Goal: Task Accomplishment & Management: Manage account settings

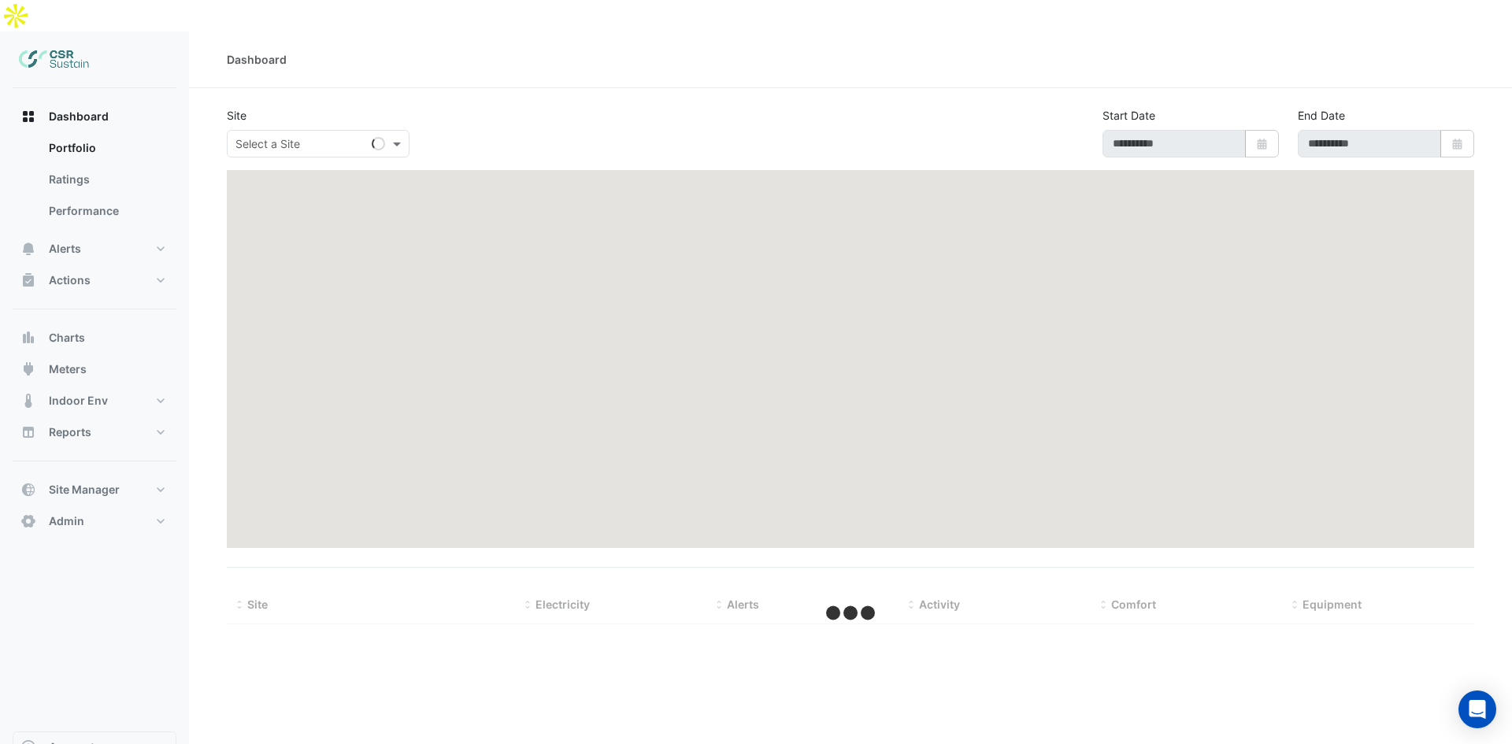
type input "**********"
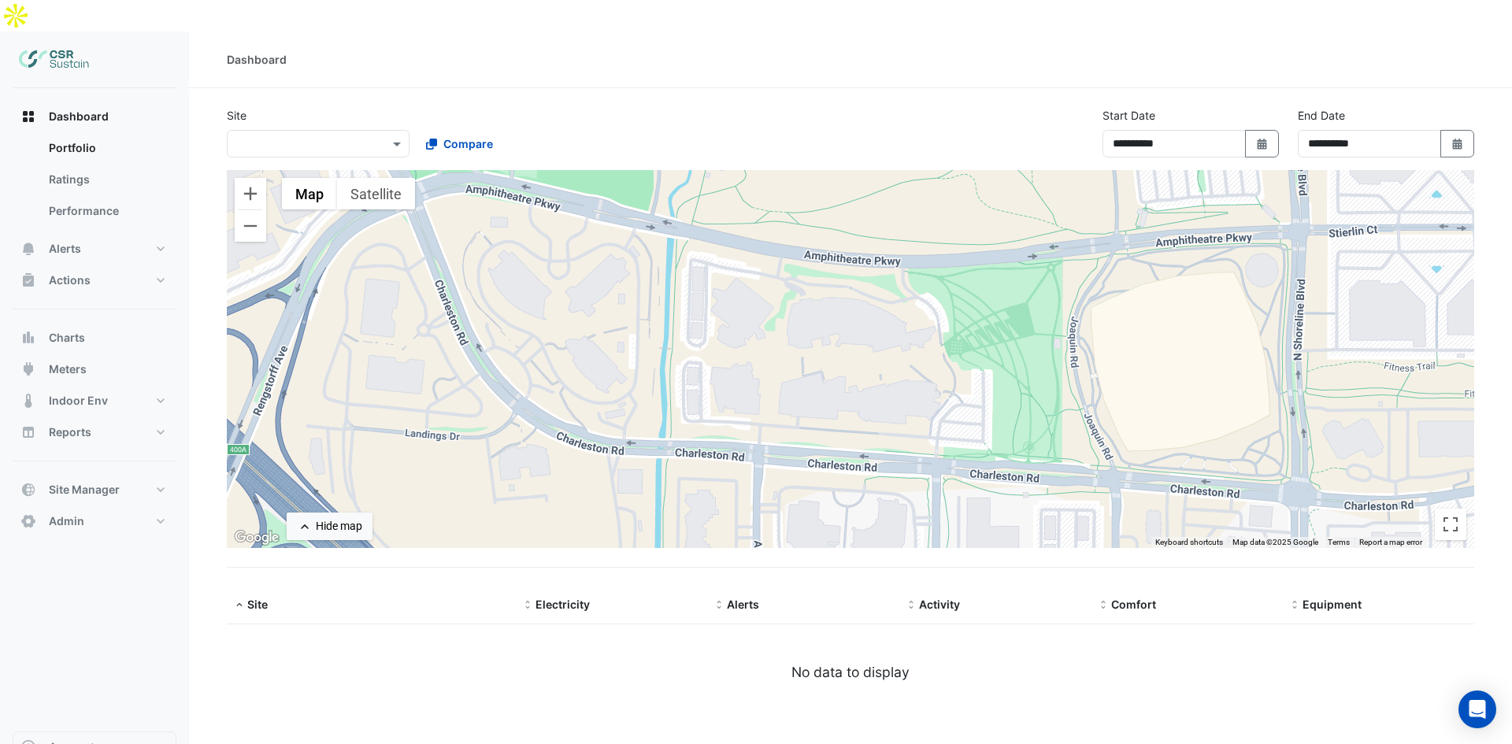
click at [350, 136] on input "text" at bounding box center [302, 144] width 134 height 17
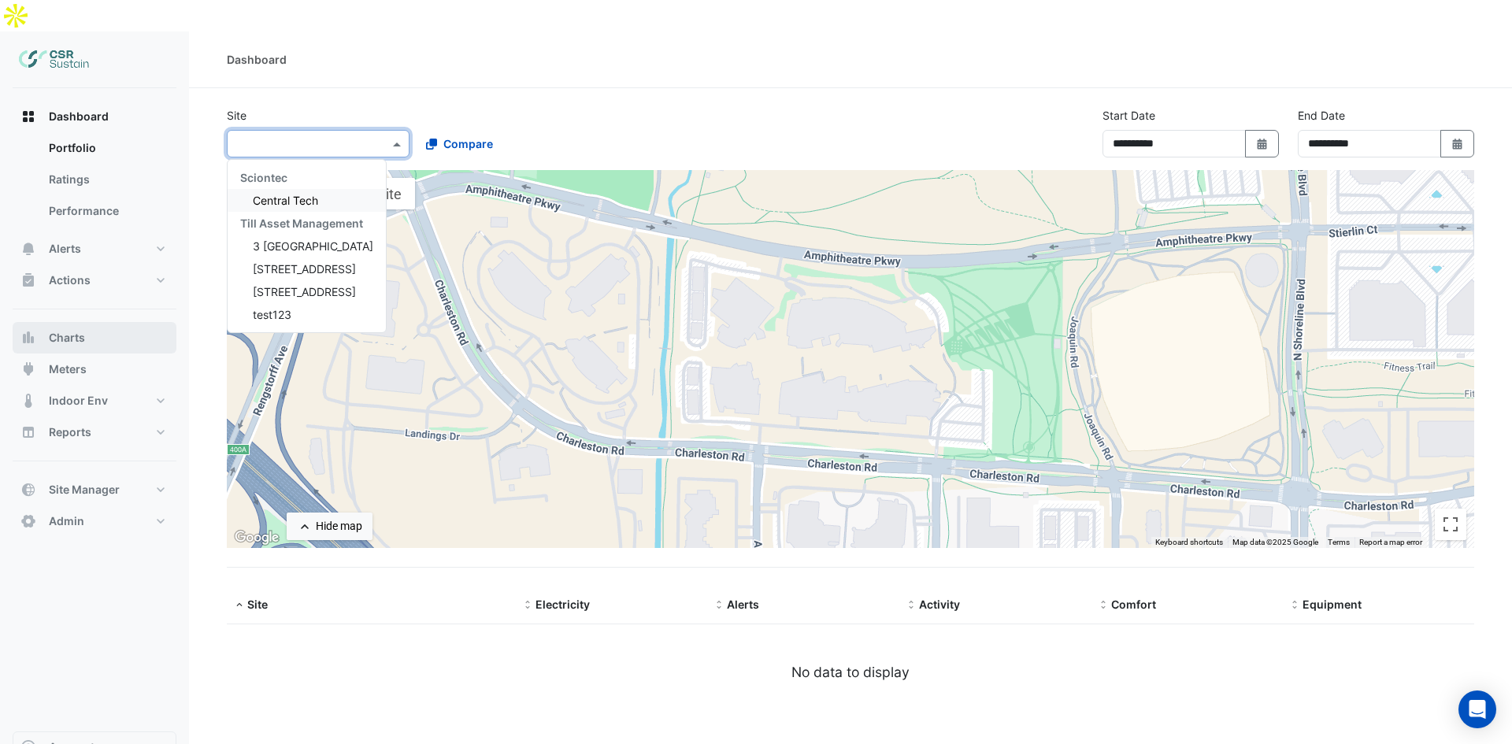
click at [93, 322] on button "Charts" at bounding box center [95, 337] width 164 height 31
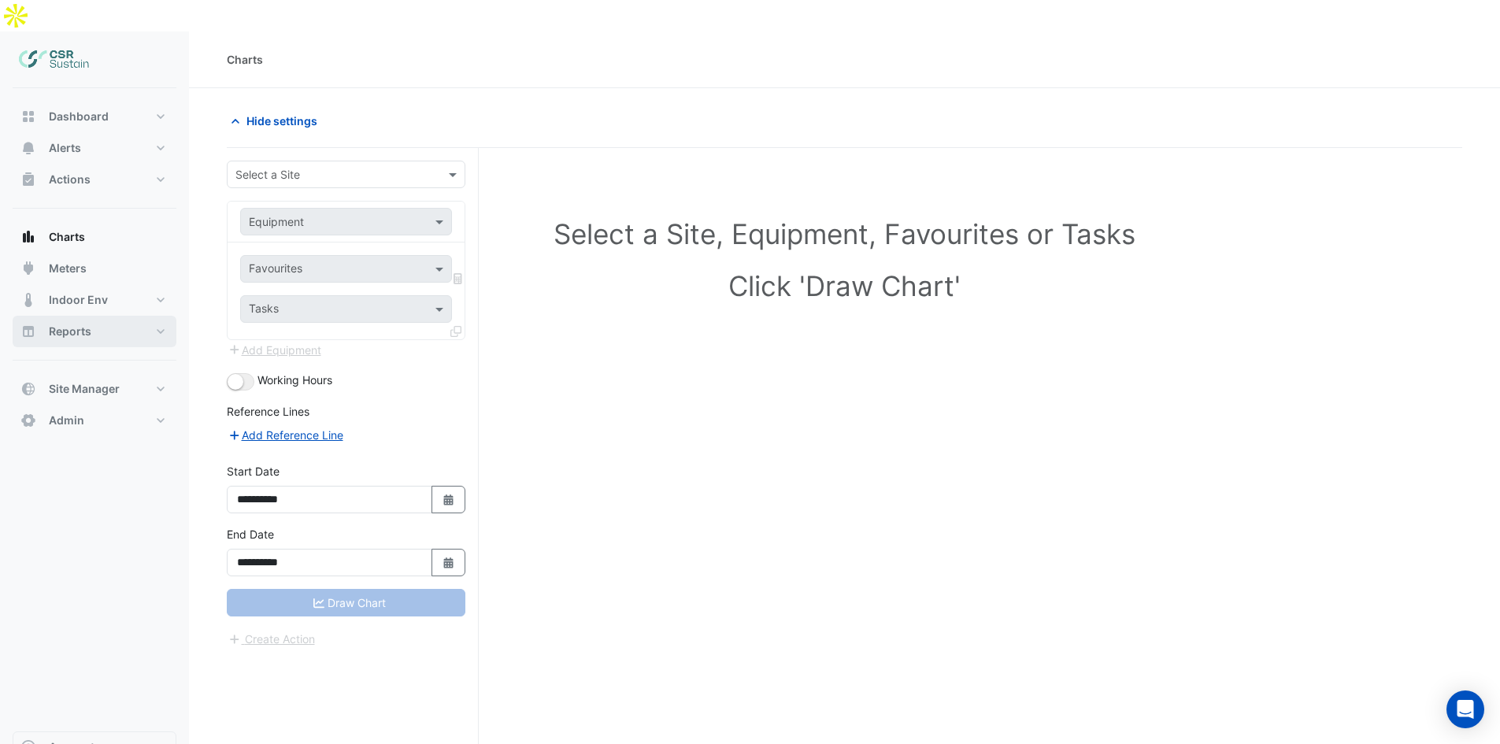
click at [93, 316] on button "Reports" at bounding box center [95, 331] width 164 height 31
select select "**"
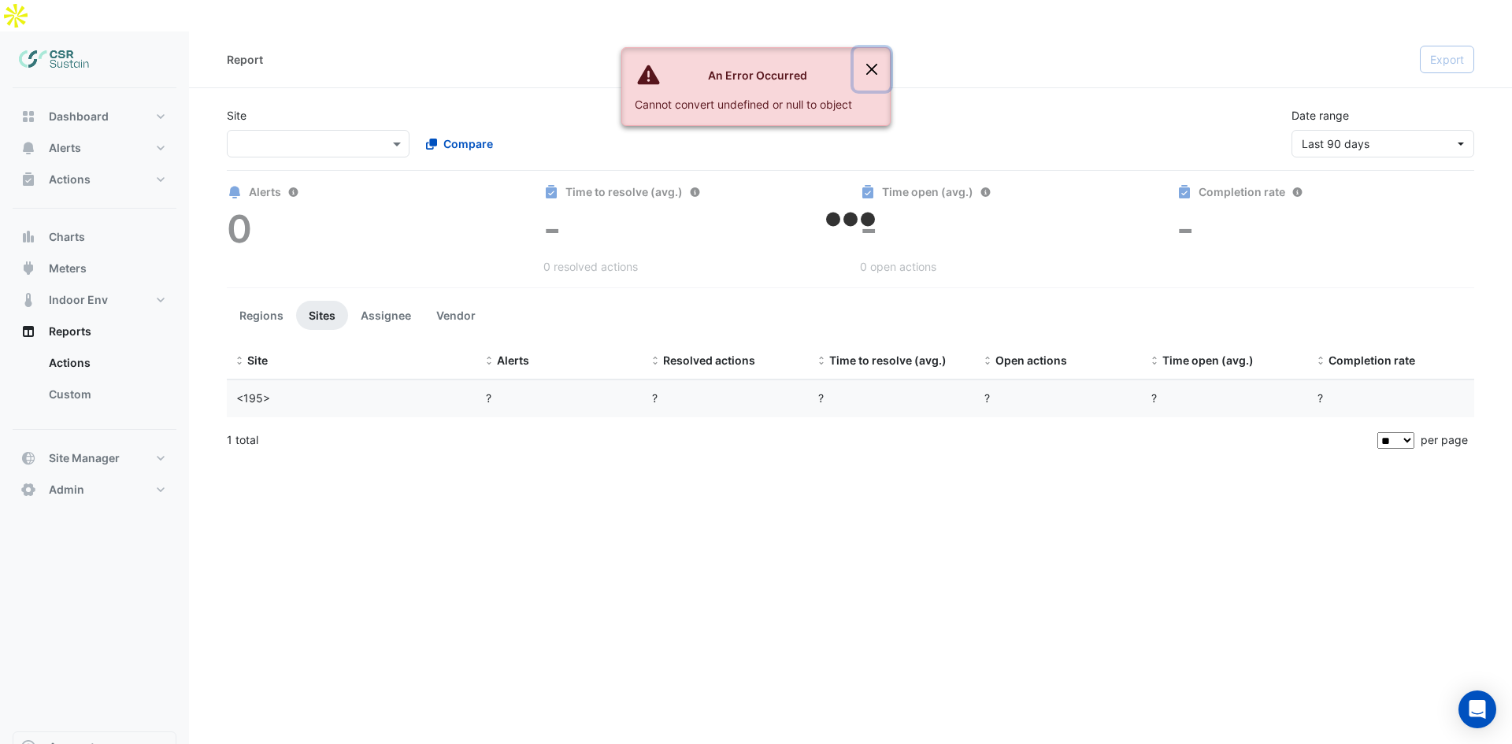
drag, startPoint x: 876, startPoint y: 52, endPoint x: 874, endPoint y: 71, distance: 19.0
click at [876, 57] on button "Close" at bounding box center [871, 69] width 36 height 43
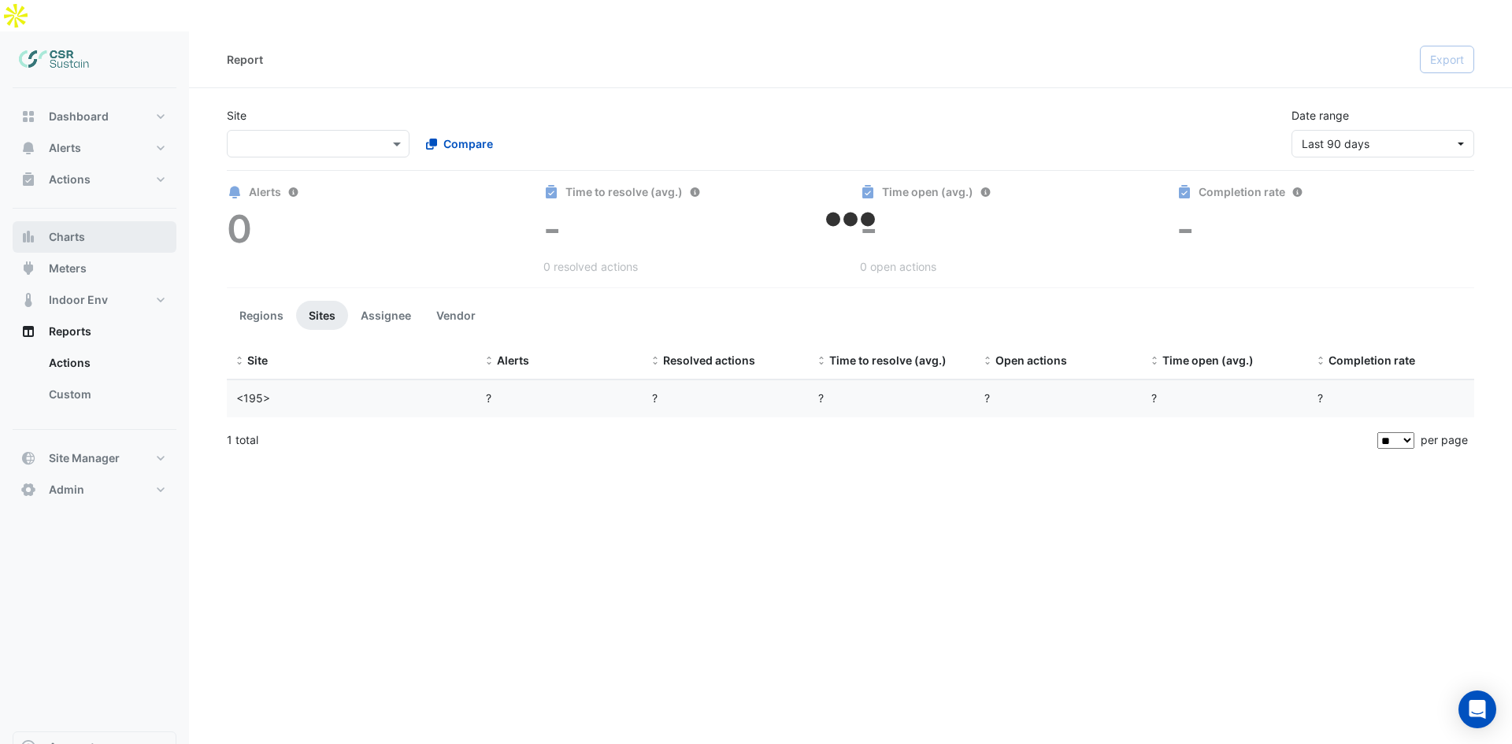
click at [91, 221] on button "Charts" at bounding box center [95, 236] width 164 height 31
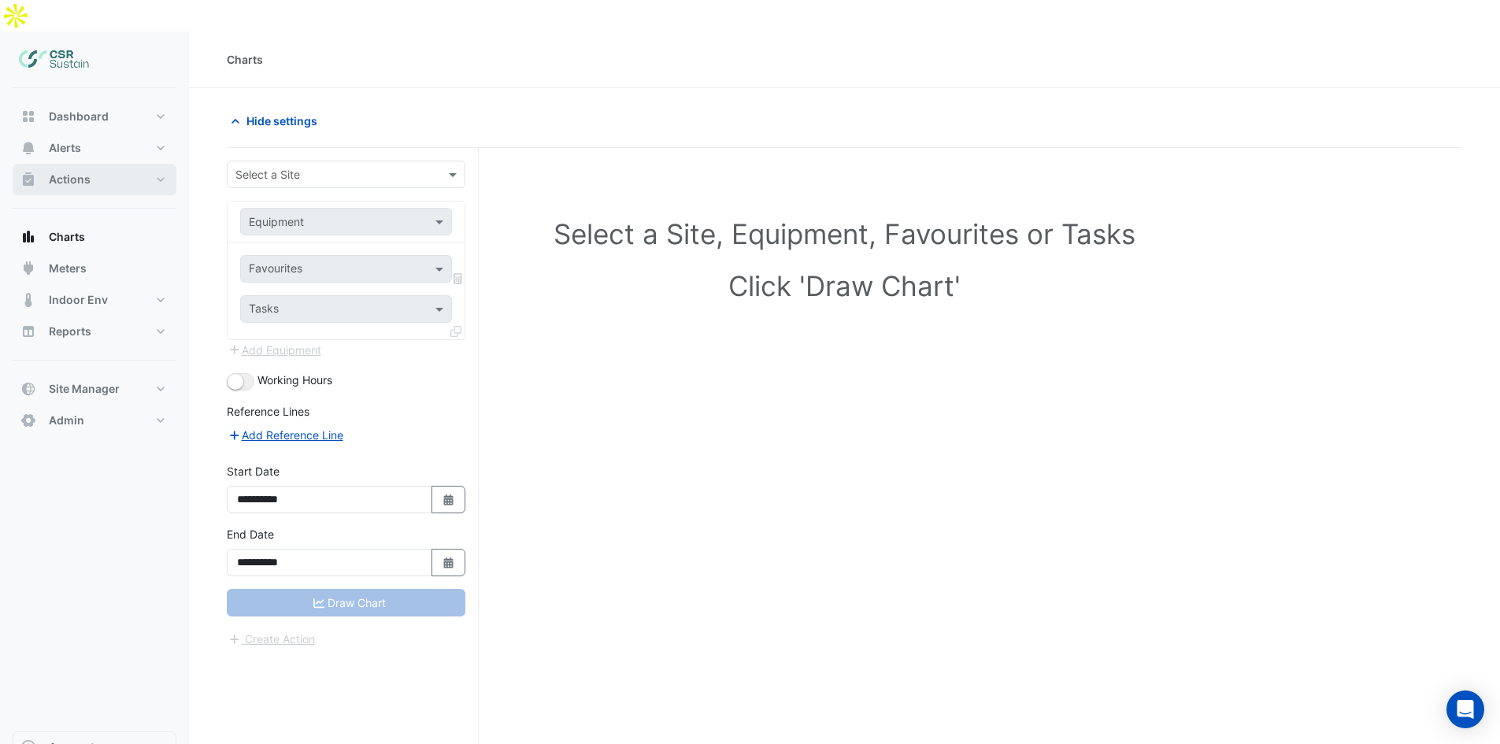
click at [95, 164] on button "Actions" at bounding box center [95, 179] width 164 height 31
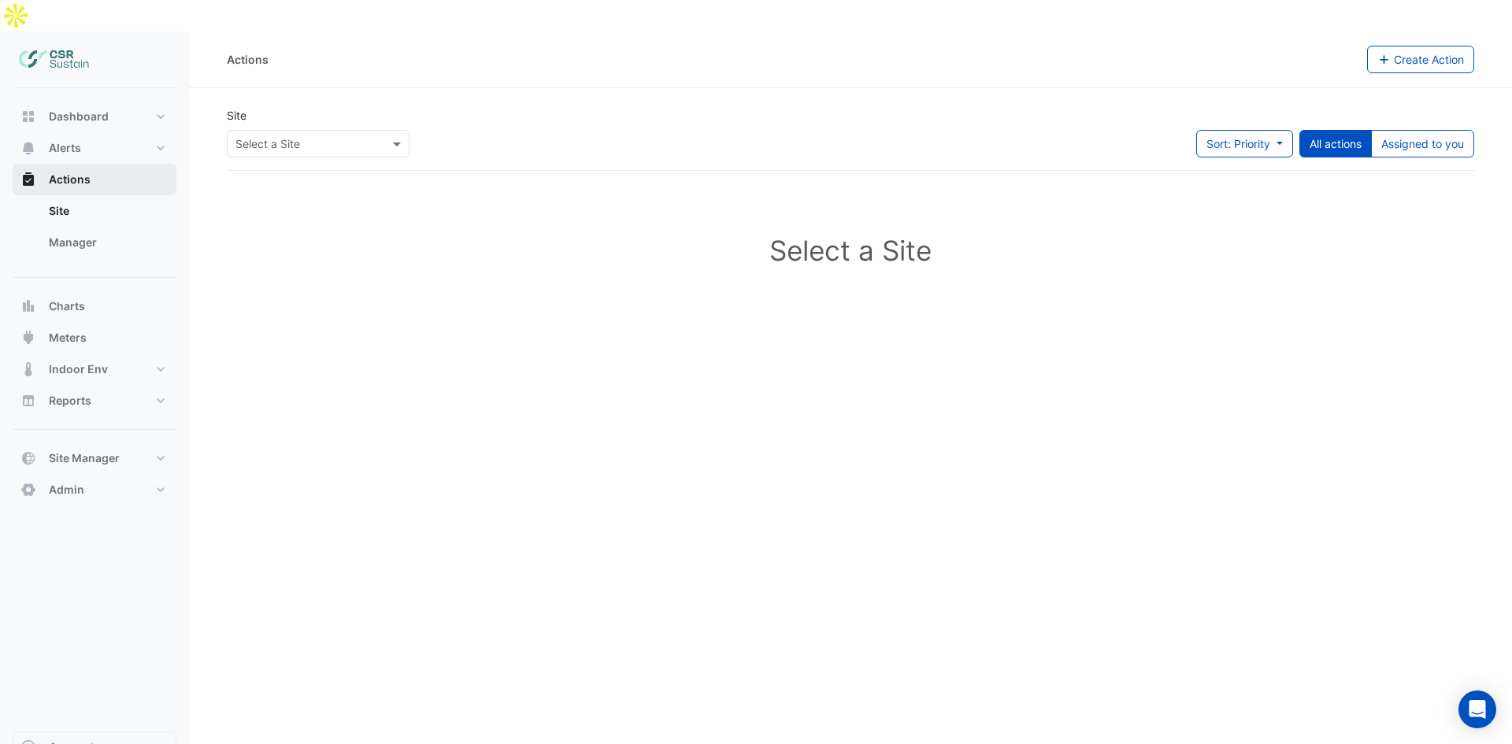
drag, startPoint x: 104, startPoint y: 137, endPoint x: 109, endPoint y: 113, distance: 24.3
click at [104, 164] on button "Actions" at bounding box center [95, 179] width 164 height 31
click at [109, 132] on button "Alerts" at bounding box center [95, 147] width 164 height 31
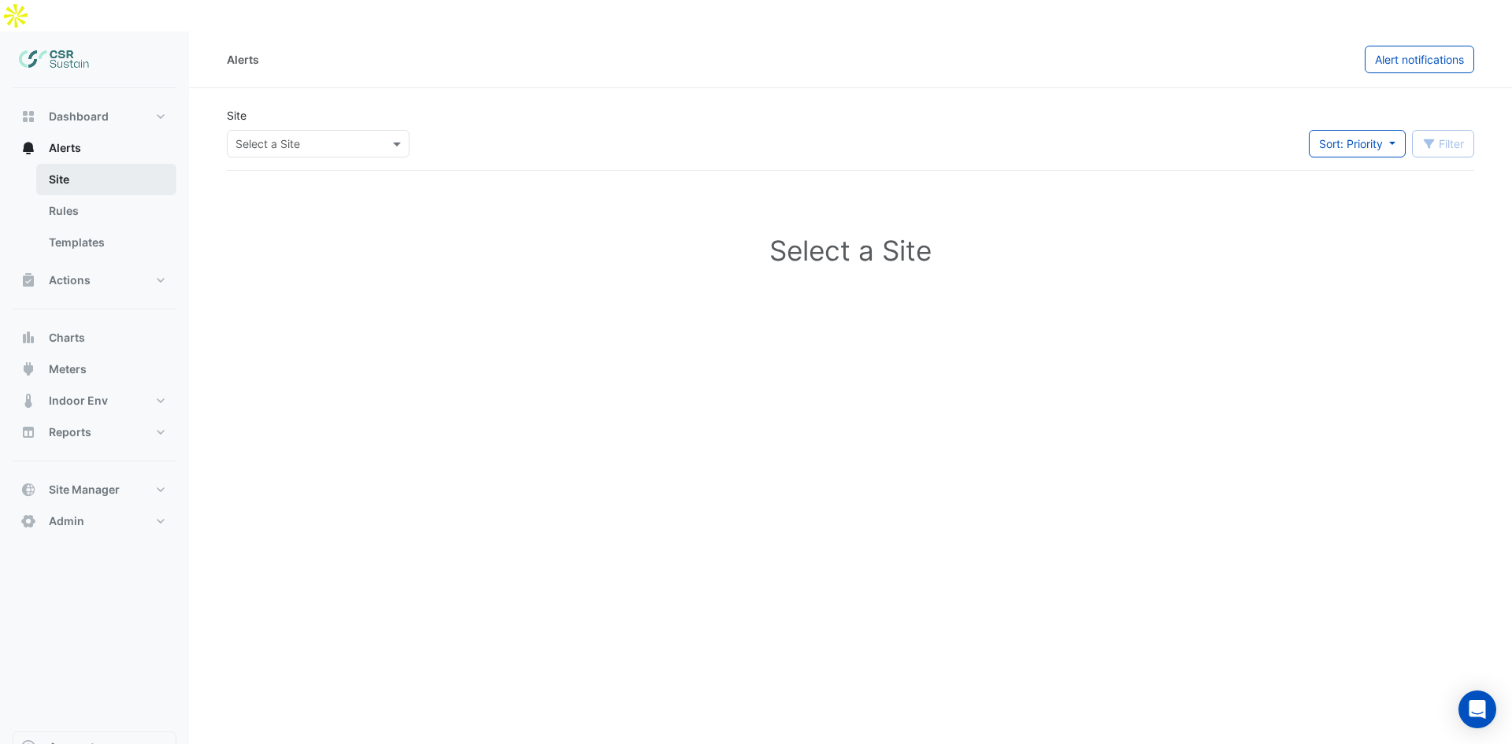
click at [93, 164] on link "Site" at bounding box center [106, 179] width 140 height 31
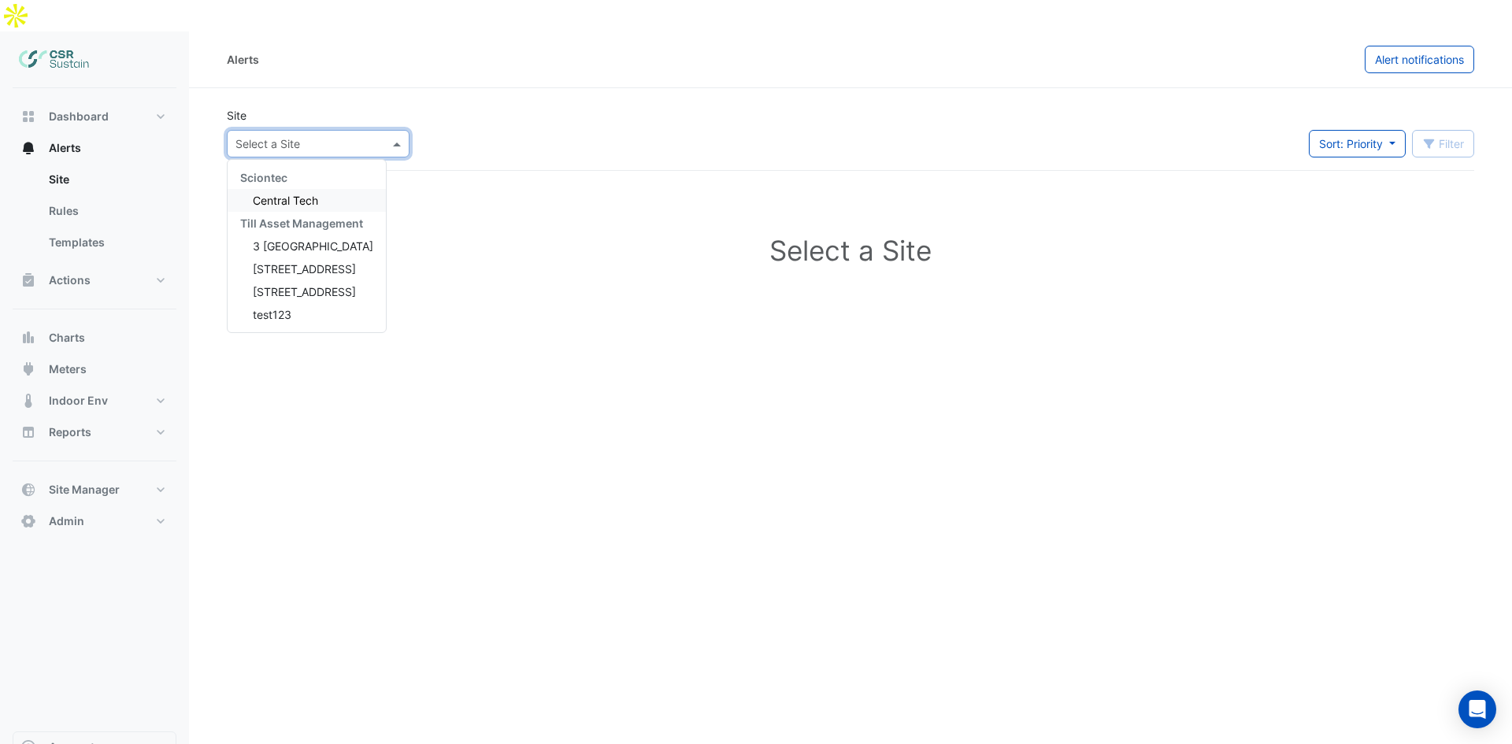
drag, startPoint x: 248, startPoint y: 98, endPoint x: 283, endPoint y: 121, distance: 41.5
click at [250, 130] on div "Select a Site" at bounding box center [318, 144] width 183 height 28
click at [284, 285] on span "[STREET_ADDRESS]" at bounding box center [304, 291] width 103 height 13
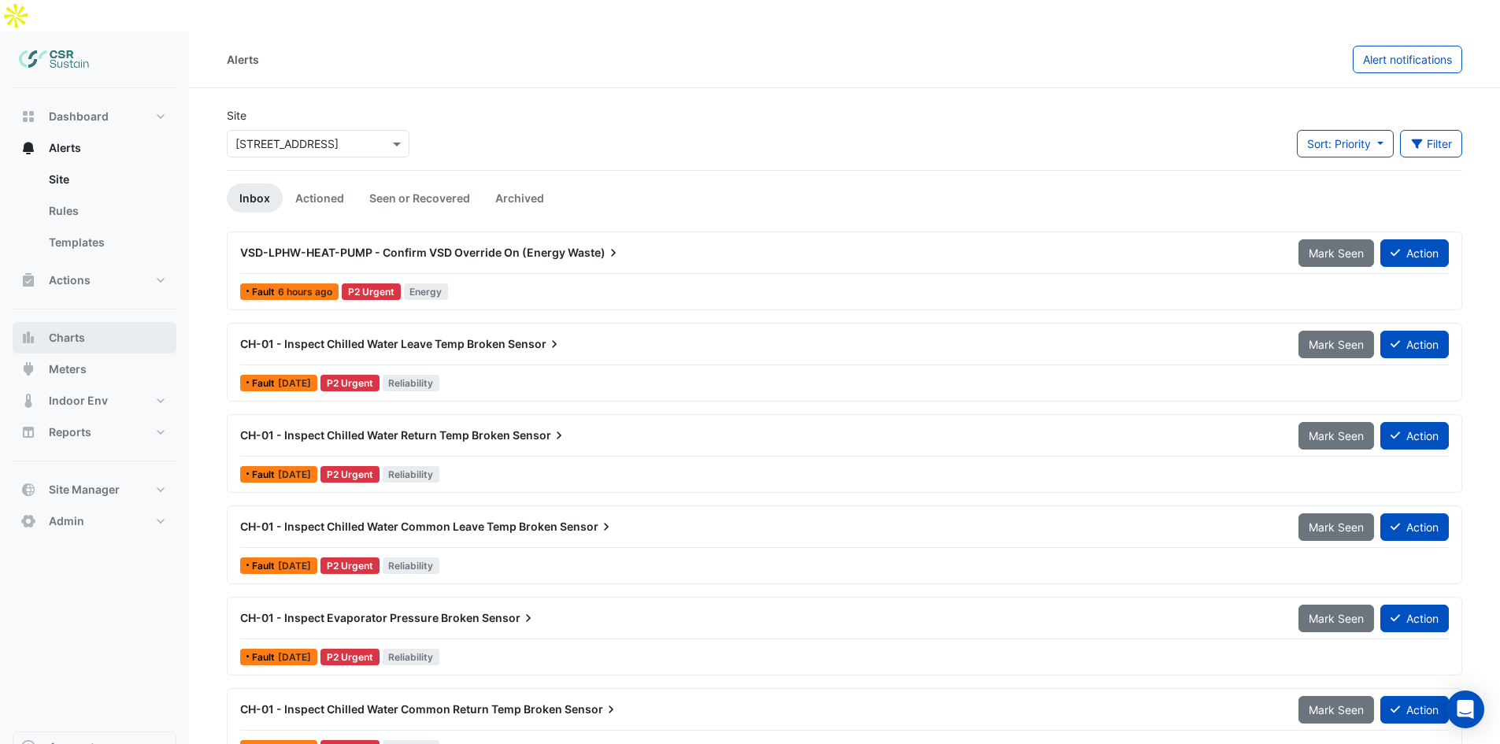
click at [111, 322] on button "Charts" at bounding box center [95, 337] width 164 height 31
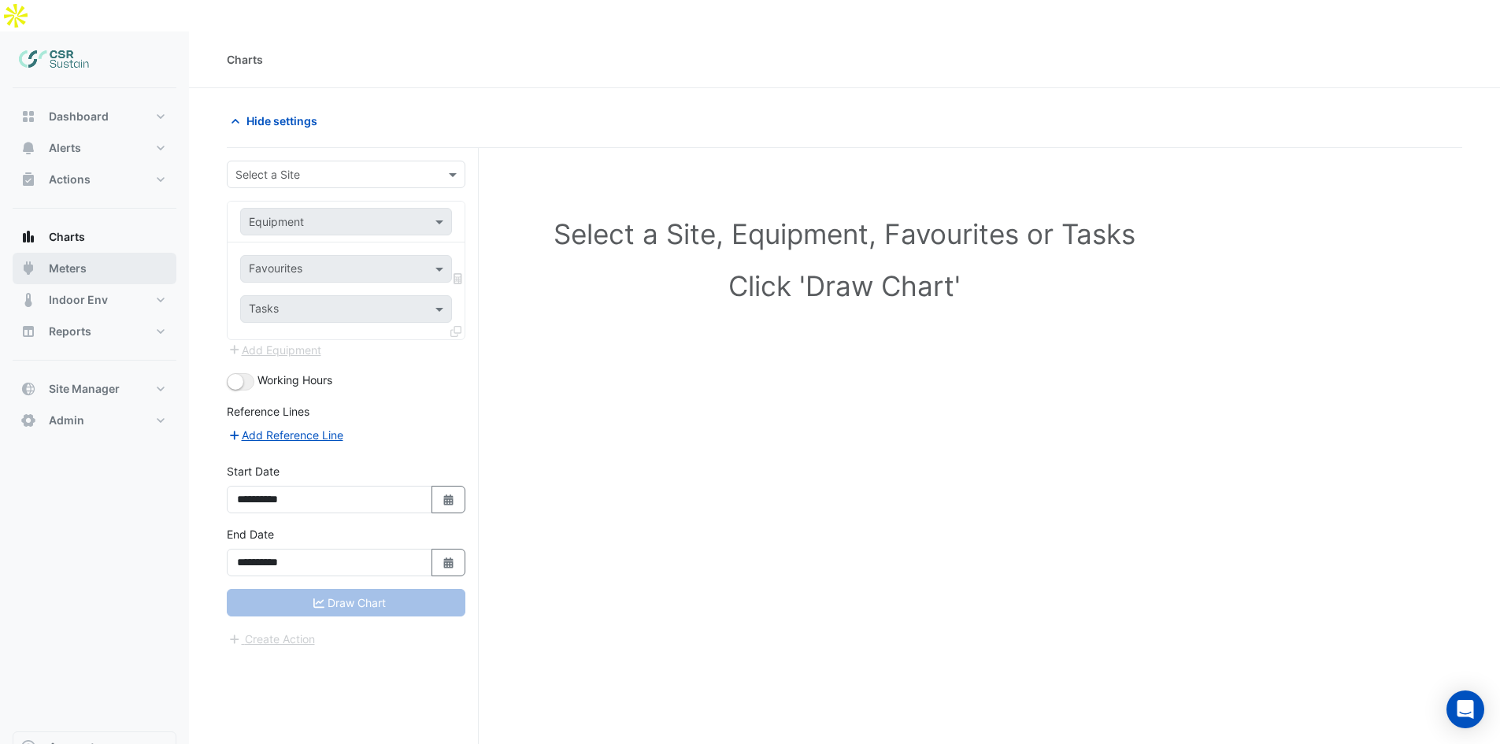
click at [98, 253] on button "Meters" at bounding box center [95, 268] width 164 height 31
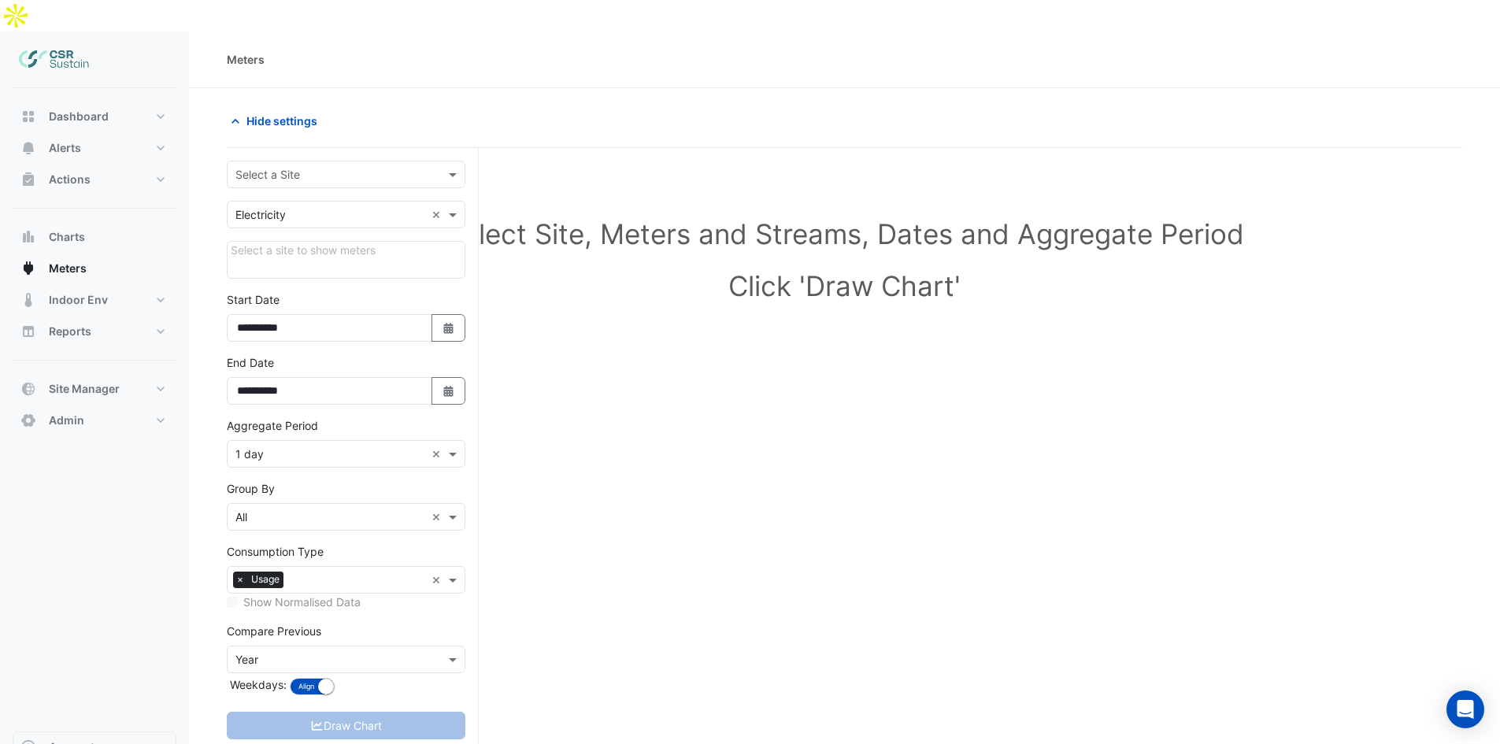
click at [1122, 269] on h1 "Click 'Draw Chart'" at bounding box center [844, 285] width 1185 height 33
click at [93, 132] on button "Alerts" at bounding box center [95, 147] width 164 height 31
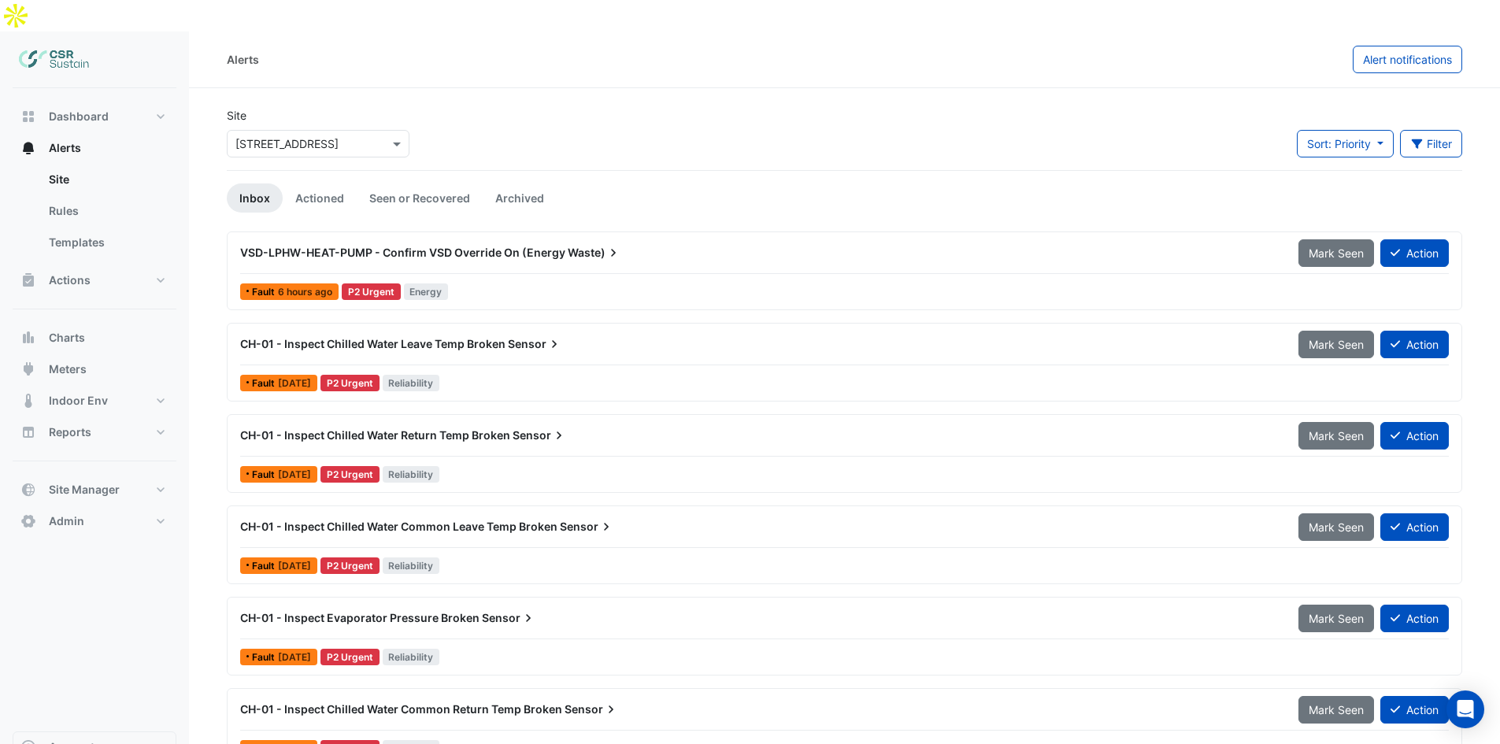
click at [94, 31] on div at bounding box center [95, 59] width 164 height 57
drag, startPoint x: 124, startPoint y: 87, endPoint x: 104, endPoint y: 167, distance: 81.9
click at [124, 101] on button "Dashboard" at bounding box center [95, 116] width 164 height 31
select select "**"
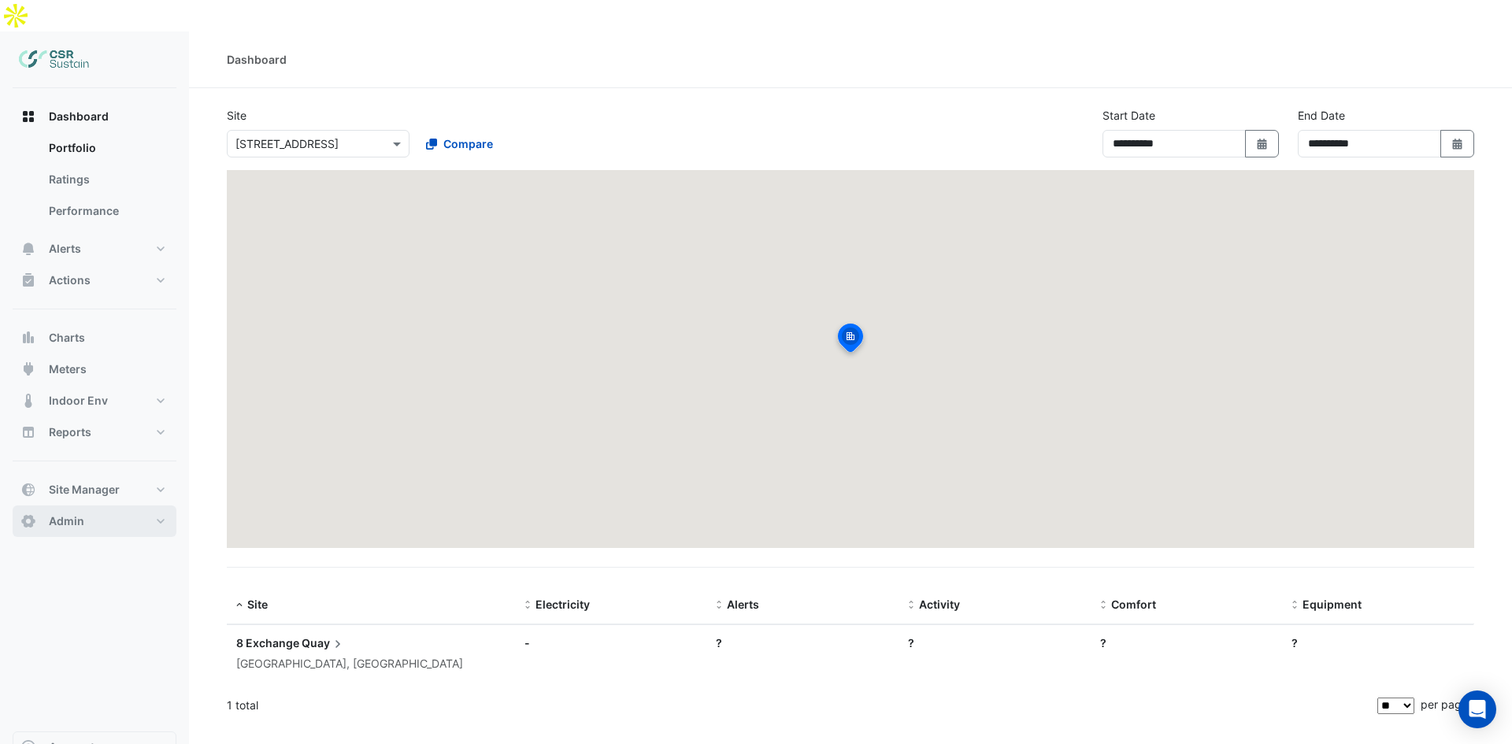
click at [65, 513] on span "Admin" at bounding box center [66, 521] width 35 height 16
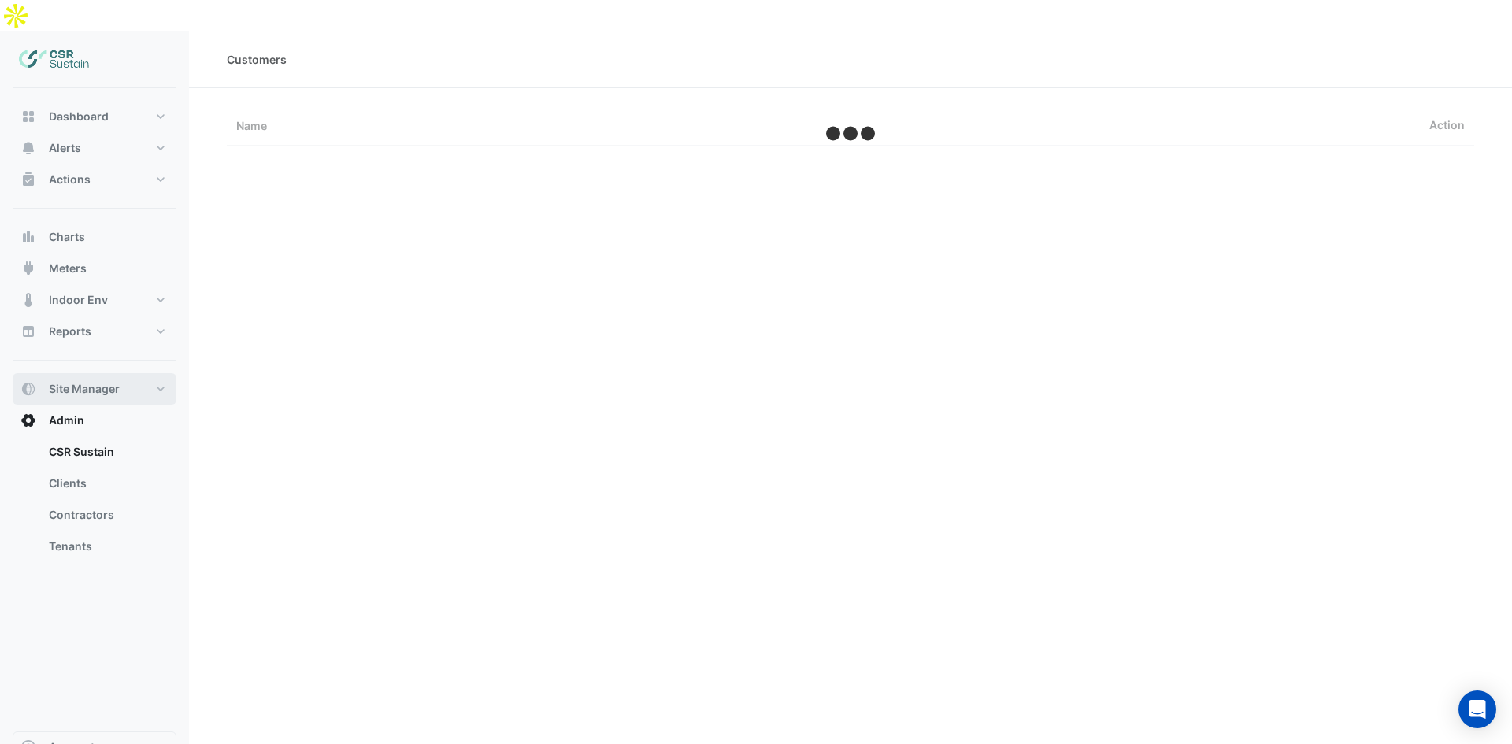
click at [87, 455] on ul "CSR Sustain Clients Contractors Tenants" at bounding box center [95, 502] width 164 height 132
click at [86, 373] on button "Site Manager" at bounding box center [95, 388] width 164 height 31
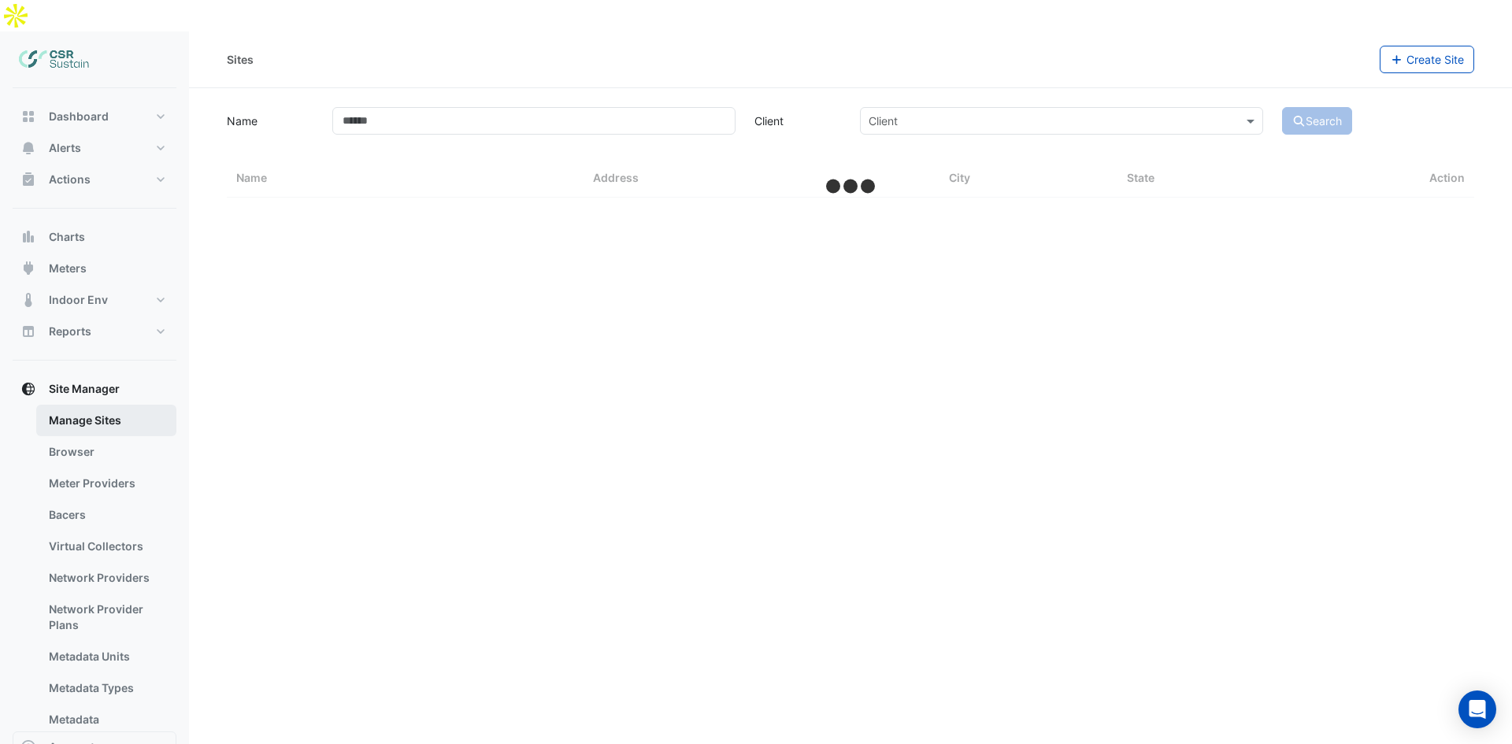
drag, startPoint x: 84, startPoint y: 390, endPoint x: 862, endPoint y: 332, distance: 780.0
click at [87, 405] on link "Manage Sites" at bounding box center [106, 420] width 140 height 31
select select "**"
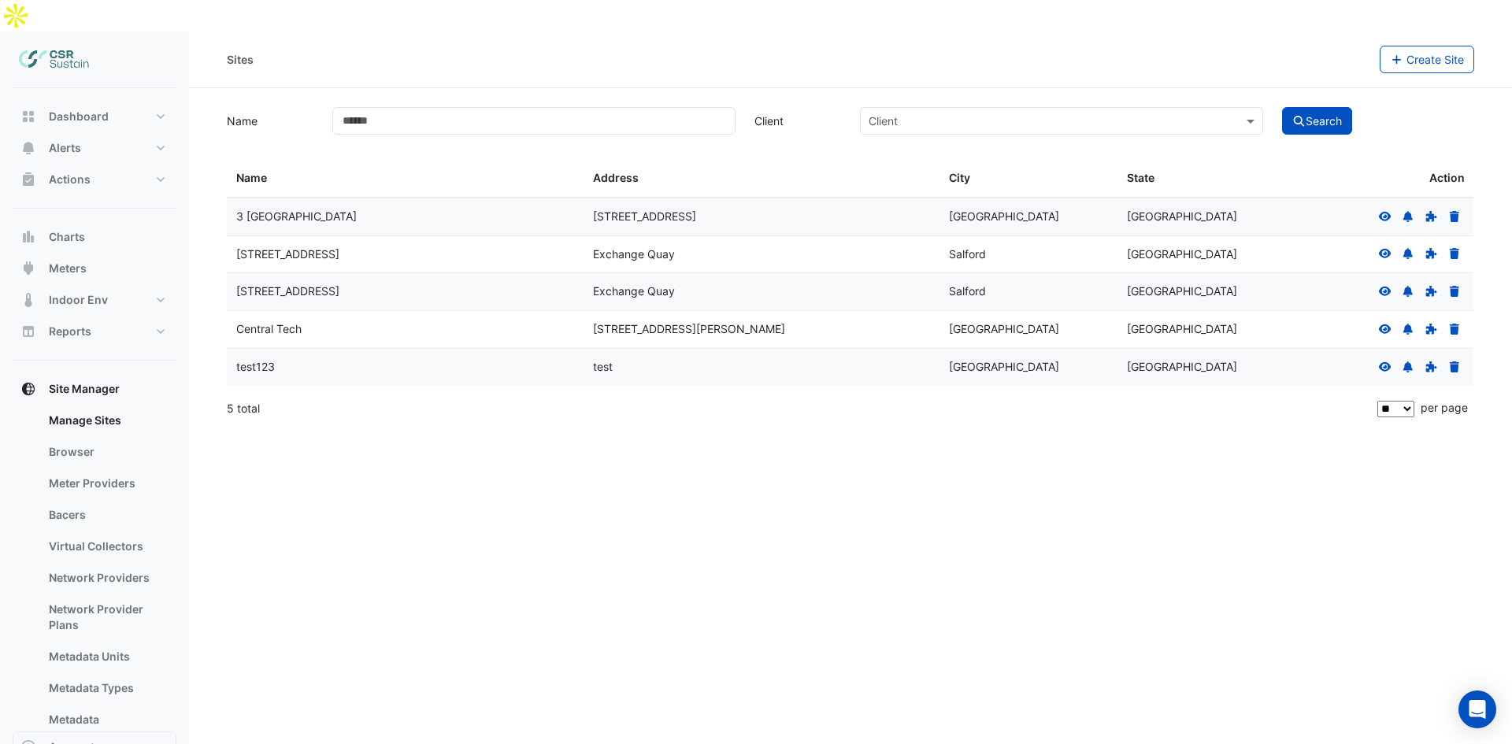
click at [305, 236] on datatable-body-cell "[STREET_ADDRESS]" at bounding box center [405, 254] width 357 height 37
drag, startPoint x: 305, startPoint y: 225, endPoint x: 321, endPoint y: 225, distance: 16.5
click at [311, 246] on div "[STREET_ADDRESS]" at bounding box center [405, 255] width 338 height 18
click at [1390, 249] on icon at bounding box center [1385, 253] width 13 height 9
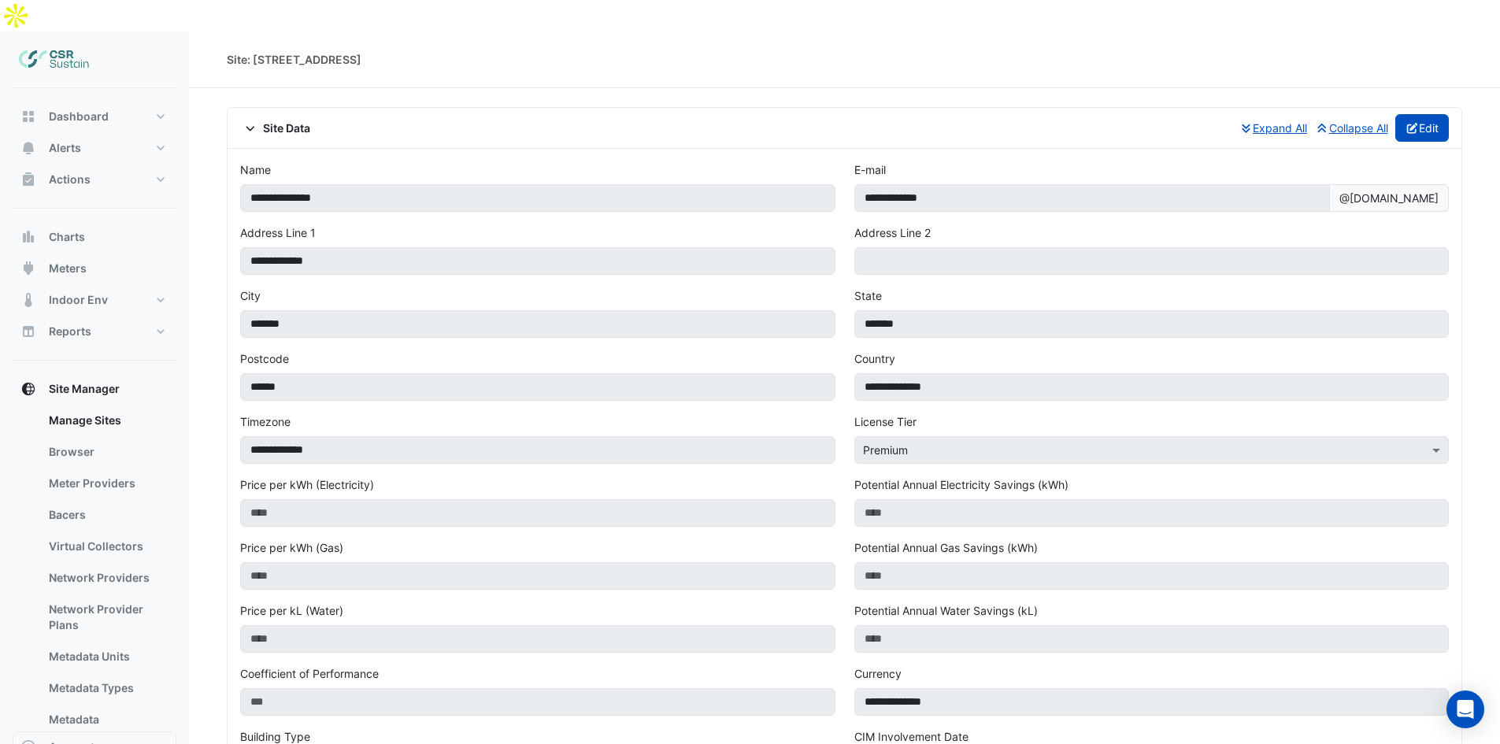
click at [1436, 114] on button "Edit" at bounding box center [1422, 128] width 54 height 28
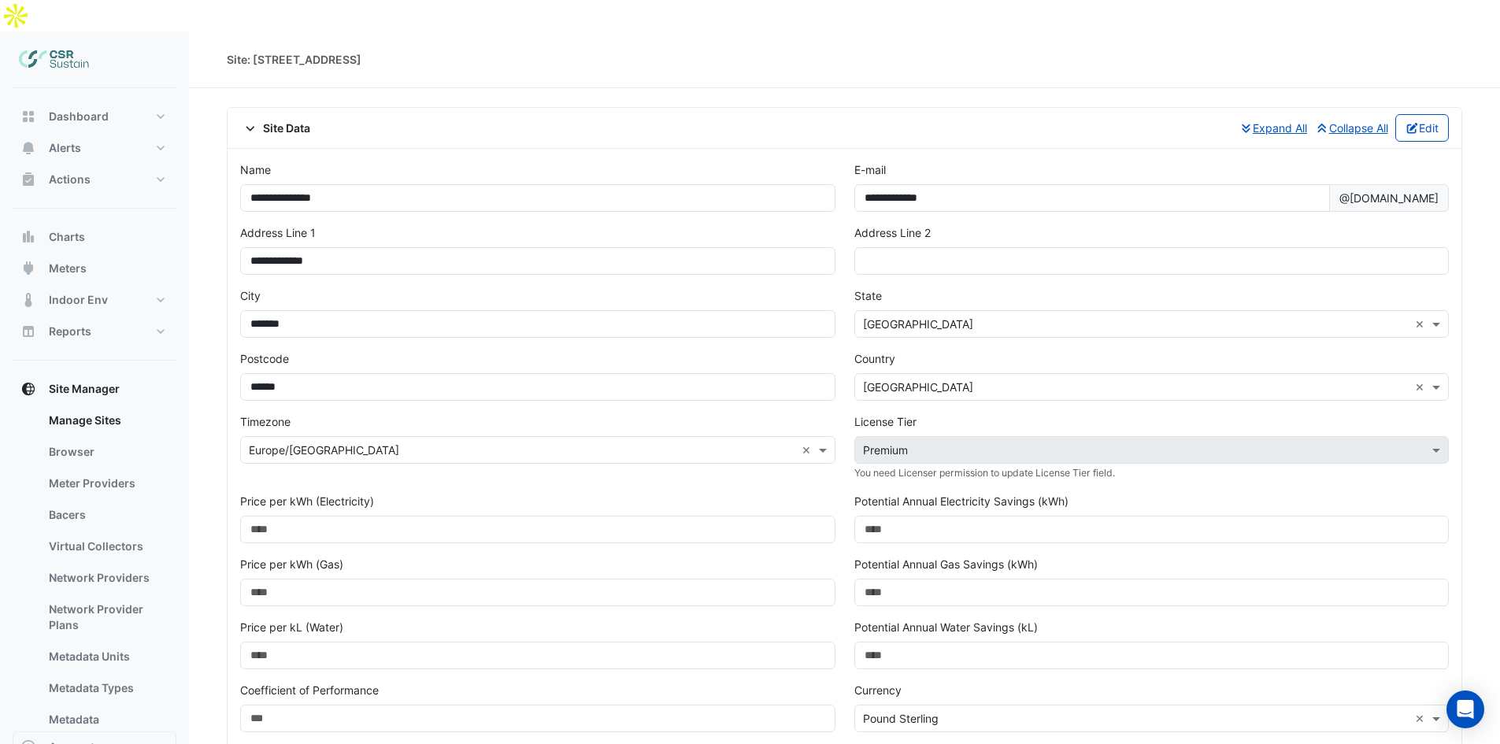
scroll to position [79, 0]
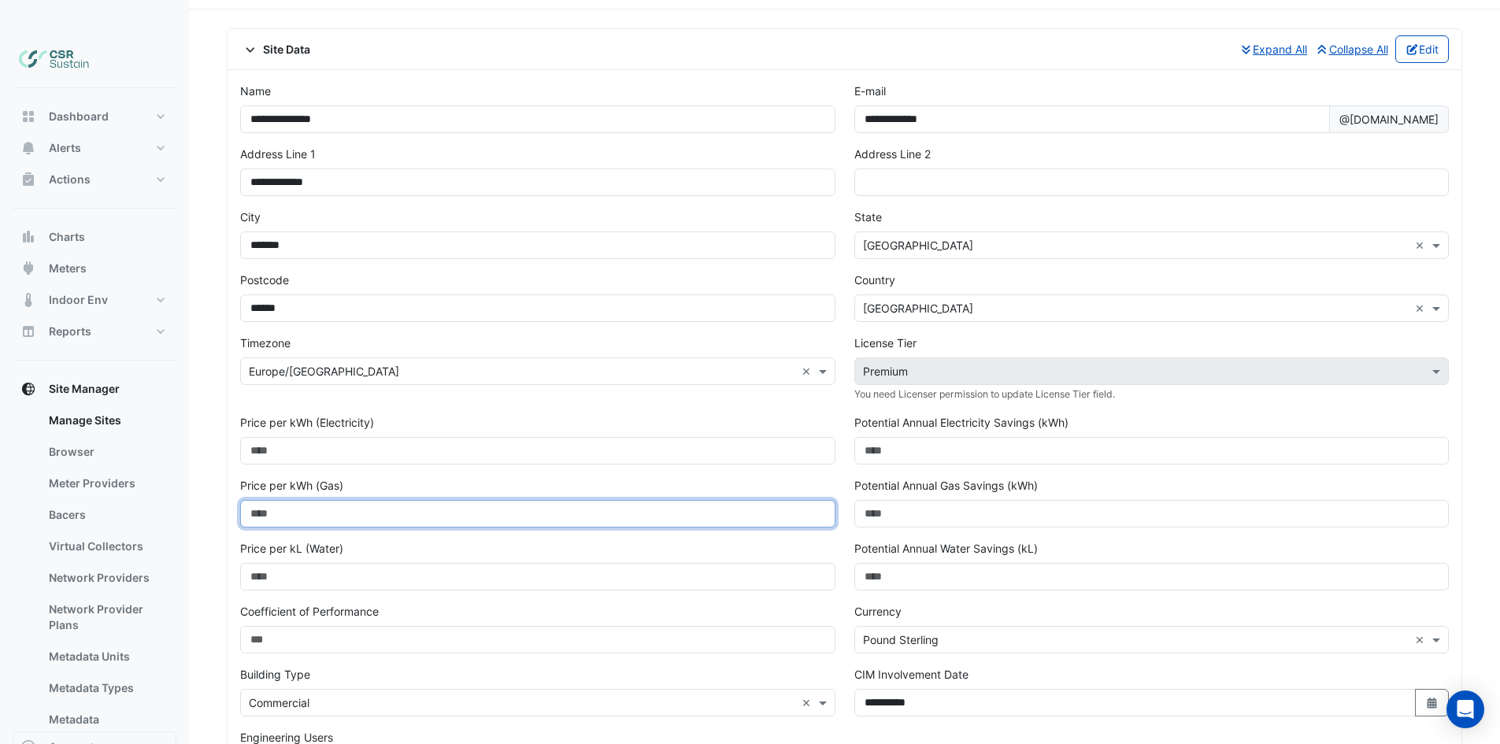
drag, startPoint x: 339, startPoint y: 492, endPoint x: 227, endPoint y: 487, distance: 111.9
click at [261, 500] on input "number" at bounding box center [537, 514] width 595 height 28
type input "*****"
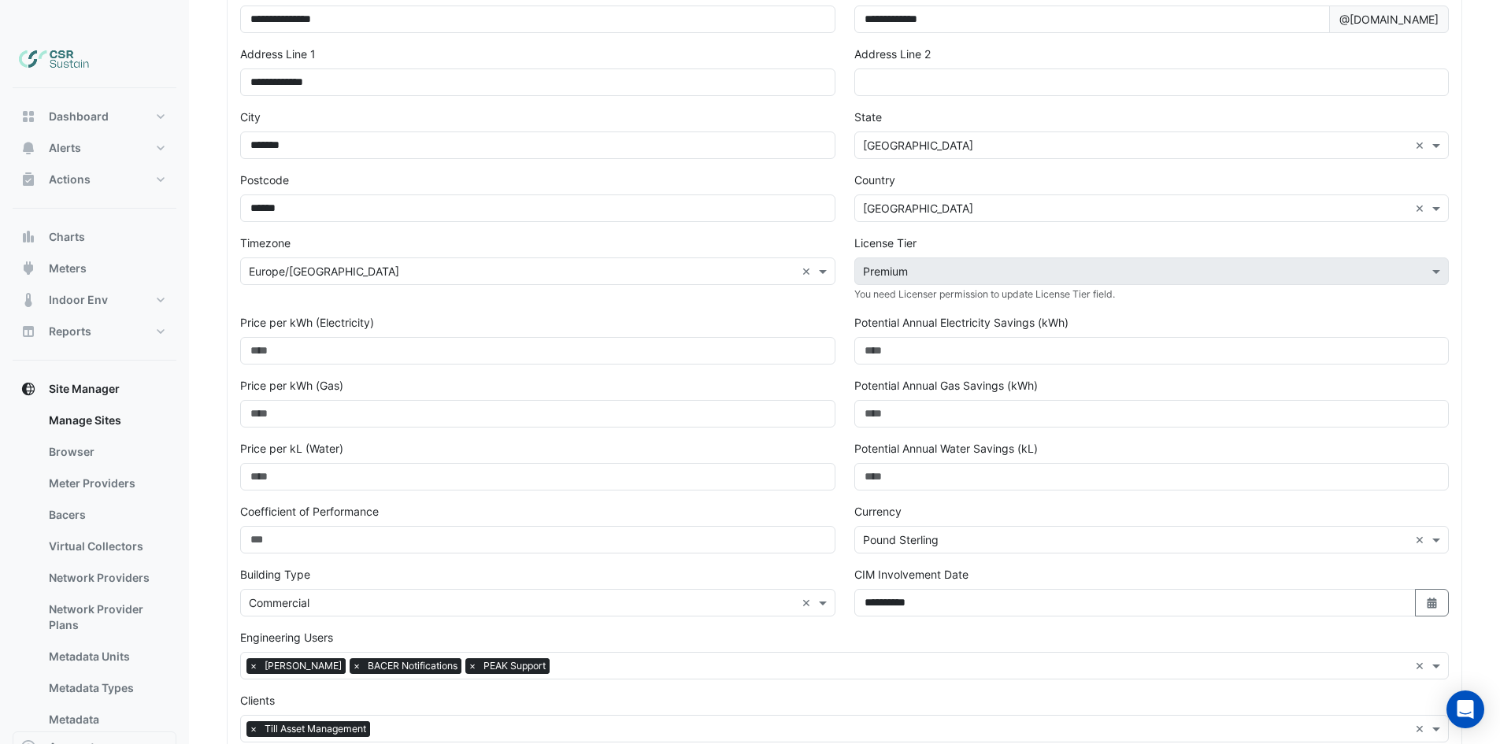
scroll to position [231, 0]
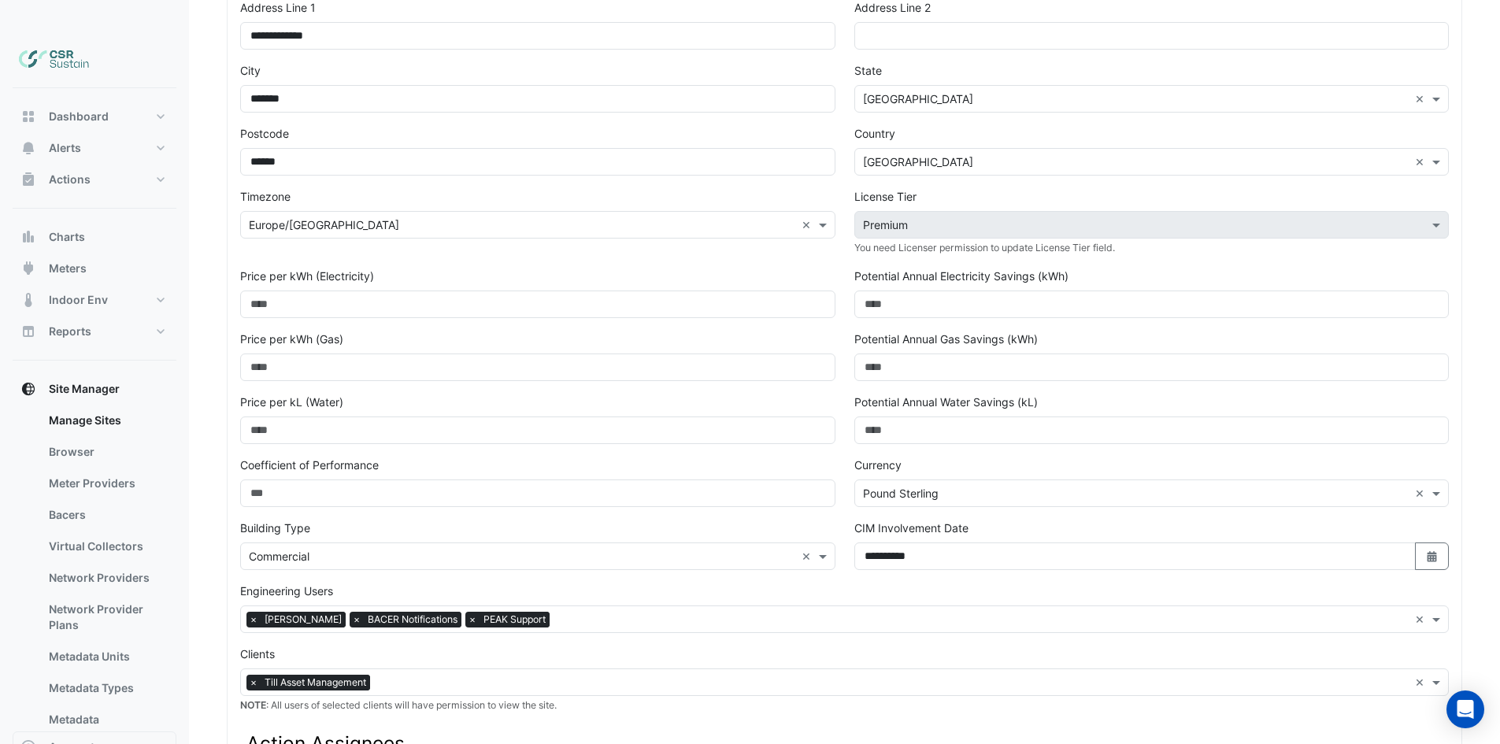
drag, startPoint x: 765, startPoint y: 556, endPoint x: 765, endPoint y: 594, distance: 38.6
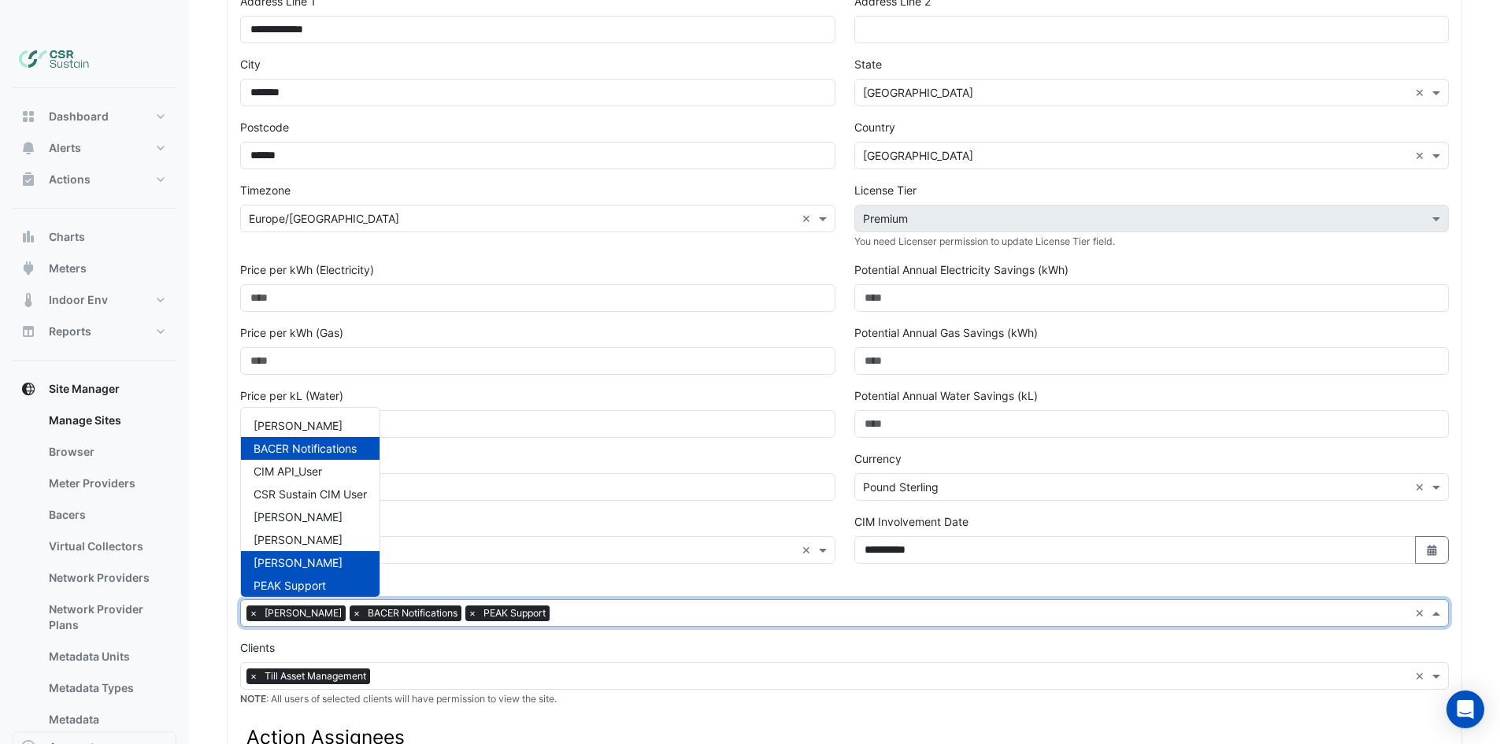
click at [583, 606] on input "text" at bounding box center [982, 614] width 853 height 17
click at [572, 536] on div "× Commercial ×" at bounding box center [537, 550] width 595 height 28
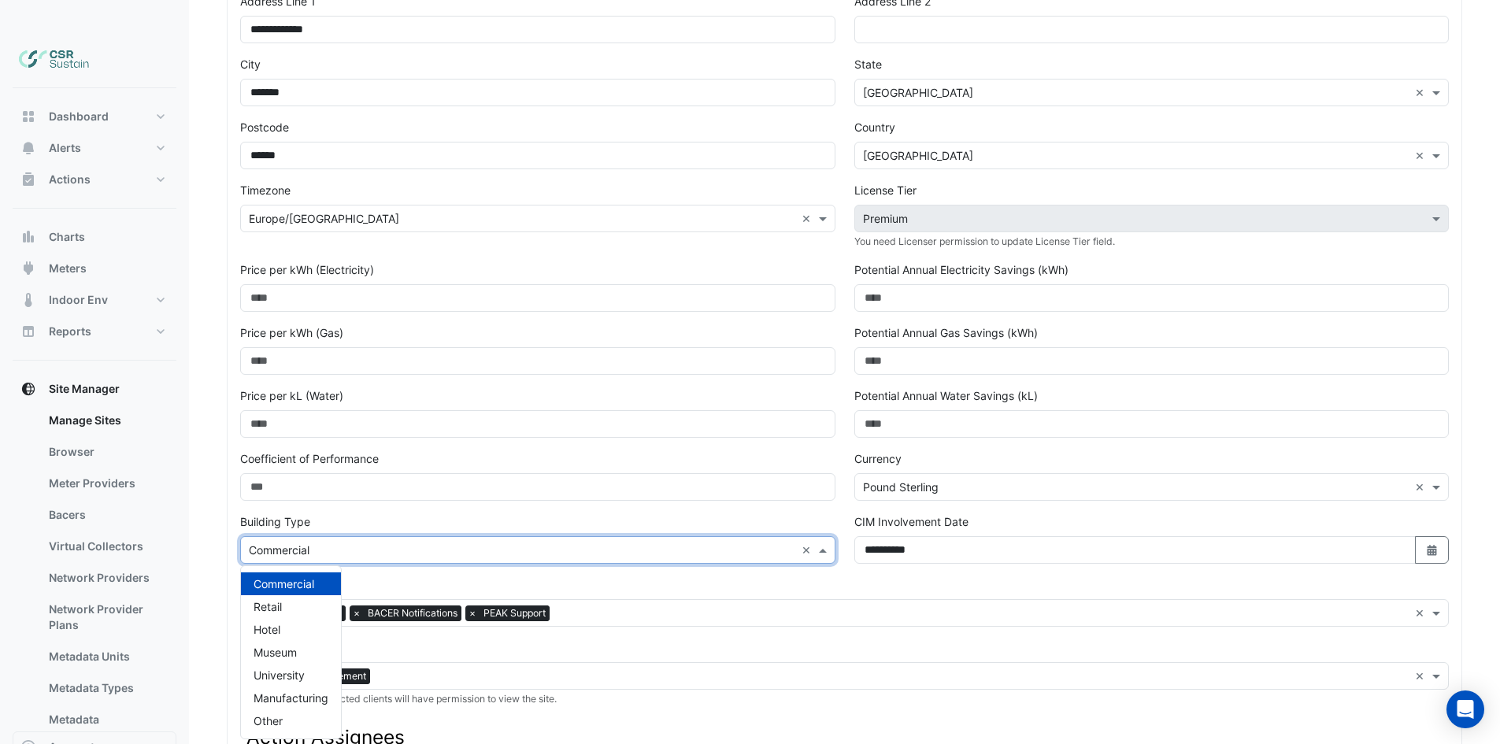
click at [571, 576] on div "Engineering Users Add Engineering Users to Site × [PERSON_NAME] × BACER Notific…" at bounding box center [844, 601] width 1209 height 50
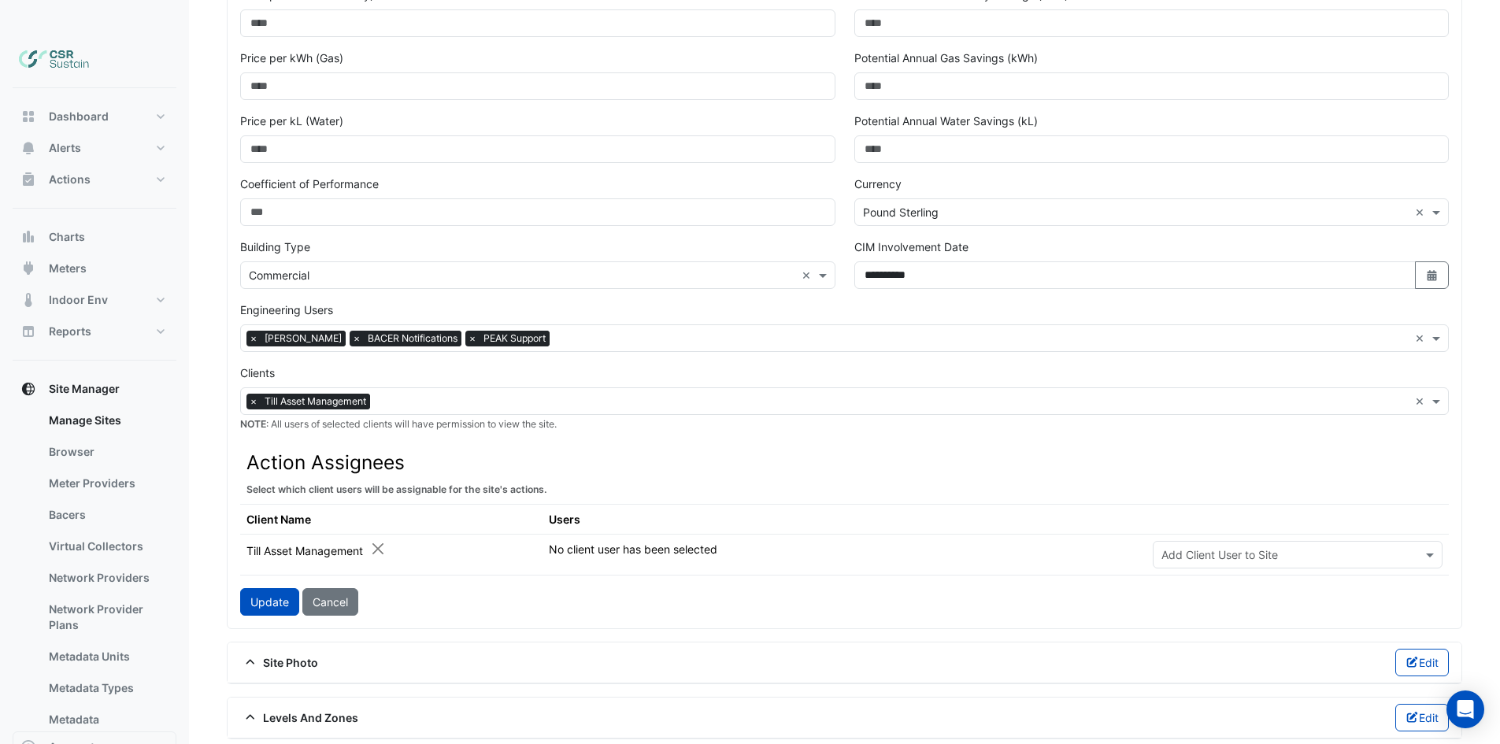
scroll to position [265, 0]
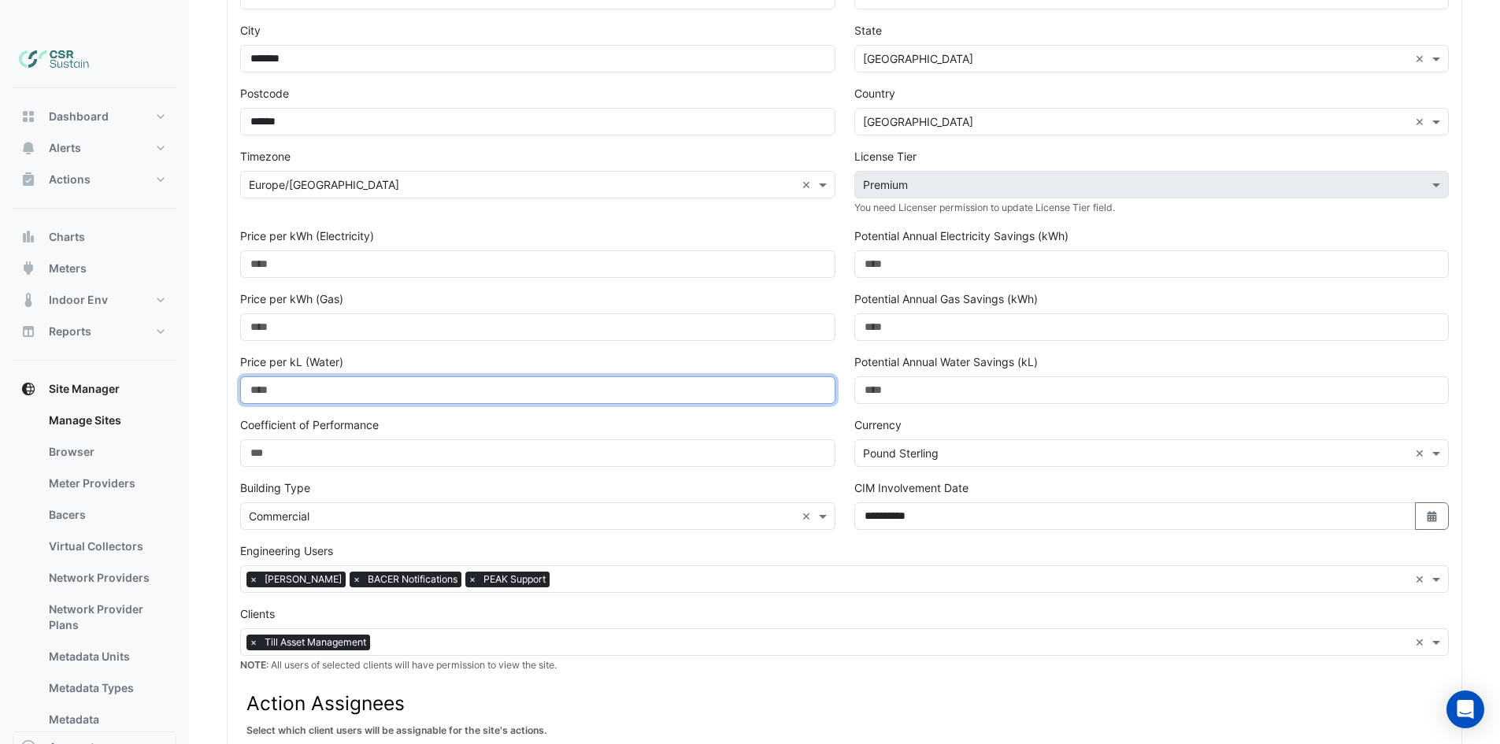
click at [424, 376] on input "number" at bounding box center [537, 390] width 595 height 28
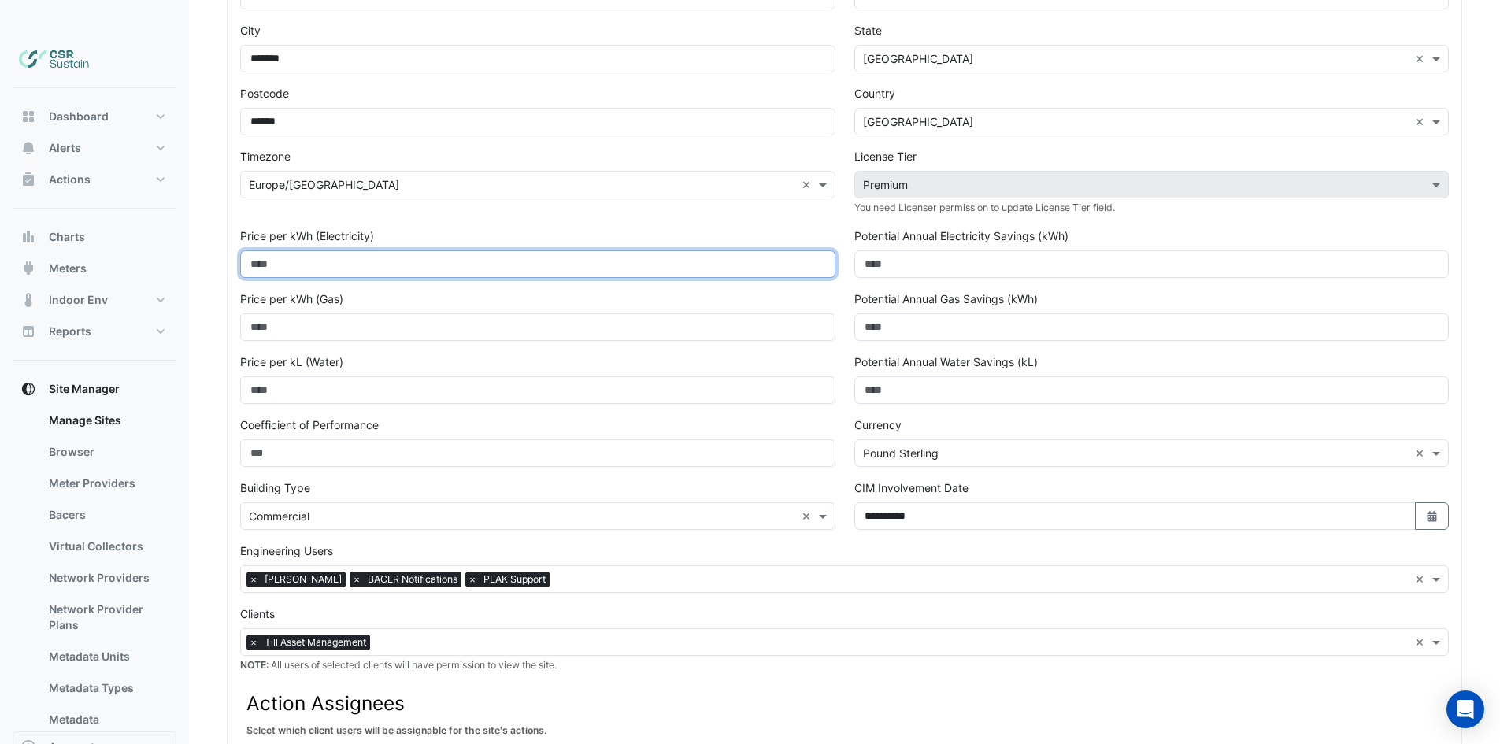
click at [302, 250] on input "number" at bounding box center [537, 264] width 595 height 28
type input "******"
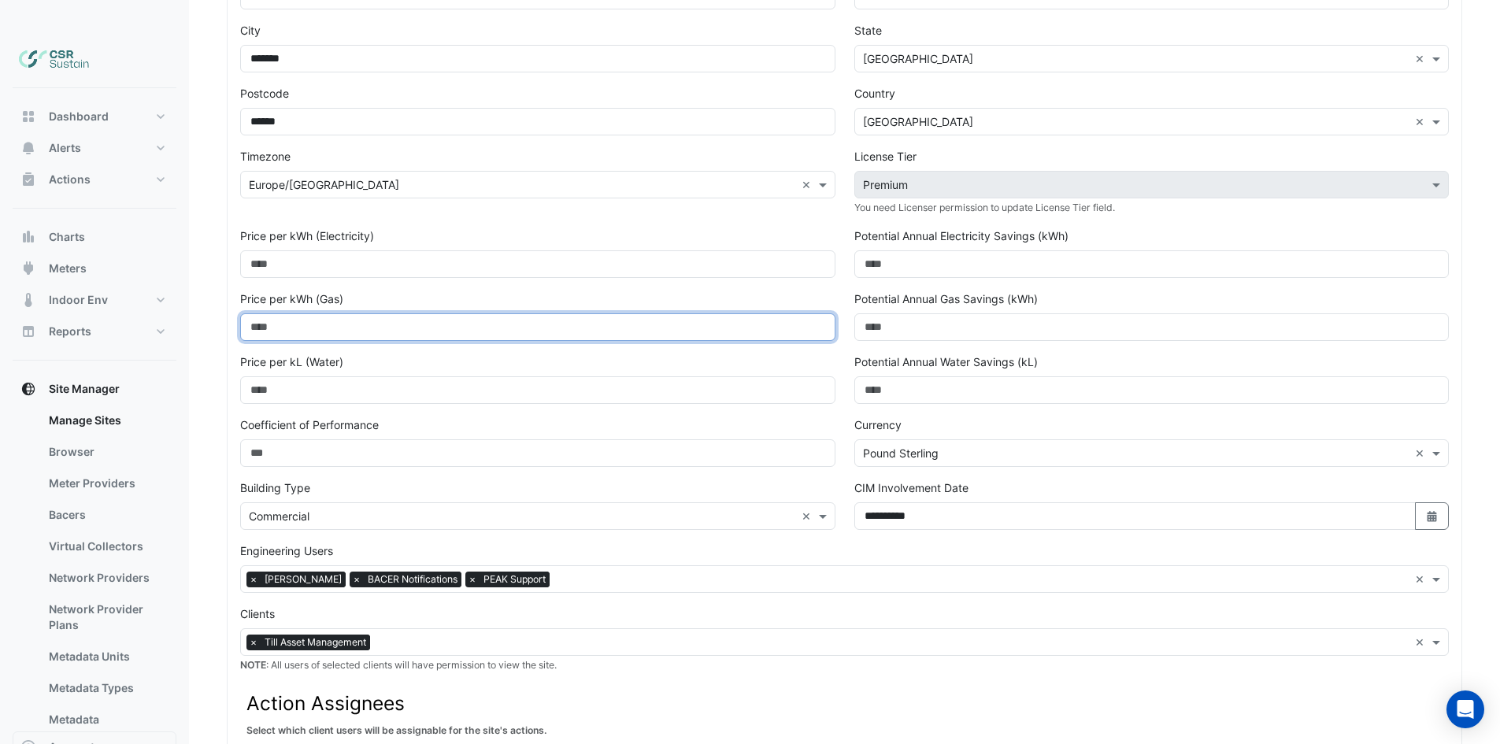
drag, startPoint x: 305, startPoint y: 300, endPoint x: 235, endPoint y: 295, distance: 71.0
click at [306, 313] on input "*****" at bounding box center [537, 327] width 595 height 28
click at [348, 313] on input "*****" at bounding box center [537, 327] width 595 height 28
drag, startPoint x: 348, startPoint y: 303, endPoint x: 287, endPoint y: 305, distance: 61.5
click at [287, 313] on input "*****" at bounding box center [537, 327] width 595 height 28
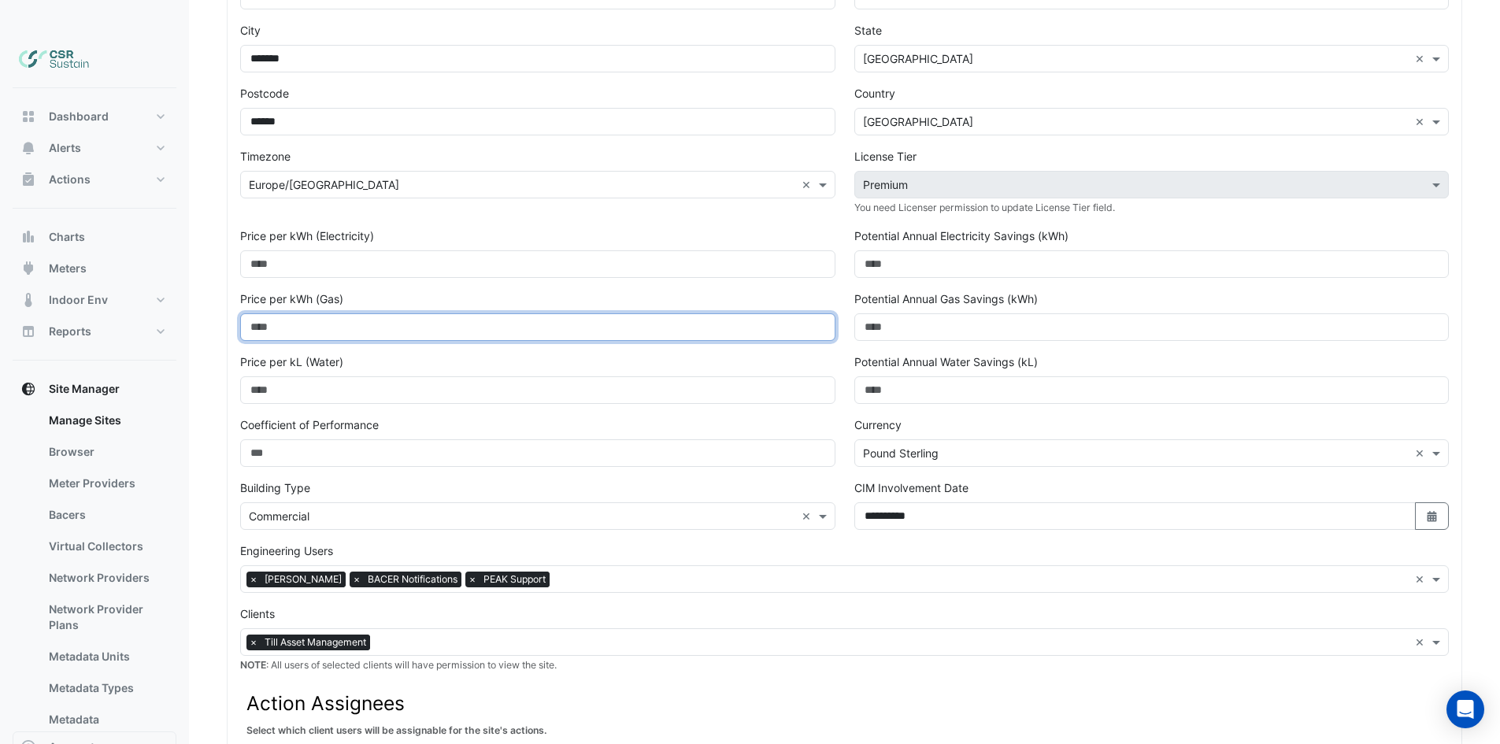
click at [328, 313] on input "*****" at bounding box center [537, 327] width 595 height 28
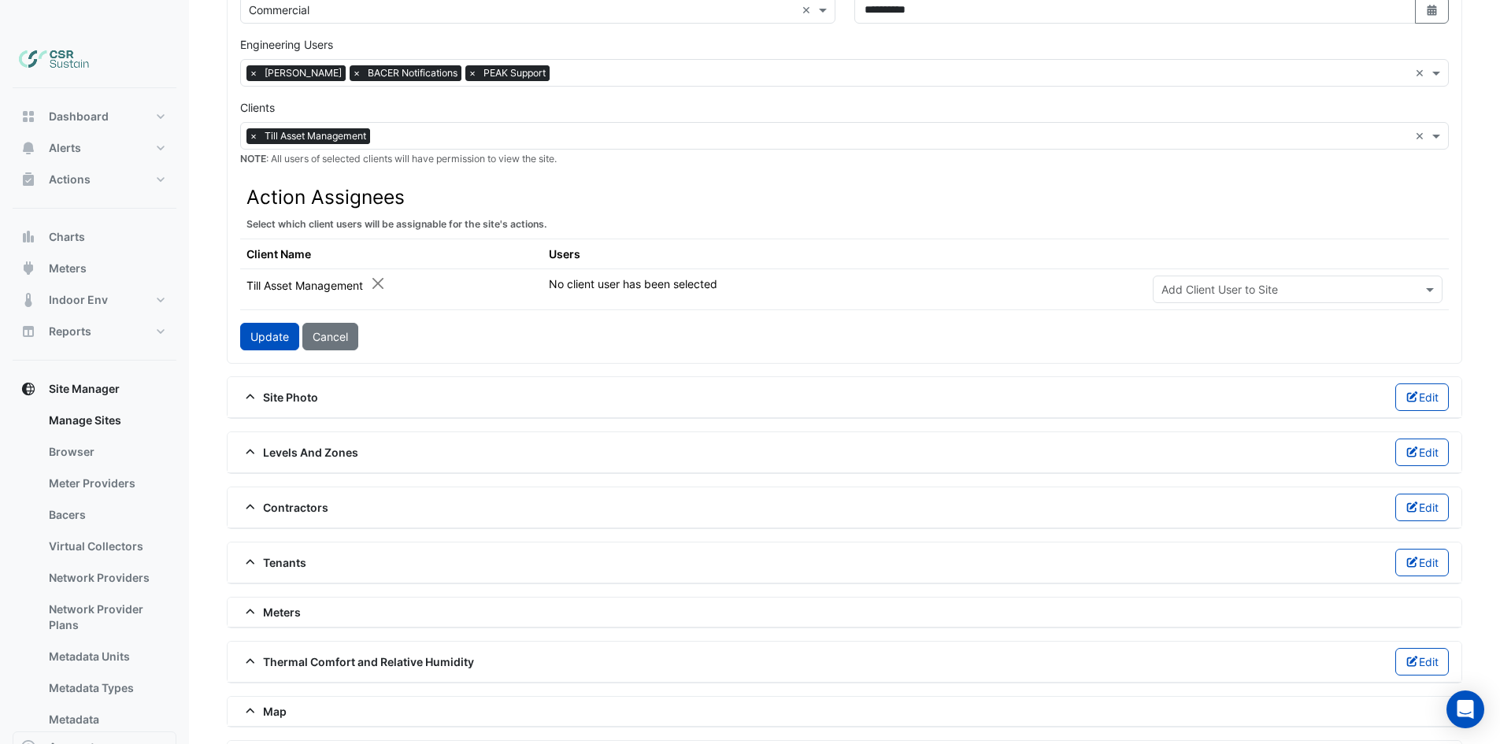
drag, startPoint x: 707, startPoint y: 471, endPoint x: 709, endPoint y: 496, distance: 25.2
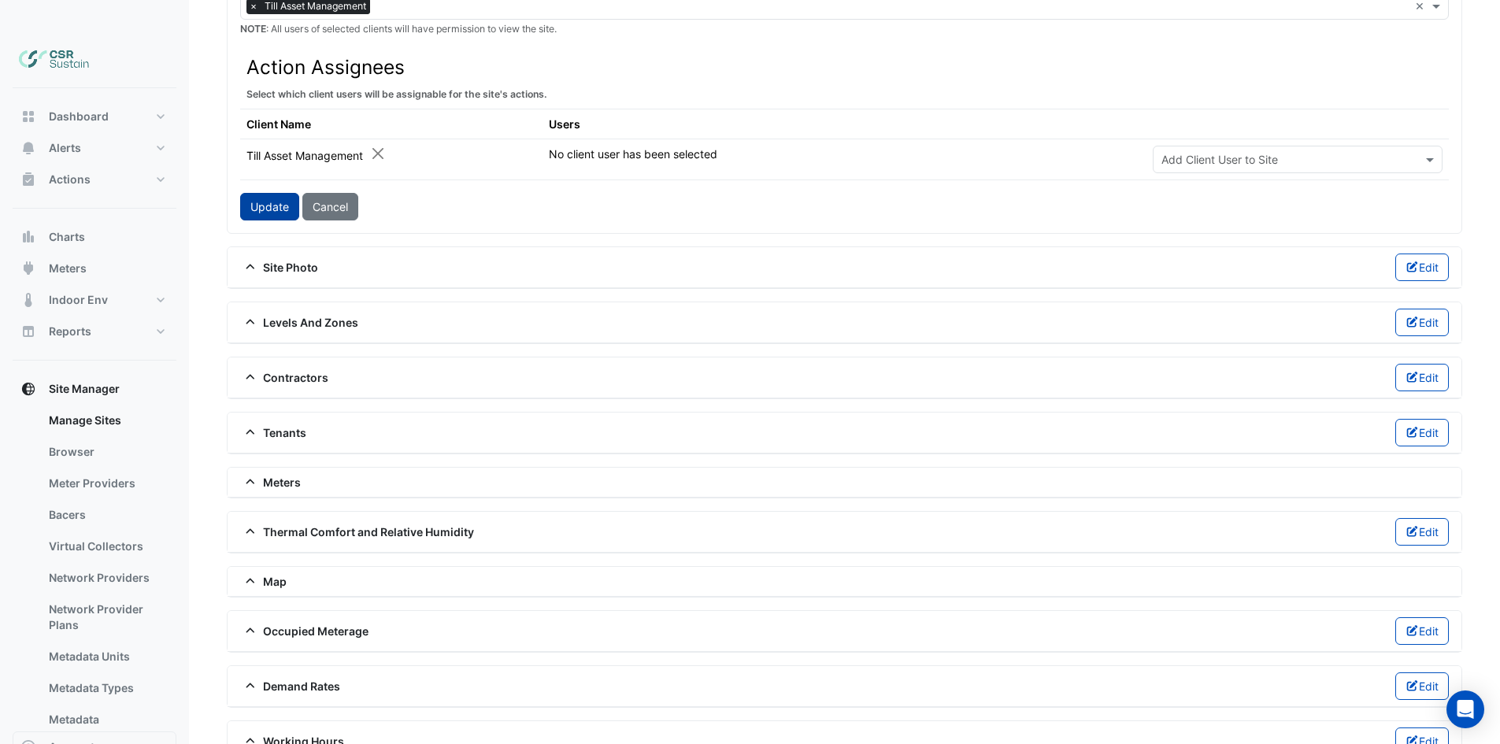
type input "********"
click at [276, 193] on button "Update" at bounding box center [269, 207] width 59 height 28
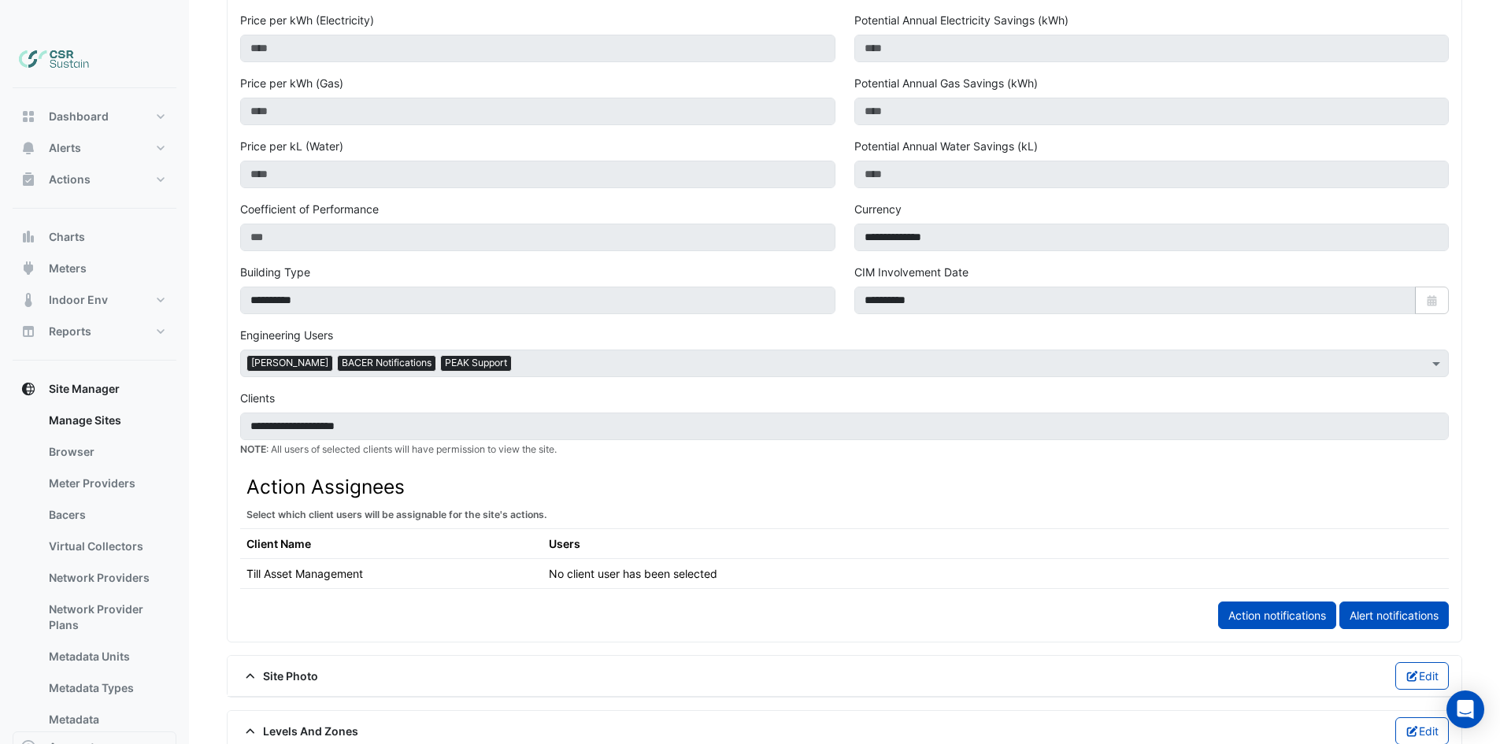
scroll to position [0, 0]
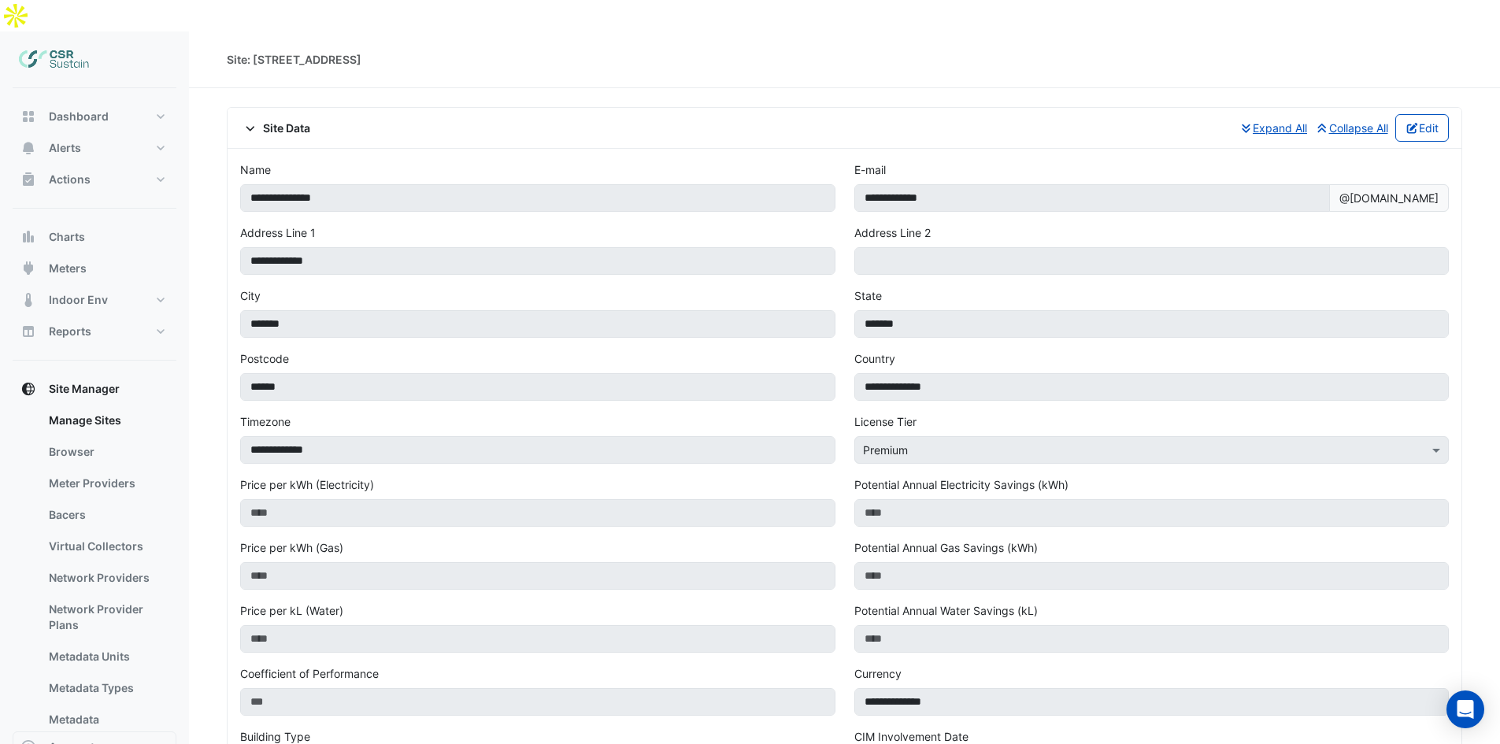
drag, startPoint x: 865, startPoint y: 110, endPoint x: 426, endPoint y: 79, distance: 440.5
click at [318, 51] on div "Site: [STREET_ADDRESS]" at bounding box center [294, 59] width 135 height 17
click at [108, 405] on link "Manage Sites" at bounding box center [106, 420] width 140 height 31
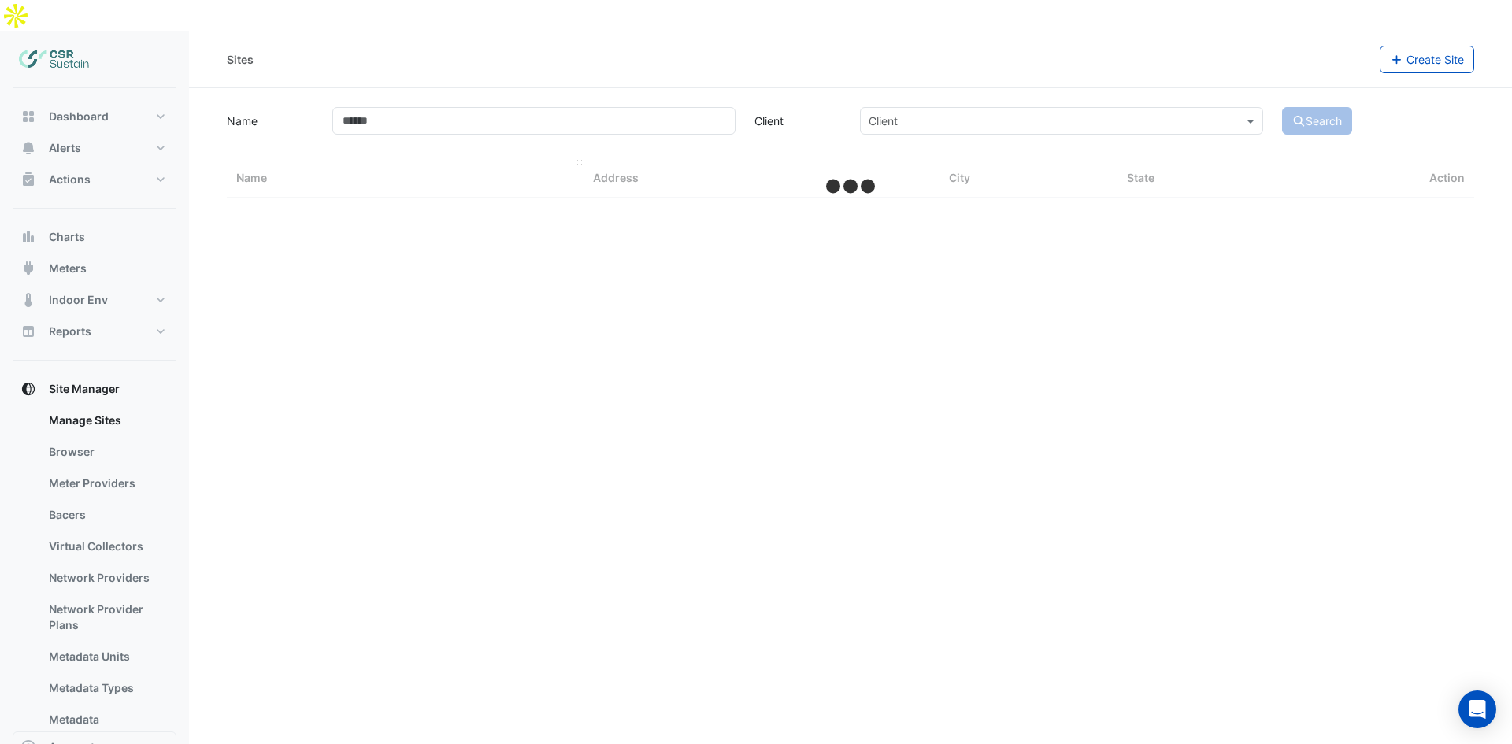
select select "**"
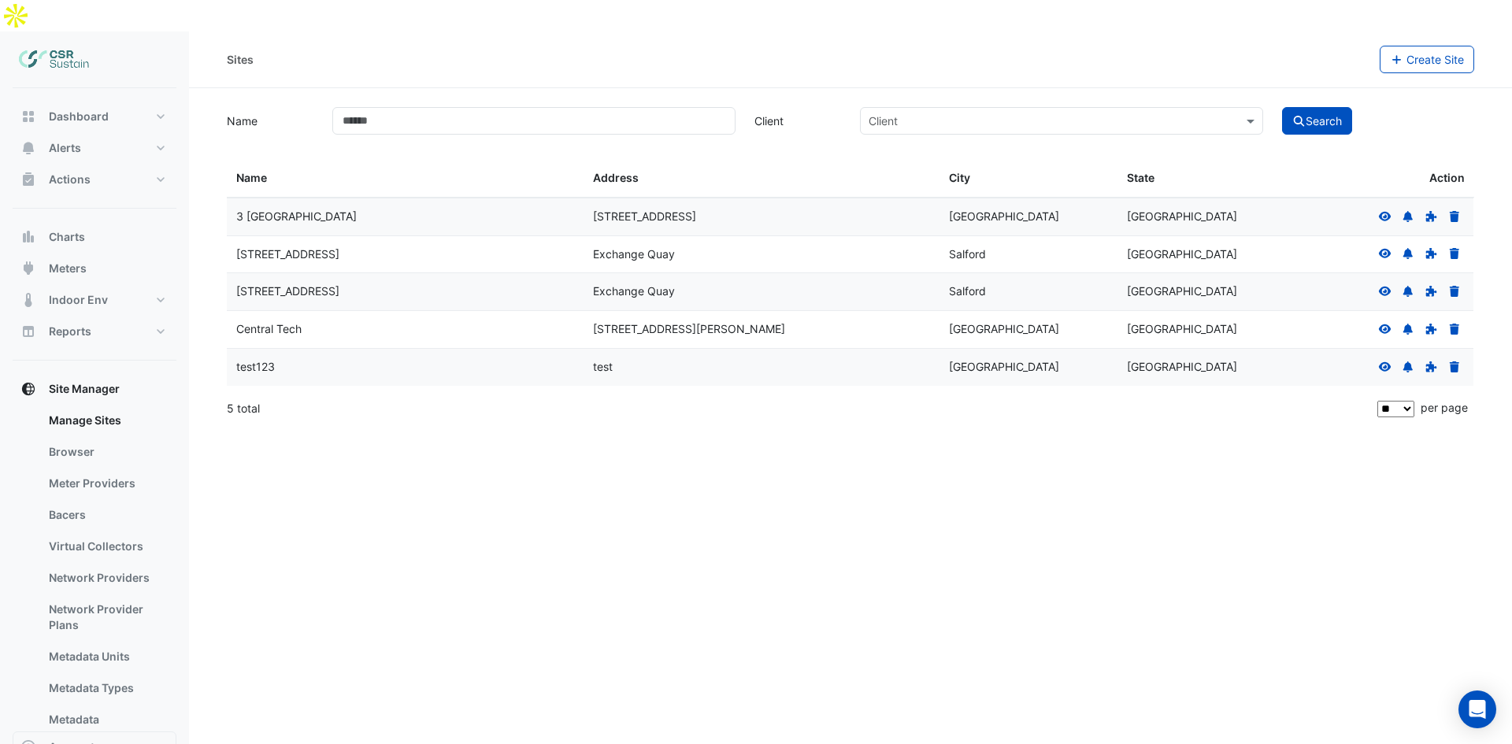
click at [1383, 286] on icon at bounding box center [1385, 291] width 14 height 11
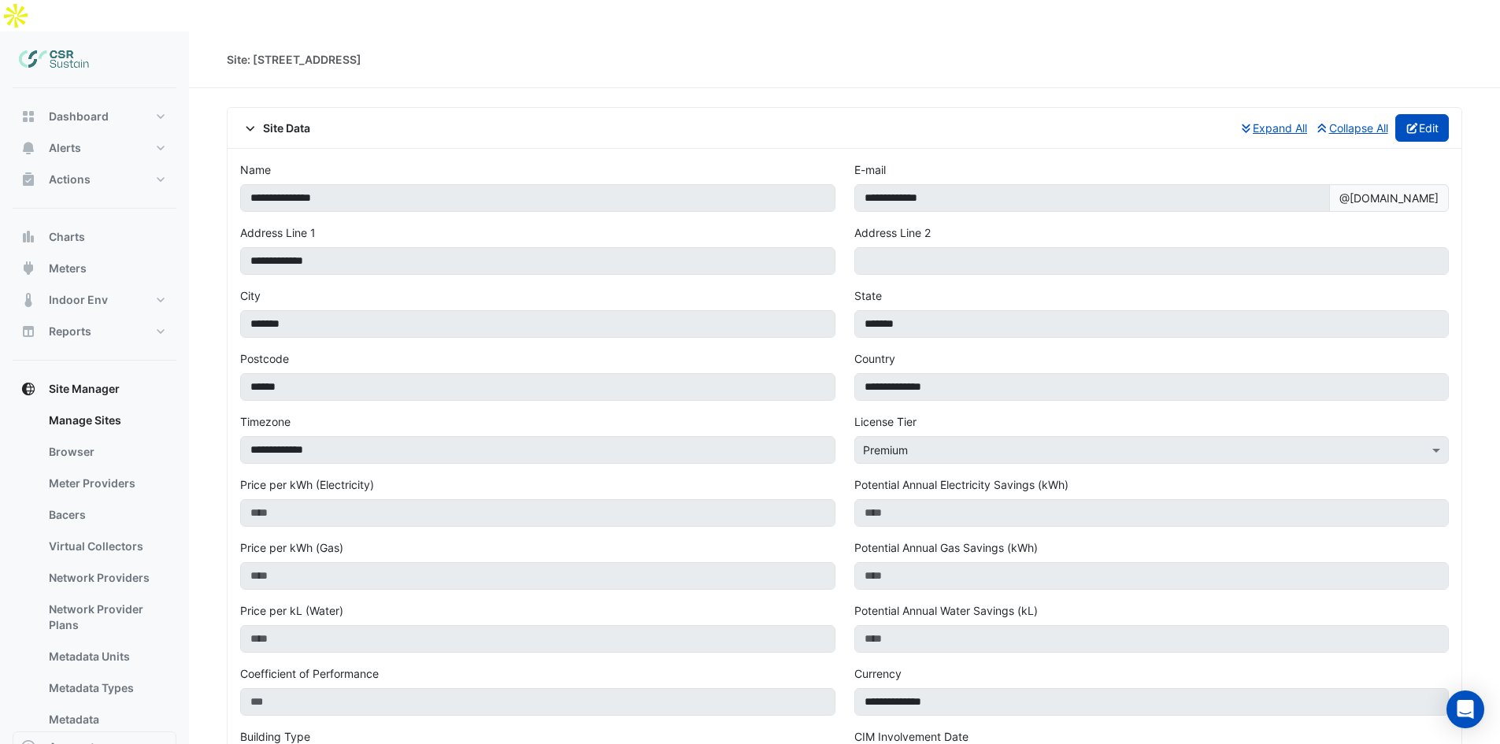
click at [1421, 114] on button "Edit" at bounding box center [1422, 128] width 54 height 28
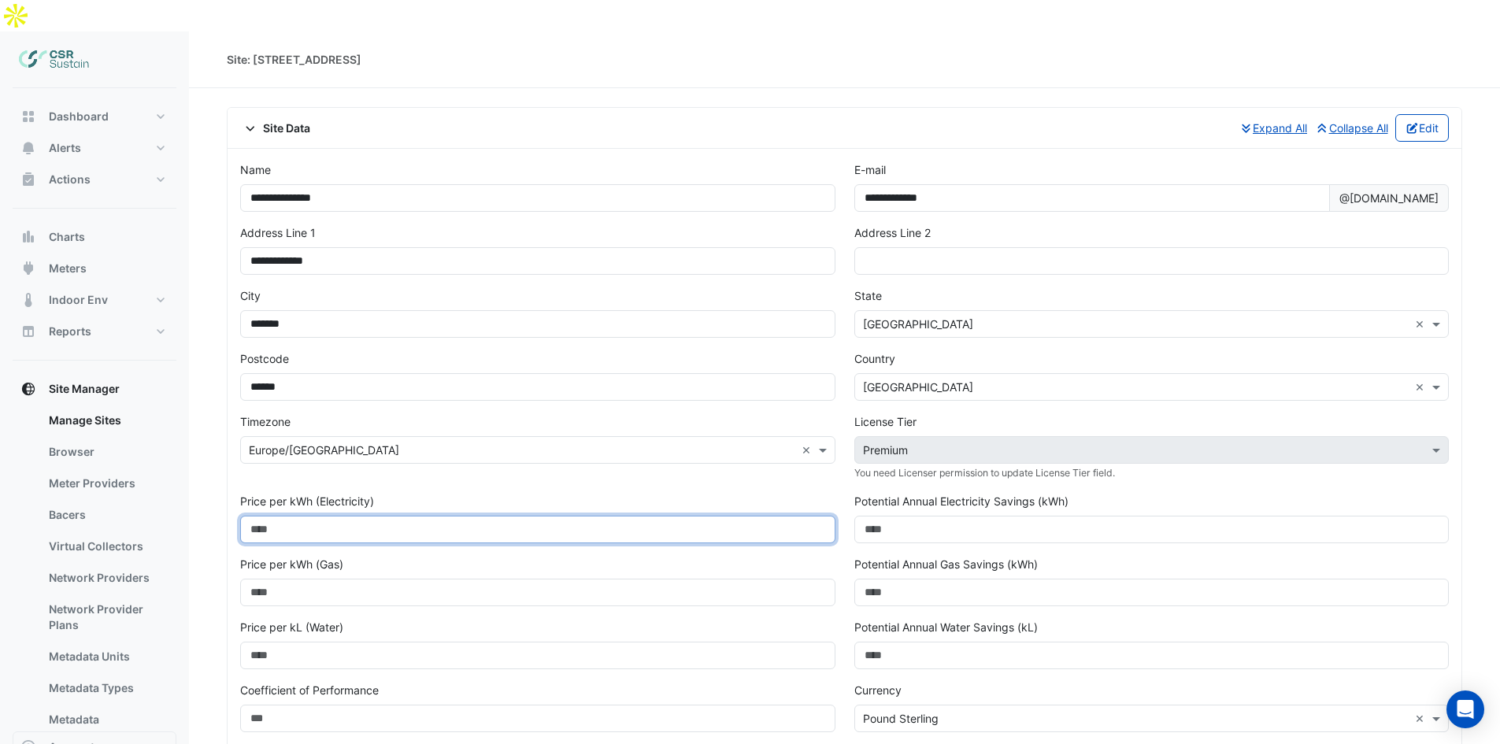
click at [338, 516] on input "number" at bounding box center [537, 530] width 595 height 28
type input "******"
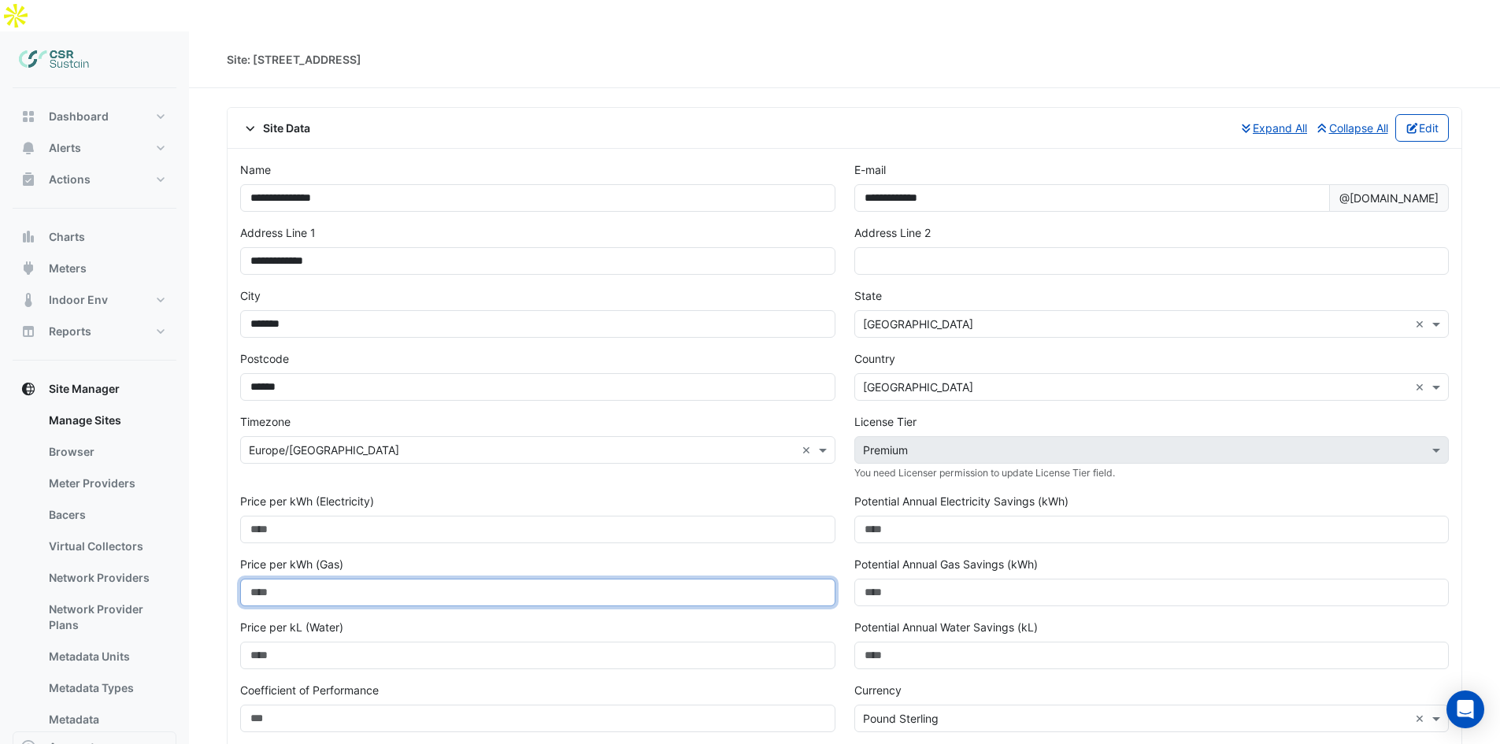
click at [346, 579] on input "number" at bounding box center [537, 593] width 595 height 28
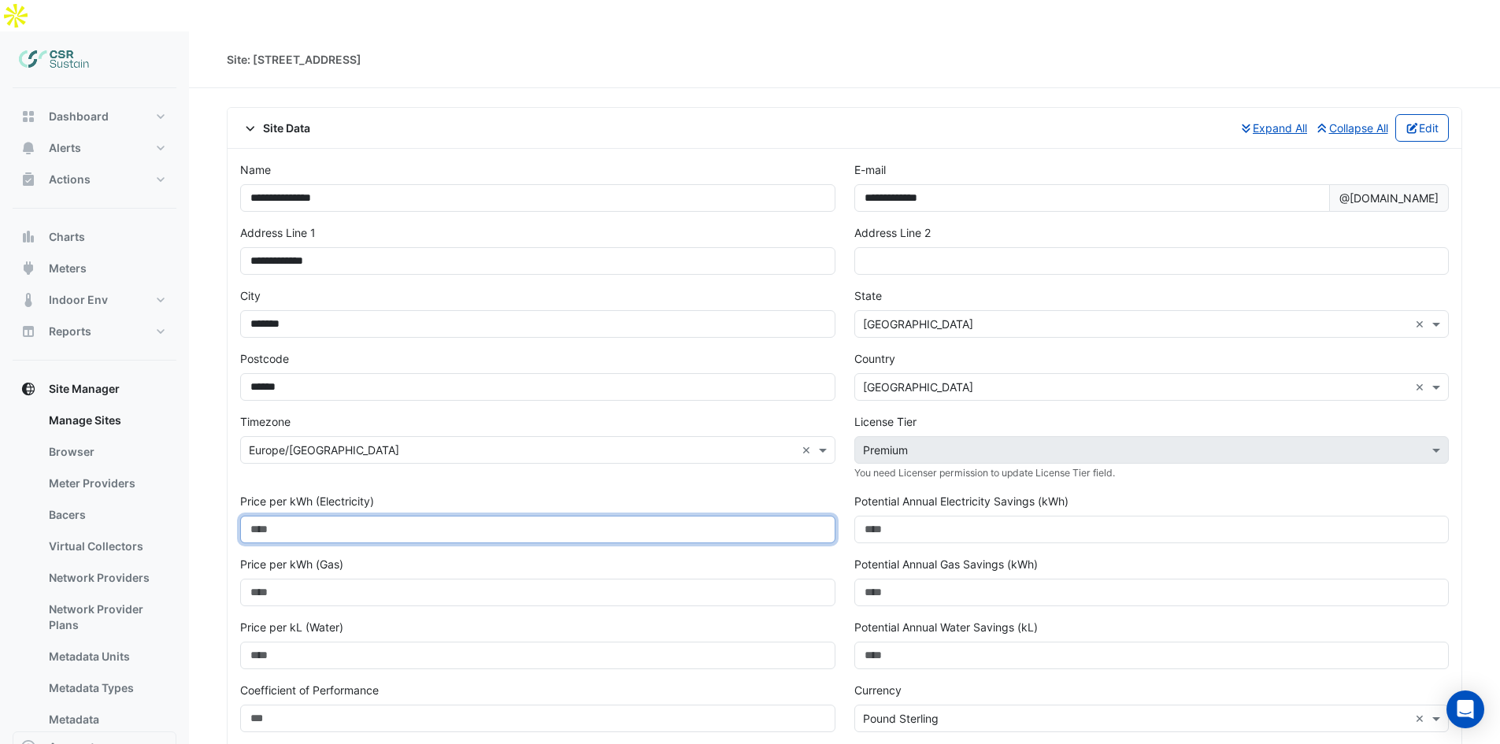
click at [351, 516] on input "******" at bounding box center [537, 530] width 595 height 28
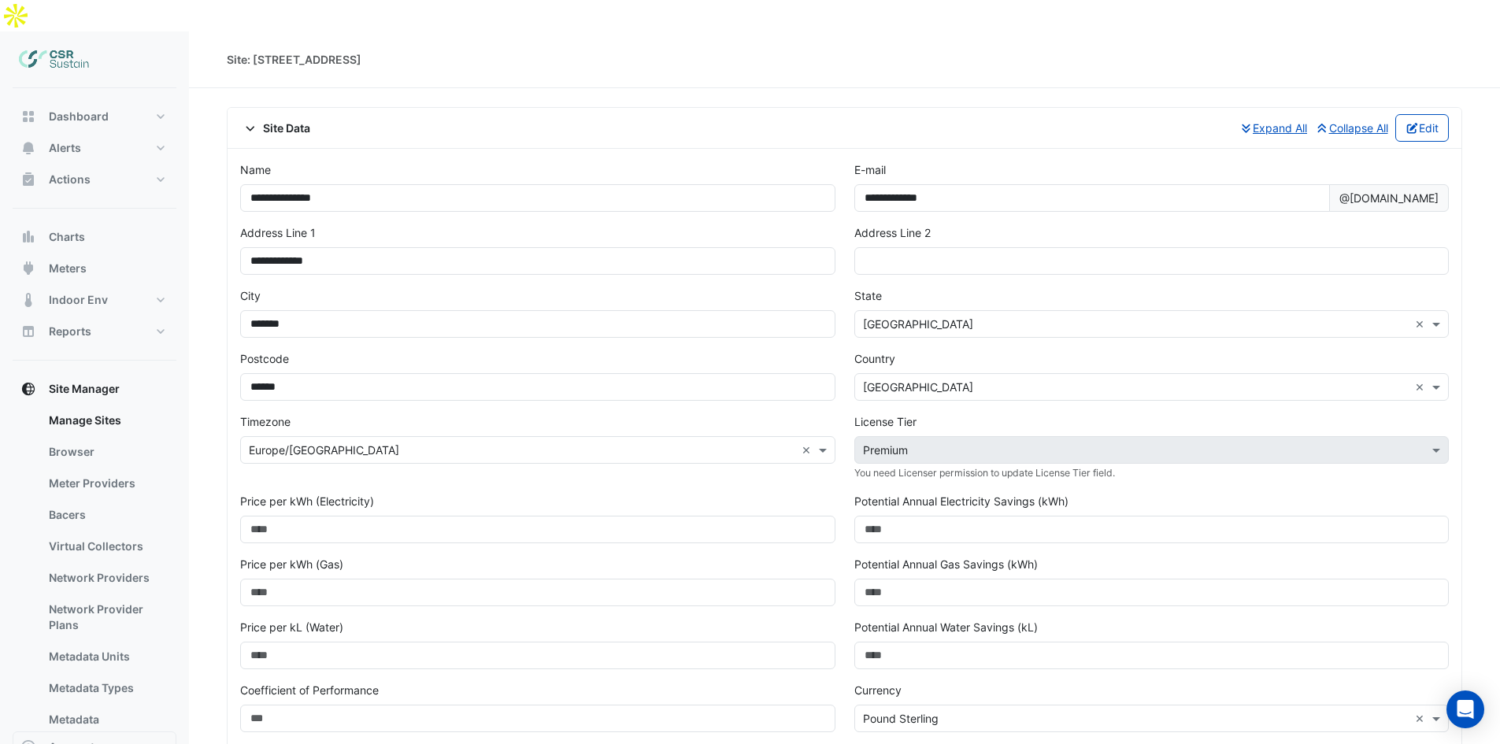
click at [437, 454] on div "Timezone Select Time Zone × [GEOGRAPHIC_DATA]/[GEOGRAPHIC_DATA] ×" at bounding box center [538, 453] width 614 height 80
click at [1016, 436] on div "Select License Tier × Premium" at bounding box center [1151, 450] width 595 height 28
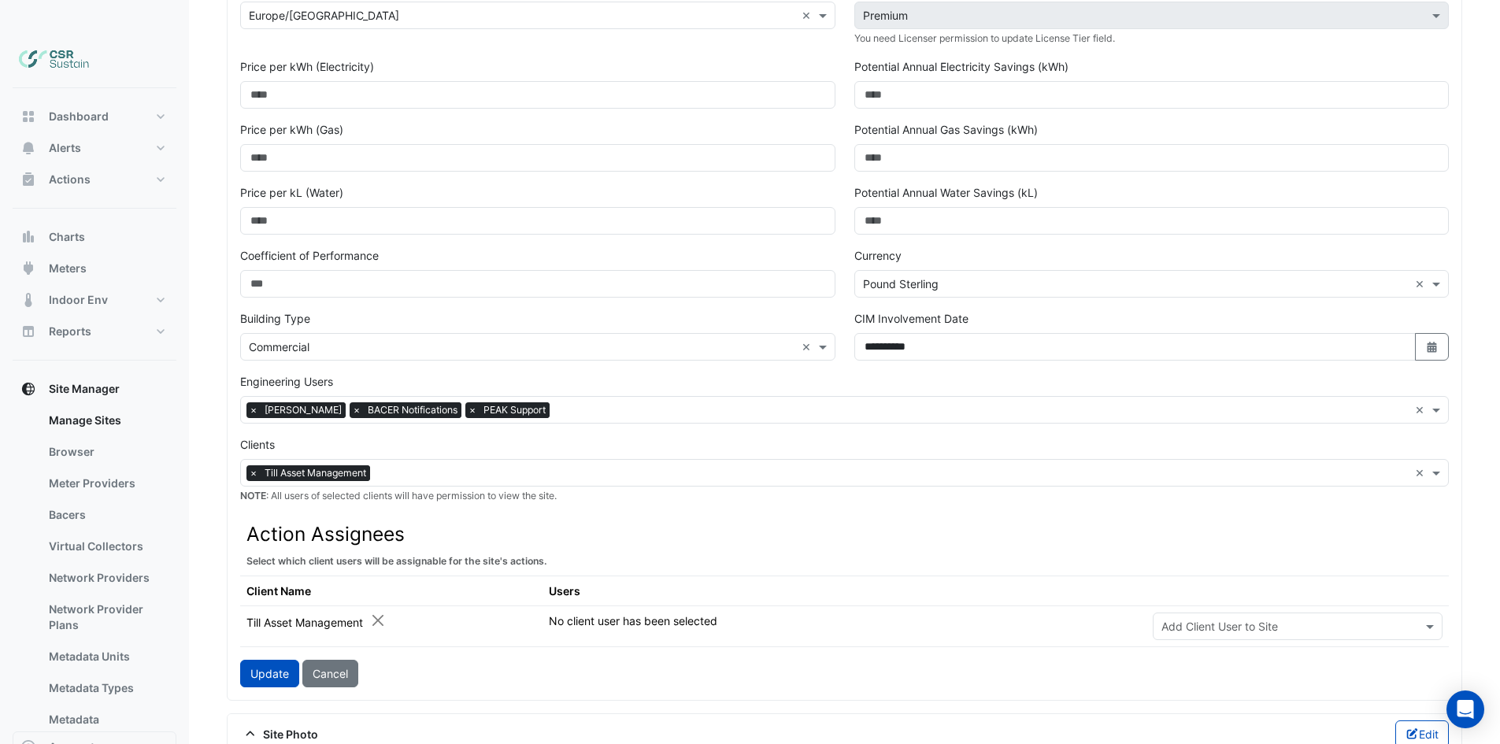
scroll to position [472, 0]
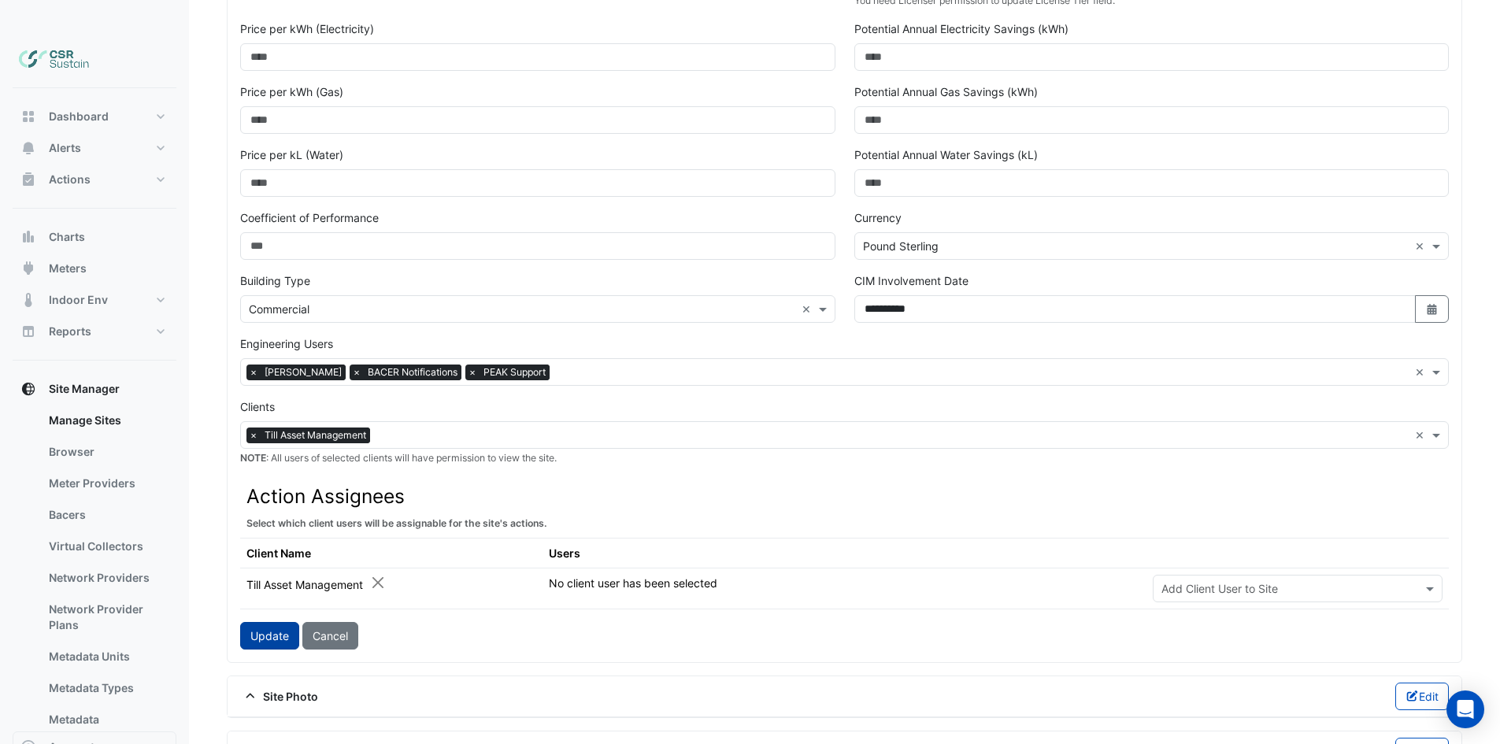
click at [261, 622] on button "Update" at bounding box center [269, 636] width 59 height 28
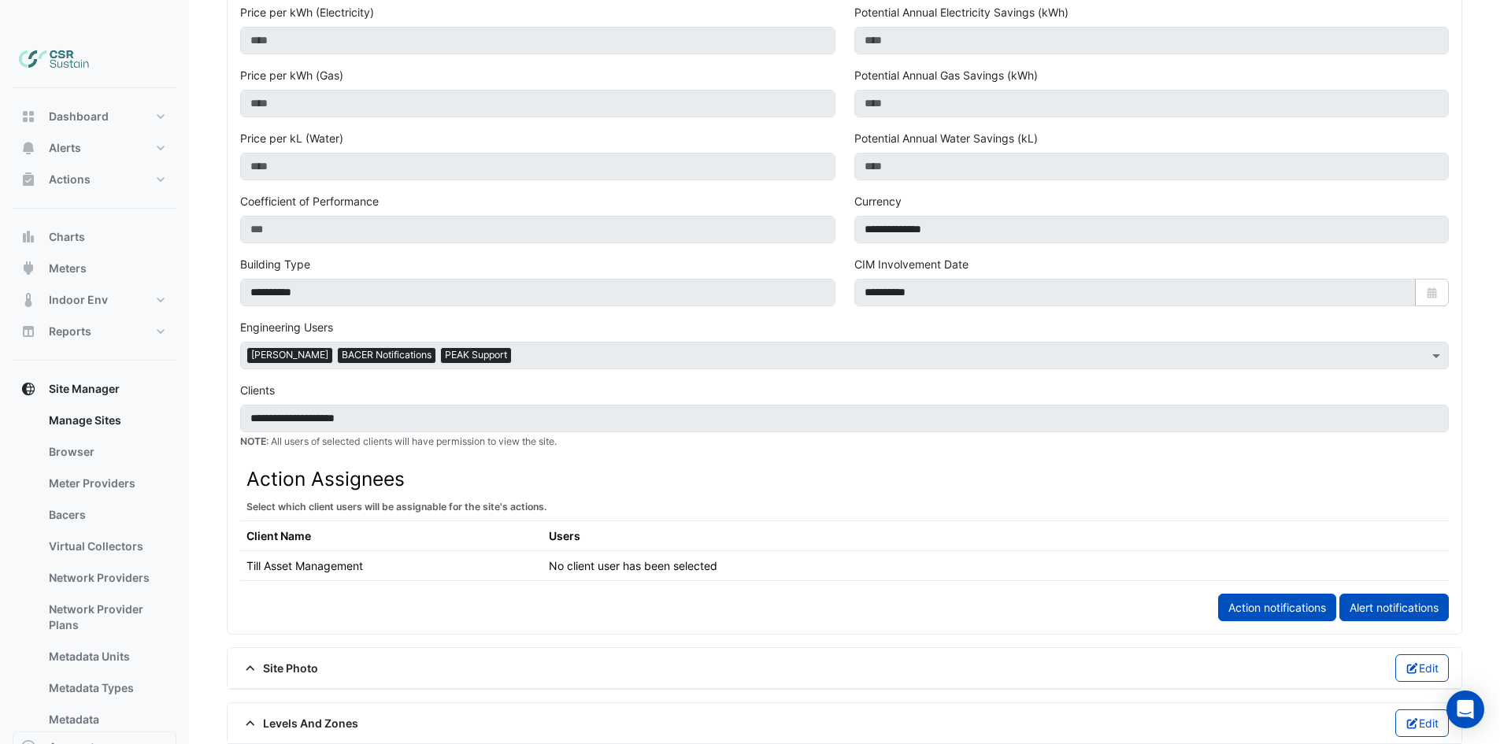
scroll to position [456, 0]
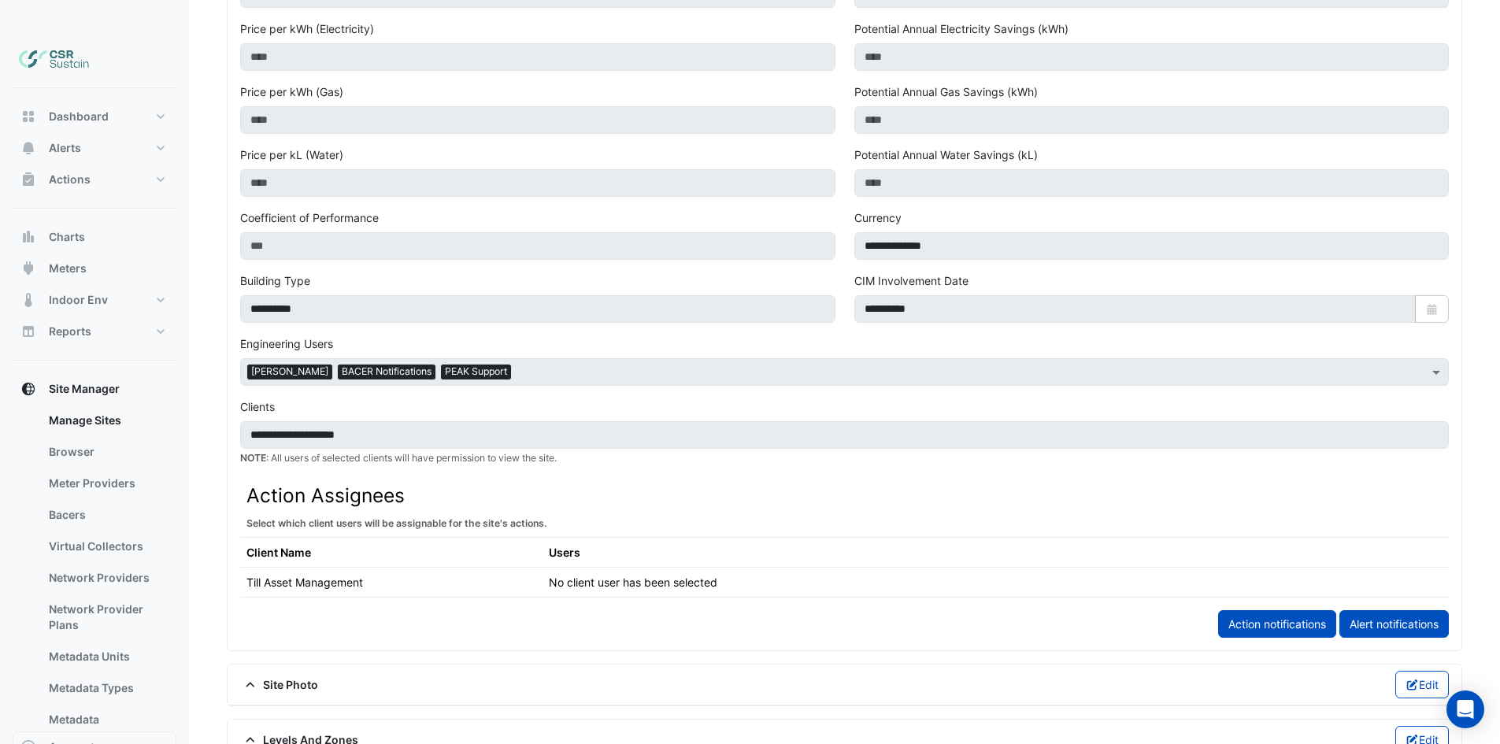
click at [753, 446] on div "**********" at bounding box center [844, 497] width 1227 height 199
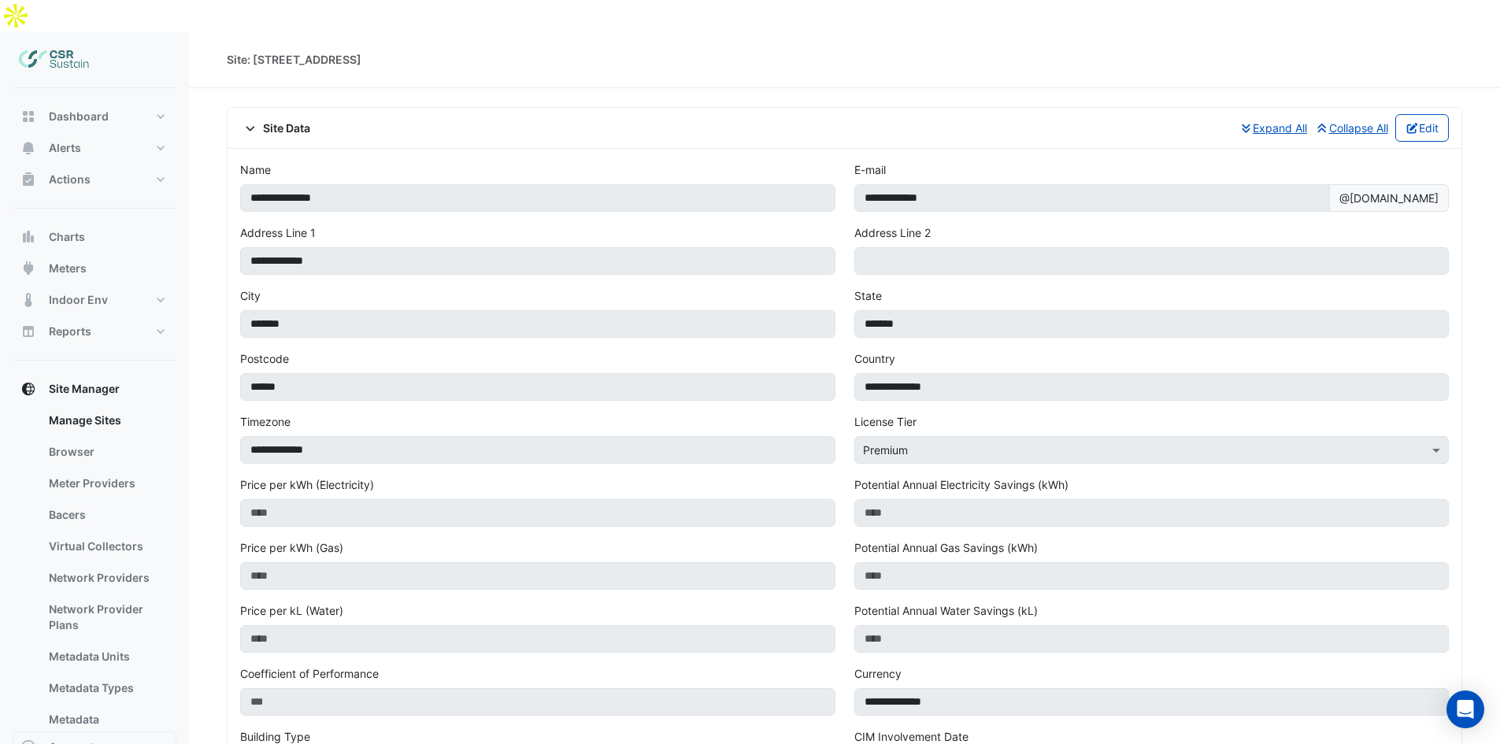
drag, startPoint x: 1020, startPoint y: 297, endPoint x: 461, endPoint y: 157, distance: 576.9
click at [57, 101] on button "Dashboard" at bounding box center [95, 116] width 164 height 31
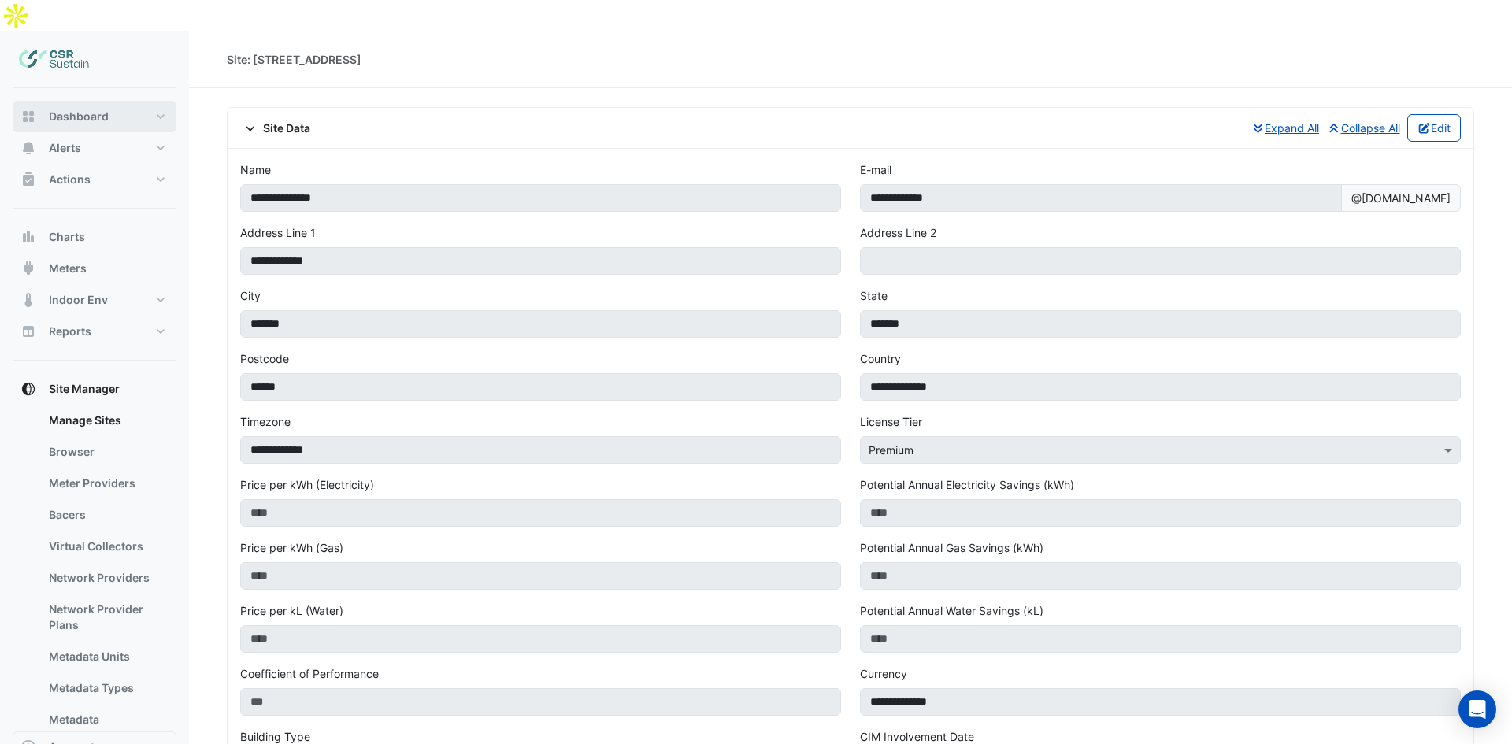
select select "**"
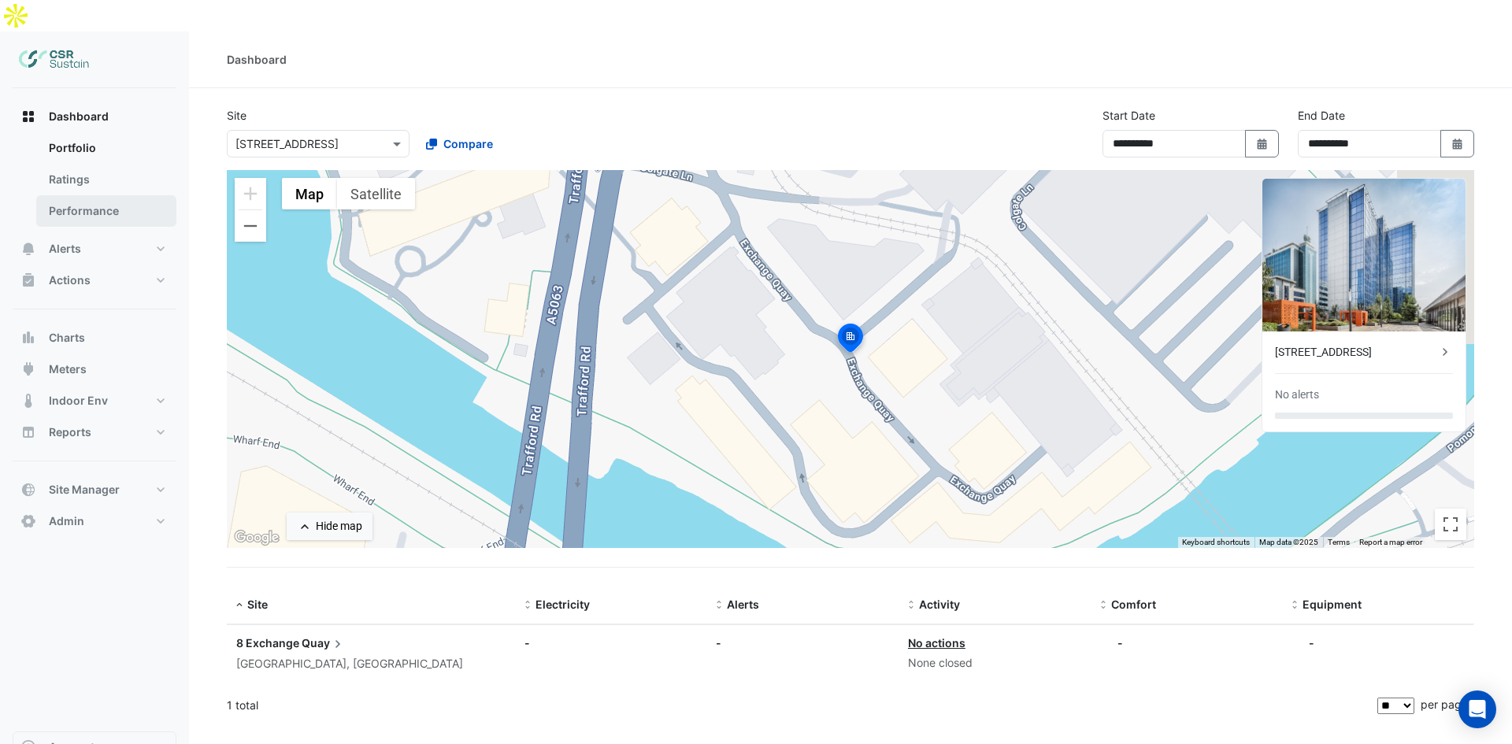
click at [109, 195] on link "Performance" at bounding box center [106, 210] width 140 height 31
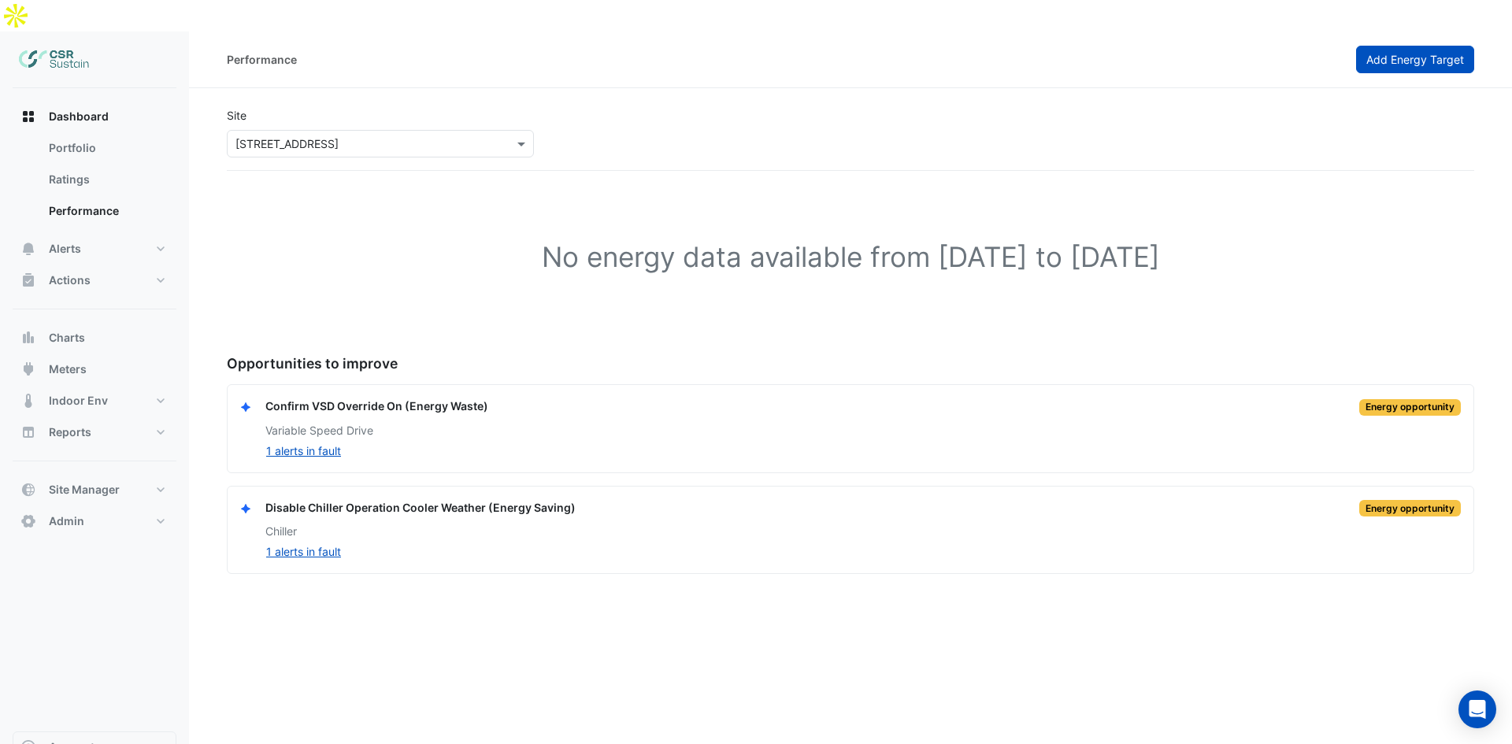
click at [1387, 53] on span "Add Energy Target" at bounding box center [1415, 59] width 98 height 13
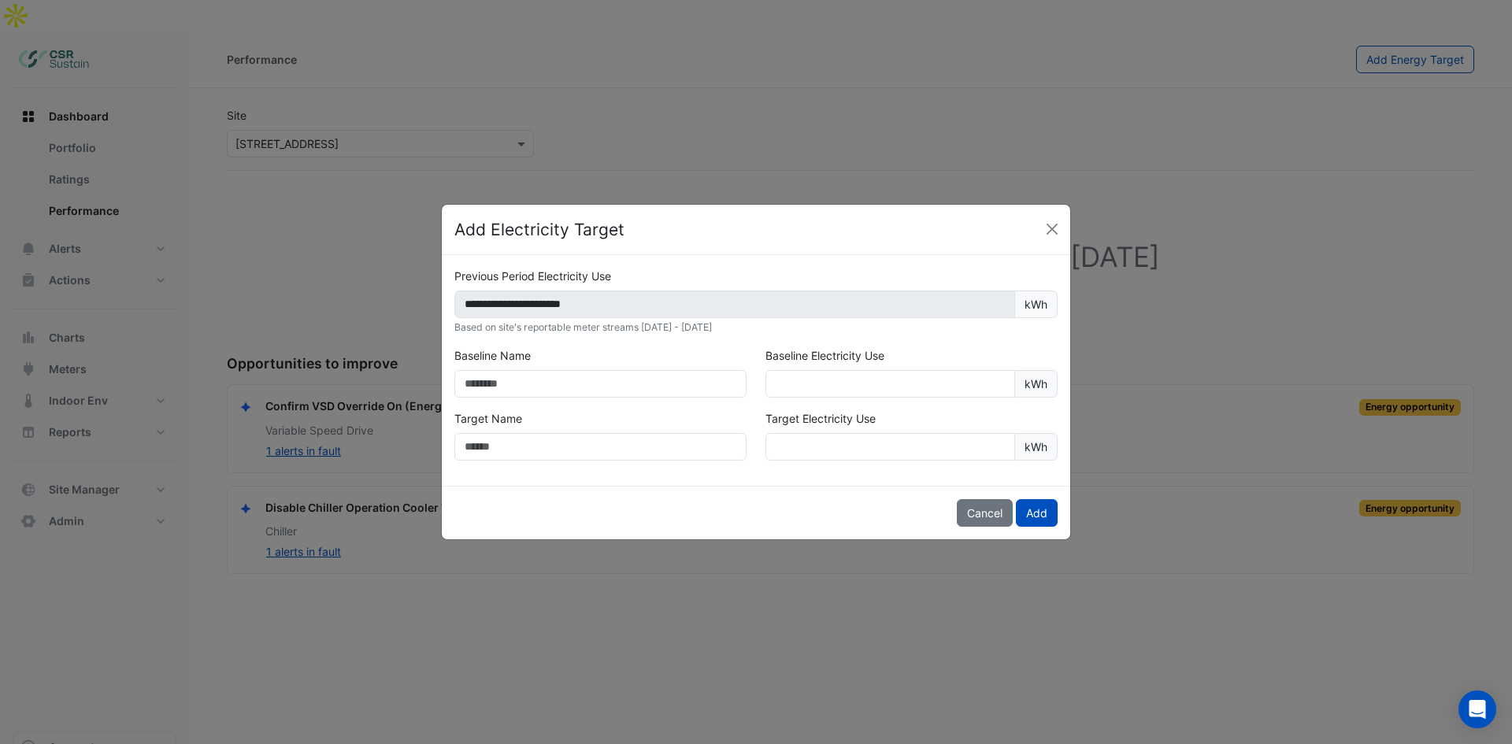
click at [614, 330] on small "Based on site's reportable meter streams [DATE] - [DATE]" at bounding box center [582, 327] width 257 height 12
click at [976, 518] on button "Cancel" at bounding box center [985, 513] width 56 height 28
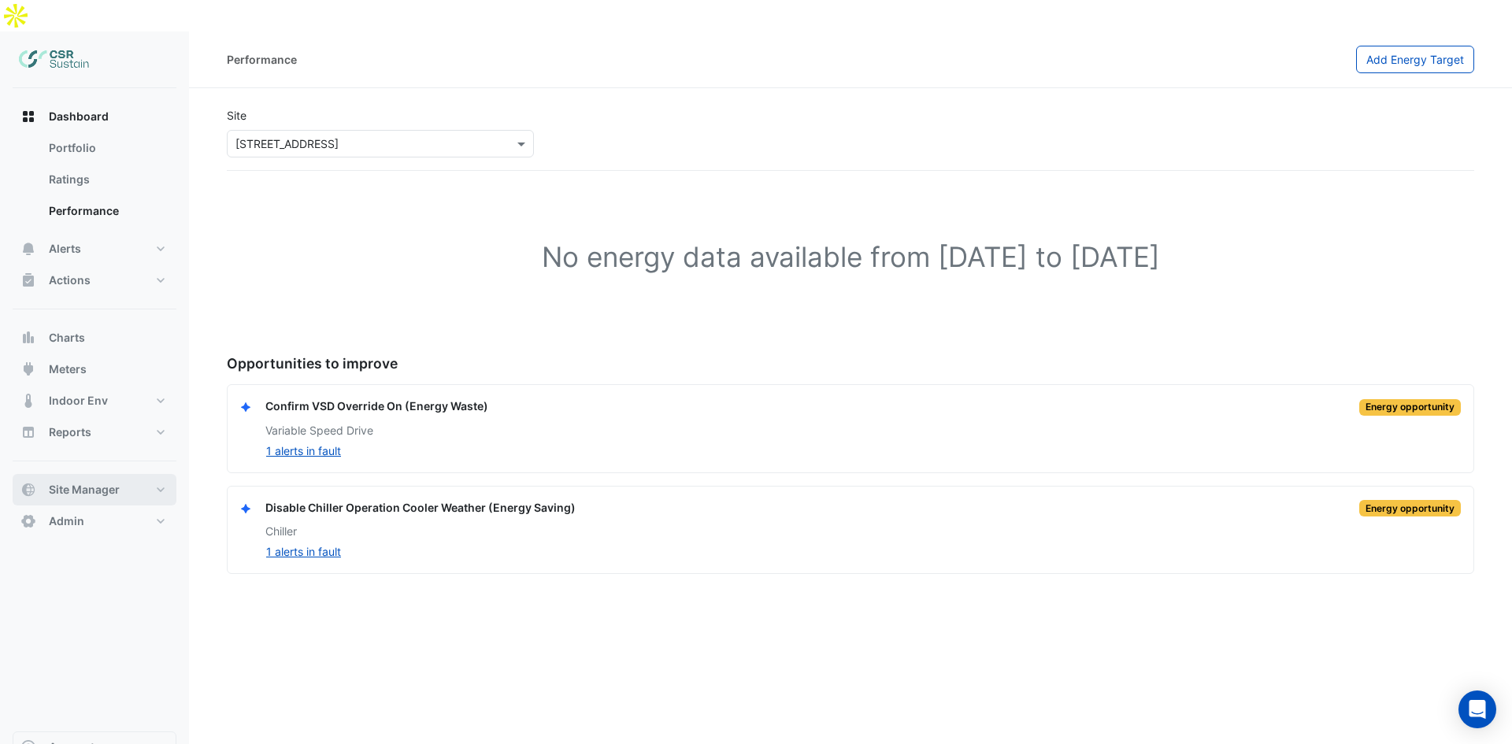
click at [77, 482] on span "Site Manager" at bounding box center [84, 490] width 71 height 16
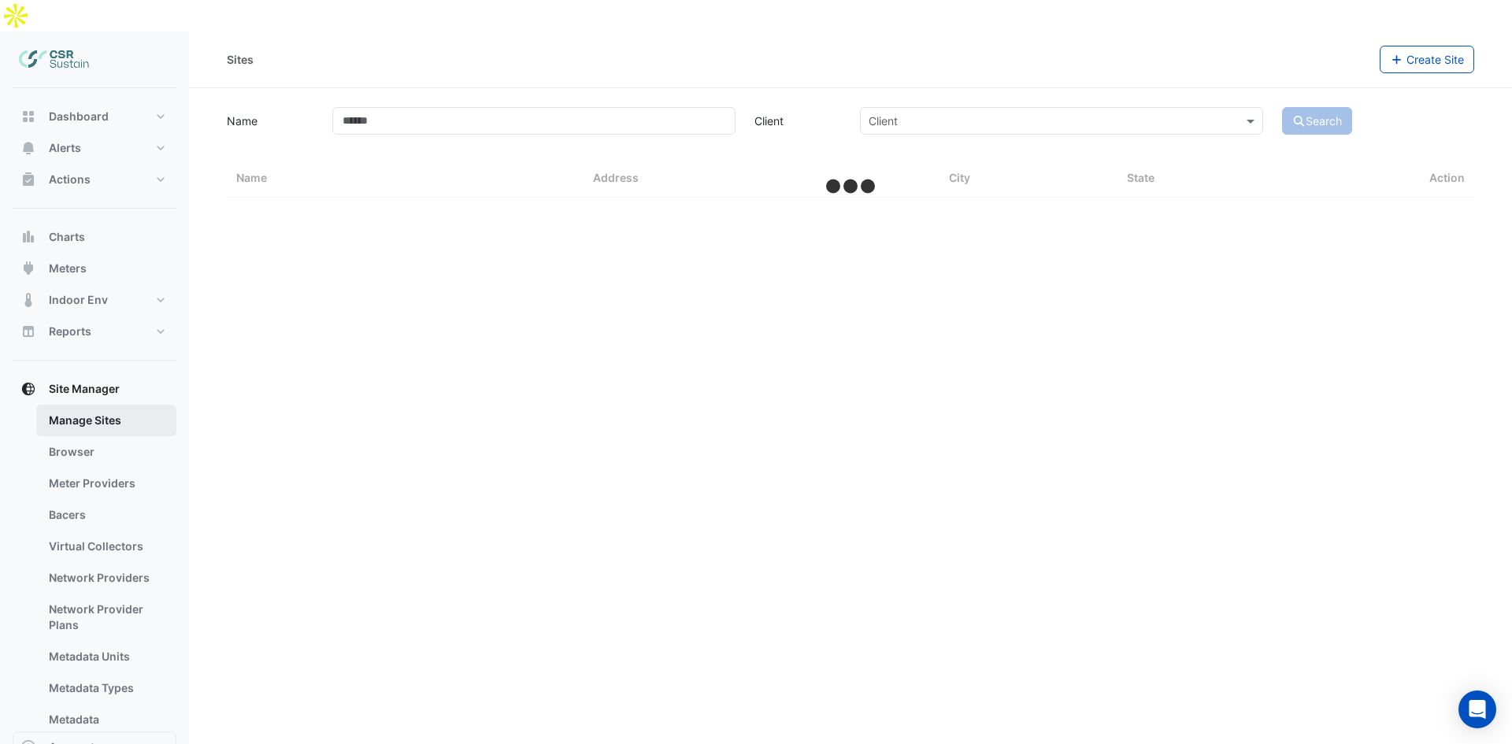
click at [92, 405] on link "Manage Sites" at bounding box center [106, 420] width 140 height 31
select select "**"
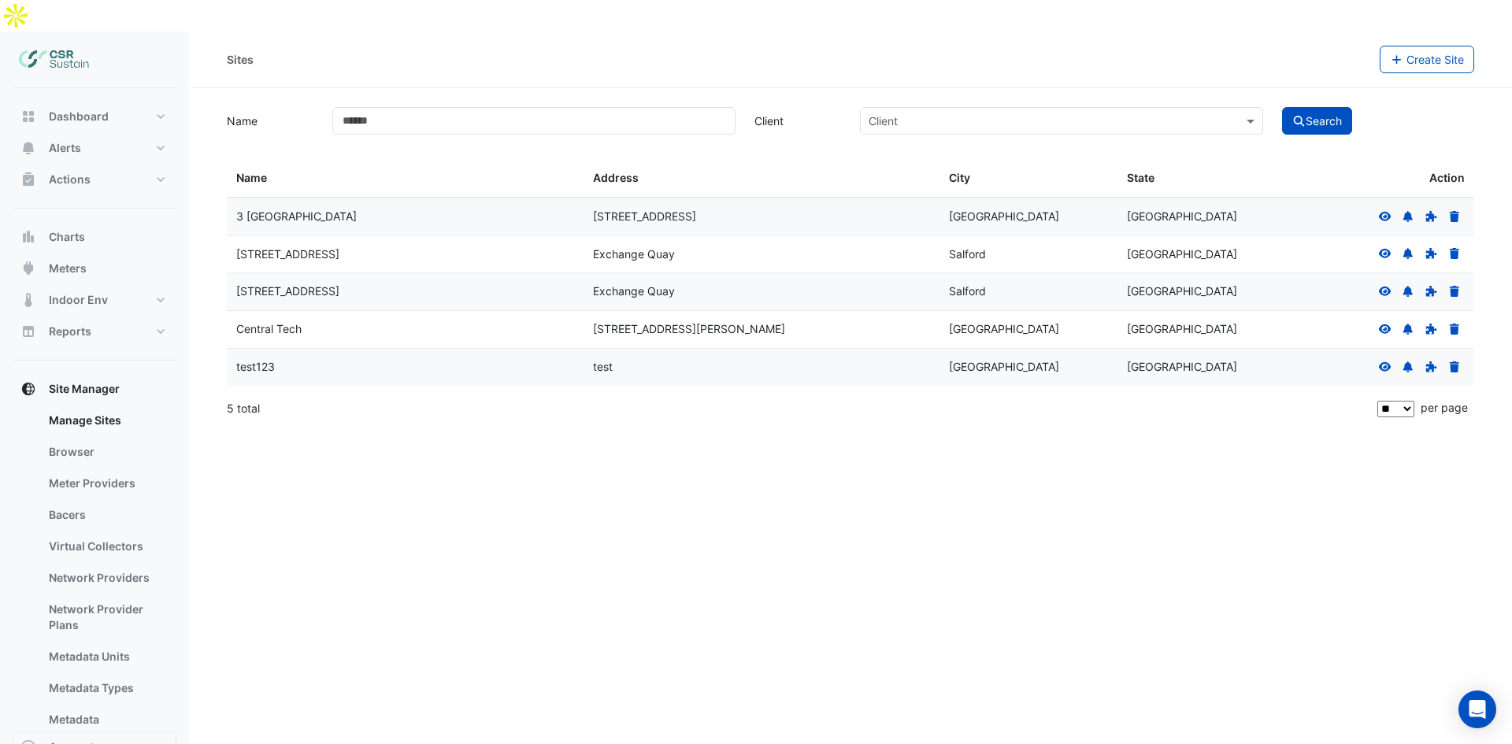
click at [1393, 208] on div at bounding box center [1420, 217] width 90 height 18
click at [1390, 211] on icon at bounding box center [1385, 215] width 13 height 9
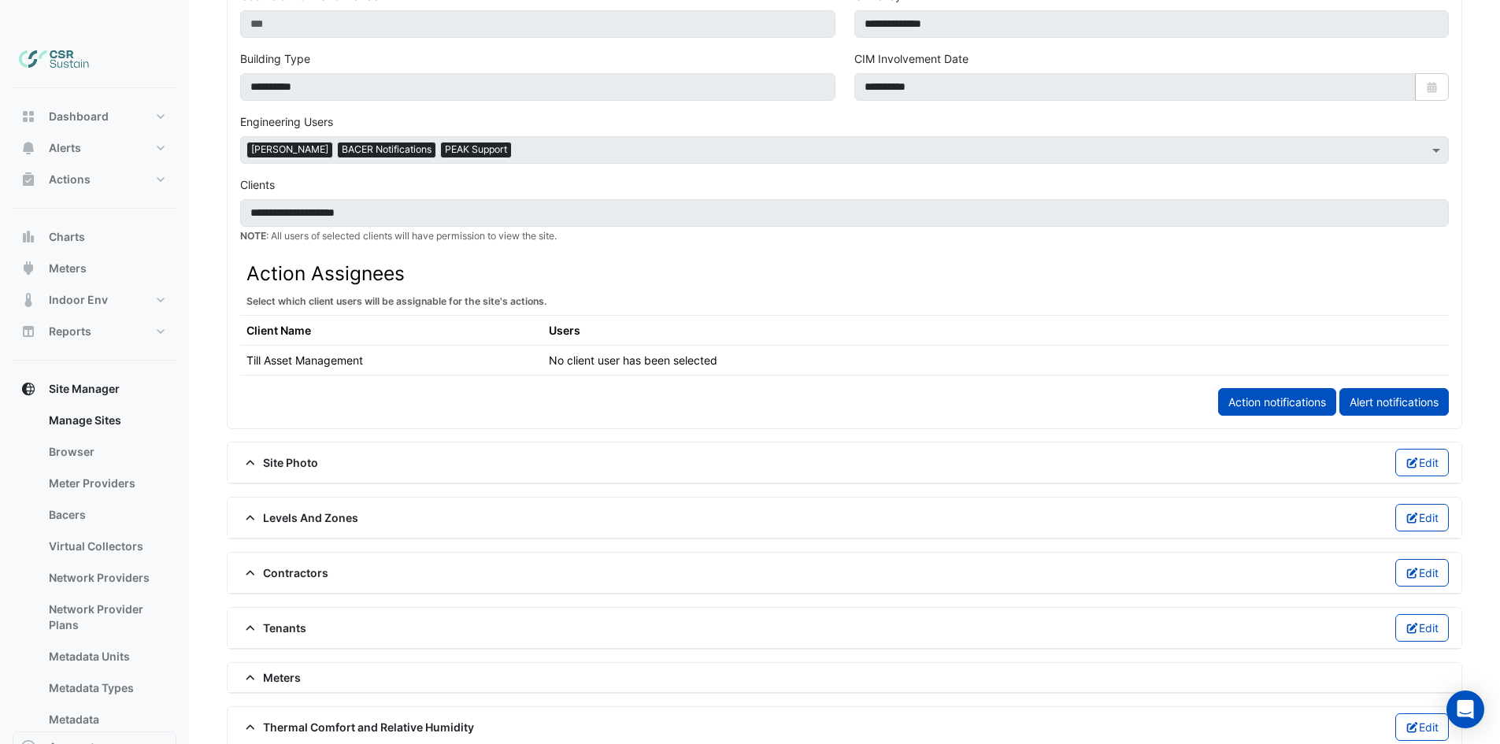
scroll to position [873, 0]
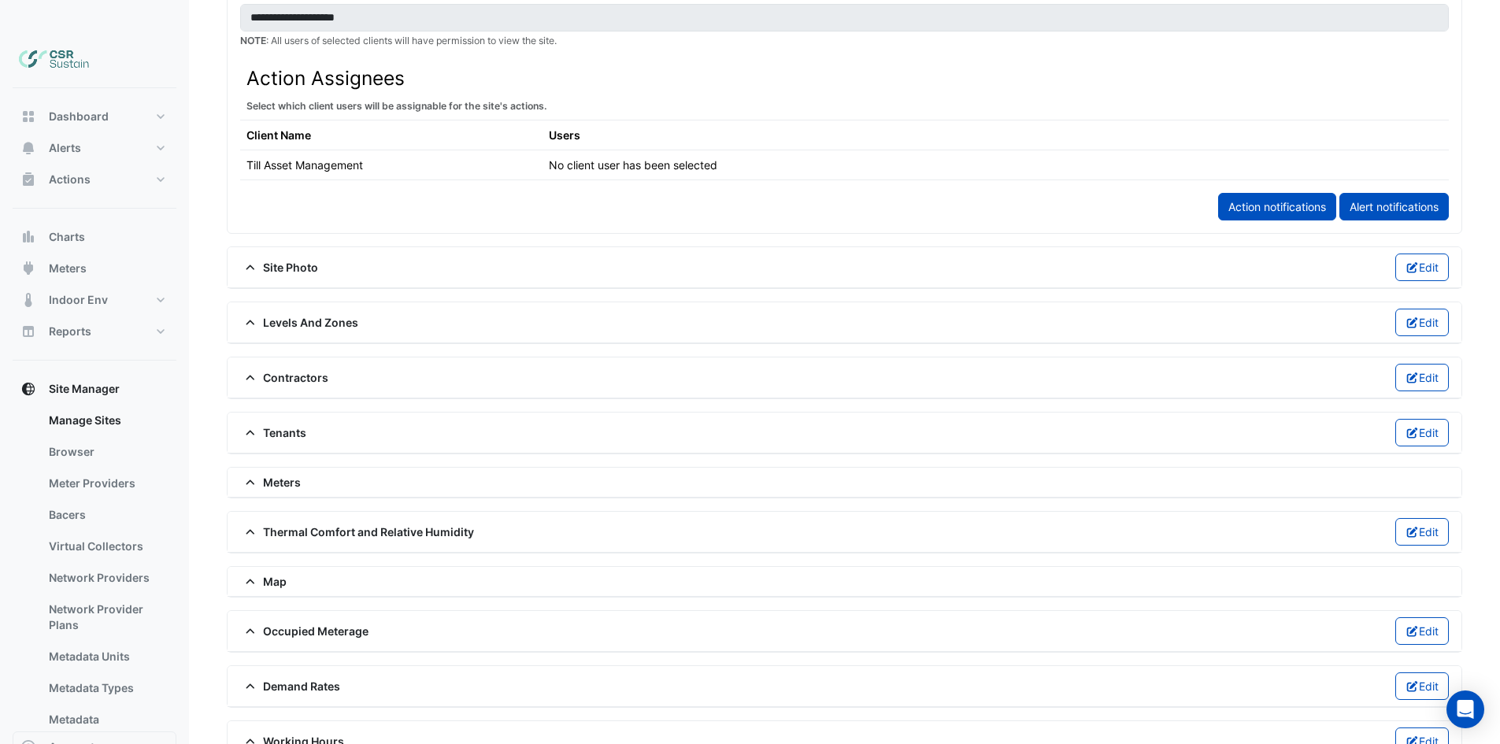
click at [313, 678] on span "Demand Rates" at bounding box center [290, 686] width 100 height 17
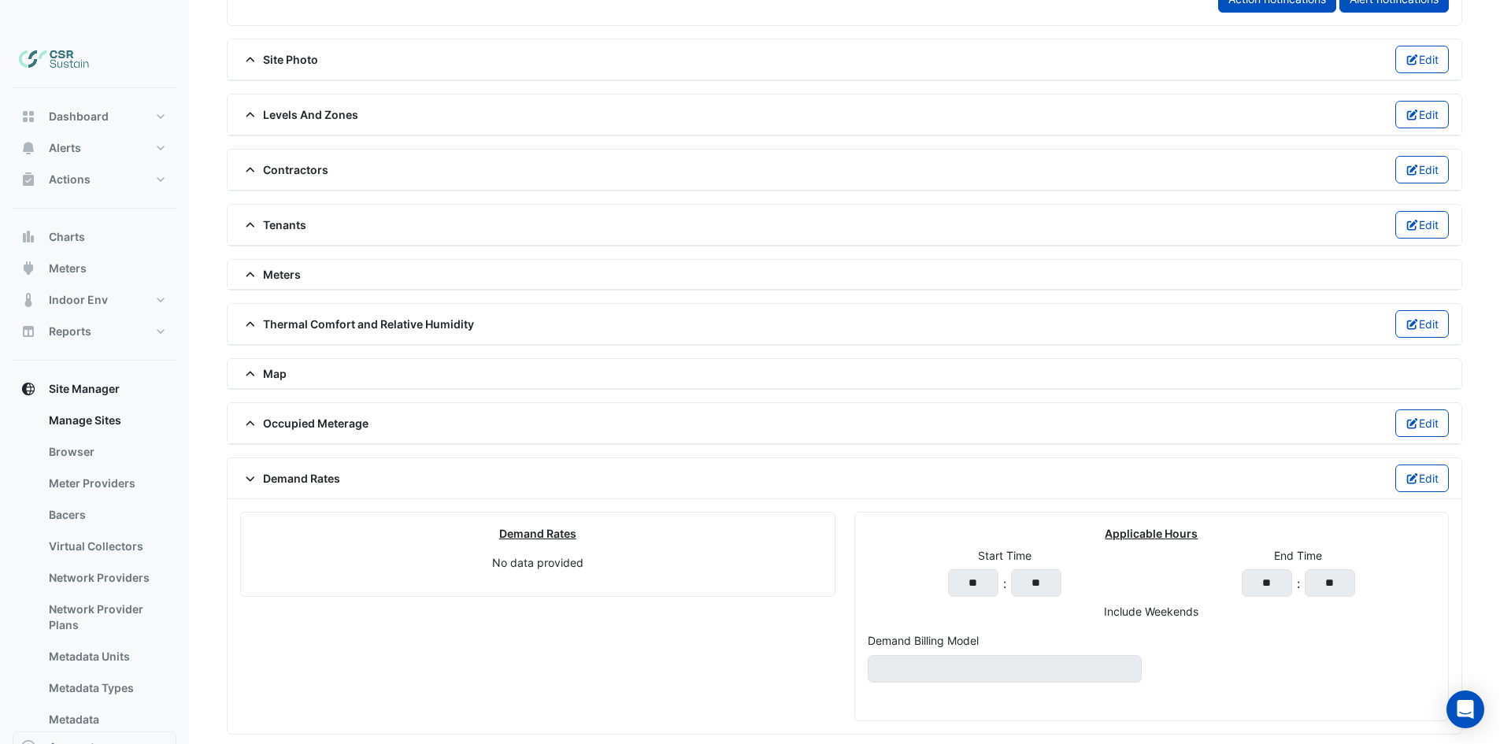
scroll to position [1108, 0]
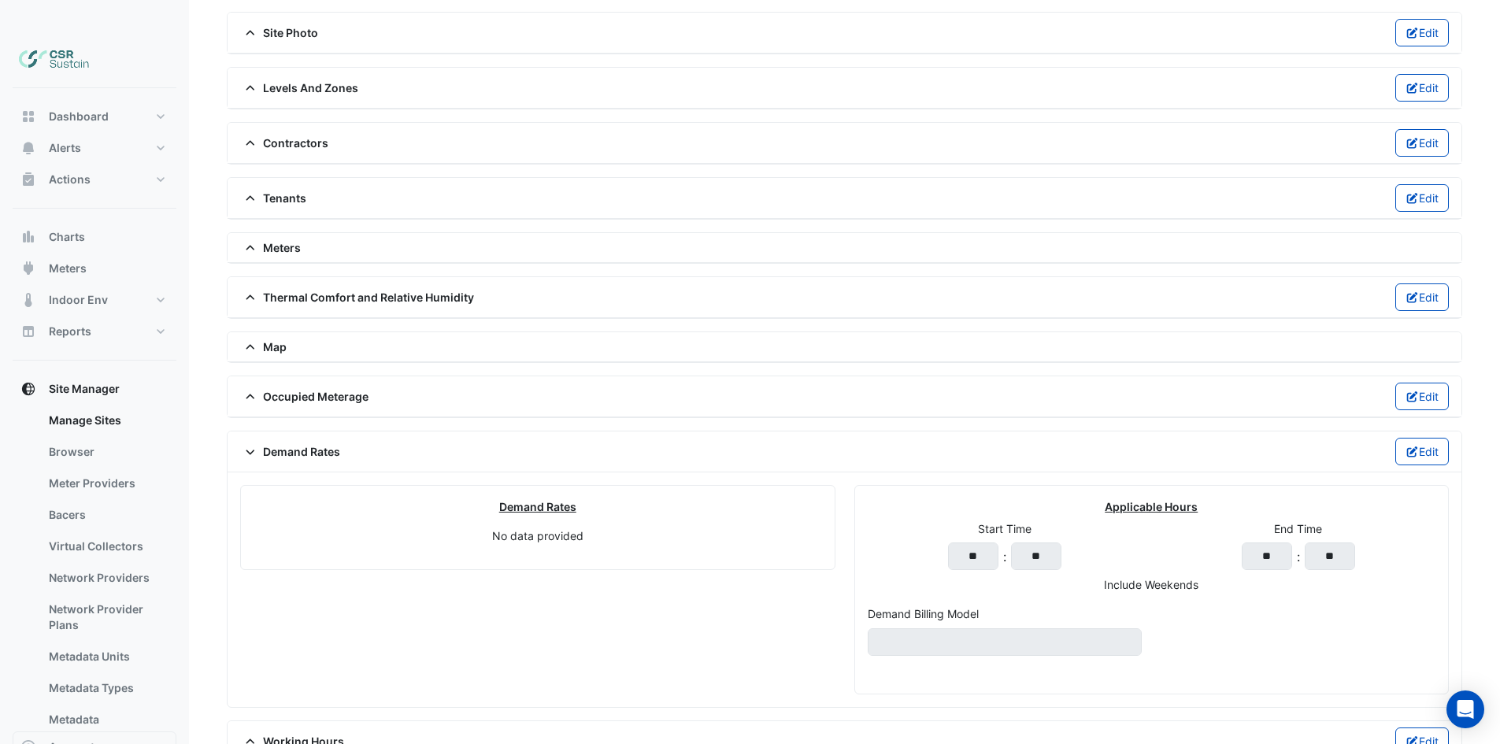
click at [302, 443] on span "Demand Rates" at bounding box center [290, 451] width 100 height 17
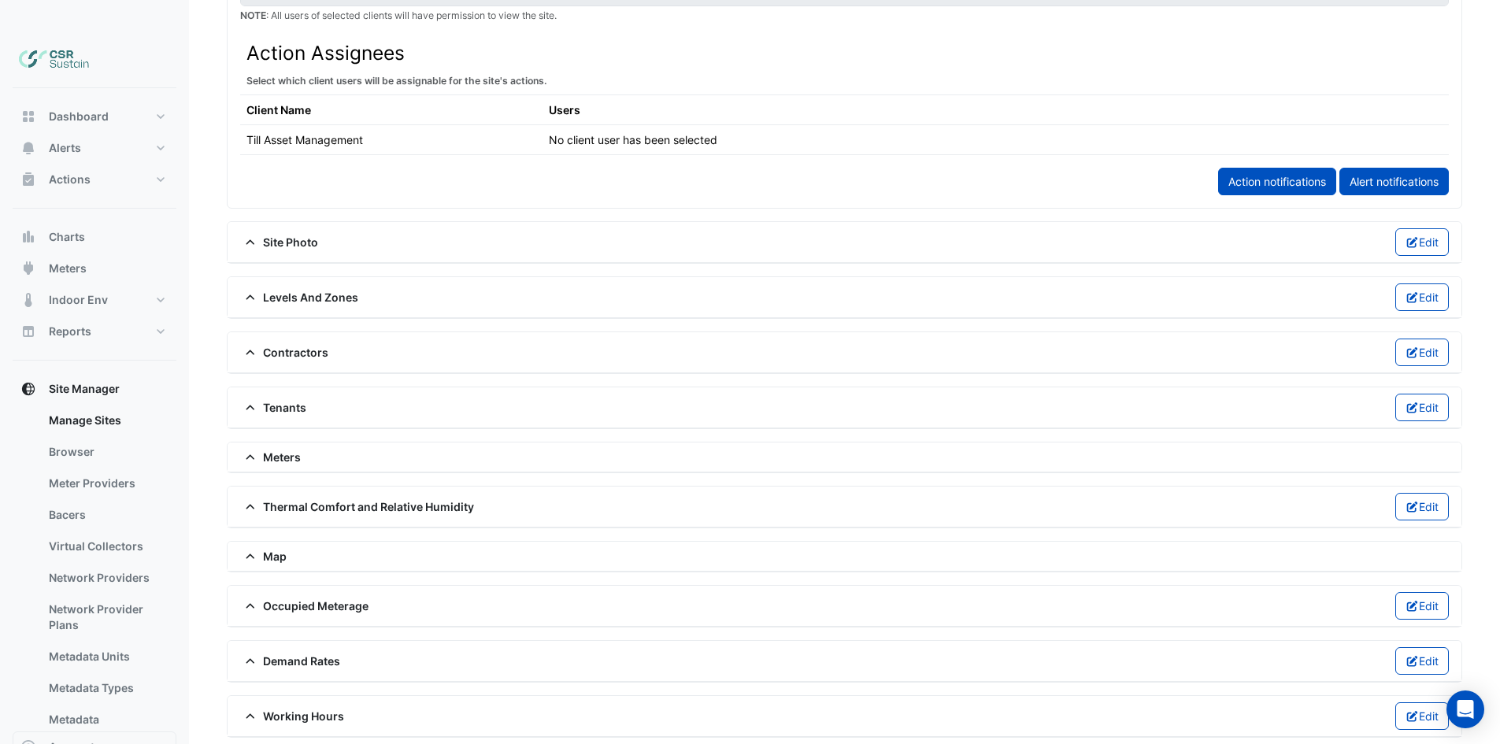
scroll to position [873, 0]
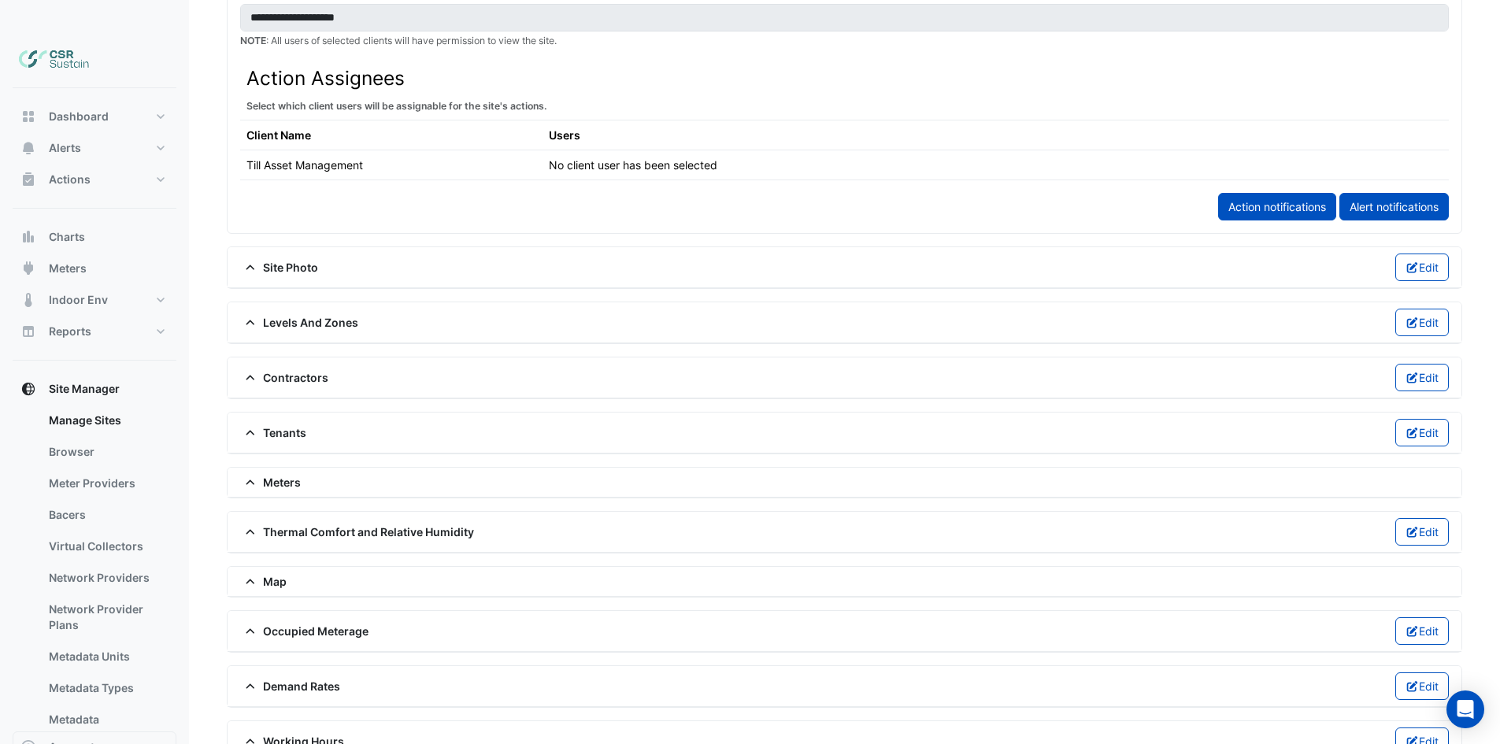
click at [331, 733] on span "Working Hours" at bounding box center [292, 741] width 104 height 17
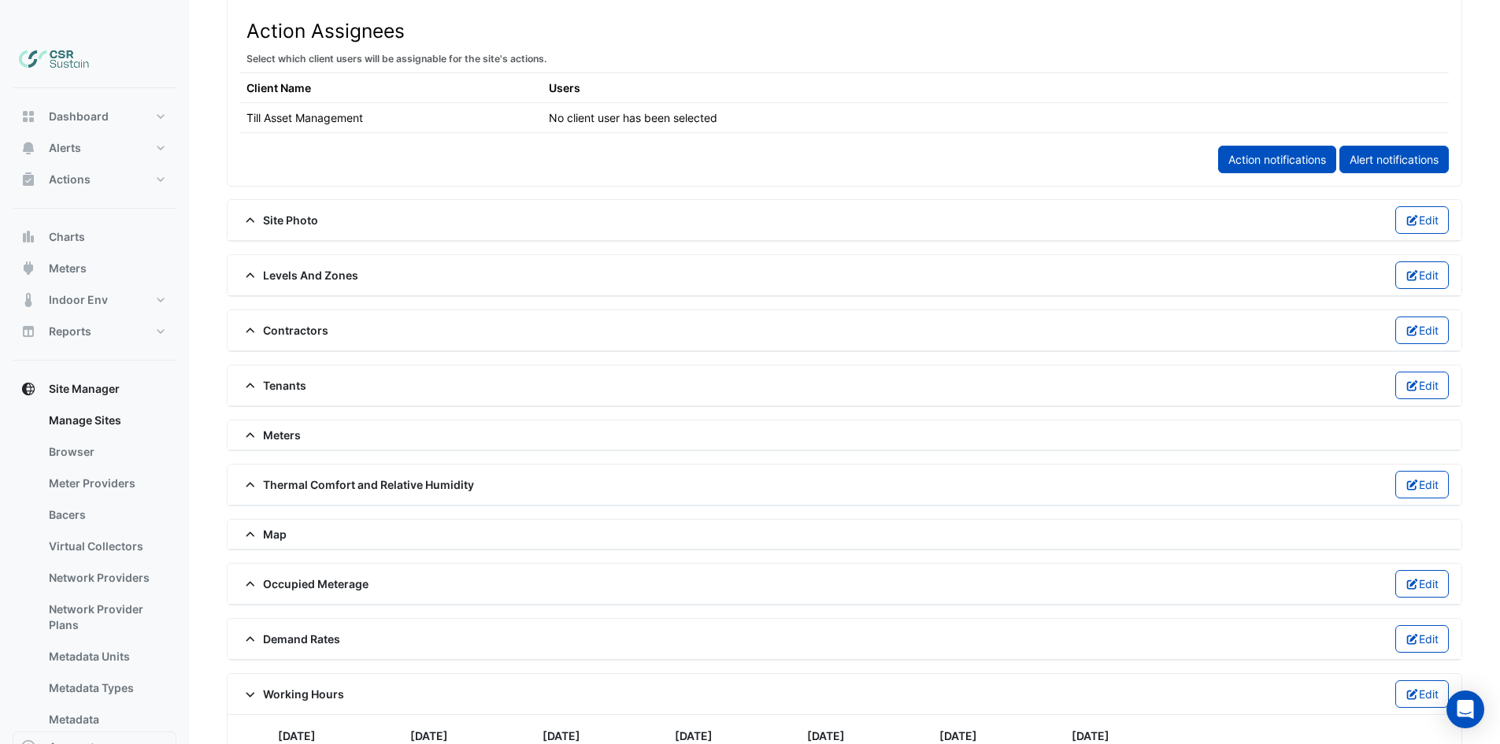
scroll to position [996, 0]
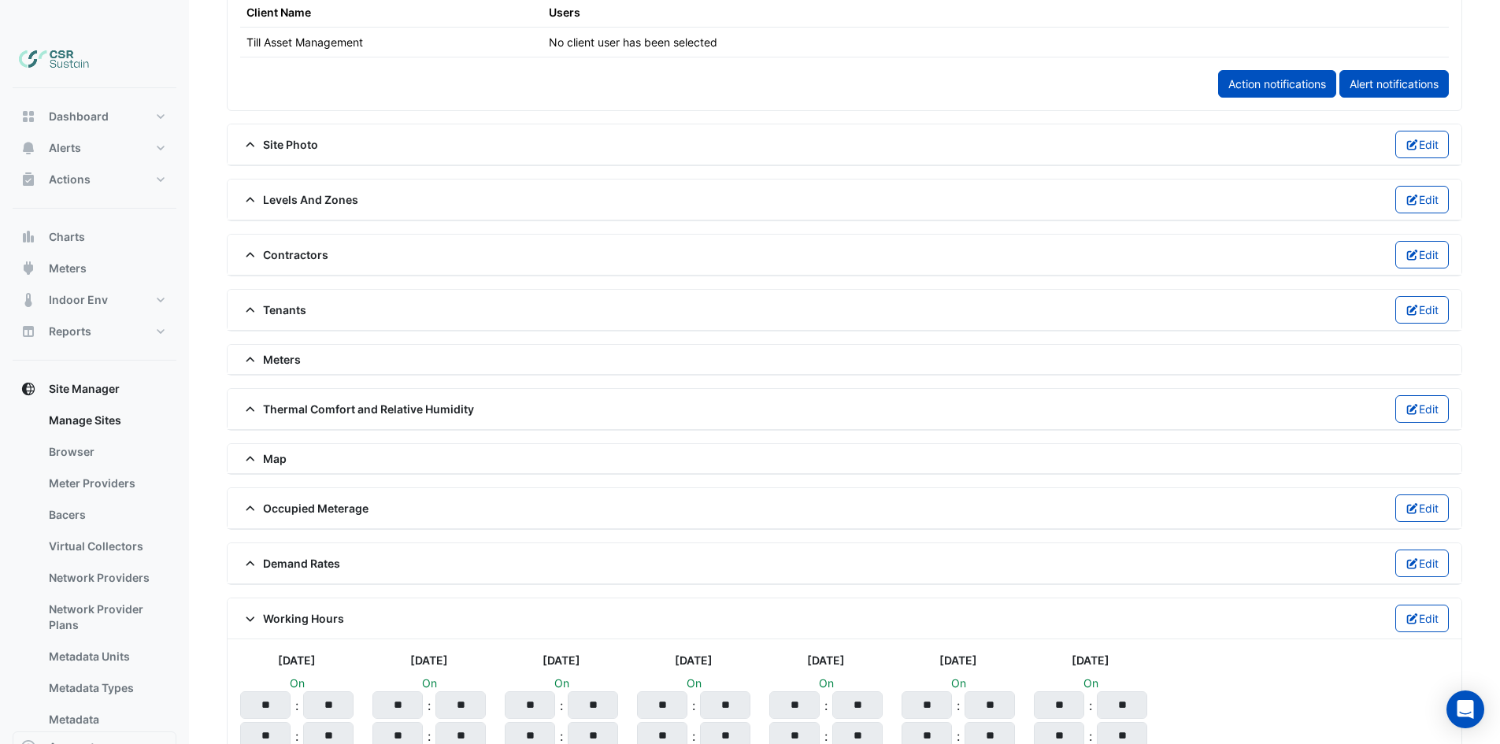
click at [285, 610] on span "Working Hours" at bounding box center [292, 618] width 104 height 17
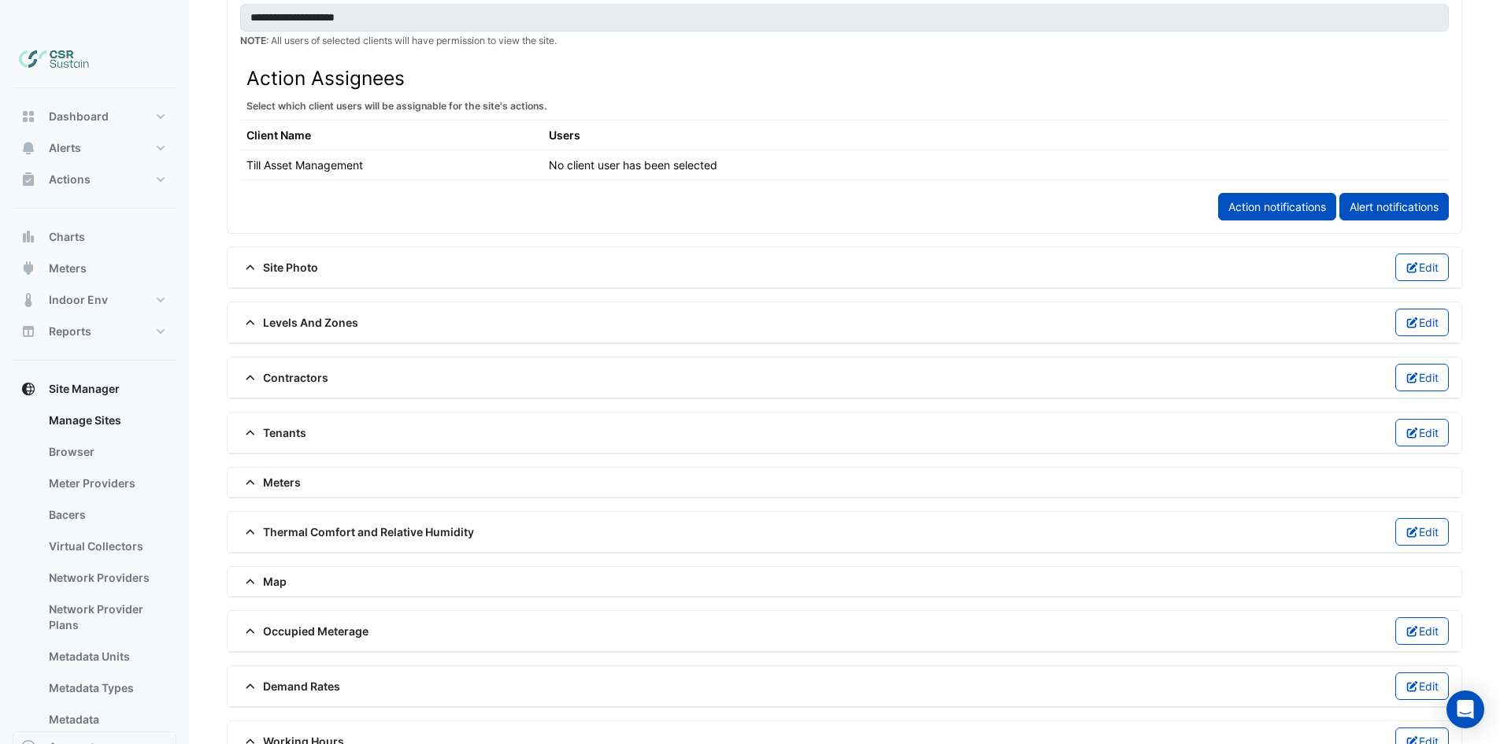
click at [283, 733] on span "Working Hours" at bounding box center [292, 741] width 104 height 17
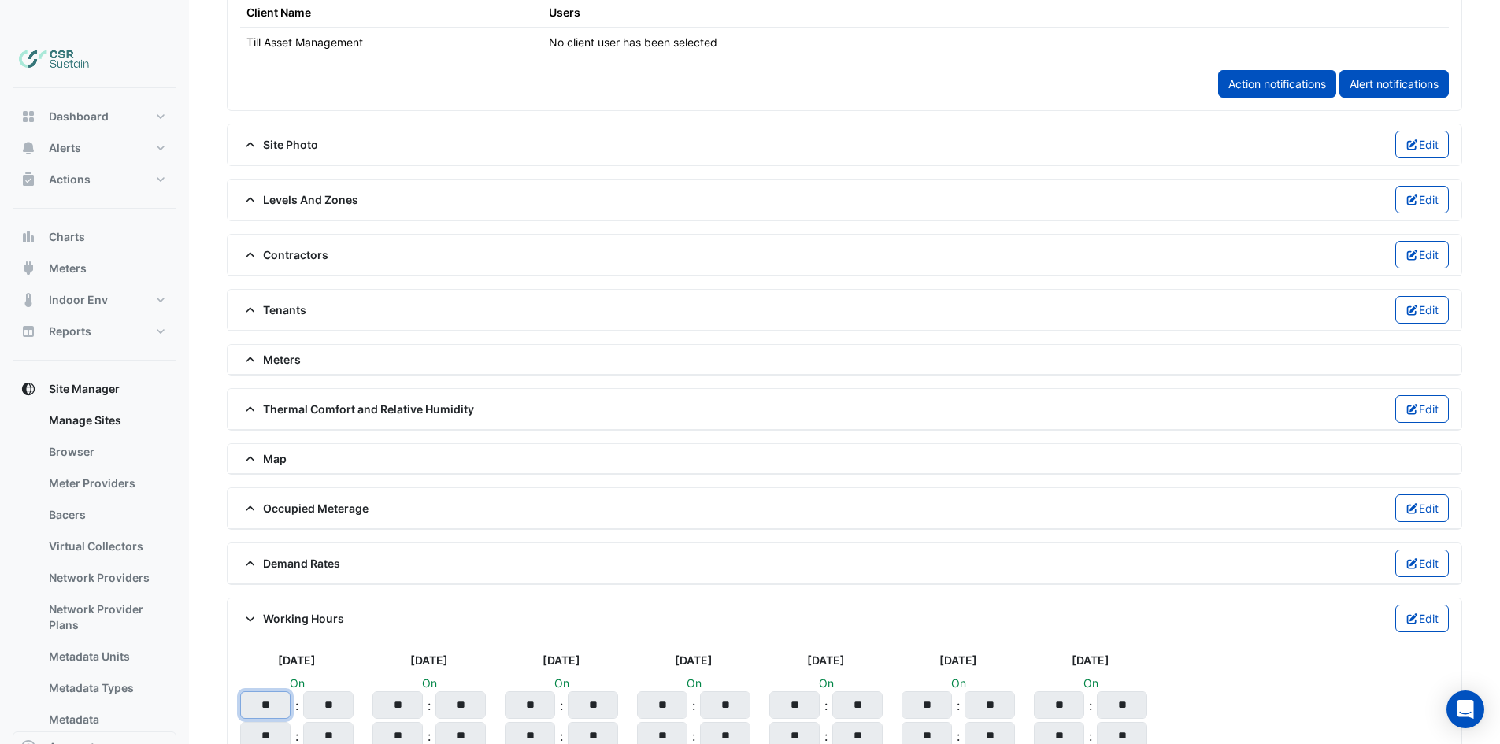
click at [276, 691] on input "**" at bounding box center [265, 705] width 50 height 28
drag, startPoint x: 286, startPoint y: 675, endPoint x: 255, endPoint y: 676, distance: 30.7
click at [255, 691] on input "**" at bounding box center [265, 705] width 50 height 28
click at [398, 605] on div "Working Hours Edit" at bounding box center [844, 619] width 1209 height 28
click at [299, 610] on span "Working Hours" at bounding box center [292, 618] width 104 height 17
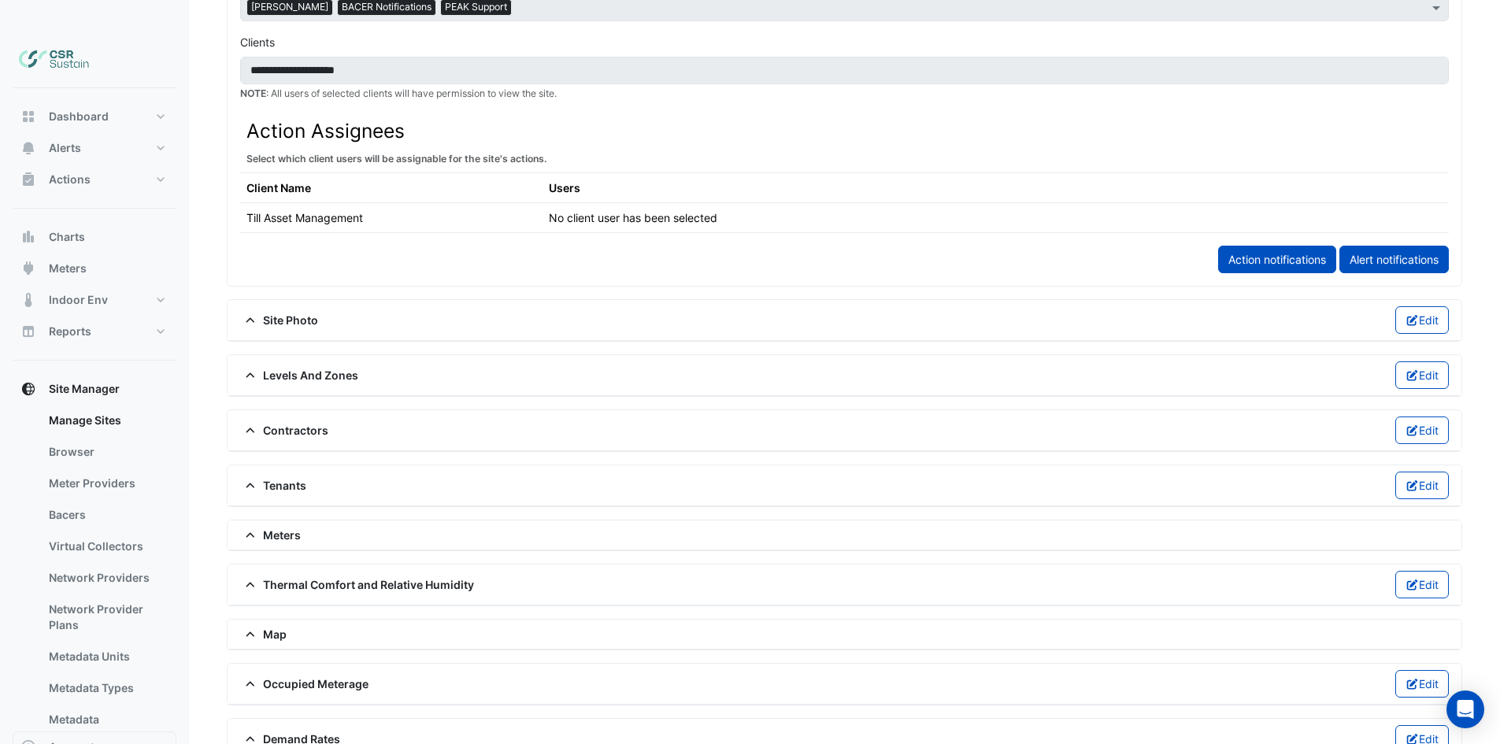
scroll to position [794, 0]
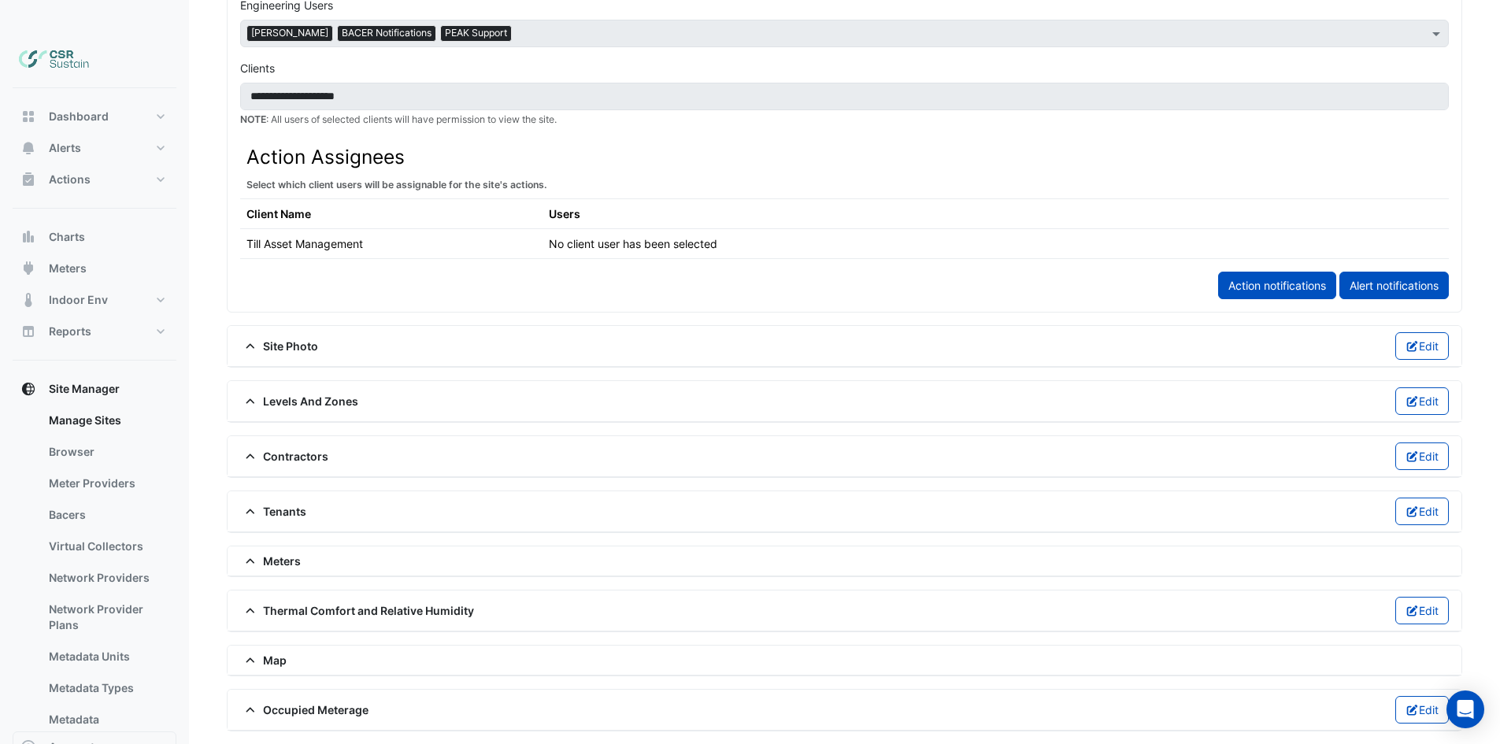
drag, startPoint x: 289, startPoint y: 686, endPoint x: 314, endPoint y: 640, distance: 52.2
click at [290, 702] on span "Occupied Meterage" at bounding box center [304, 710] width 128 height 17
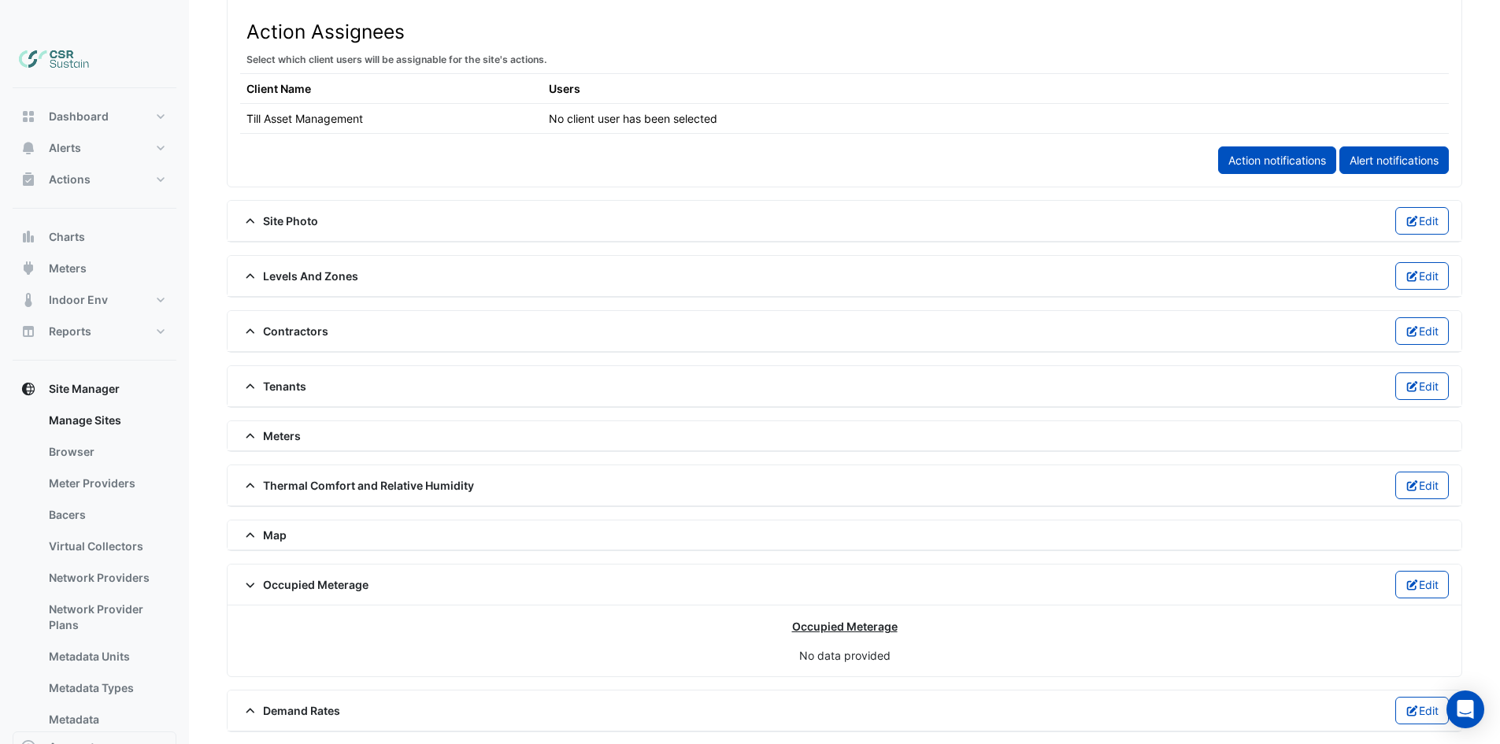
scroll to position [944, 0]
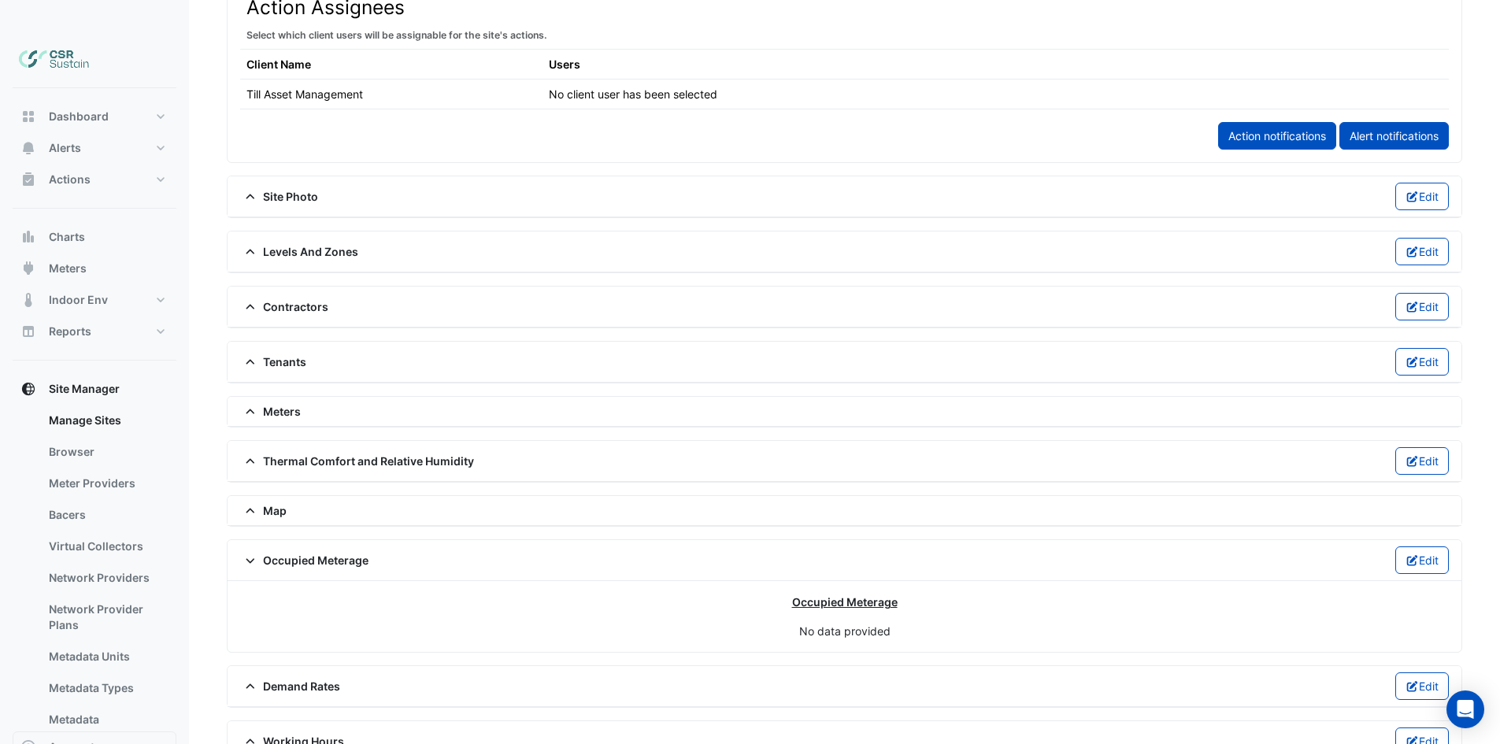
click at [832, 595] on u "Occupied Meterage" at bounding box center [845, 601] width 106 height 13
click at [284, 552] on span "Occupied Meterage" at bounding box center [304, 560] width 128 height 17
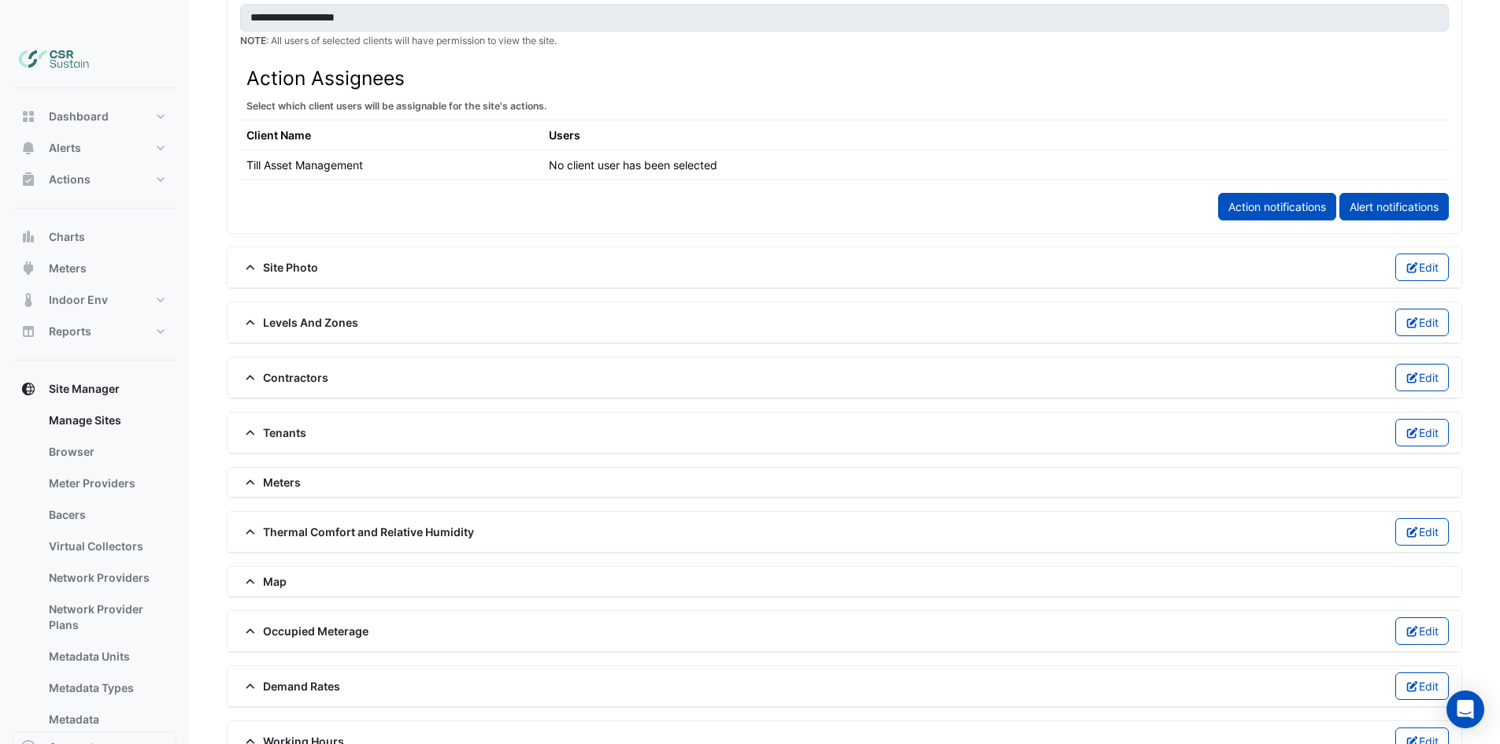
click at [261, 575] on span at bounding box center [251, 581] width 23 height 13
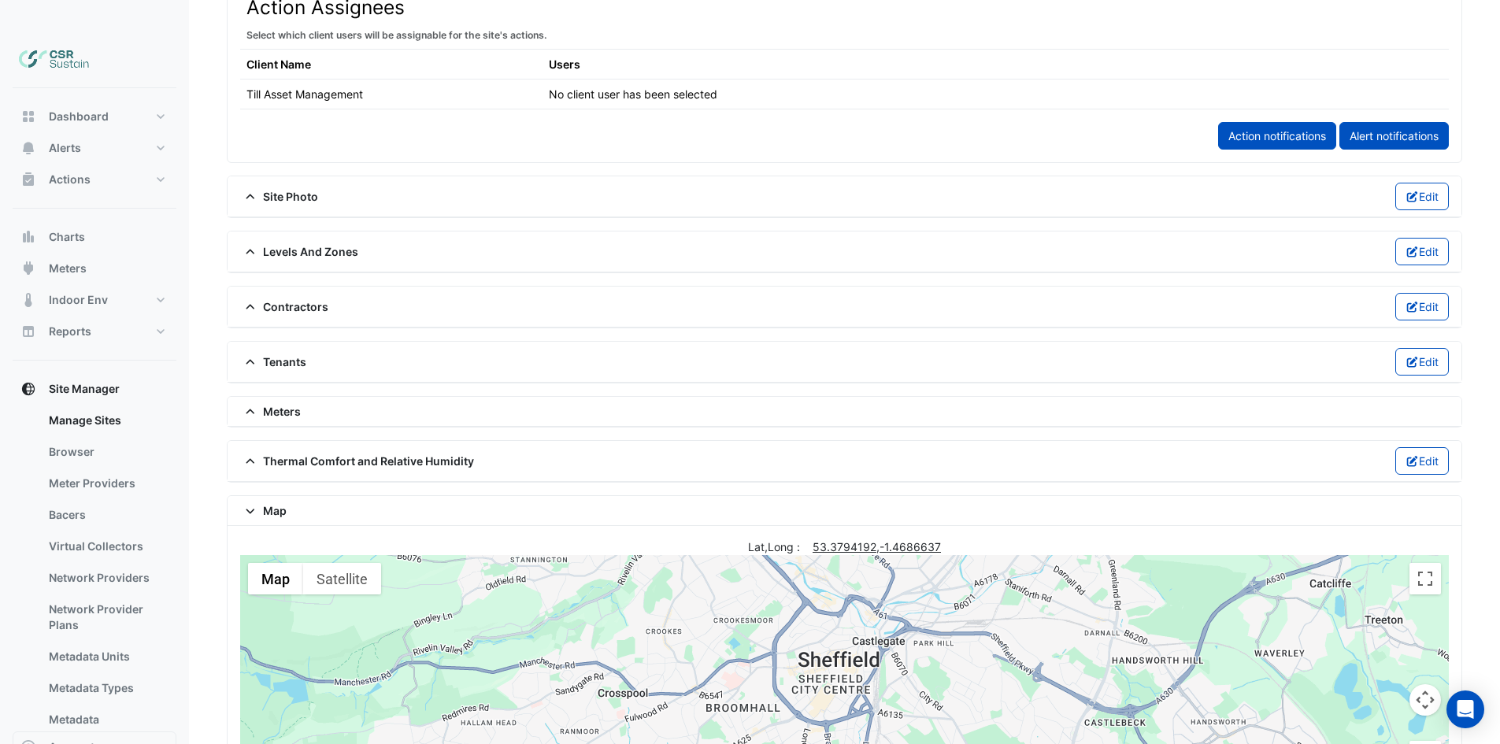
click at [264, 502] on span "Map" at bounding box center [263, 510] width 46 height 17
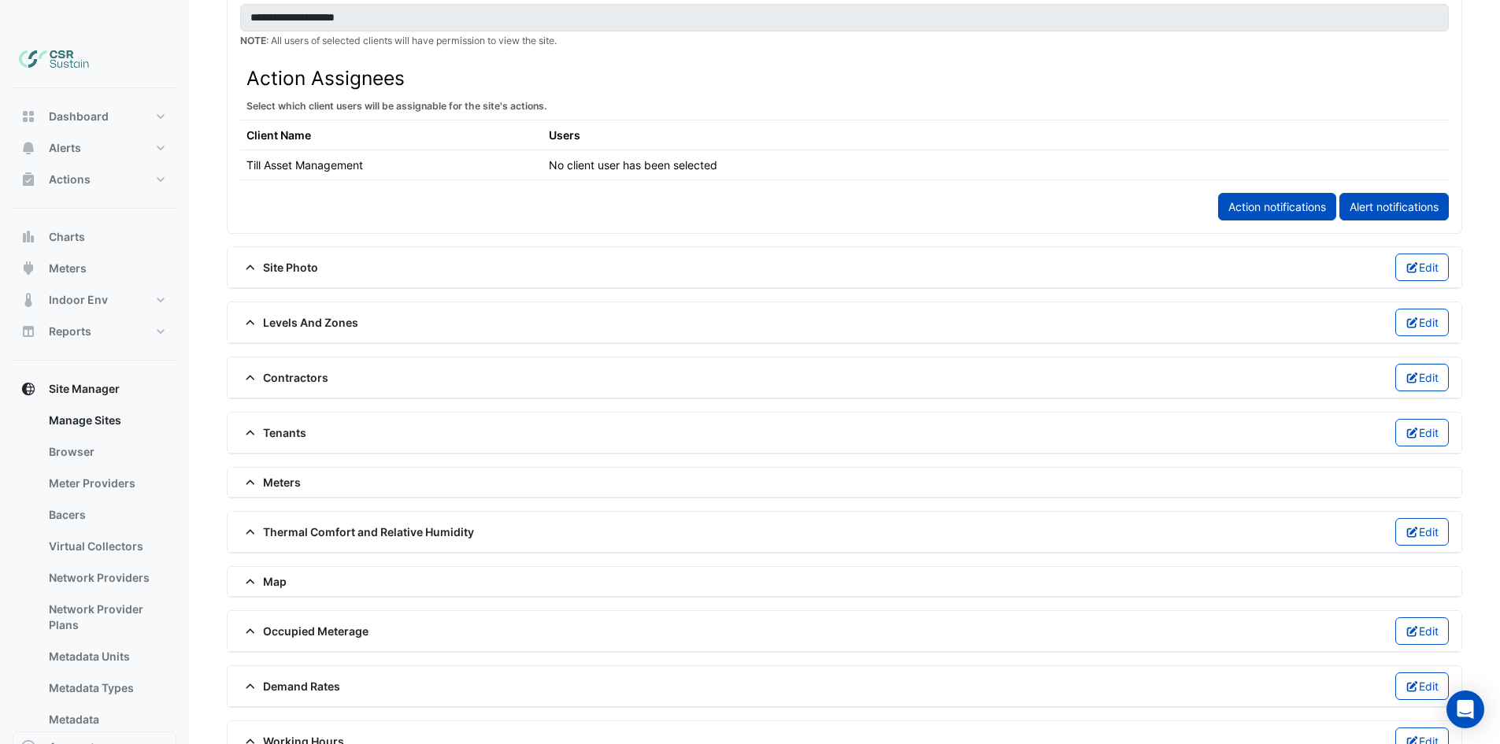
click at [272, 524] on span "Thermal Comfort and Relative Humidity" at bounding box center [357, 532] width 234 height 17
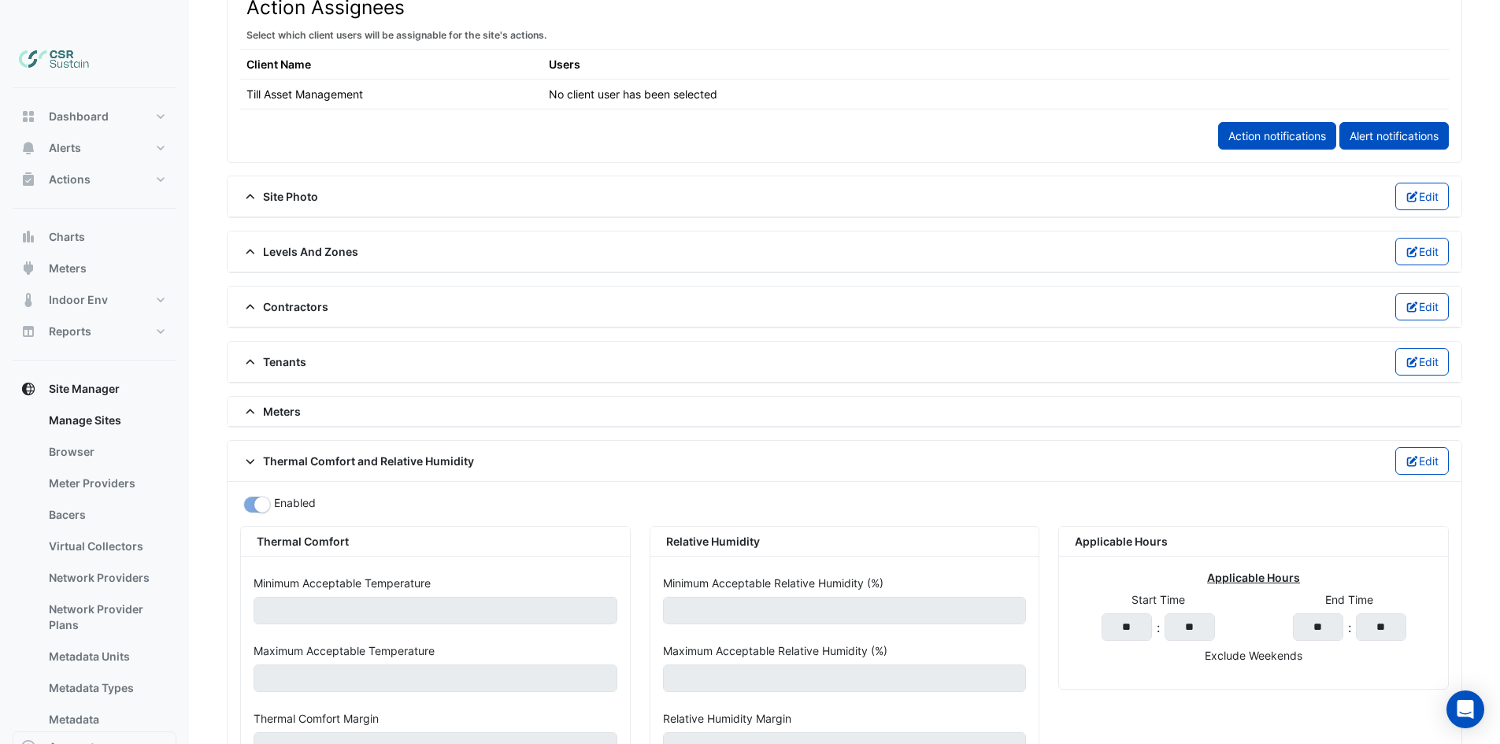
click at [293, 453] on span "Thermal Comfort and Relative Humidity" at bounding box center [357, 461] width 234 height 17
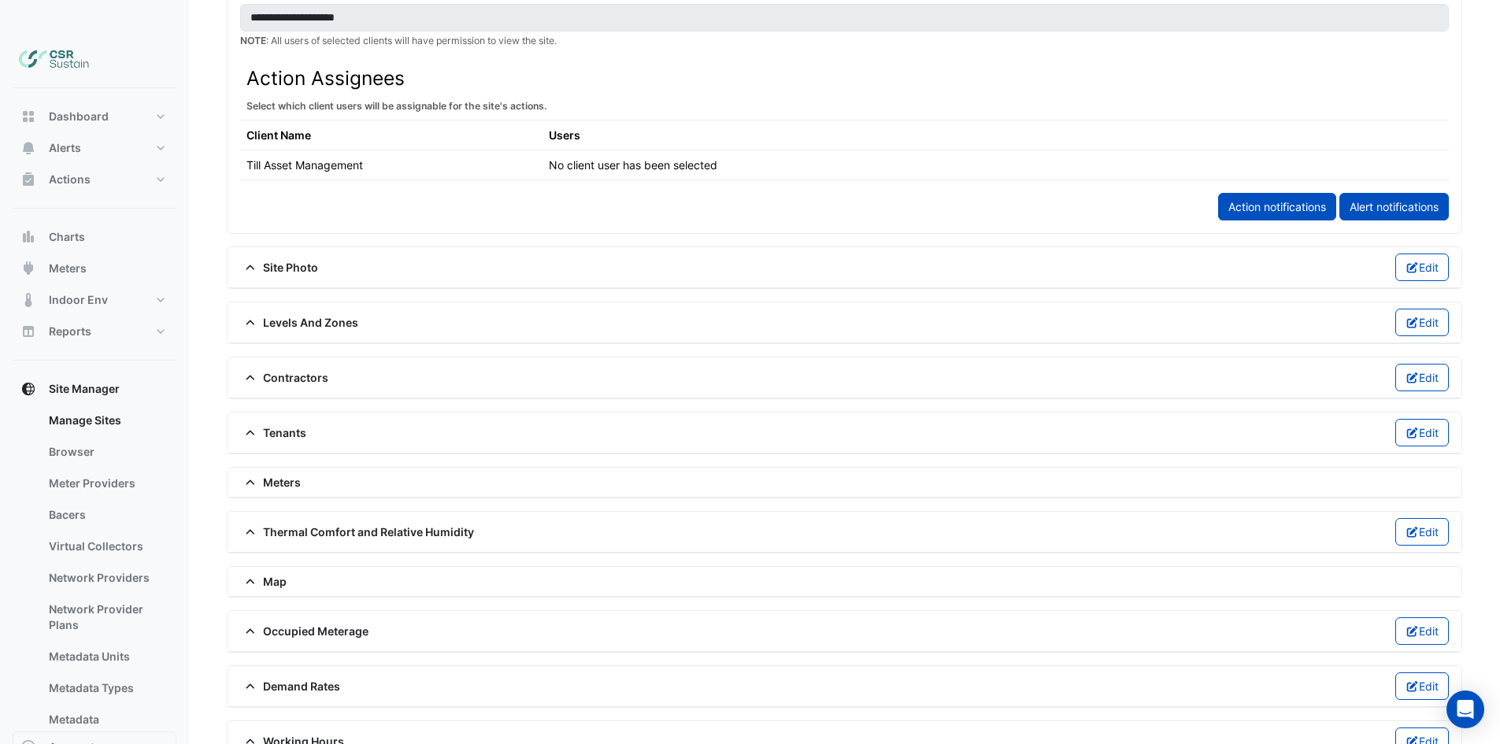
click at [273, 468] on div "Meters" at bounding box center [845, 483] width 1234 height 30
click at [273, 474] on span "Meters" at bounding box center [270, 482] width 61 height 17
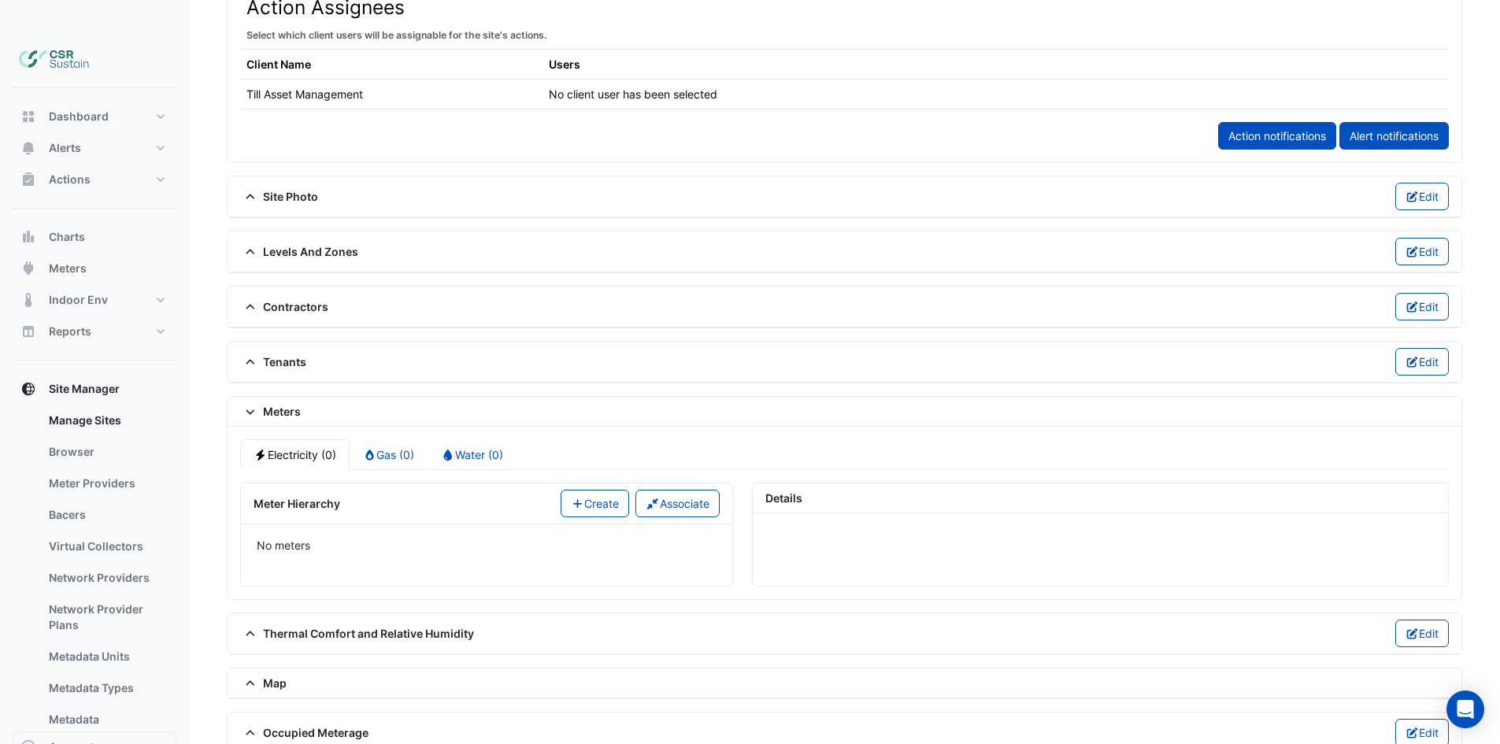
click at [728, 483] on div "Meter Hierarchy Create Associate" at bounding box center [486, 503] width 491 height 41
click at [713, 490] on button "Associate" at bounding box center [677, 504] width 84 height 28
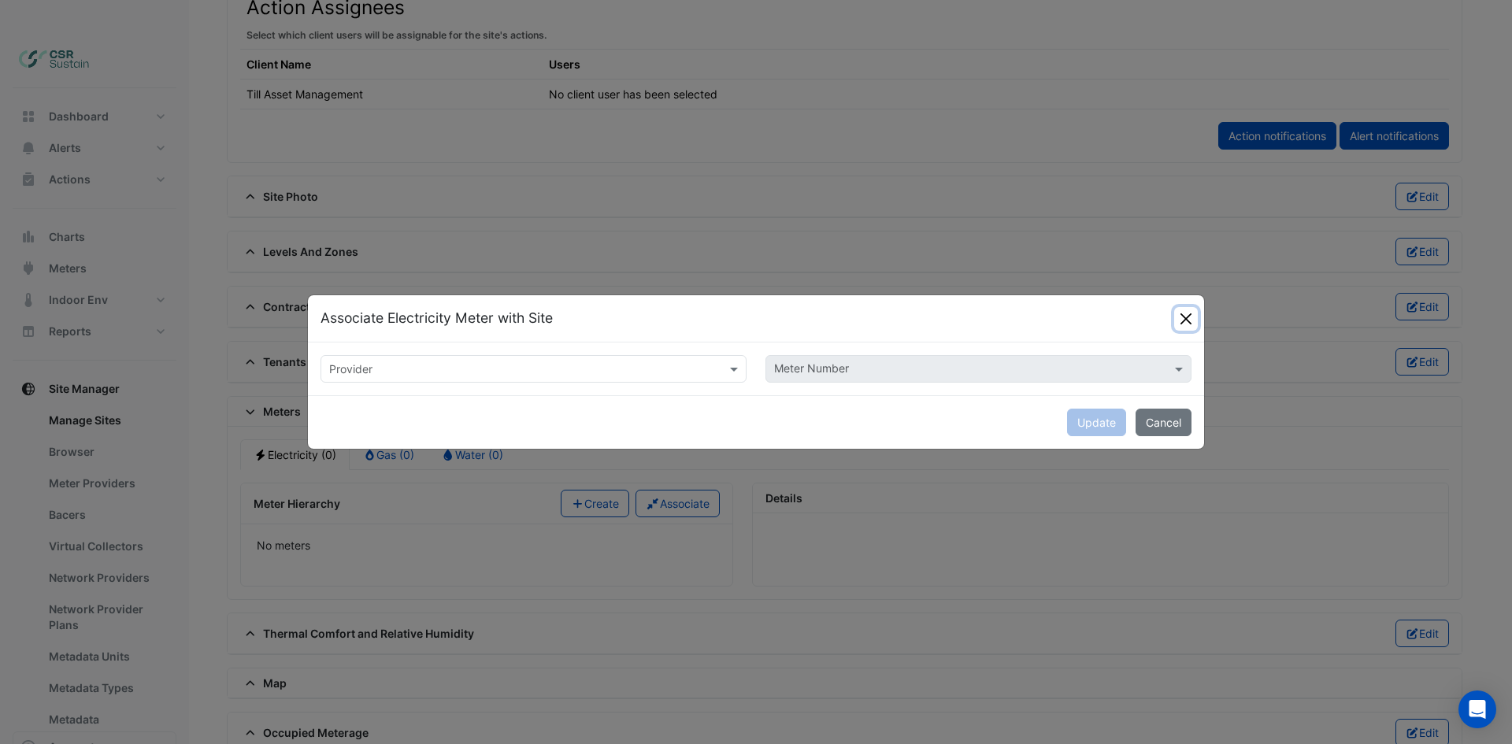
click at [1189, 317] on button "Close" at bounding box center [1186, 319] width 24 height 24
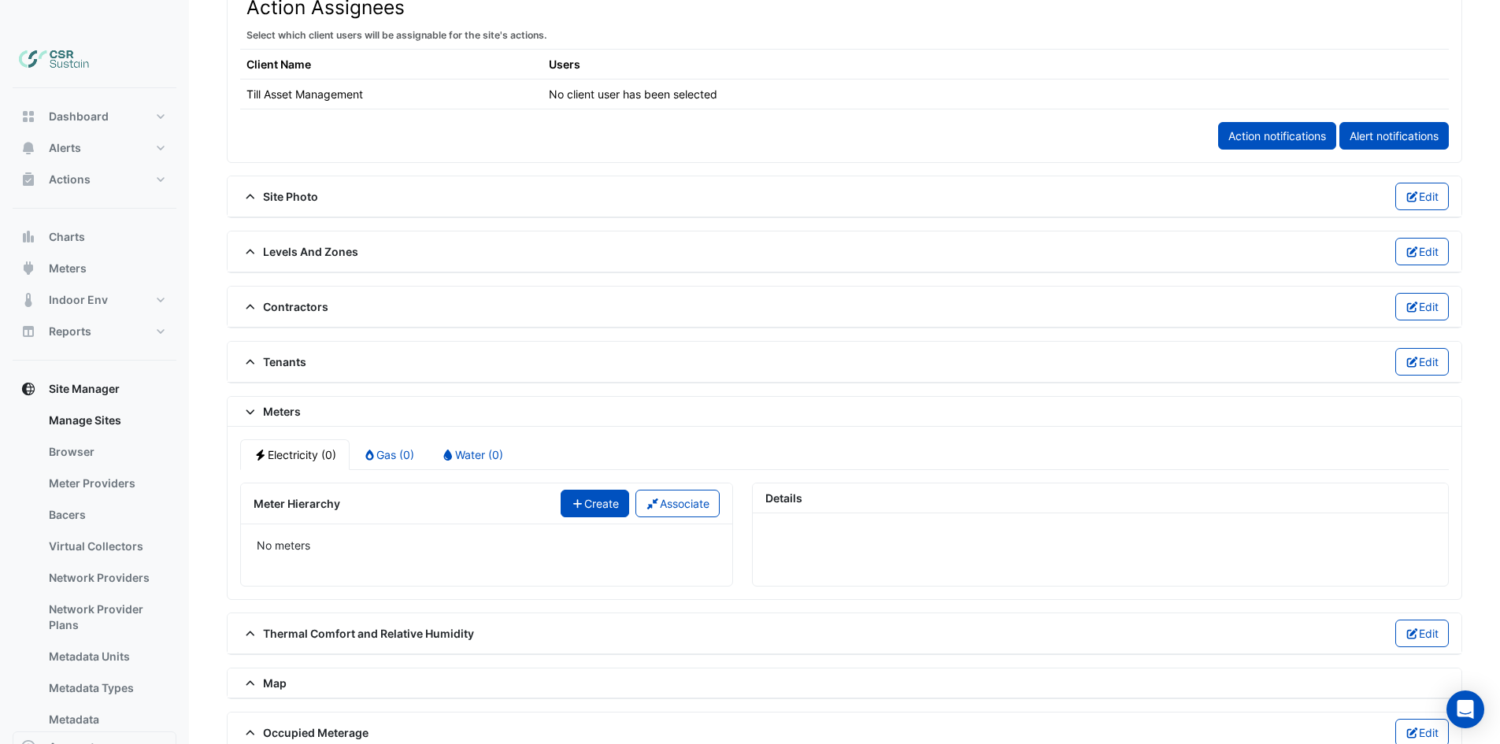
click at [573, 498] on icon "button" at bounding box center [578, 503] width 14 height 11
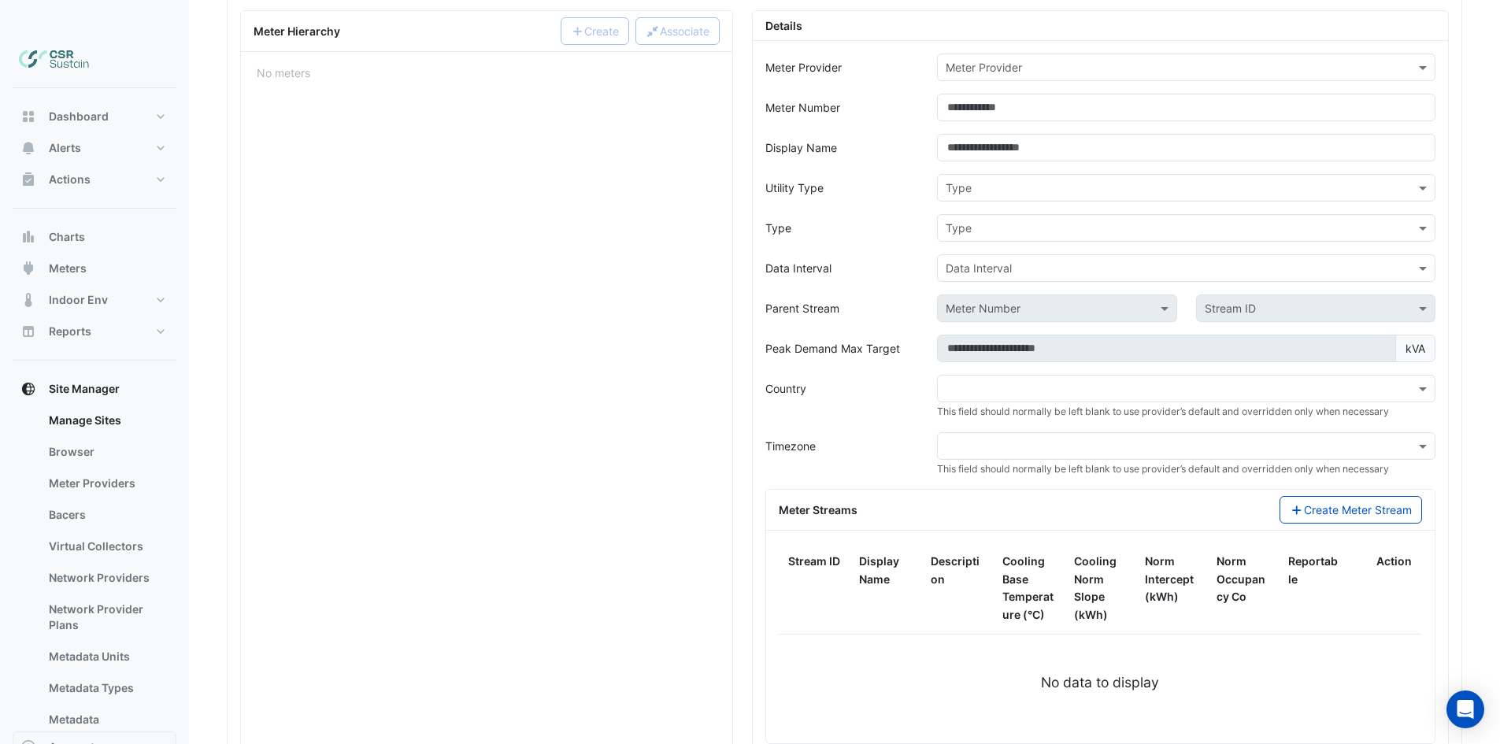
scroll to position [1495, 0]
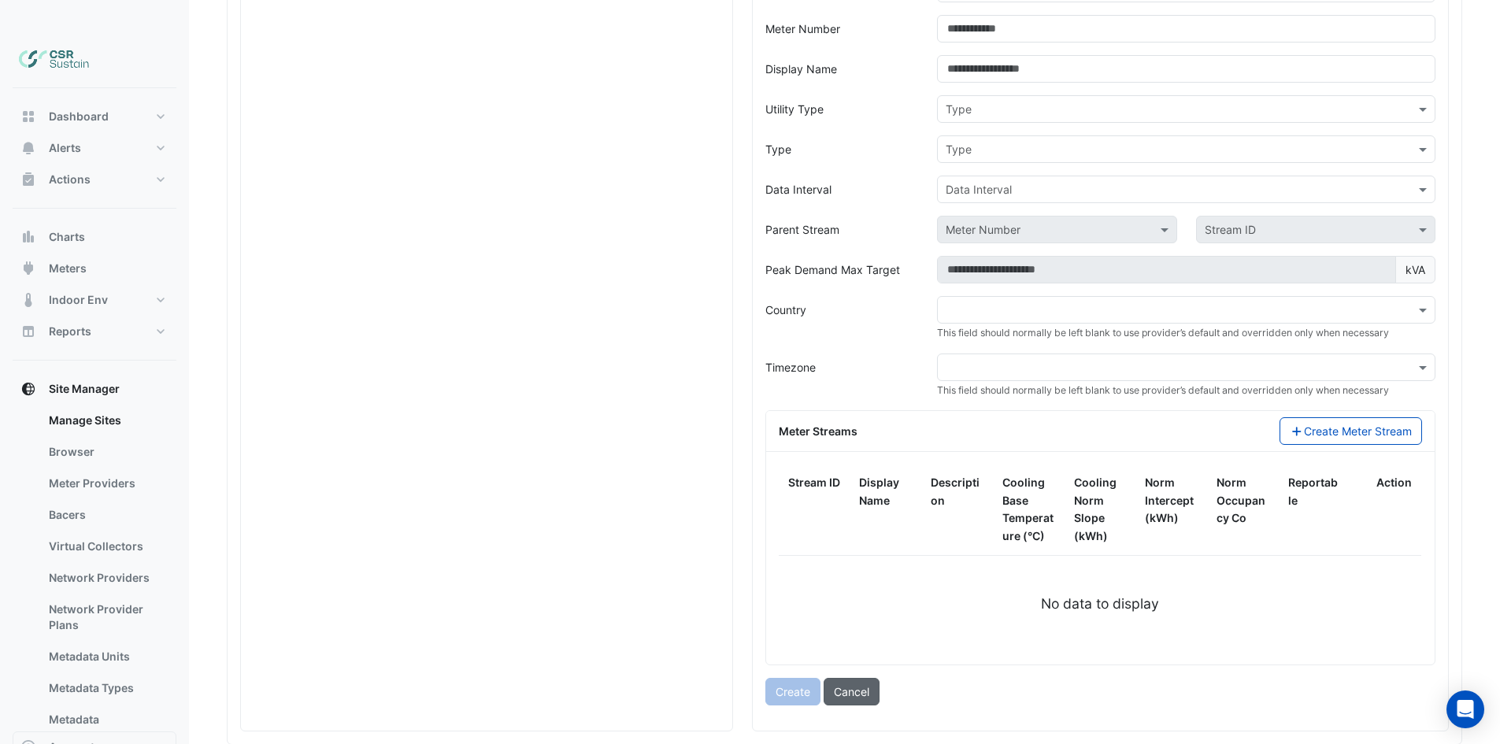
click at [865, 678] on button "Cancel" at bounding box center [852, 692] width 56 height 28
click at [854, 678] on button "Cancel" at bounding box center [852, 692] width 56 height 28
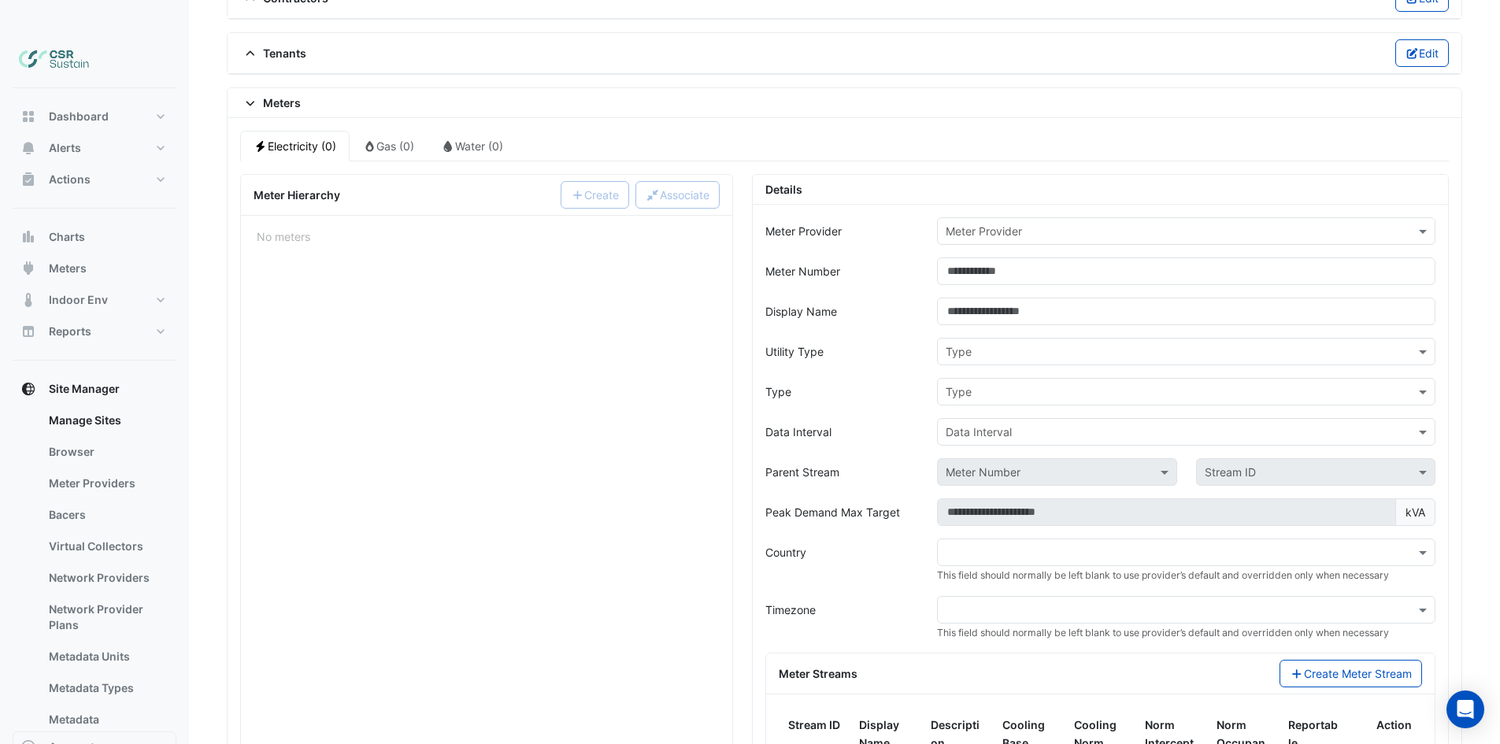
scroll to position [1180, 0]
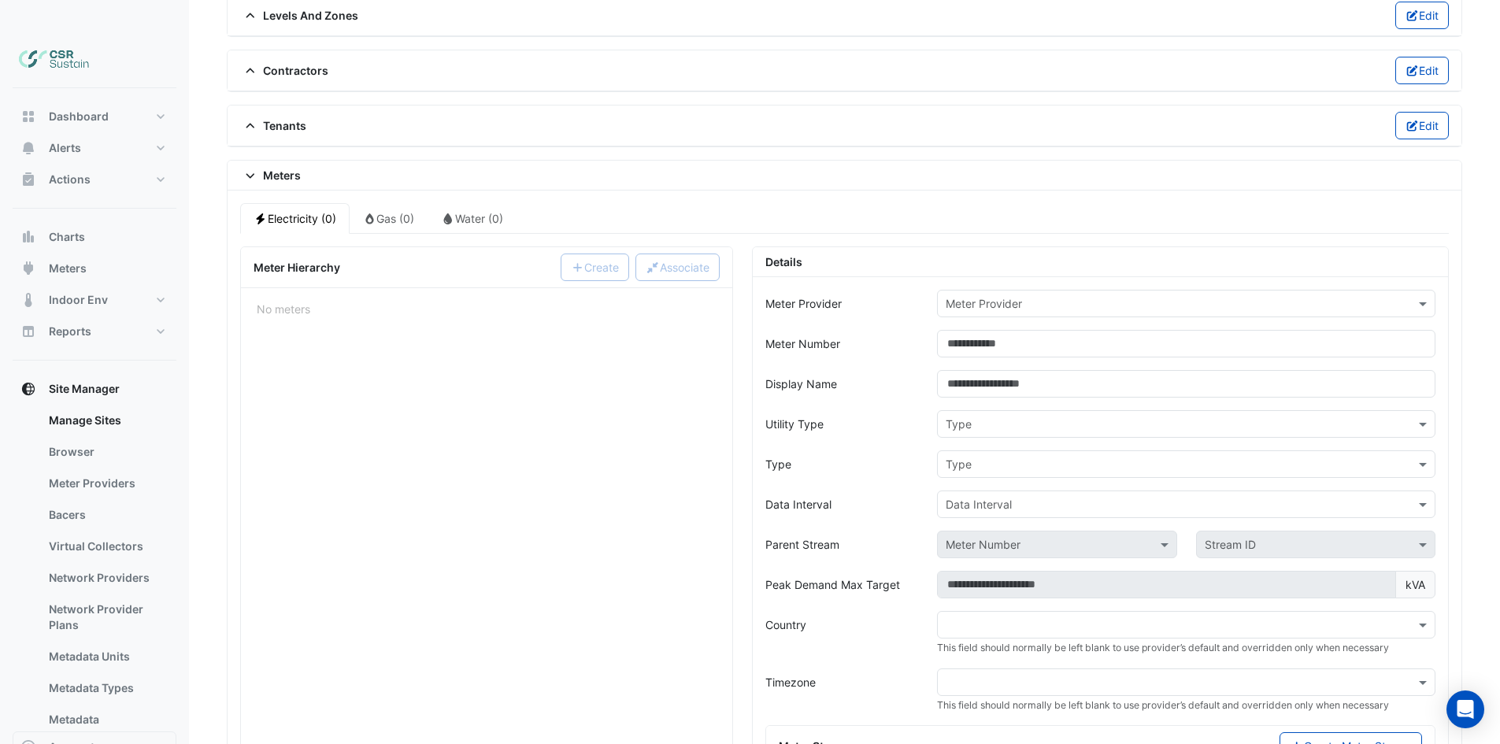
click at [297, 167] on span "Meters" at bounding box center [270, 175] width 61 height 17
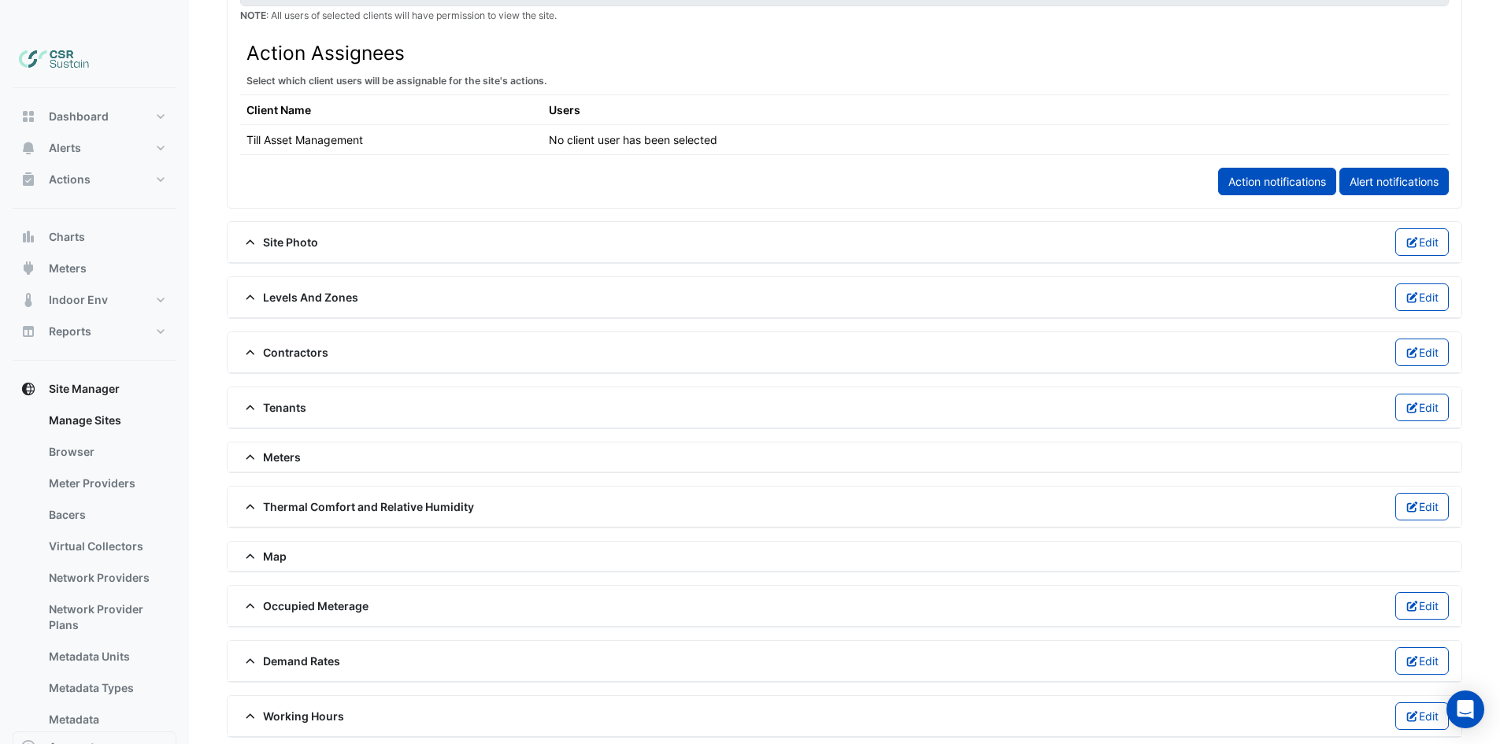
scroll to position [873, 0]
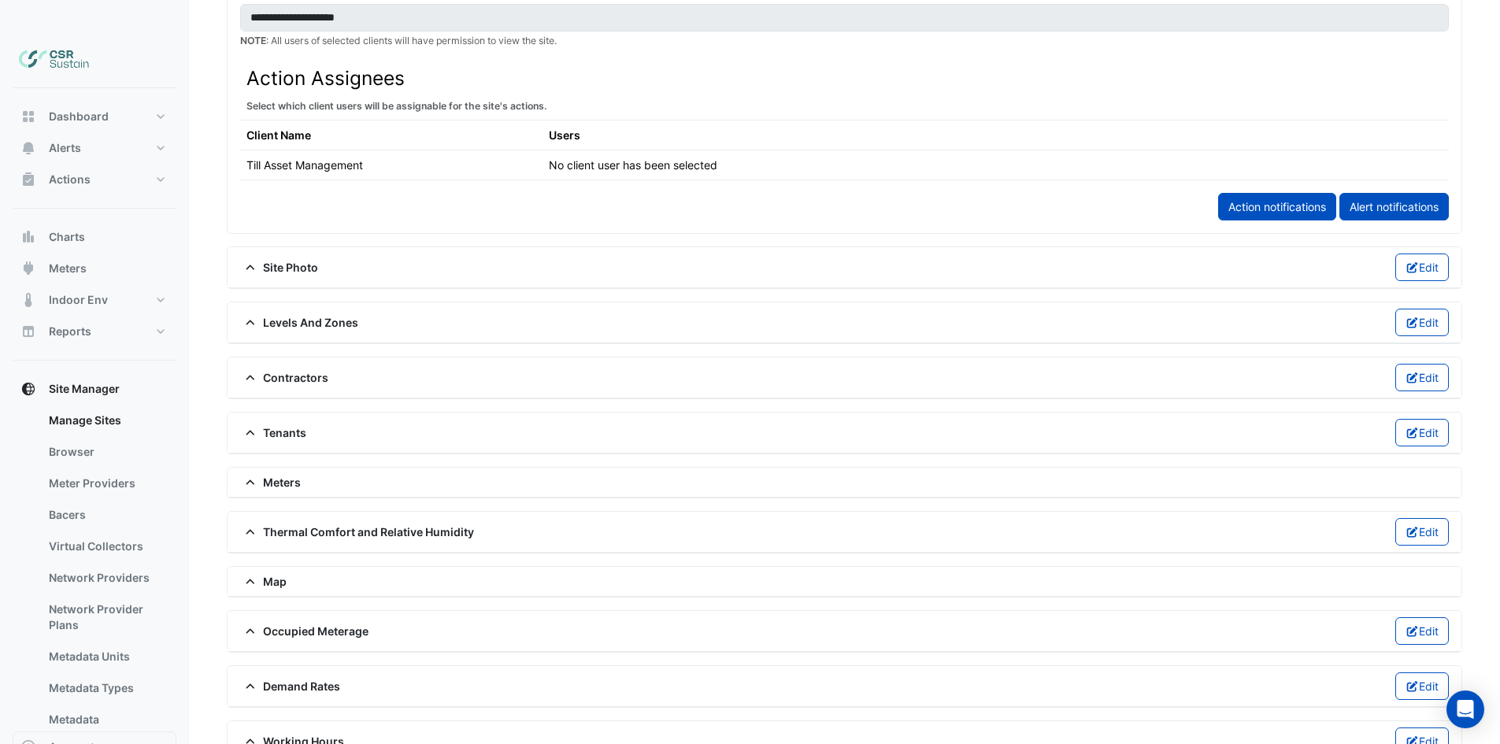
click at [312, 474] on div "Meters" at bounding box center [844, 482] width 1209 height 17
click at [253, 477] on icon at bounding box center [250, 482] width 14 height 11
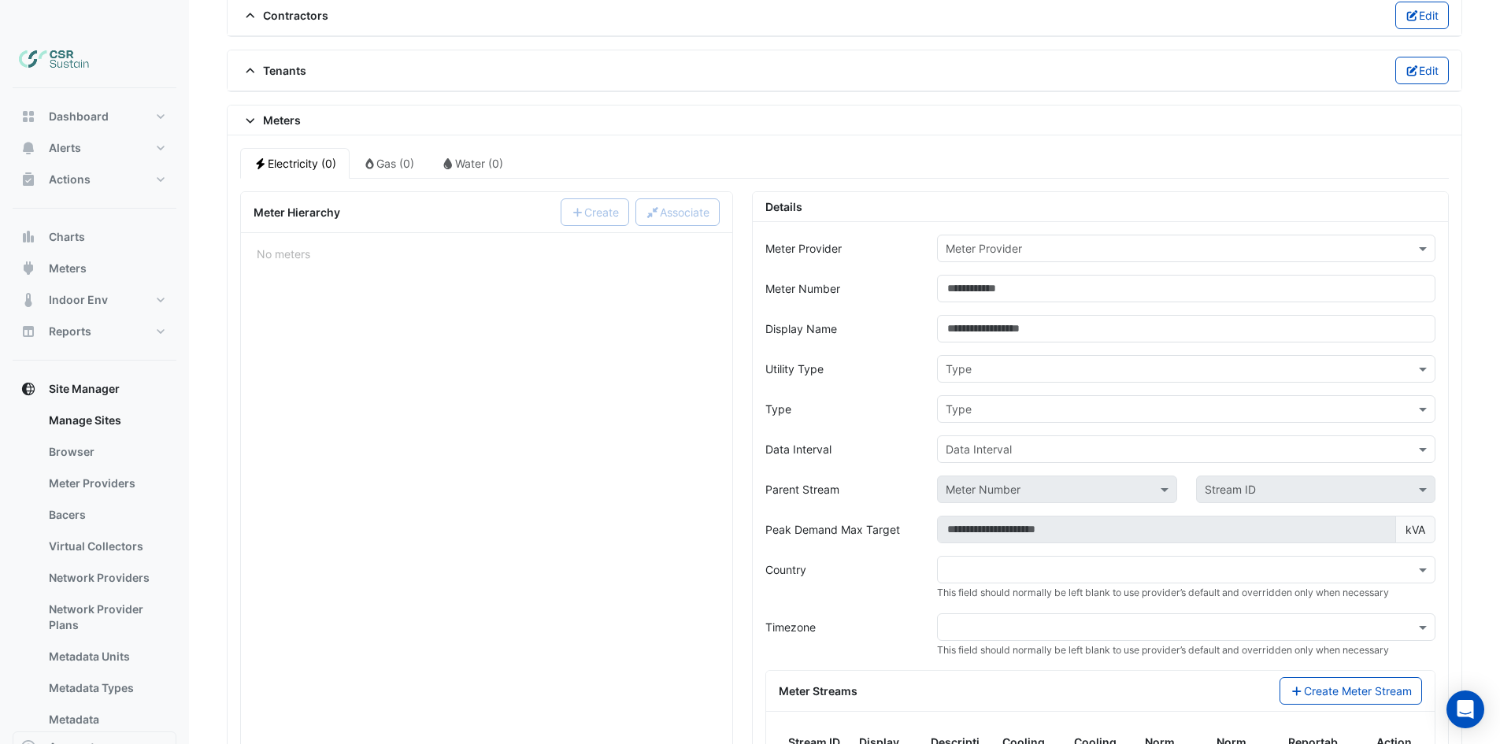
scroll to position [1416, 0]
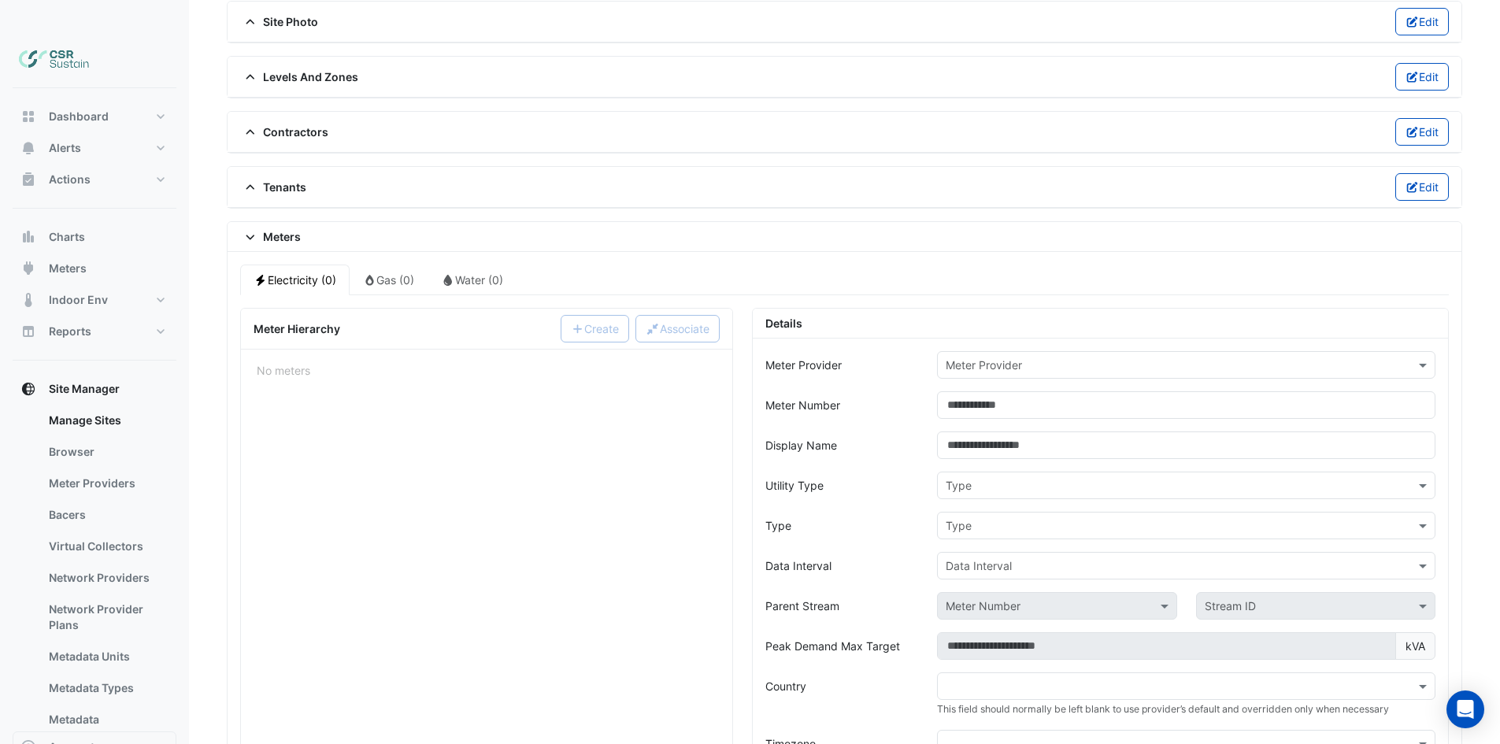
drag, startPoint x: 651, startPoint y: 568, endPoint x: 445, endPoint y: 462, distance: 231.7
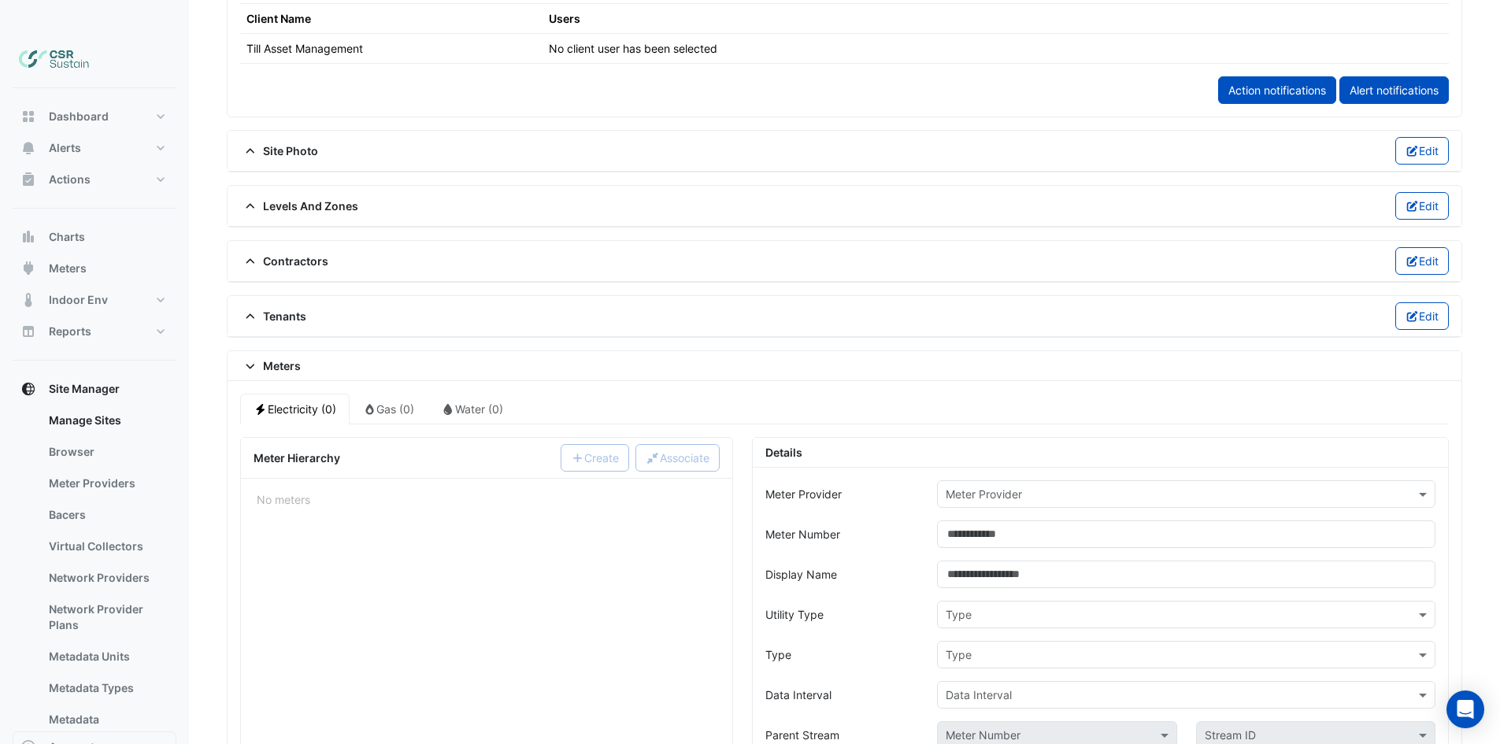
click at [290, 308] on span "Tenants" at bounding box center [273, 316] width 66 height 17
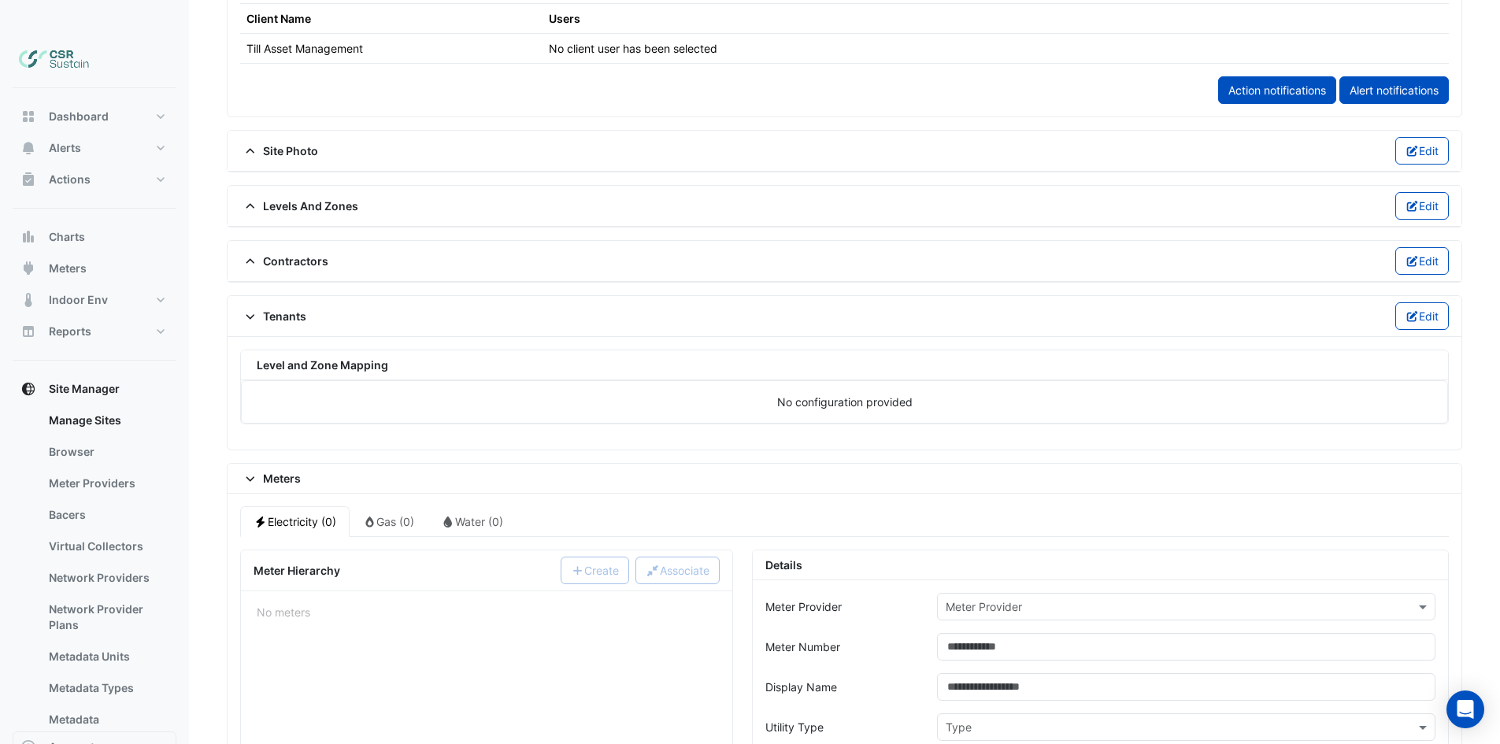
click at [265, 470] on span "Meters" at bounding box center [270, 478] width 61 height 17
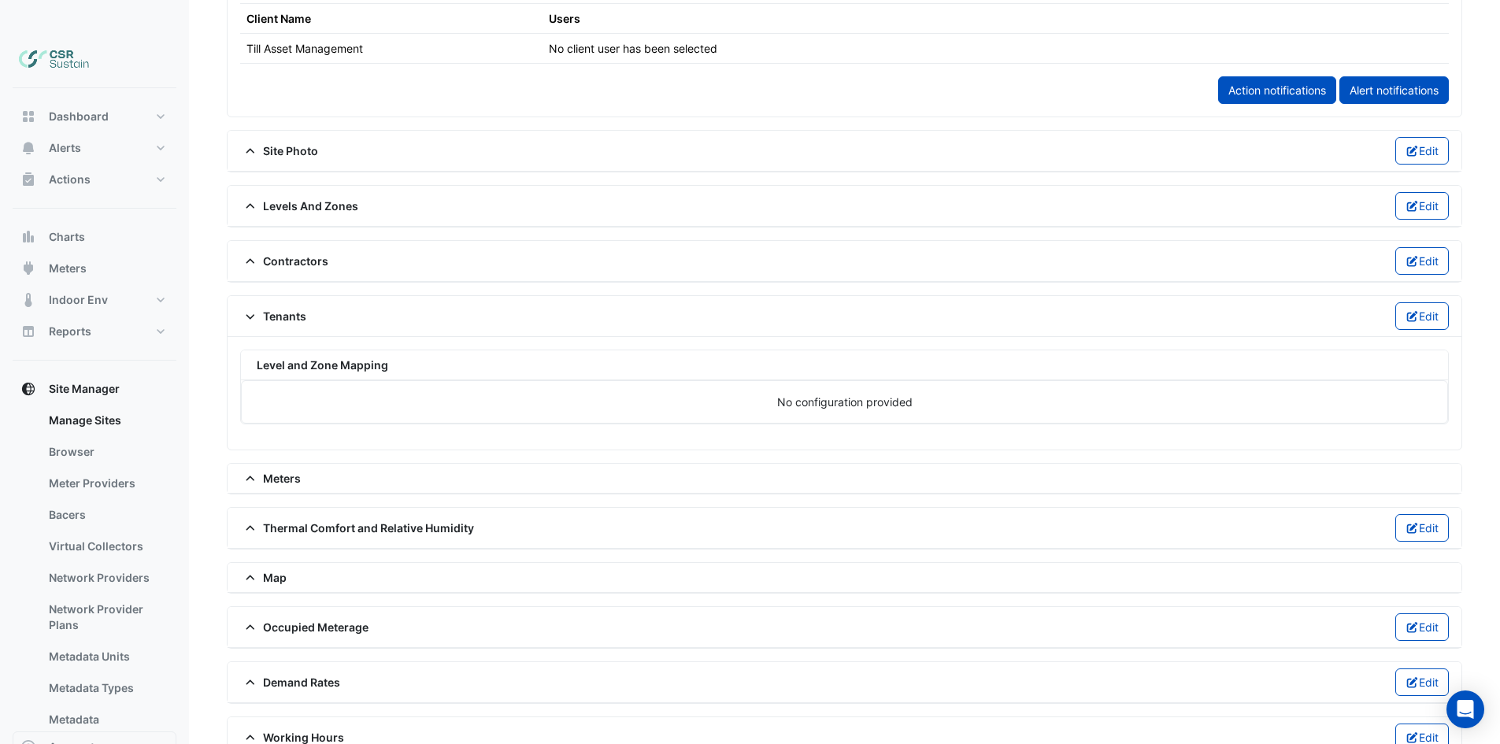
scroll to position [986, 0]
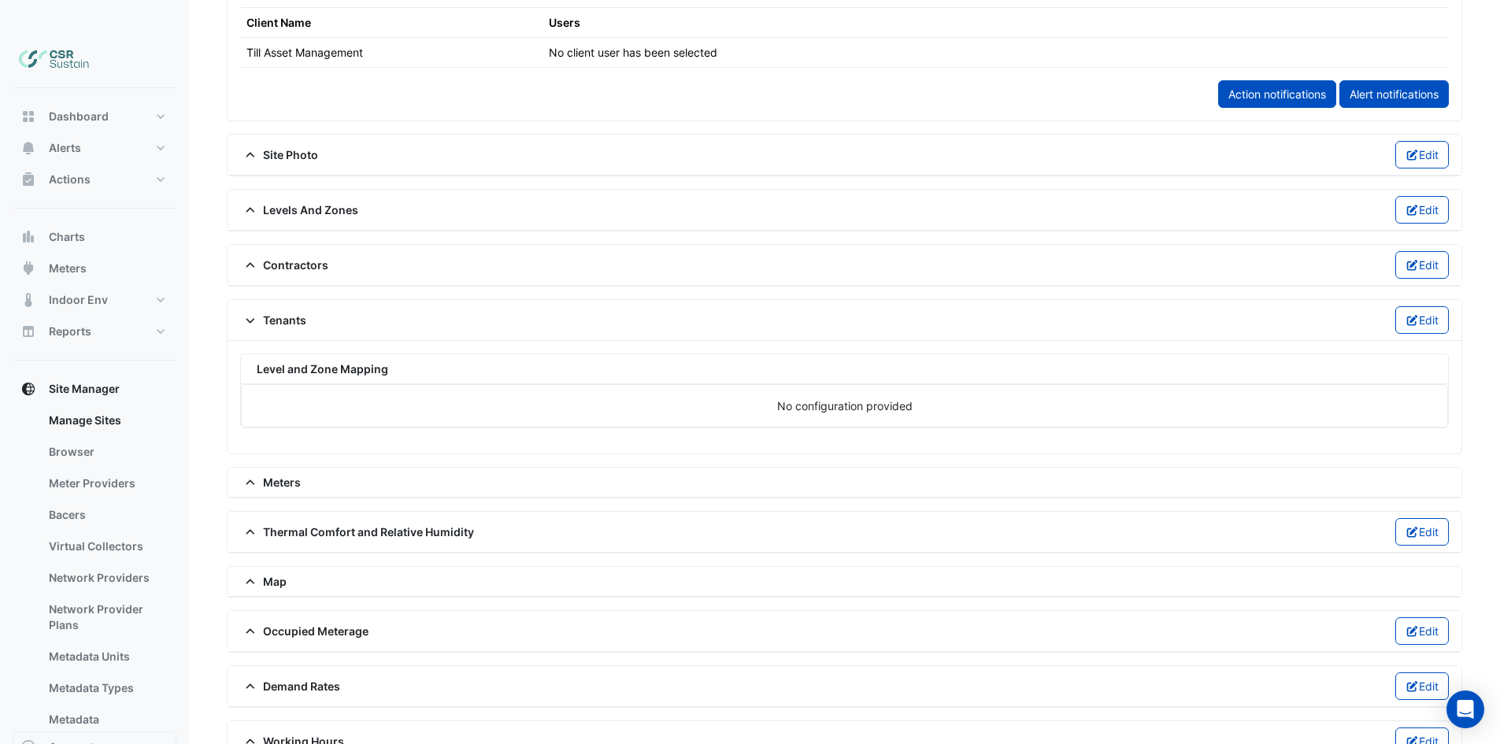
click at [268, 300] on div "Tenants Edit" at bounding box center [845, 320] width 1234 height 41
click at [265, 312] on span "Tenants" at bounding box center [273, 320] width 66 height 17
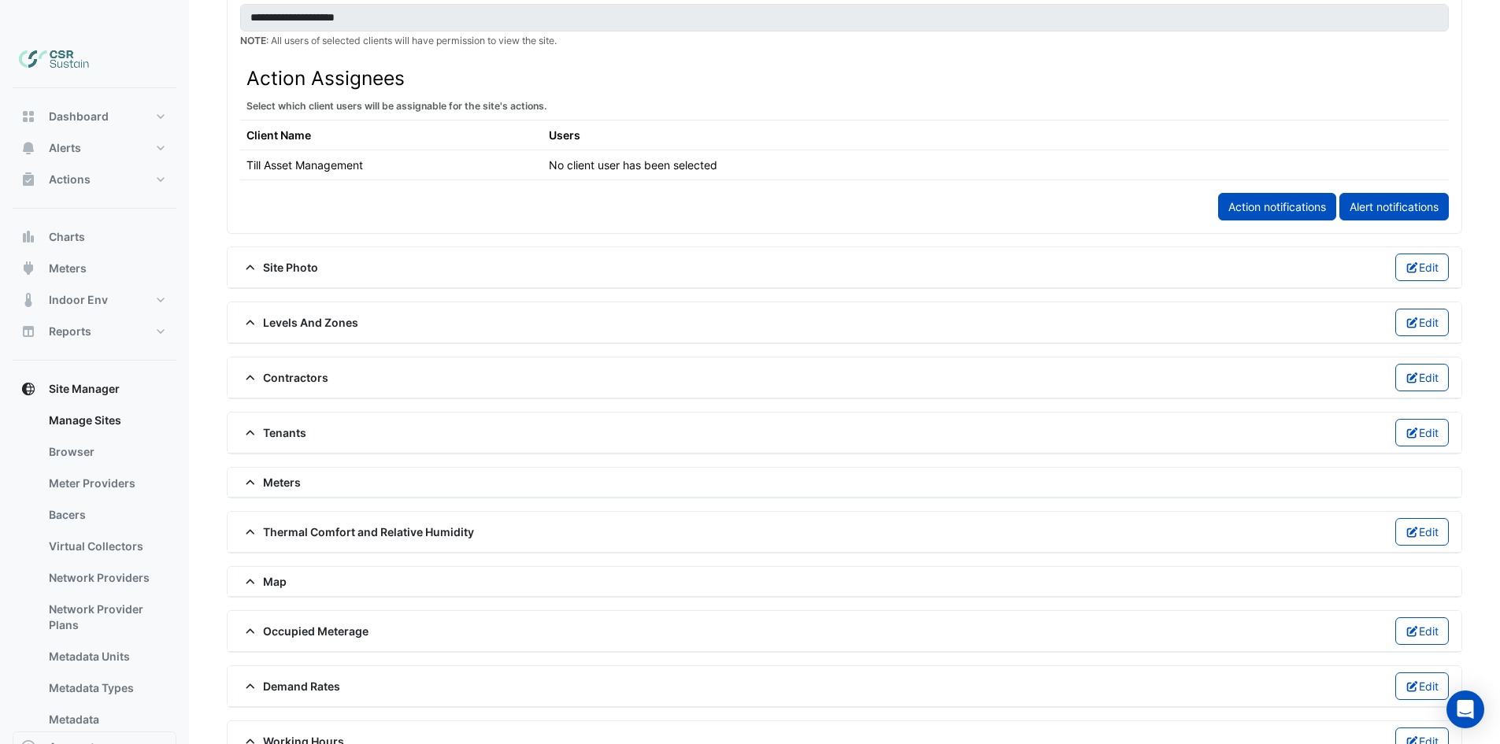
click at [257, 371] on span at bounding box center [251, 377] width 23 height 13
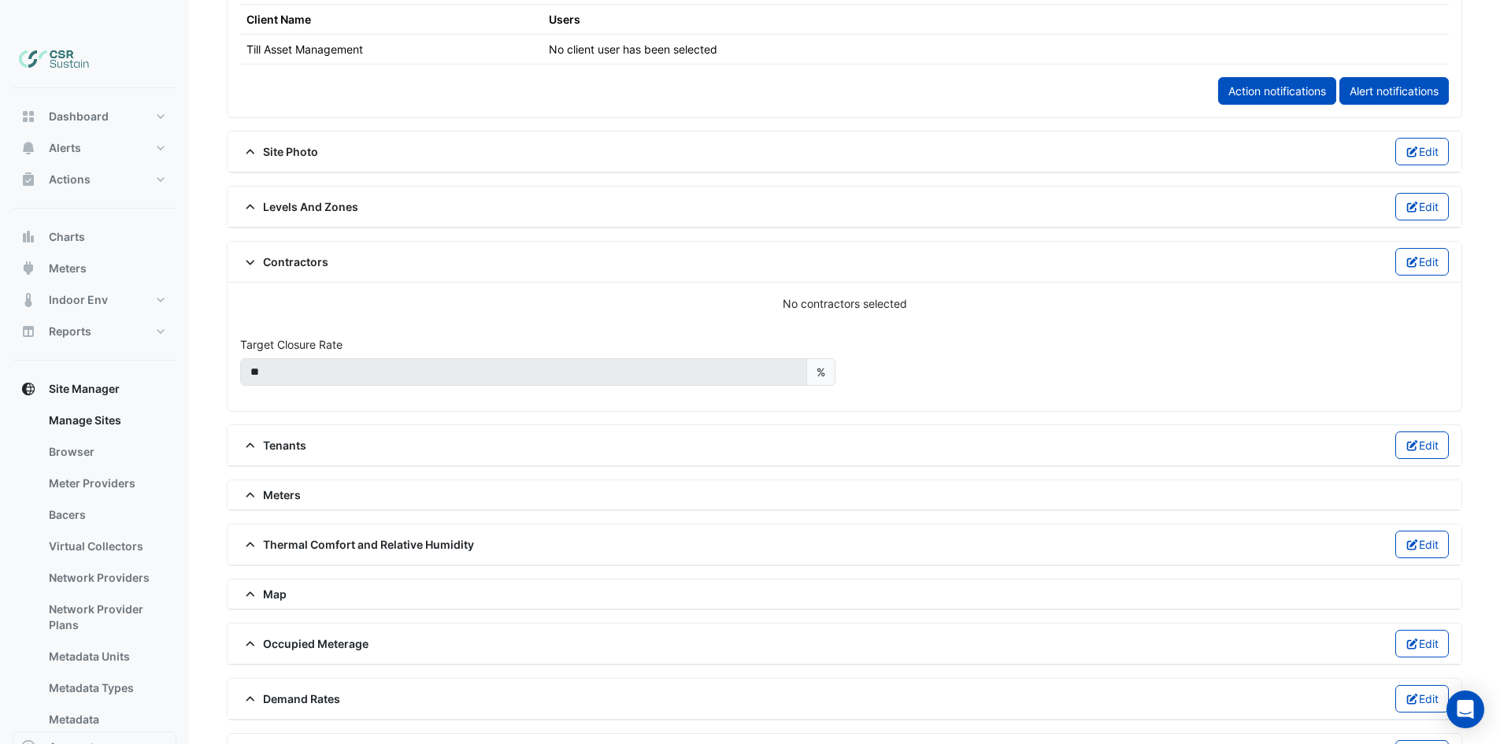
scroll to position [990, 0]
click at [254, 256] on icon at bounding box center [250, 261] width 14 height 11
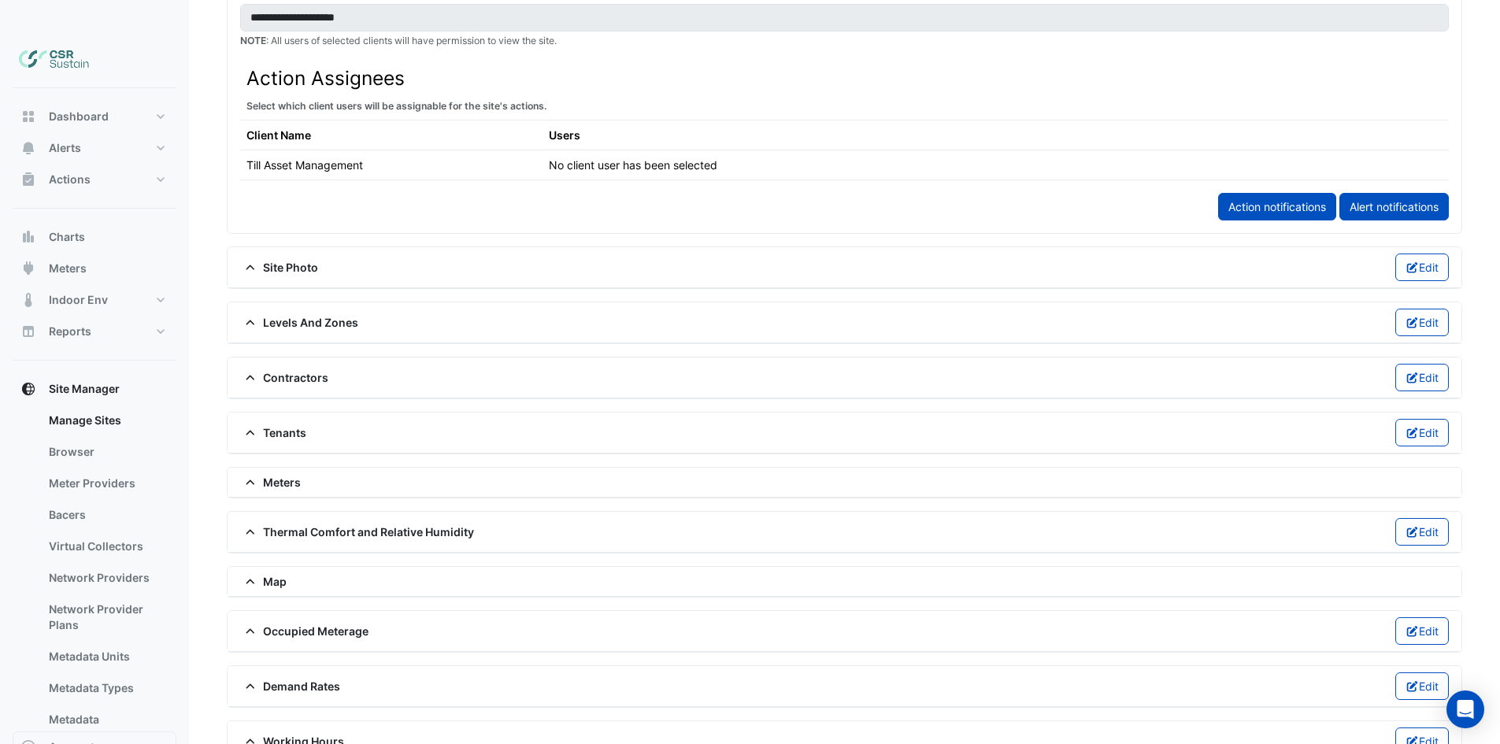
click at [254, 317] on icon at bounding box center [250, 322] width 14 height 11
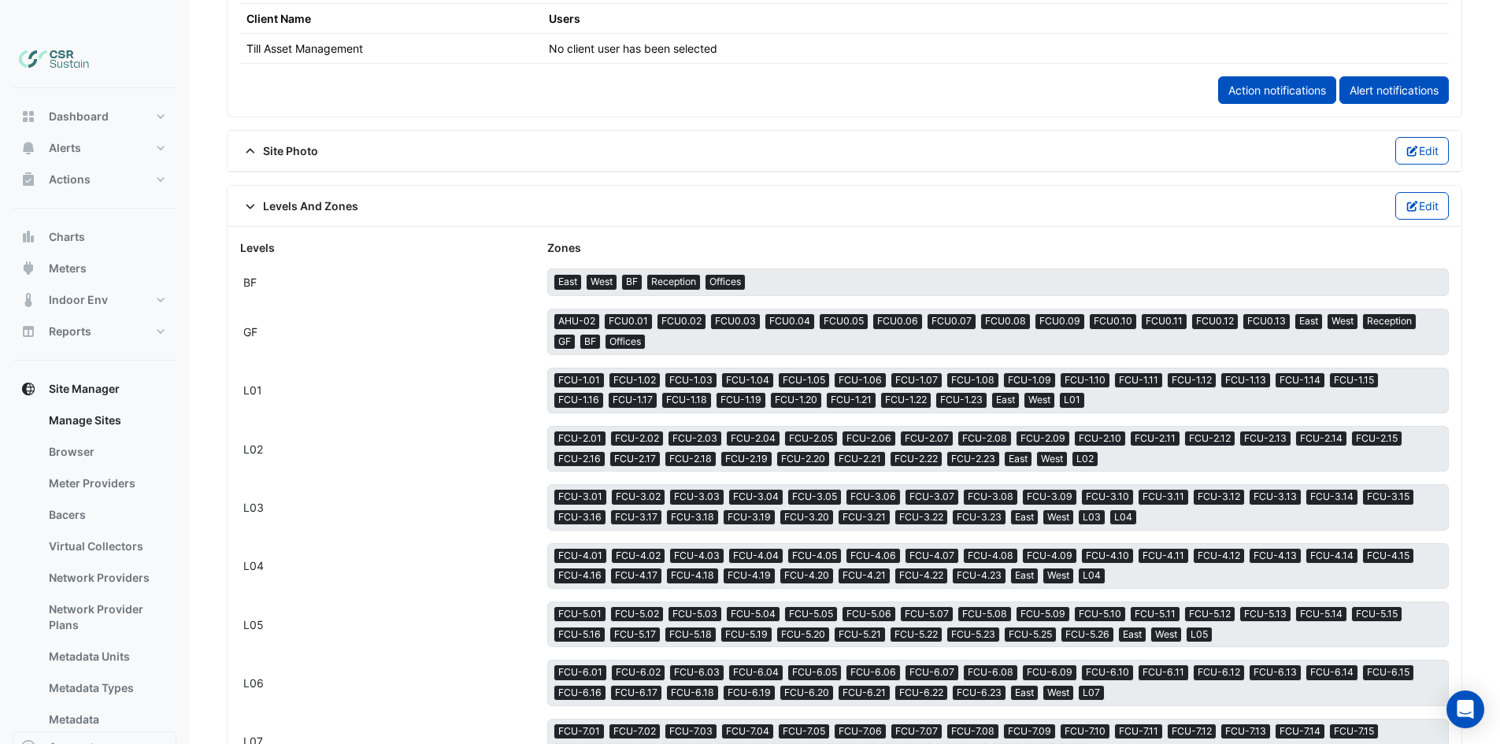
click at [667, 314] on span "FCU0.02" at bounding box center [681, 321] width 48 height 14
click at [672, 314] on span "FCU0.02" at bounding box center [681, 321] width 48 height 14
click at [674, 314] on span "FCU0.02" at bounding box center [681, 321] width 48 height 14
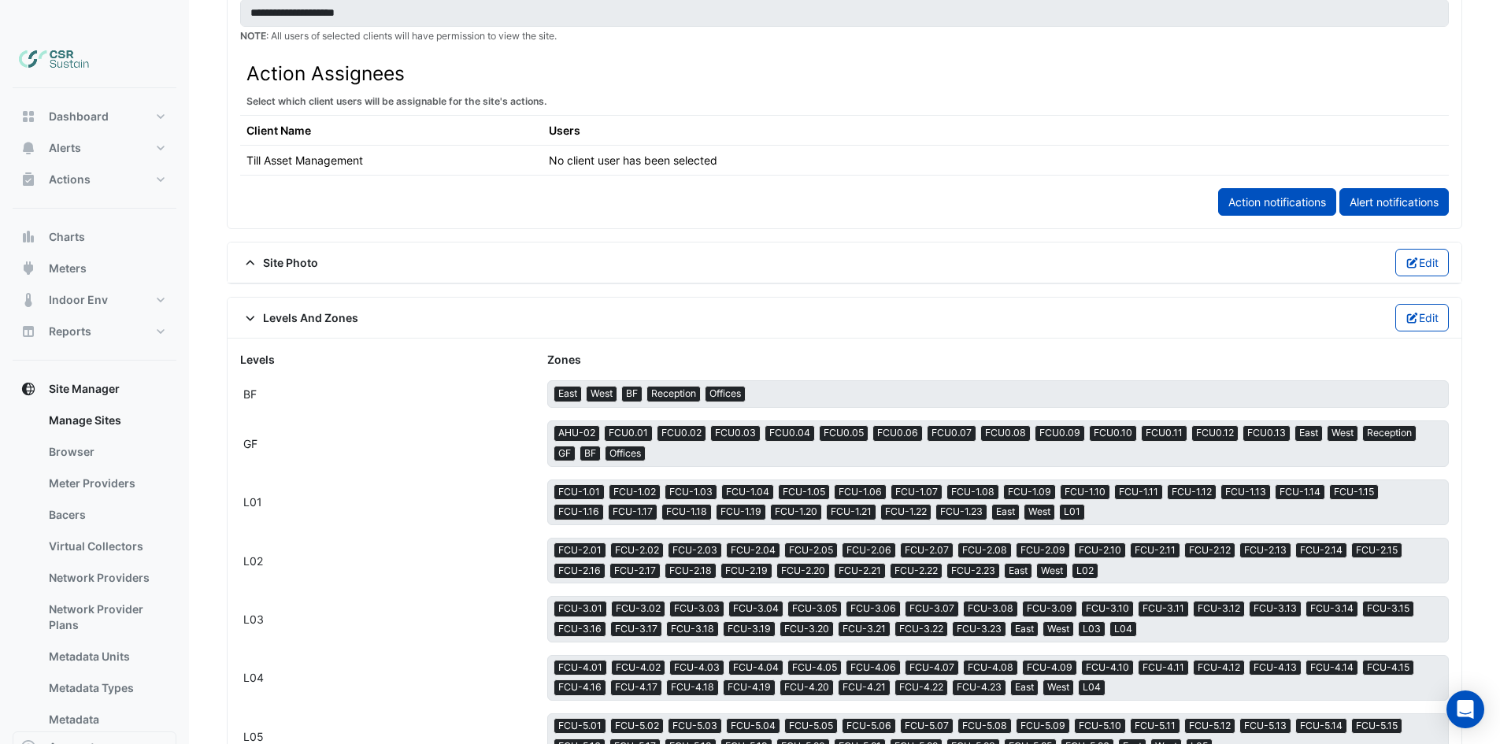
scroll to position [123, 0]
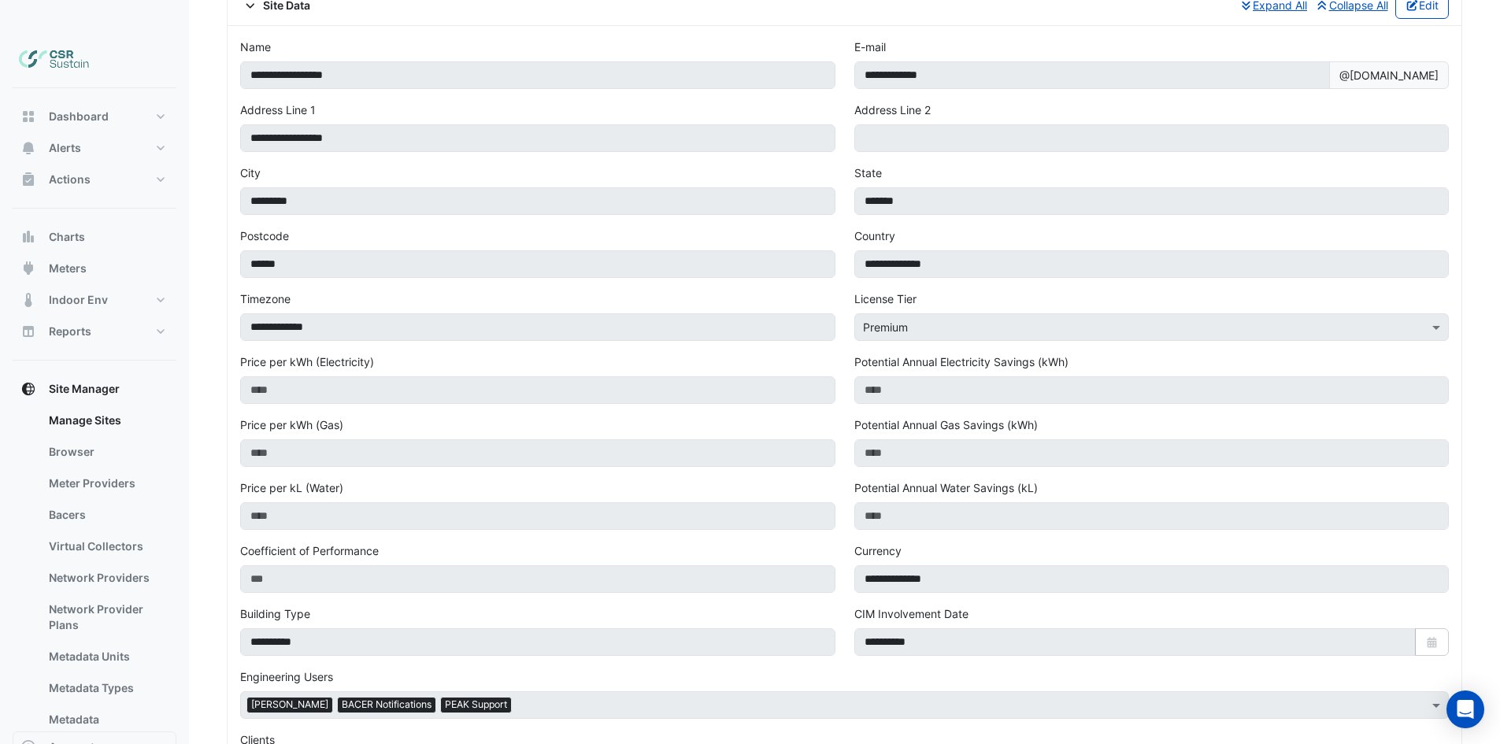
drag, startPoint x: 472, startPoint y: 379, endPoint x: 437, endPoint y: 342, distance: 51.2
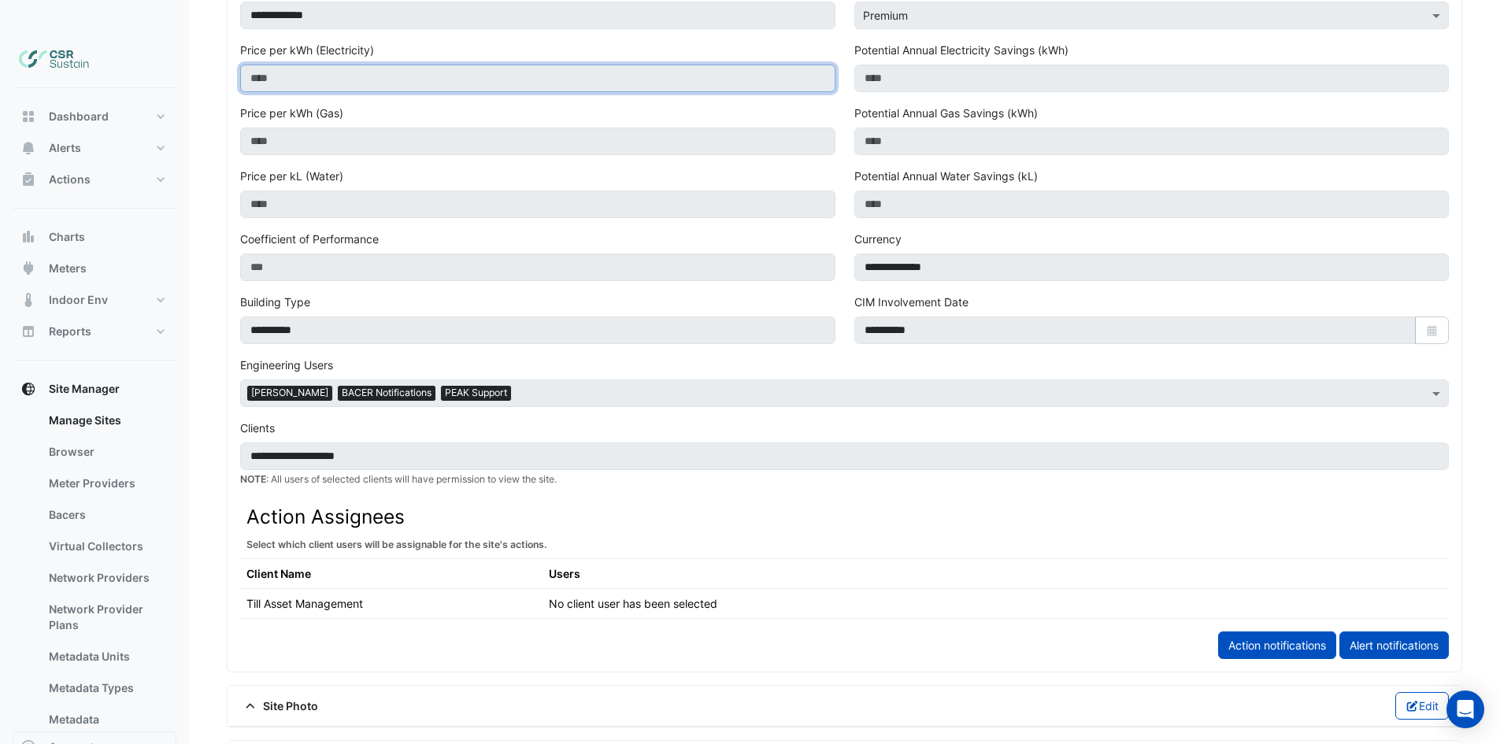
drag, startPoint x: 443, startPoint y: 524, endPoint x: 401, endPoint y: 454, distance: 82.0
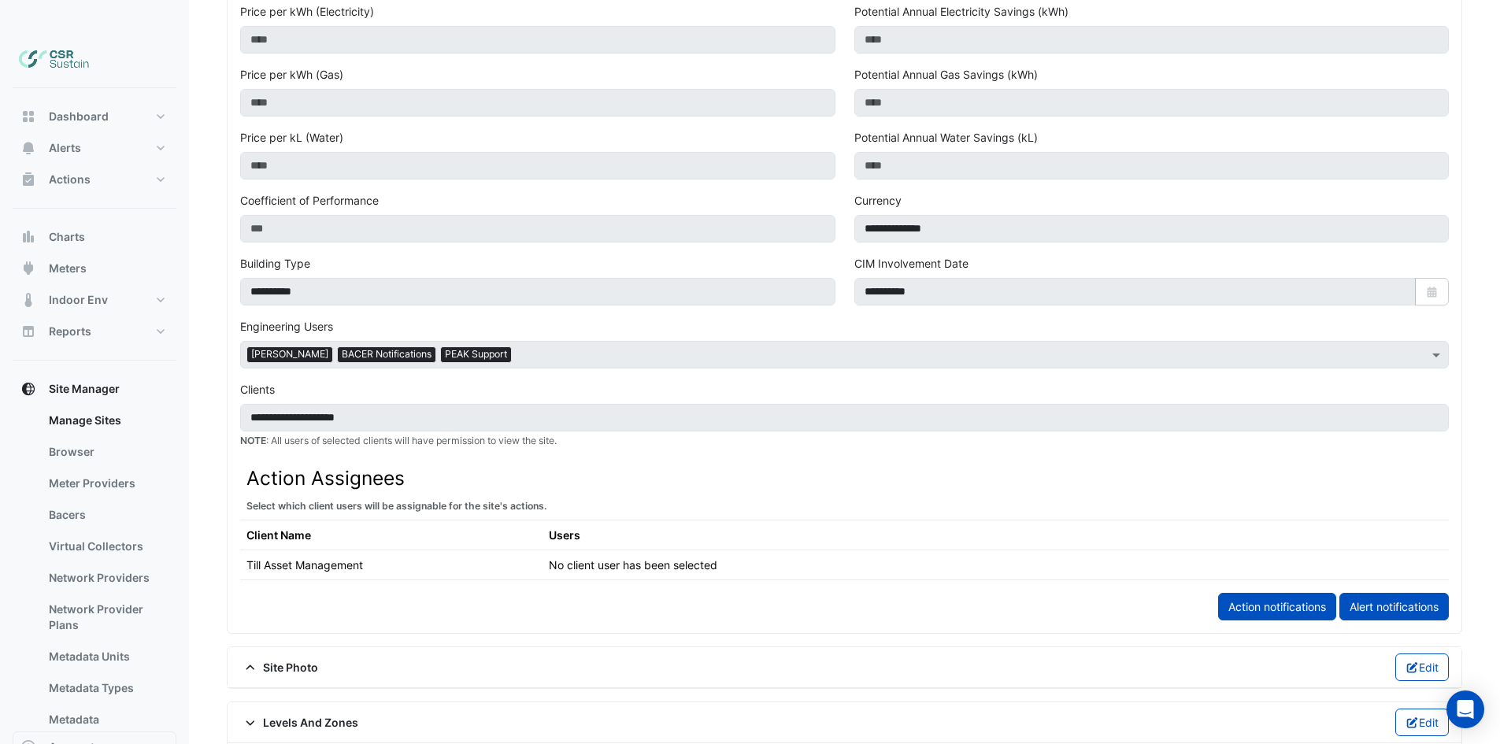
drag, startPoint x: 408, startPoint y: 560, endPoint x: 426, endPoint y: 587, distance: 32.3
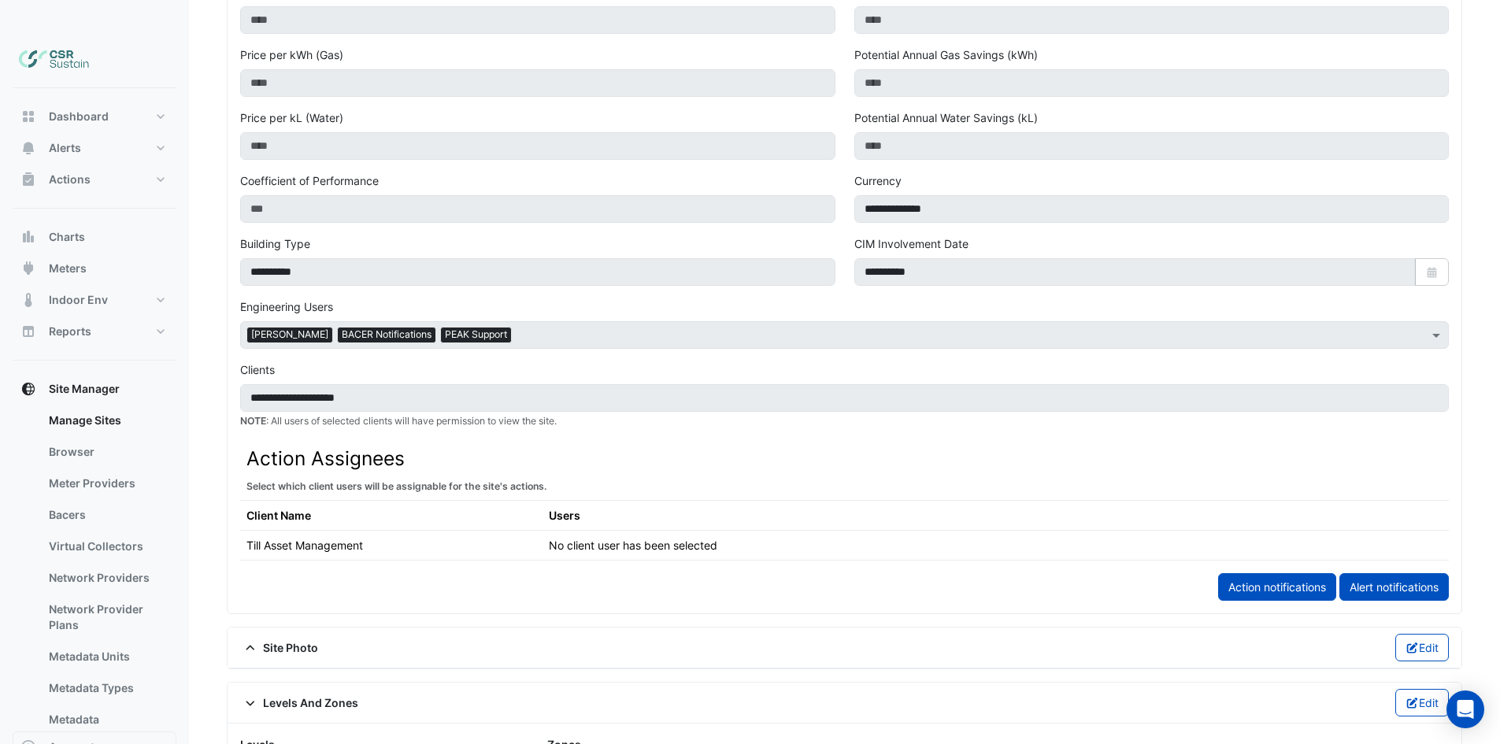
drag, startPoint x: 321, startPoint y: 689, endPoint x: 322, endPoint y: 675, distance: 14.2
click at [321, 683] on div "Levels And Zones Edit" at bounding box center [845, 703] width 1234 height 41
click at [322, 694] on span "Levels And Zones" at bounding box center [299, 702] width 118 height 17
click at [280, 639] on span "Site Photo" at bounding box center [279, 647] width 78 height 17
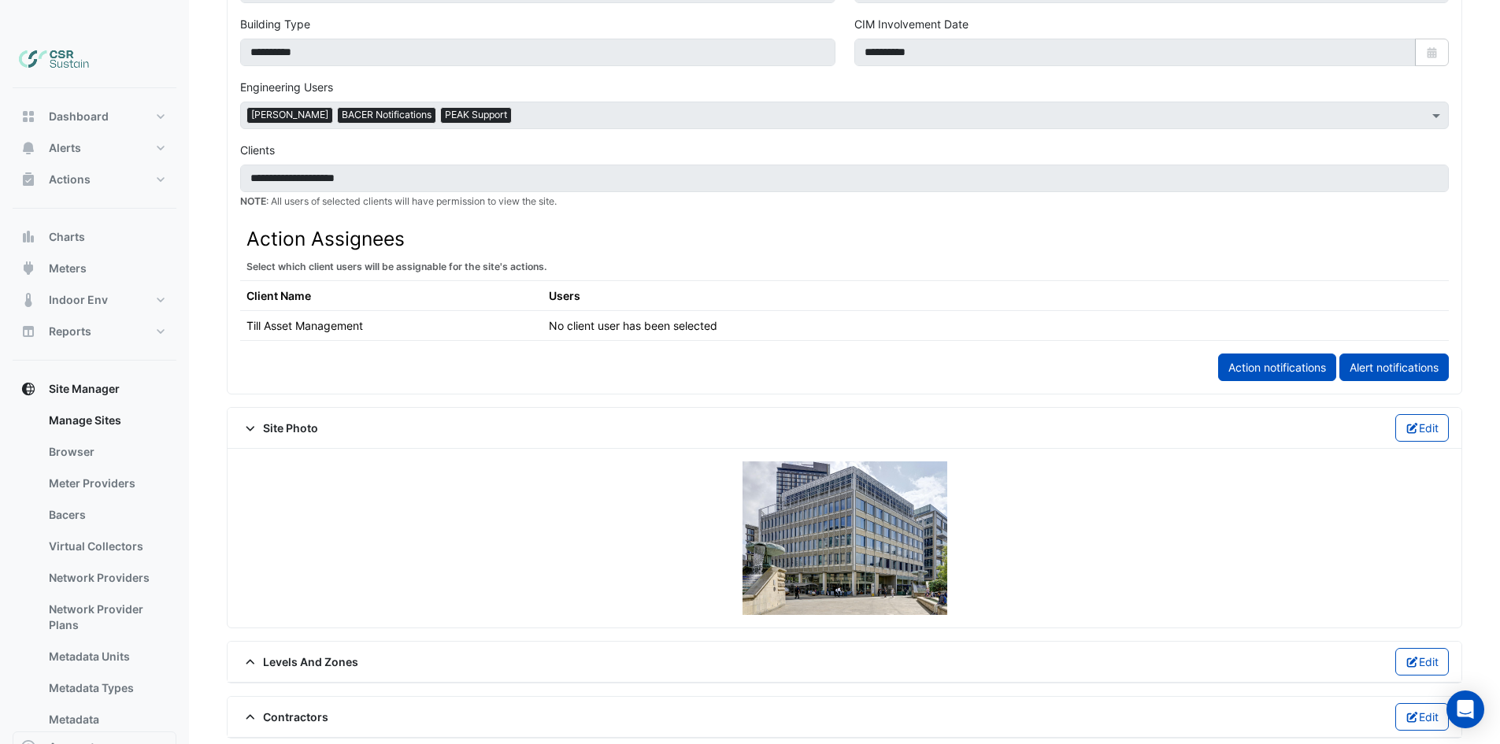
drag, startPoint x: 835, startPoint y: 502, endPoint x: 812, endPoint y: 528, distance: 34.5
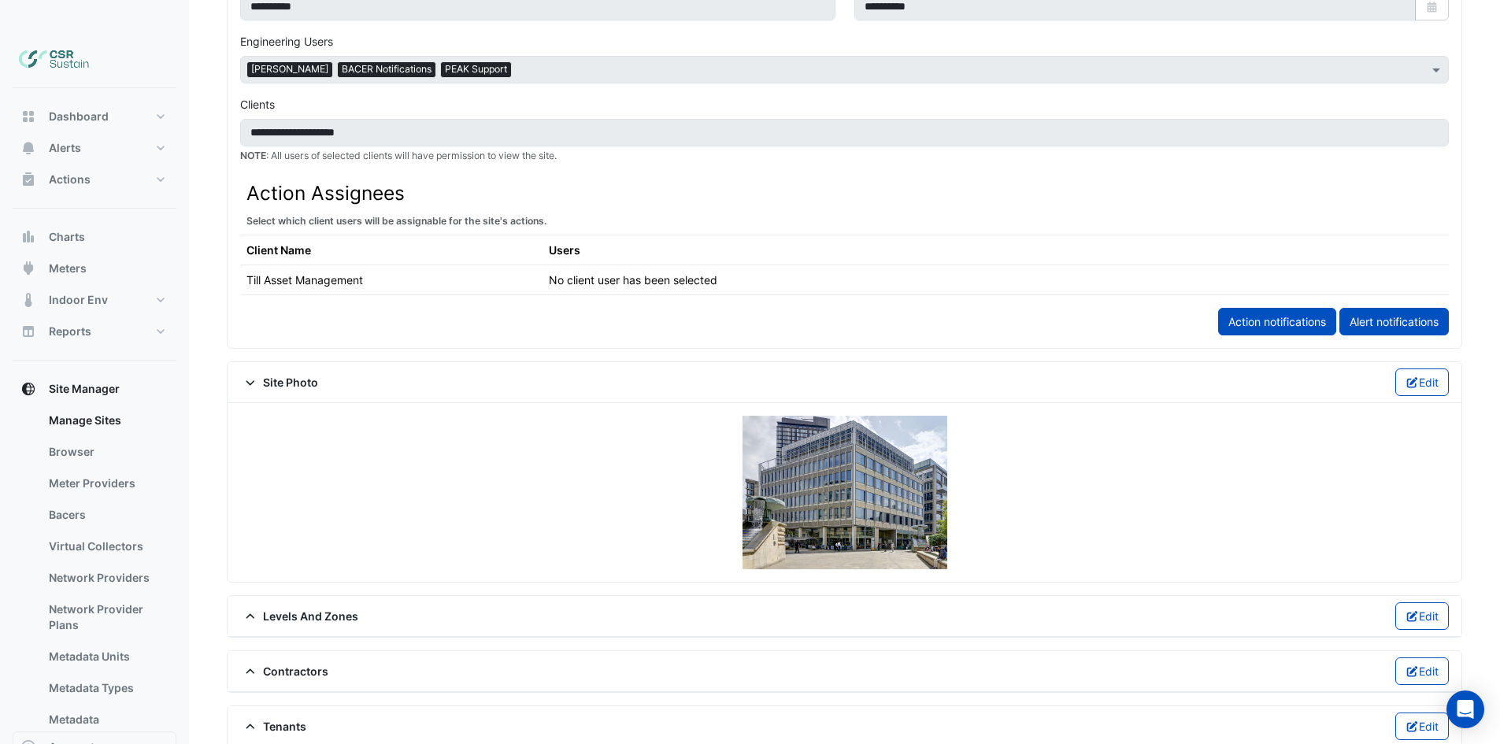
scroll to position [706, 0]
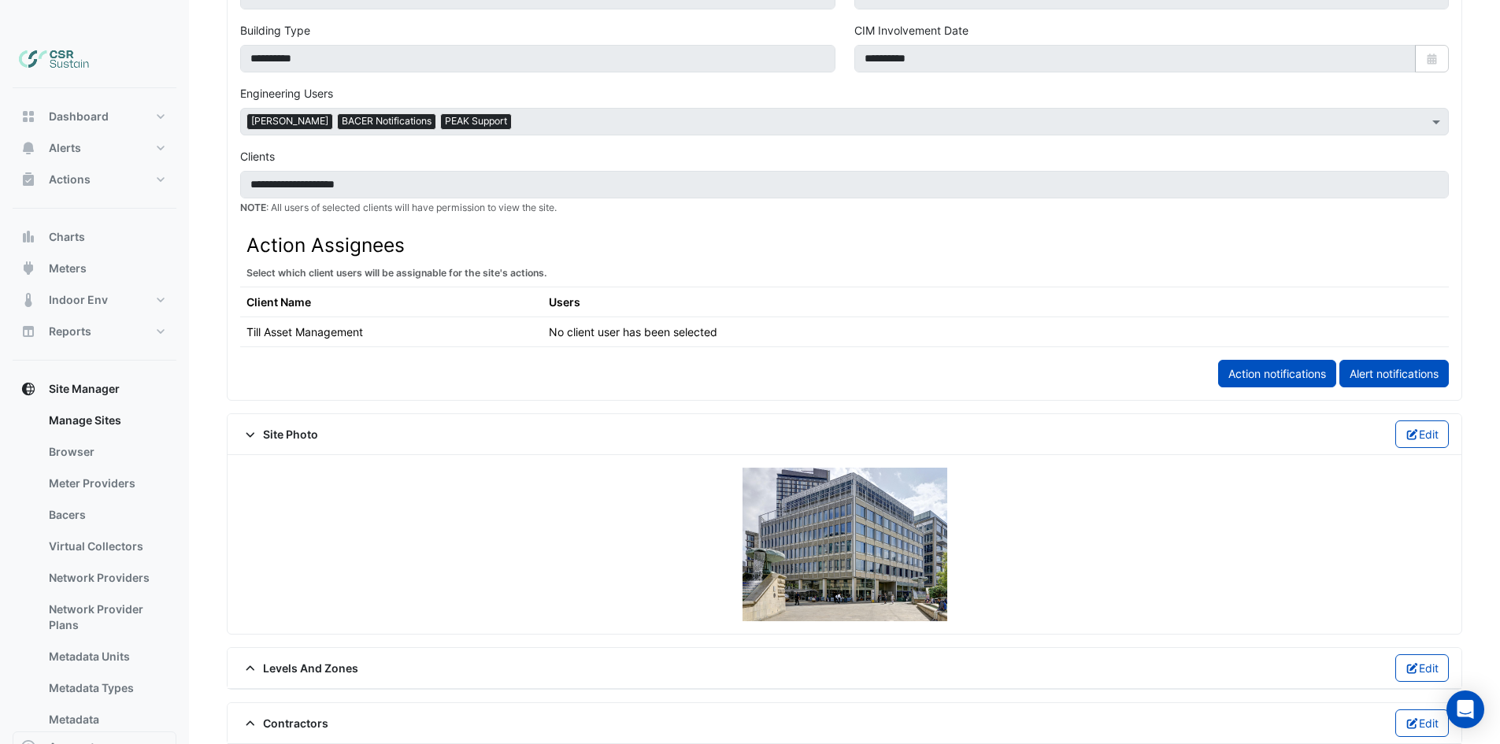
click at [277, 426] on span "Site Photo" at bounding box center [279, 434] width 78 height 17
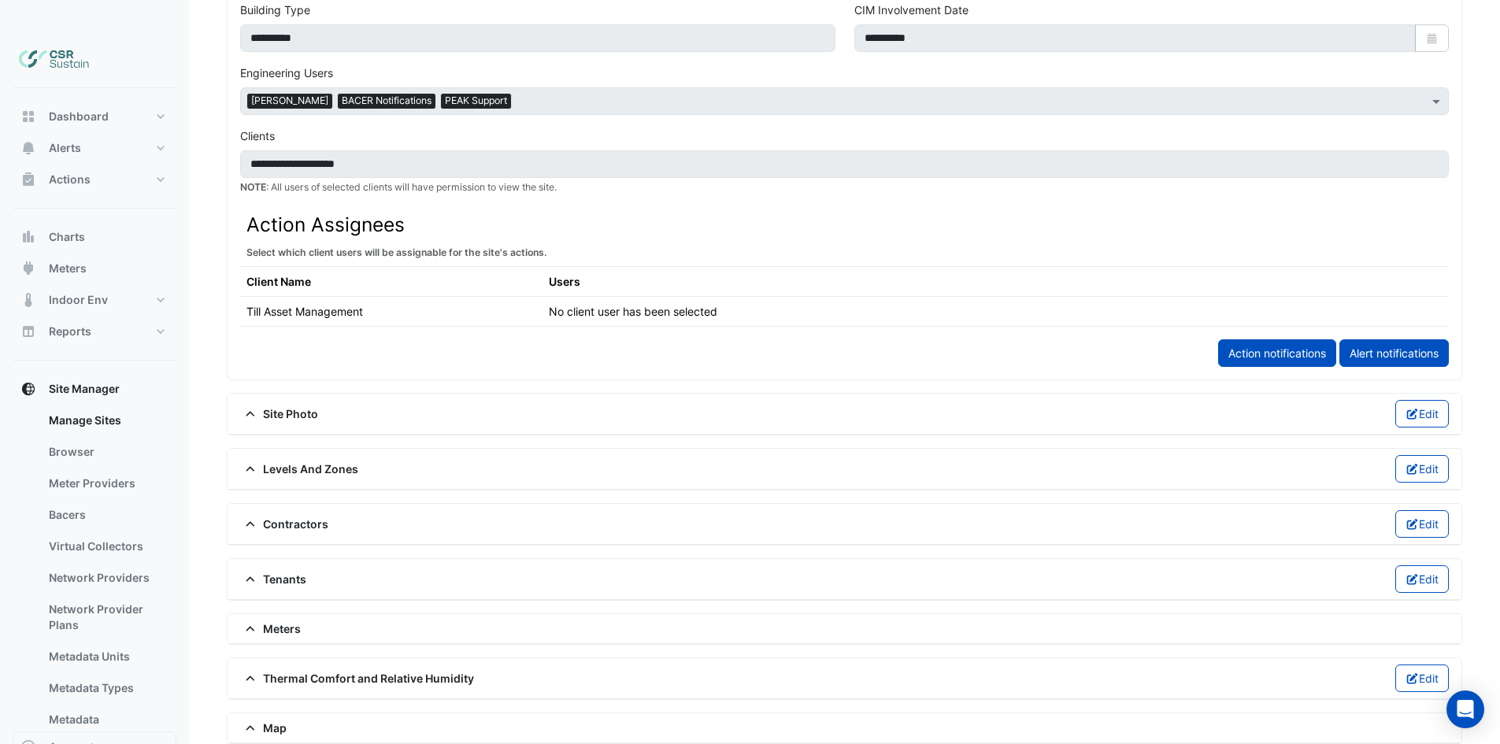
scroll to position [873, 0]
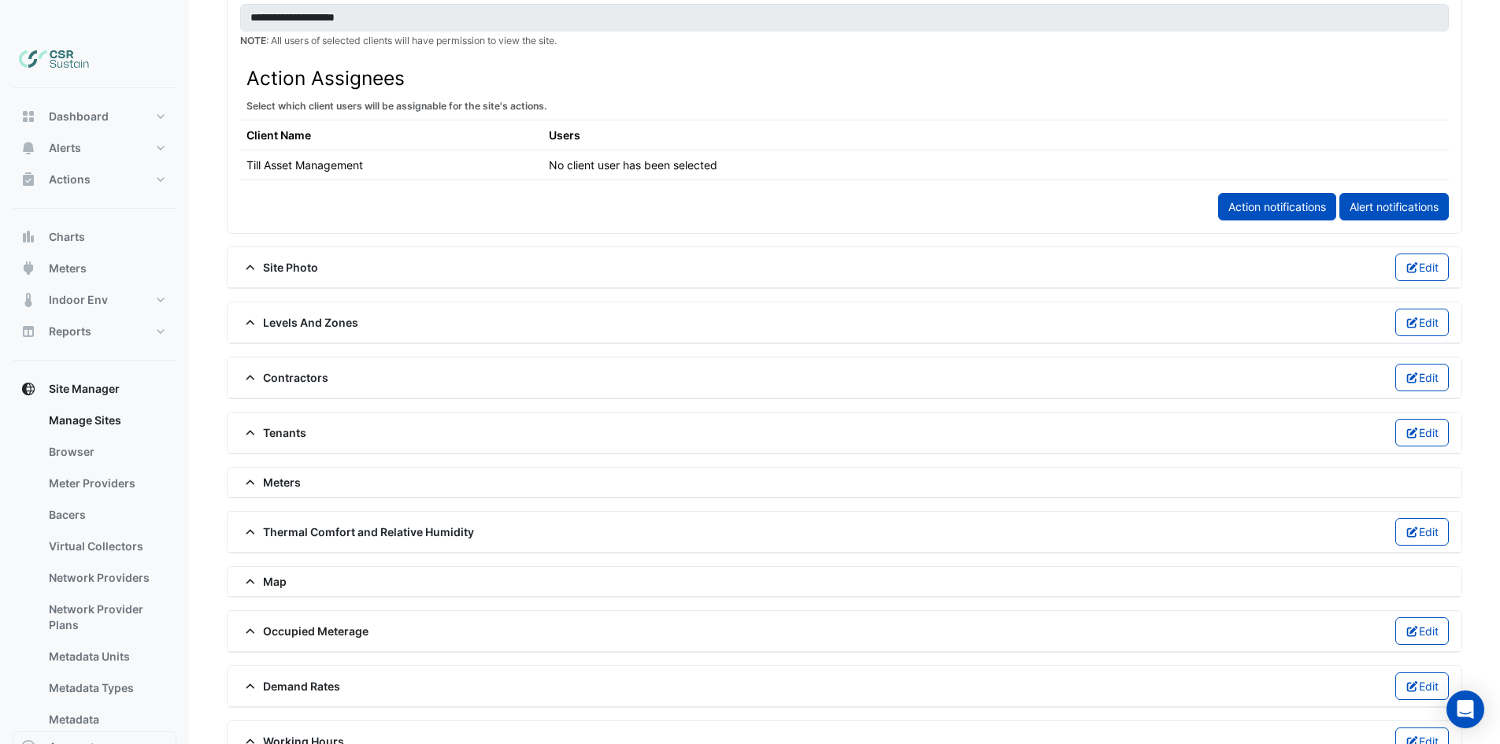
drag, startPoint x: 433, startPoint y: 539, endPoint x: 390, endPoint y: 657, distance: 125.1
click at [312, 678] on span "Demand Rates" at bounding box center [290, 686] width 100 height 17
drag, startPoint x: 386, startPoint y: 517, endPoint x: 351, endPoint y: 735, distance: 220.8
click at [288, 733] on span "Working Hours" at bounding box center [292, 741] width 104 height 17
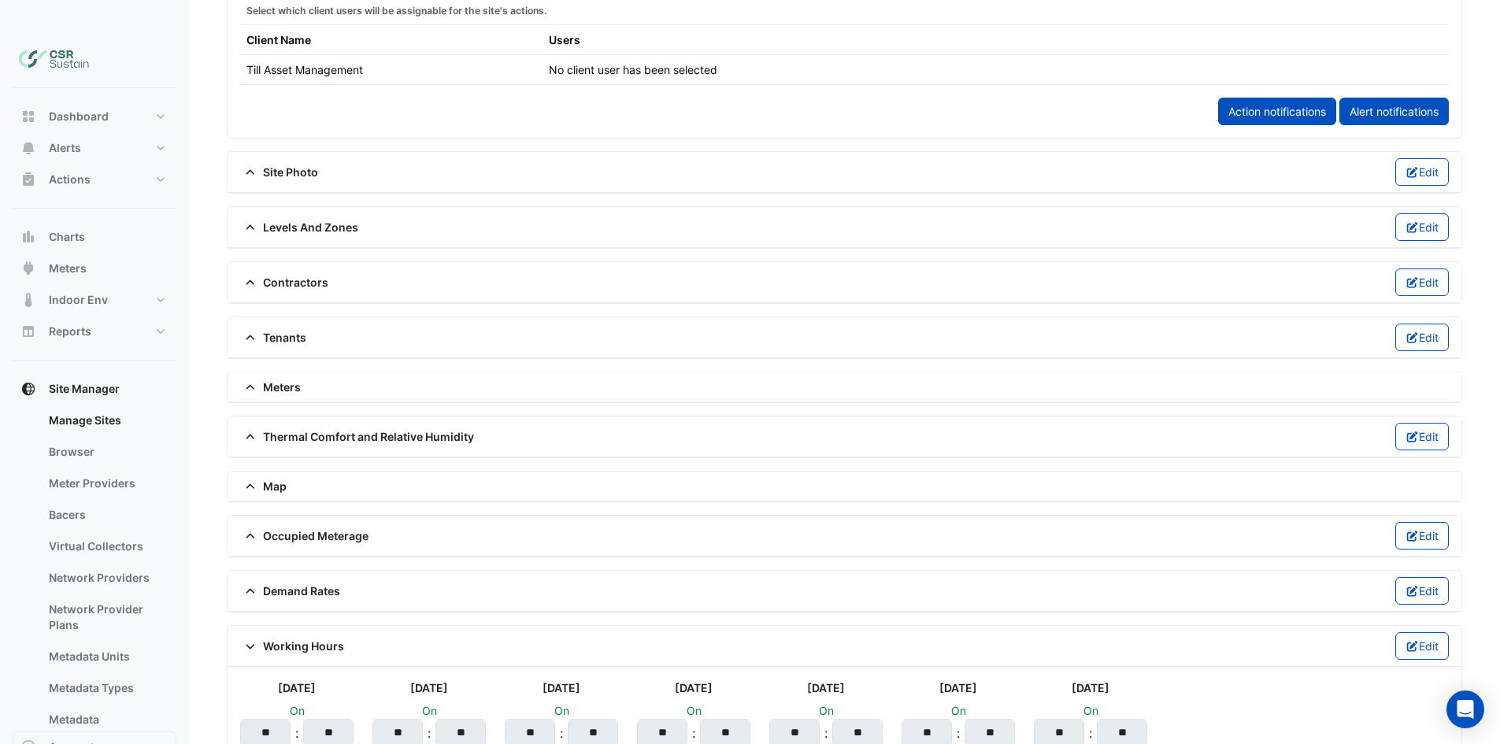
scroll to position [996, 0]
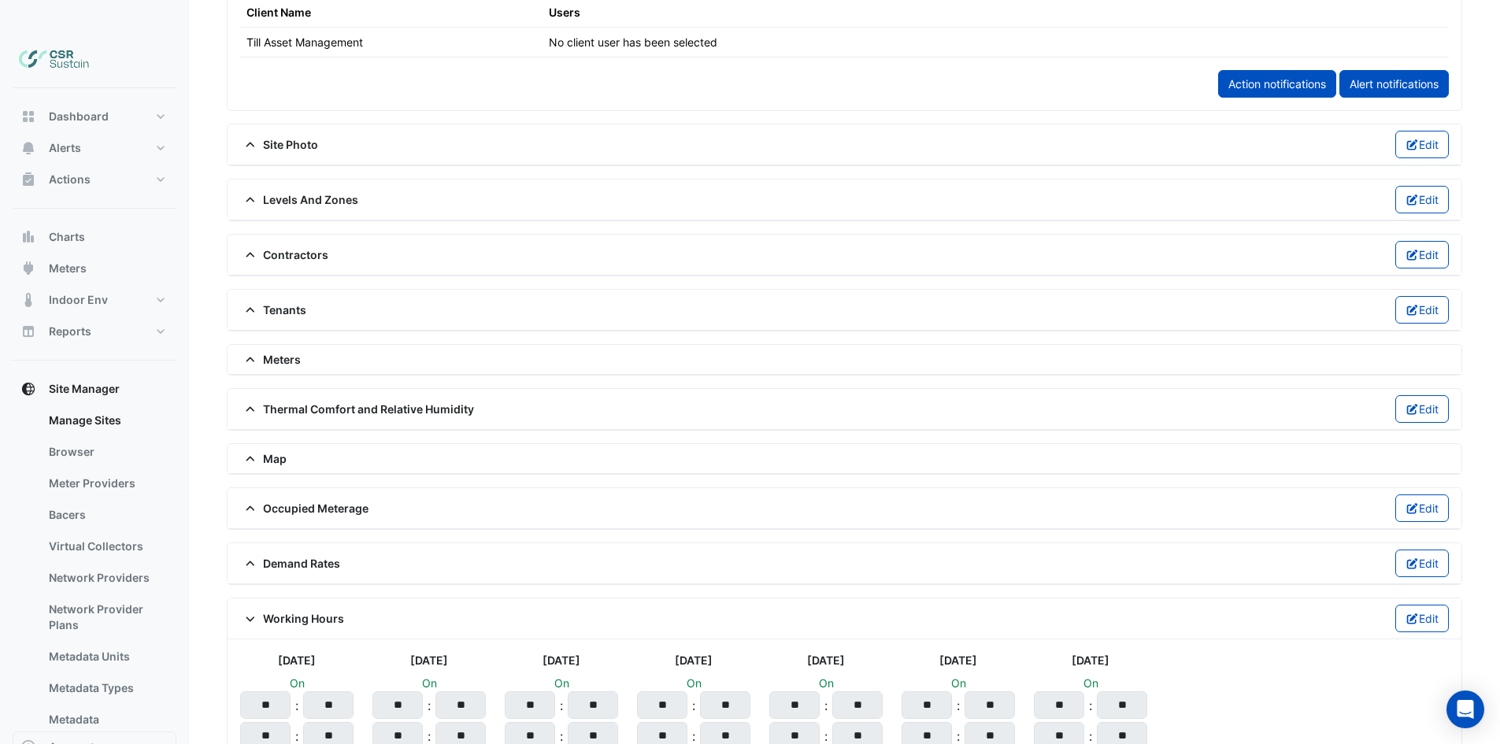
drag, startPoint x: 439, startPoint y: 635, endPoint x: 422, endPoint y: 714, distance: 80.6
click at [245, 605] on div "Working Hours Edit" at bounding box center [844, 619] width 1209 height 28
click at [248, 613] on icon at bounding box center [250, 618] width 14 height 11
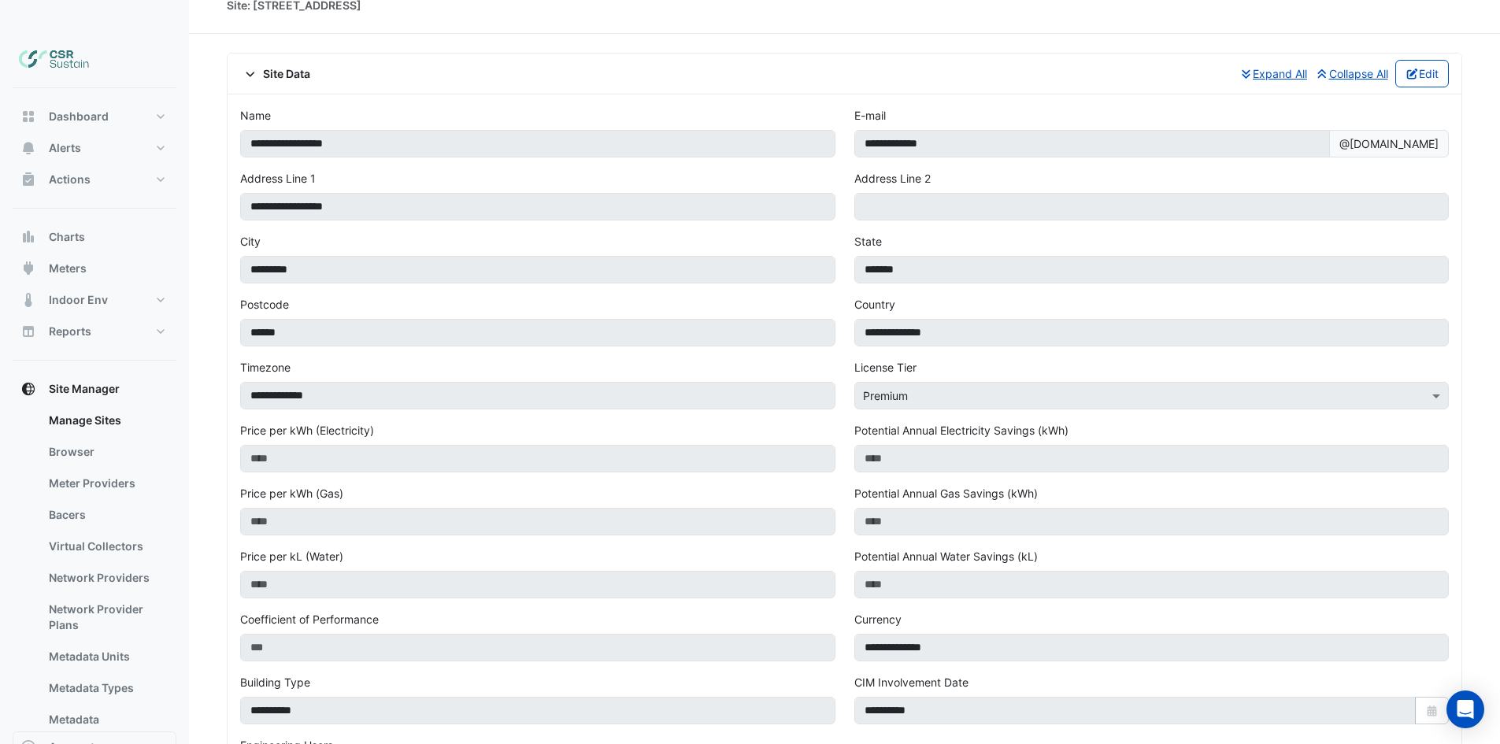
scroll to position [0, 0]
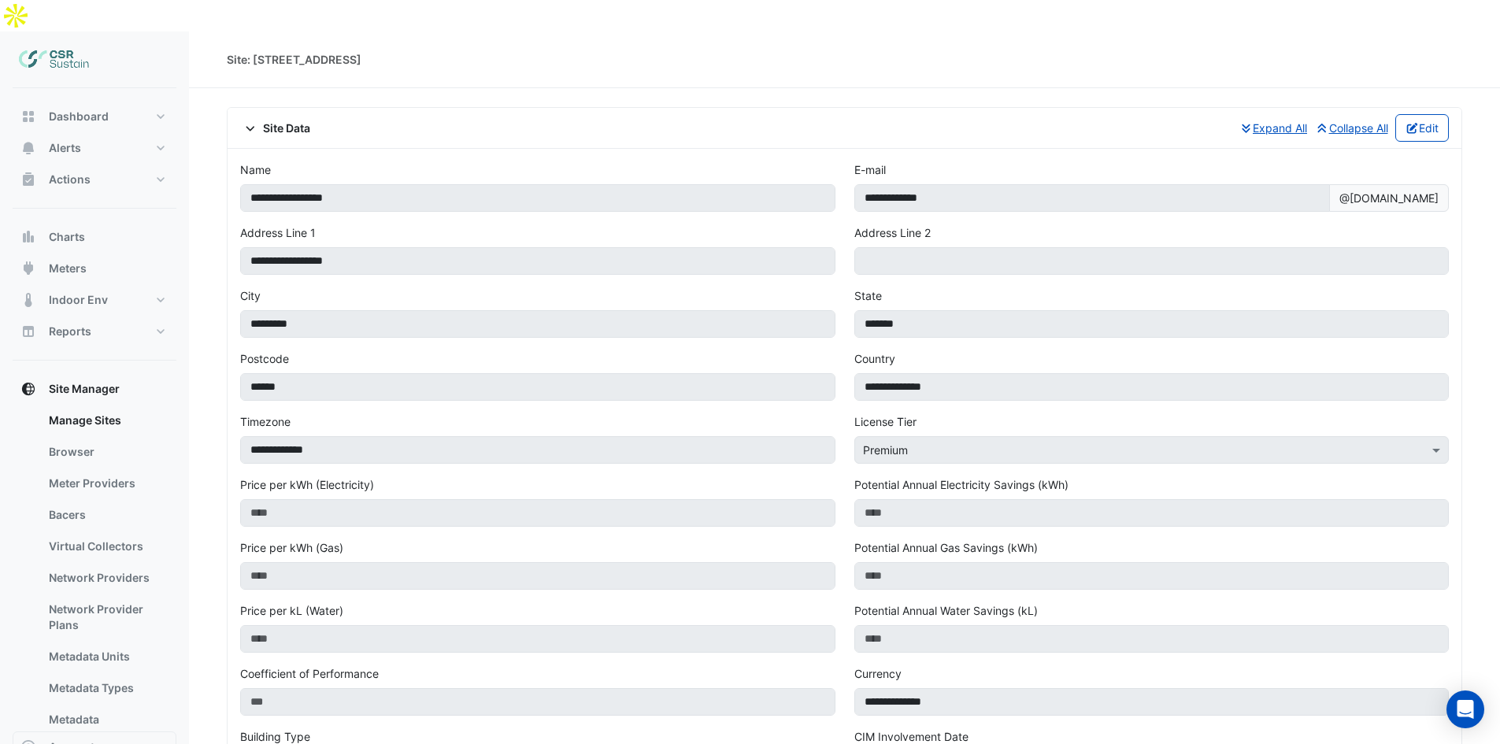
drag, startPoint x: 212, startPoint y: 174, endPoint x: 208, endPoint y: 68, distance: 105.6
click at [250, 114] on div "Site Data Expand All Collapse All Edit" at bounding box center [844, 128] width 1209 height 28
click at [250, 123] on icon at bounding box center [250, 128] width 14 height 11
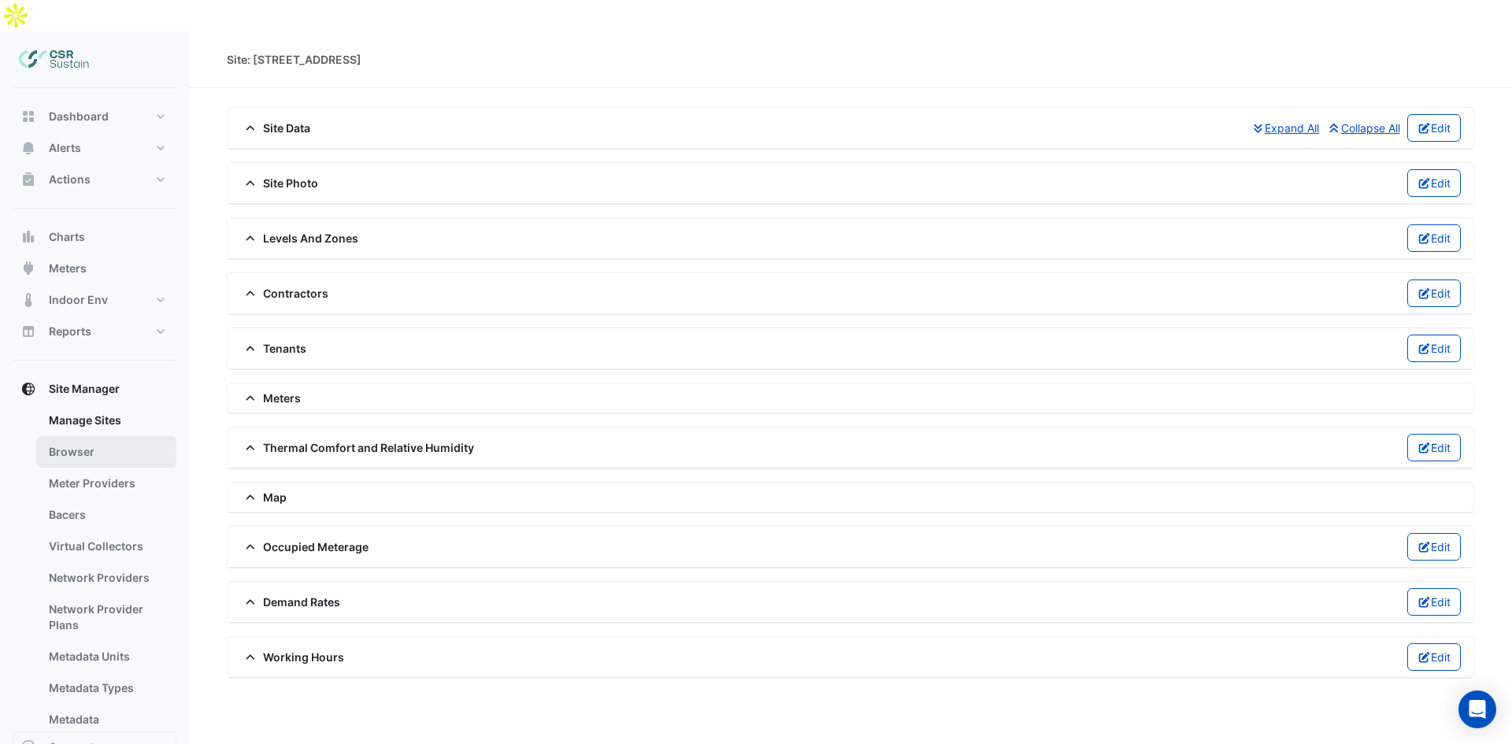
click at [85, 436] on link "Browser" at bounding box center [106, 451] width 140 height 31
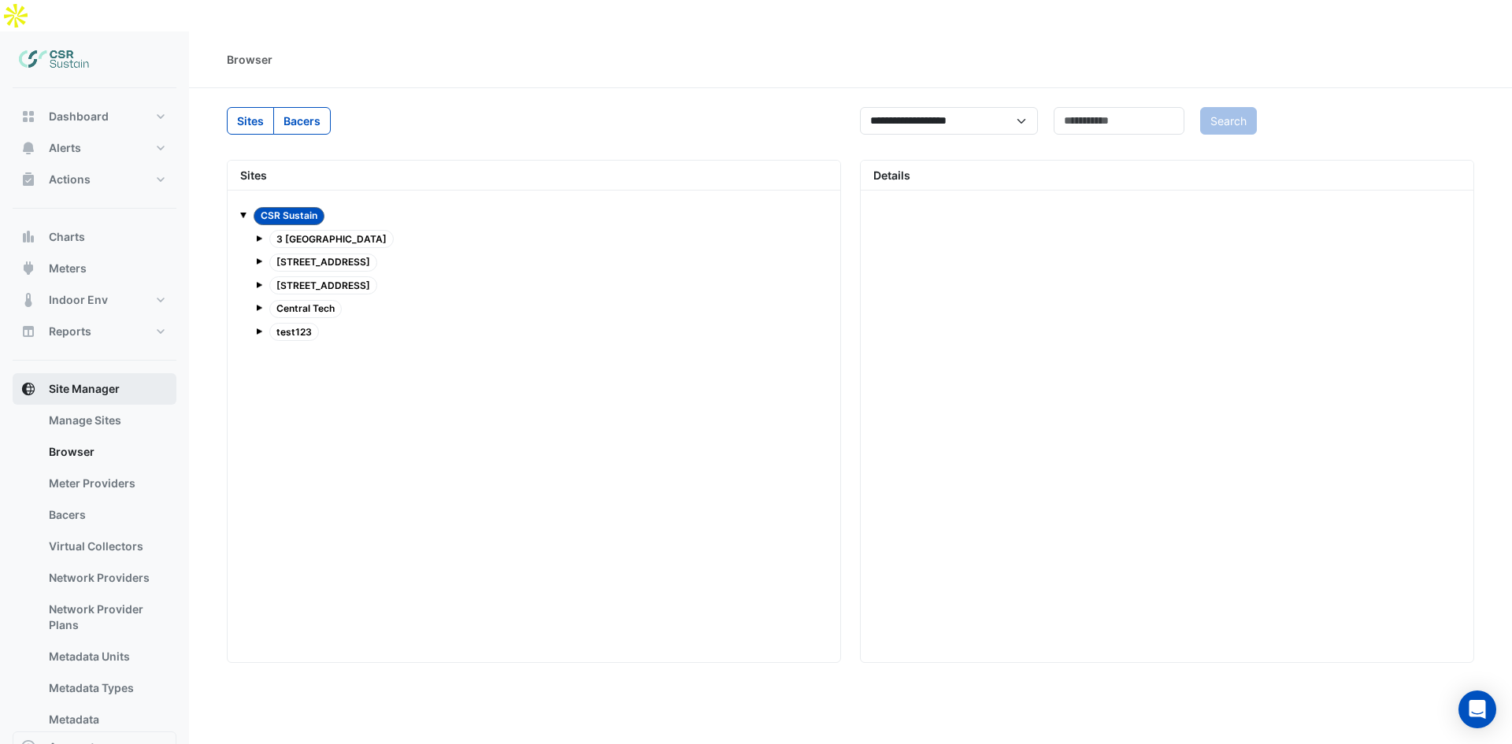
click at [41, 373] on button "Site Manager" at bounding box center [95, 388] width 164 height 31
click at [83, 381] on span "Site Manager" at bounding box center [84, 389] width 71 height 16
click at [92, 405] on link "Manage Sites" at bounding box center [106, 420] width 140 height 31
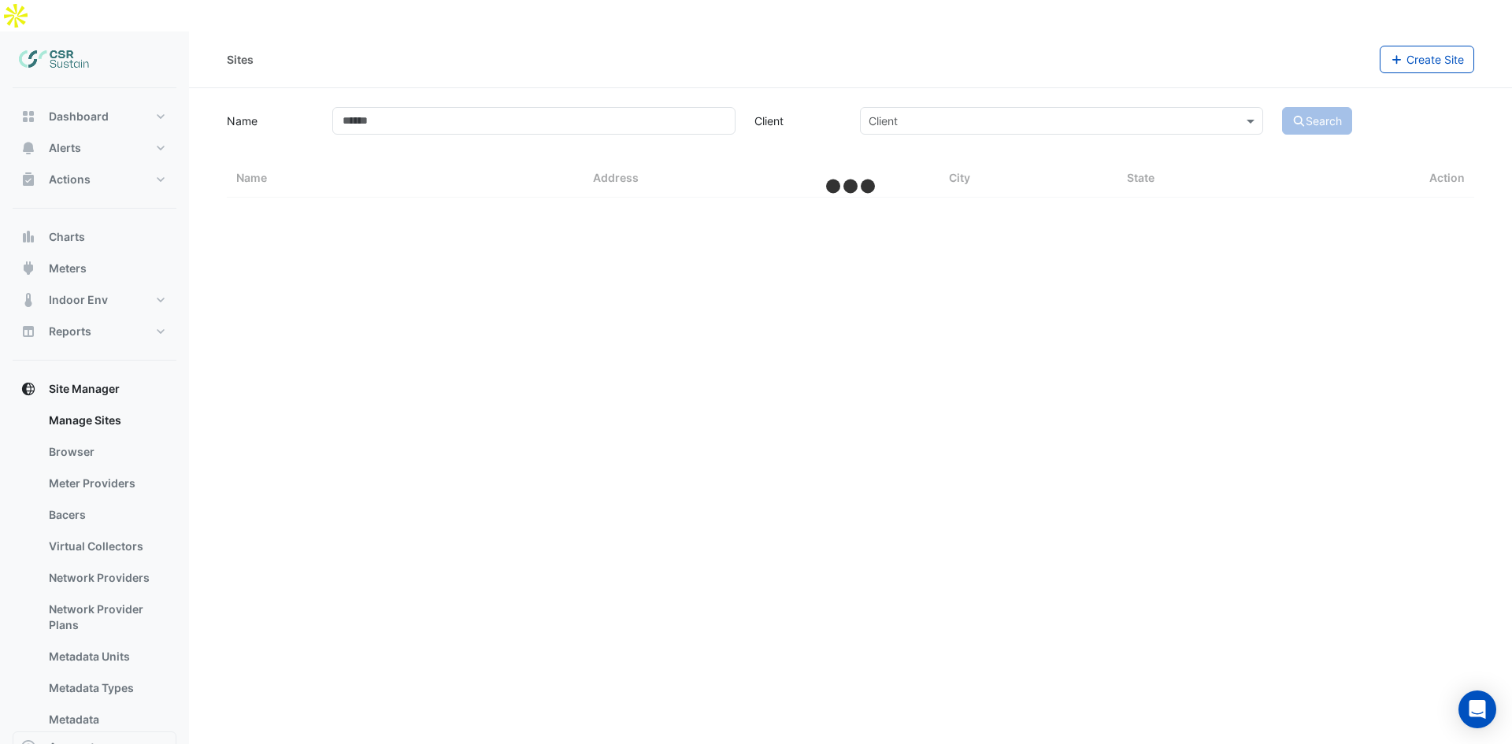
select select "**"
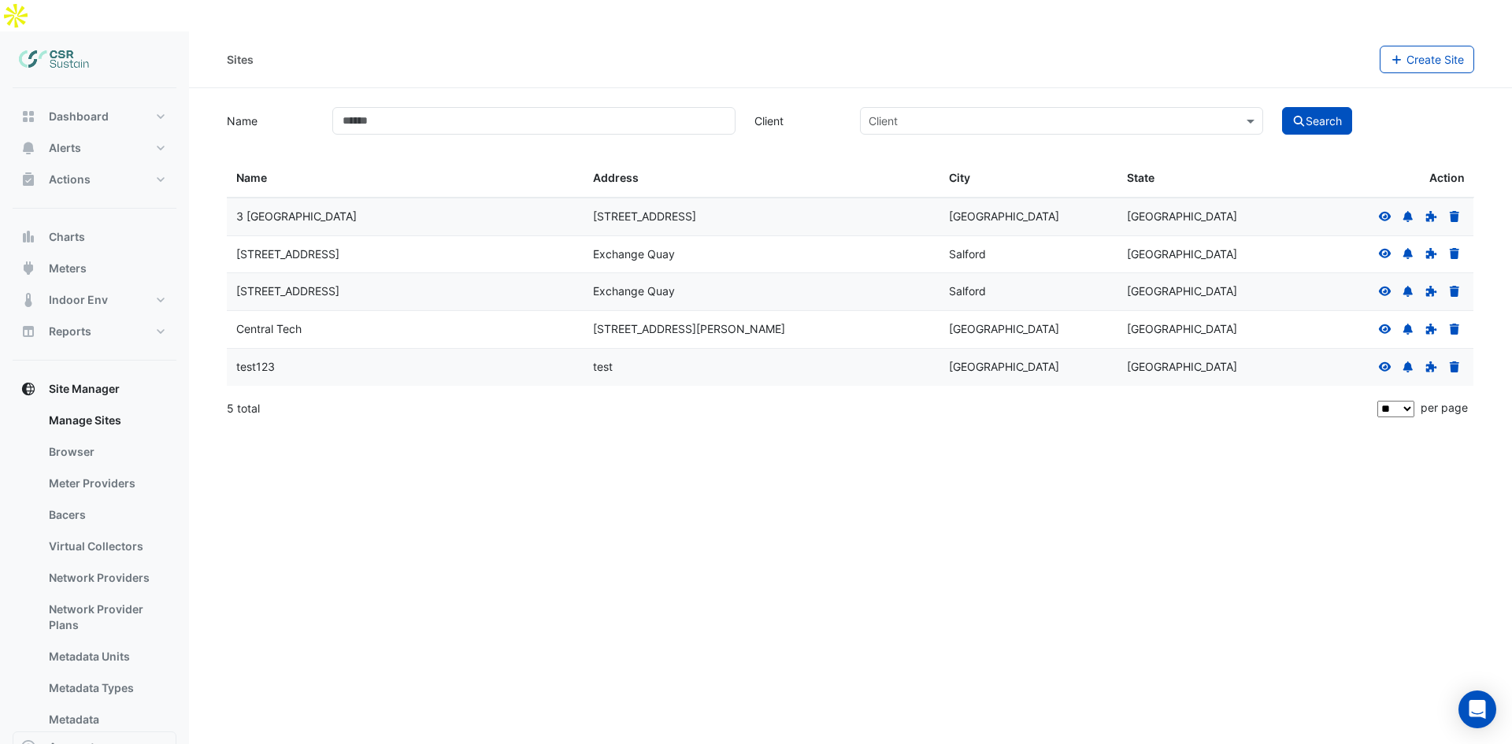
drag, startPoint x: 374, startPoint y: 333, endPoint x: 1194, endPoint y: 361, distance: 820.9
click at [613, 349] on div "test123 test [GEOGRAPHIC_DATA] [GEOGRAPHIC_DATA]" at bounding box center [850, 367] width 1247 height 37
click at [1458, 361] on icon at bounding box center [1453, 366] width 9 height 11
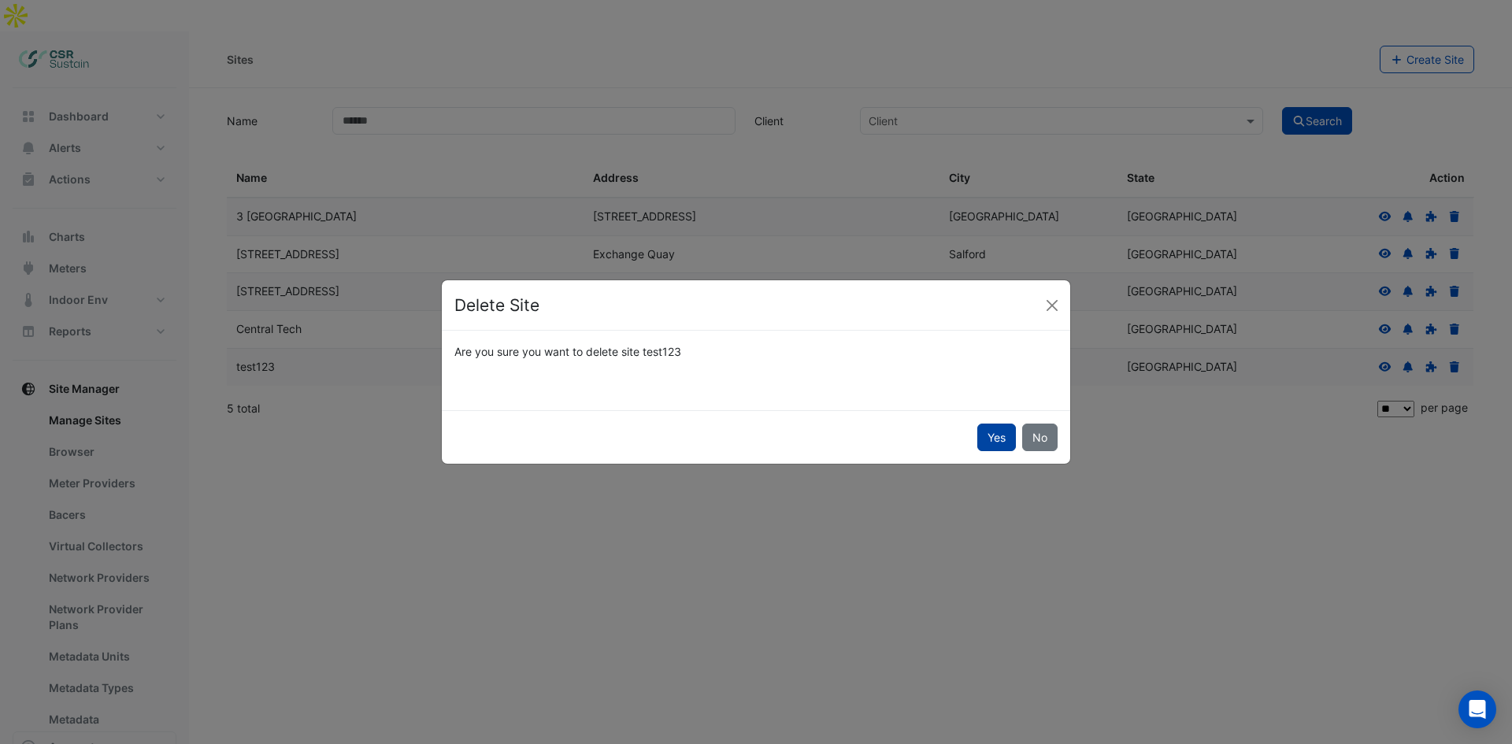
click at [976, 435] on div "Yes No" at bounding box center [756, 437] width 628 height 54
click at [989, 437] on button "Yes" at bounding box center [996, 438] width 39 height 28
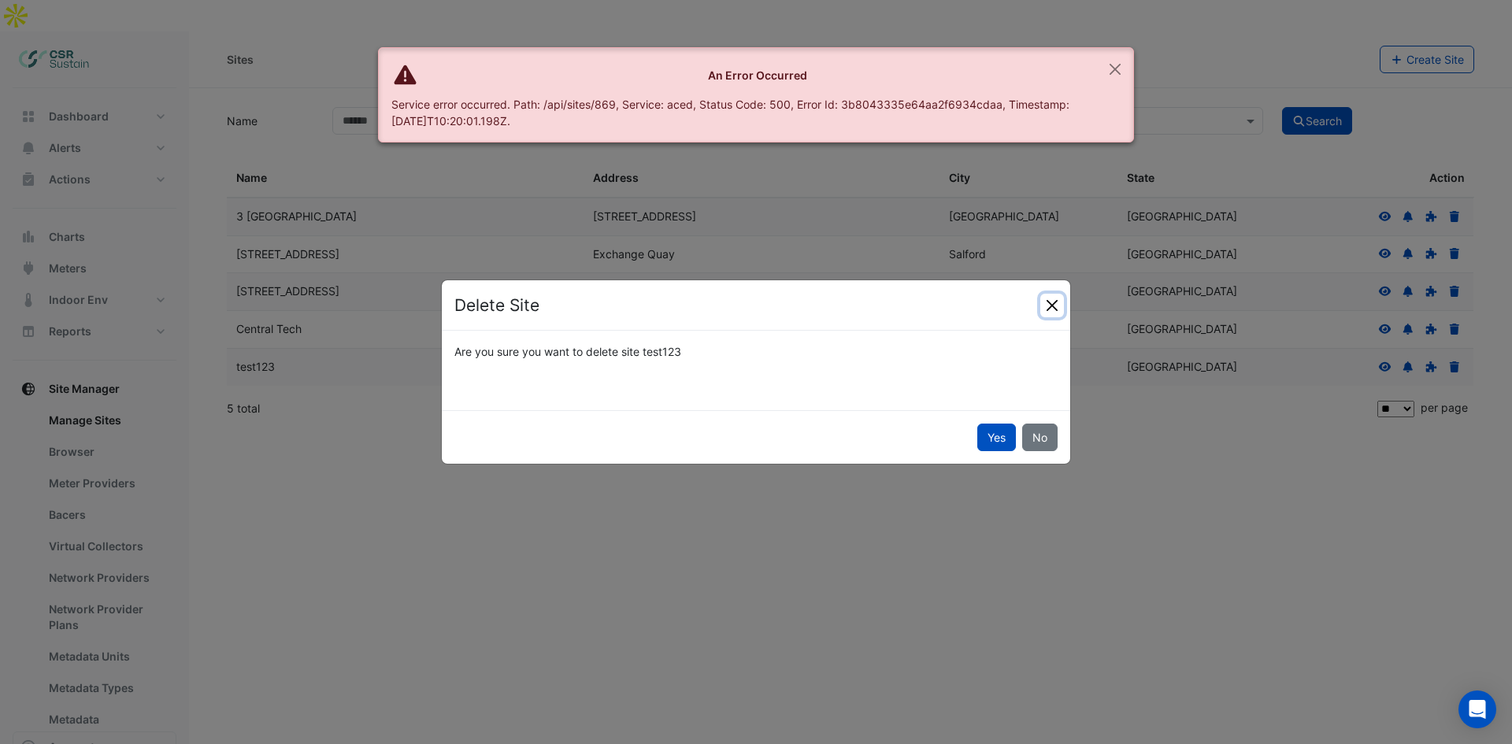
click at [1058, 294] on button "Close" at bounding box center [1052, 306] width 24 height 24
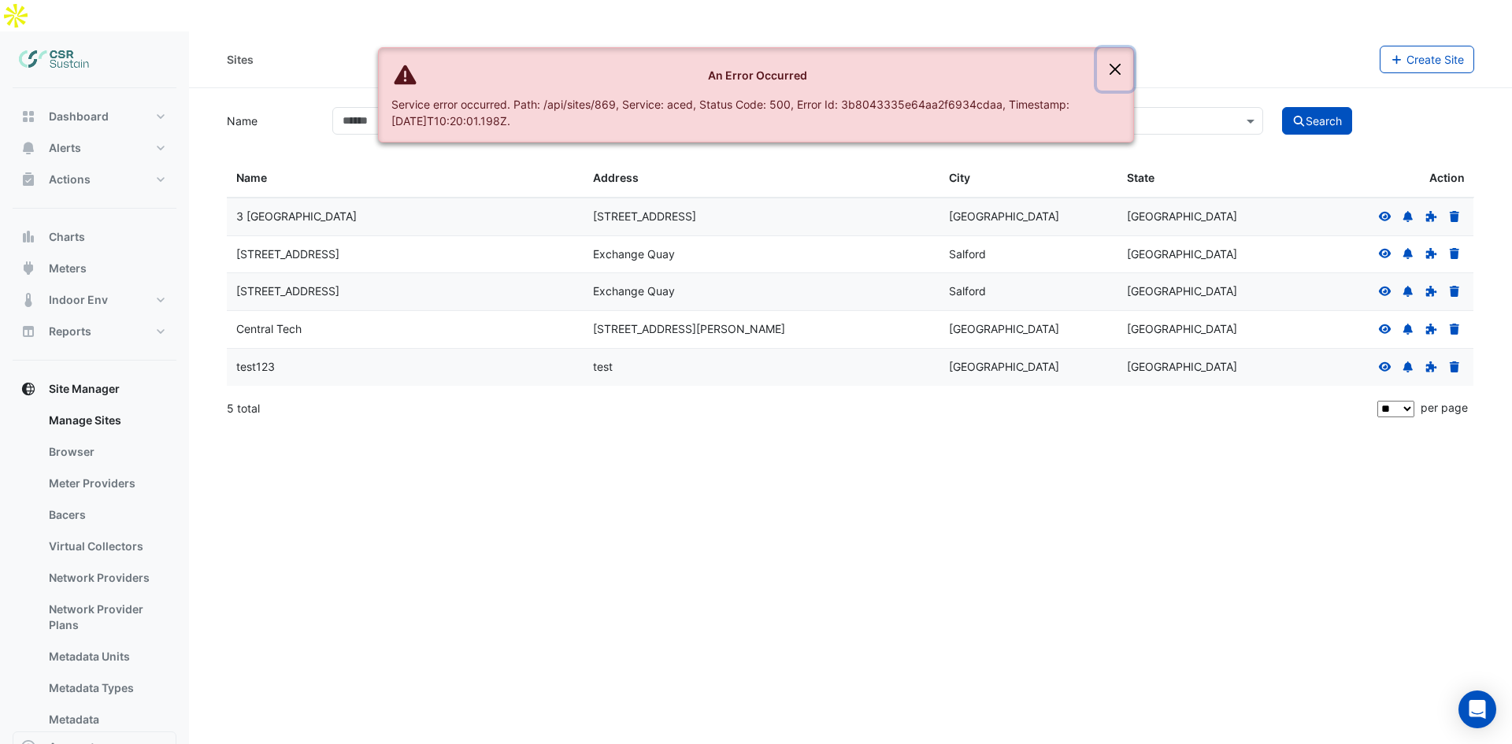
drag, startPoint x: 1107, startPoint y: 72, endPoint x: 1309, endPoint y: 6, distance: 212.1
click at [1114, 65] on button "Close" at bounding box center [1115, 69] width 36 height 43
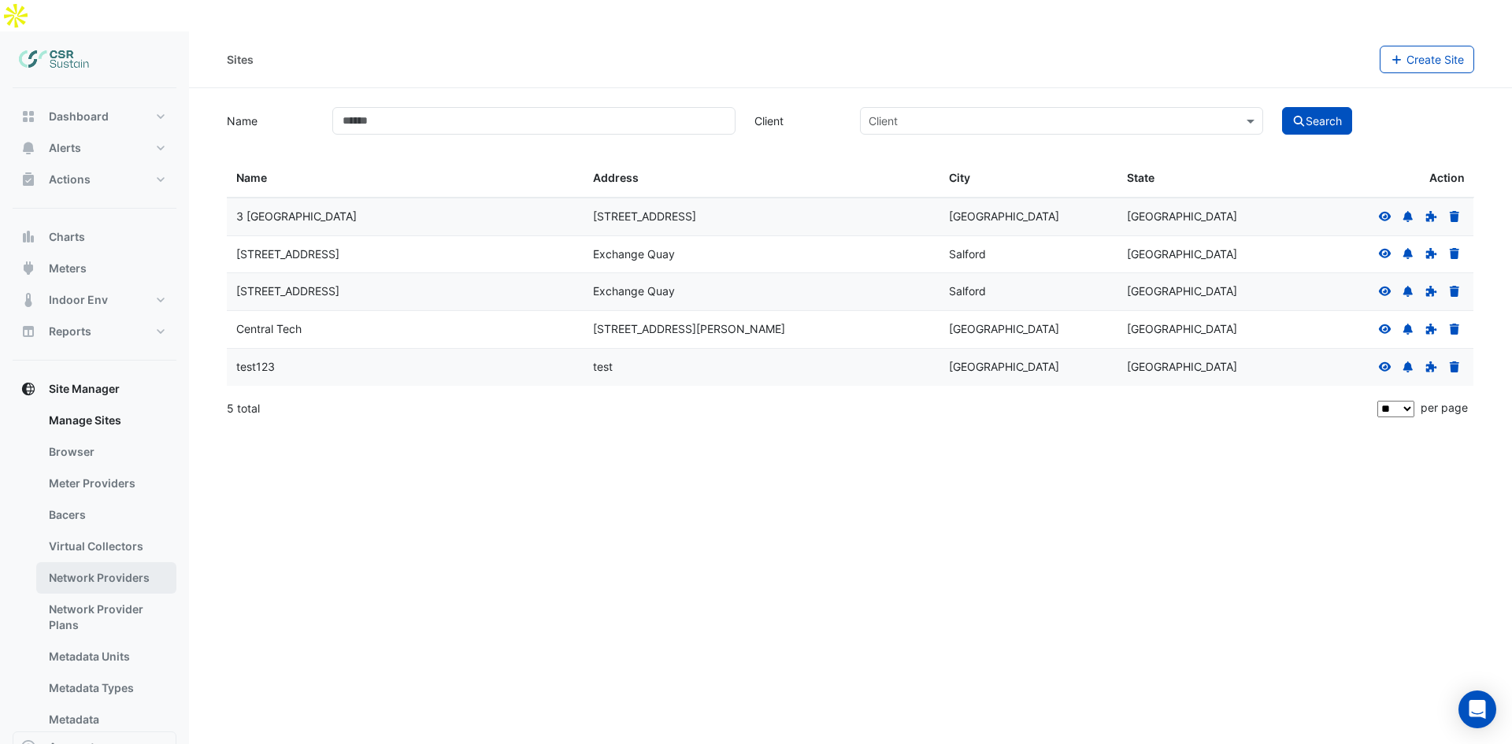
click at [146, 562] on link "Network Providers" at bounding box center [106, 577] width 140 height 31
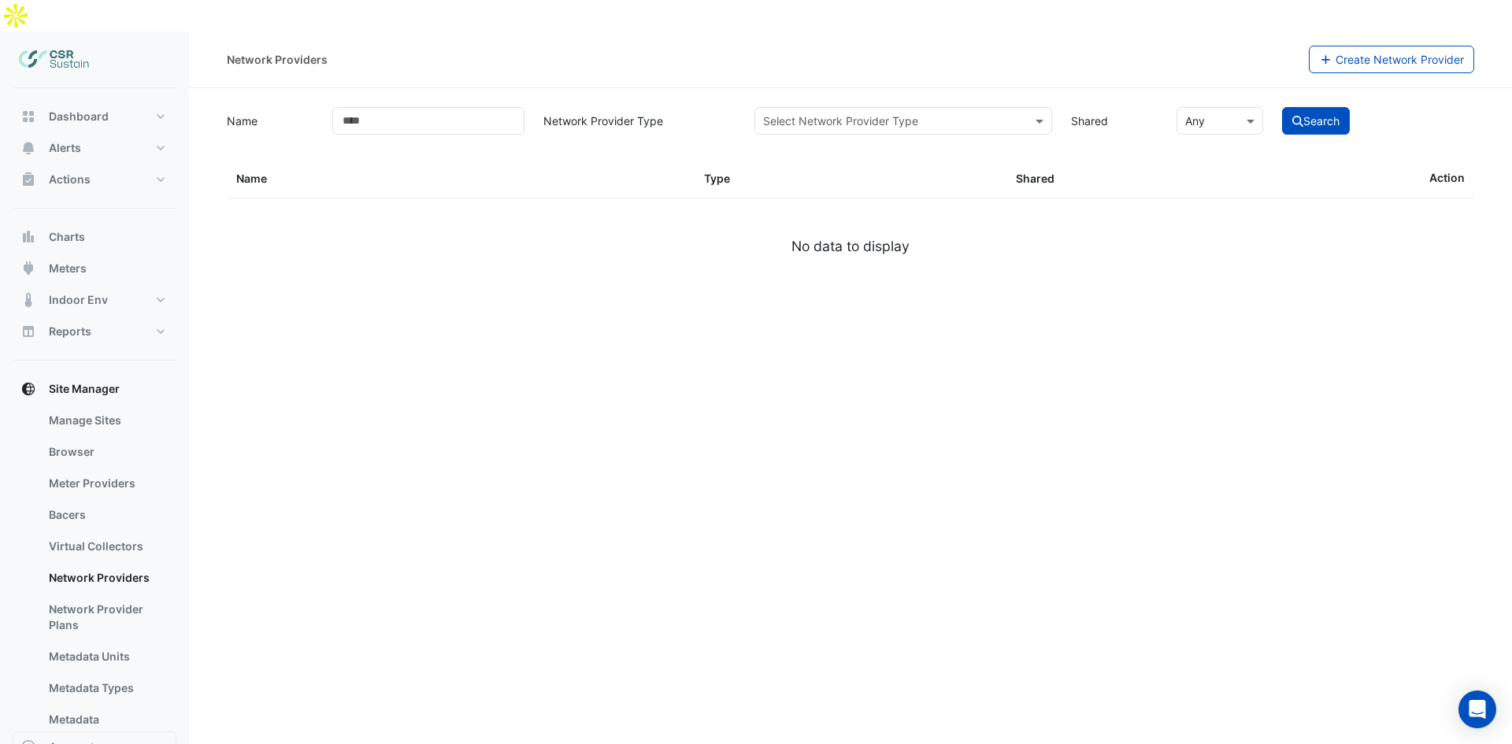
click at [864, 107] on div "Select Network Provider Type" at bounding box center [903, 121] width 298 height 28
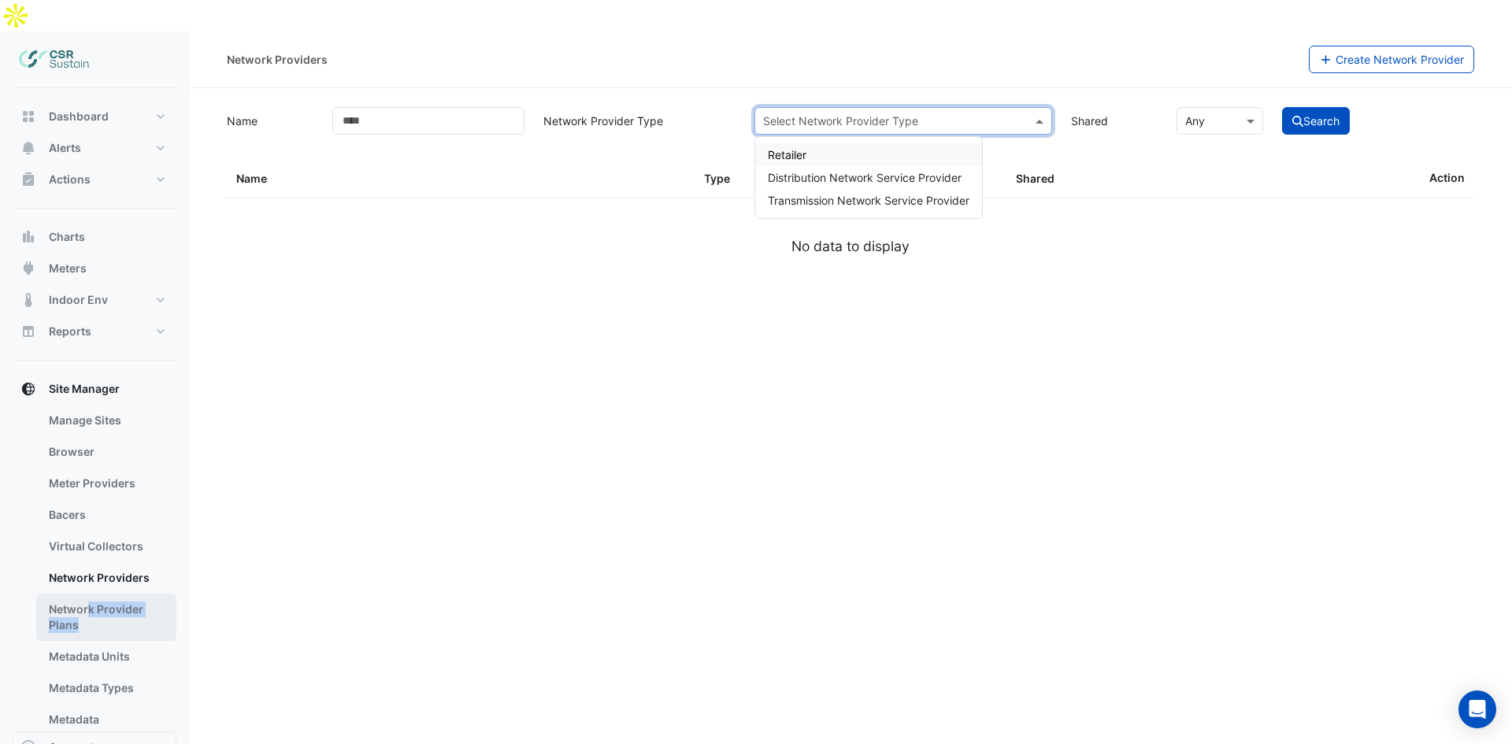
click at [89, 594] on link "Network Provider Plans" at bounding box center [106, 617] width 140 height 47
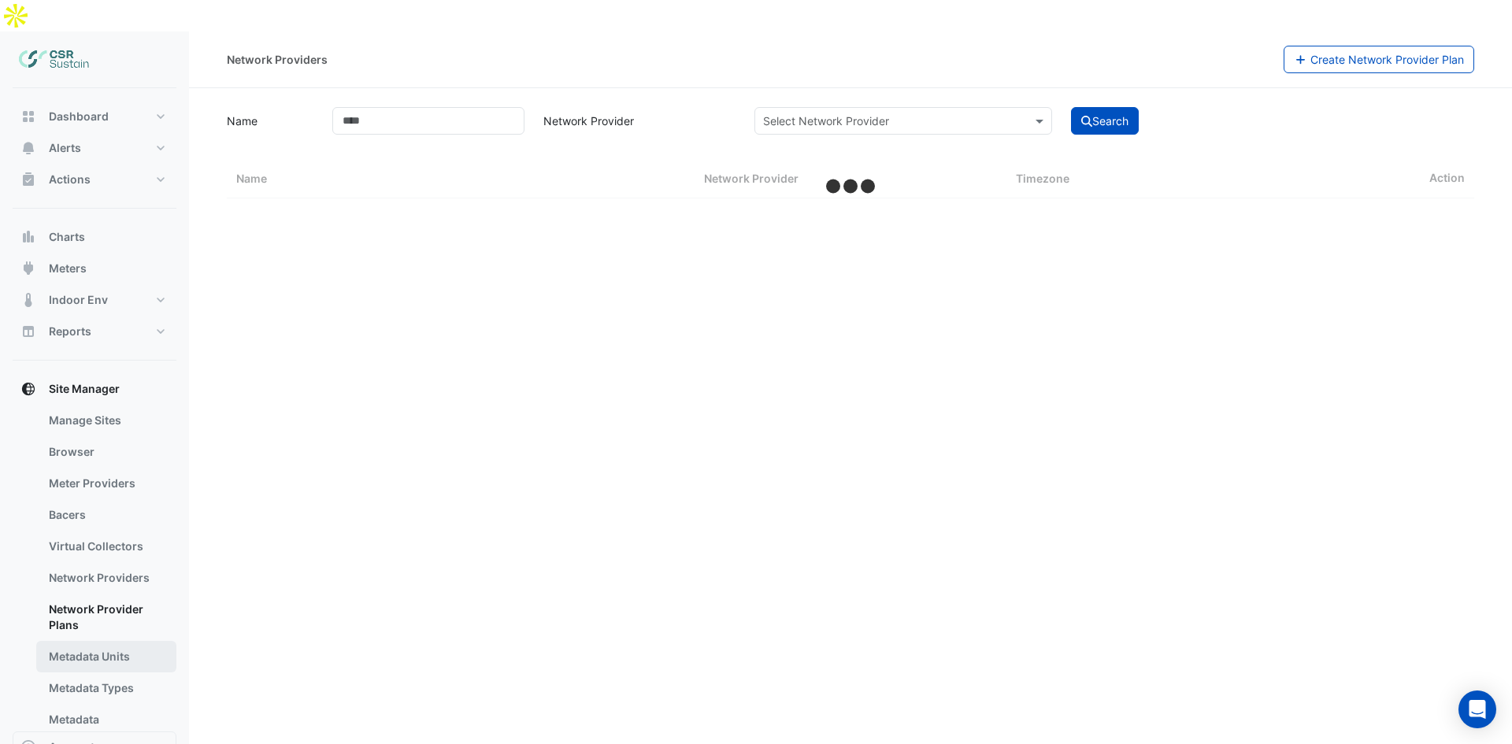
click at [117, 641] on link "Metadata Units" at bounding box center [106, 656] width 140 height 31
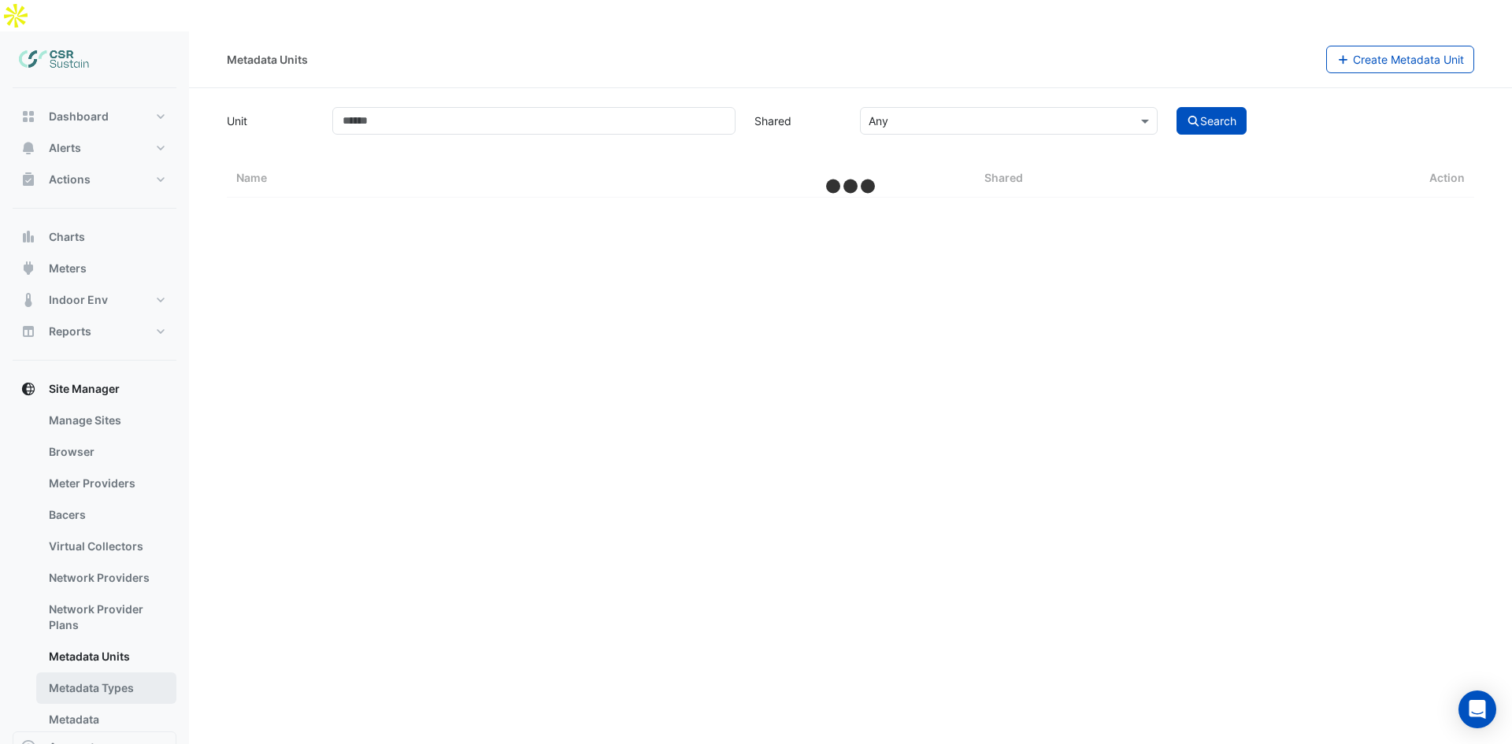
select select "**"
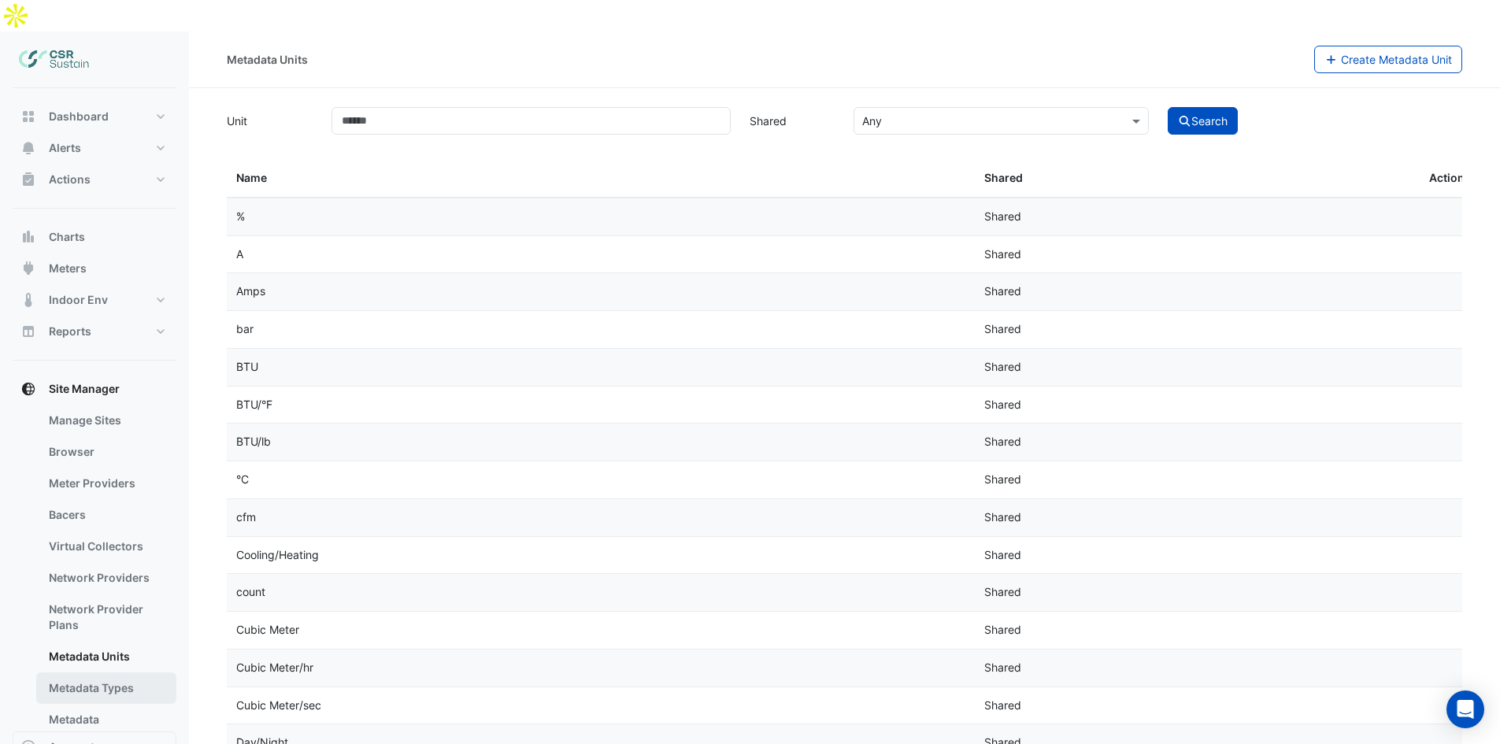
click at [113, 672] on link "Metadata Types" at bounding box center [106, 687] width 140 height 31
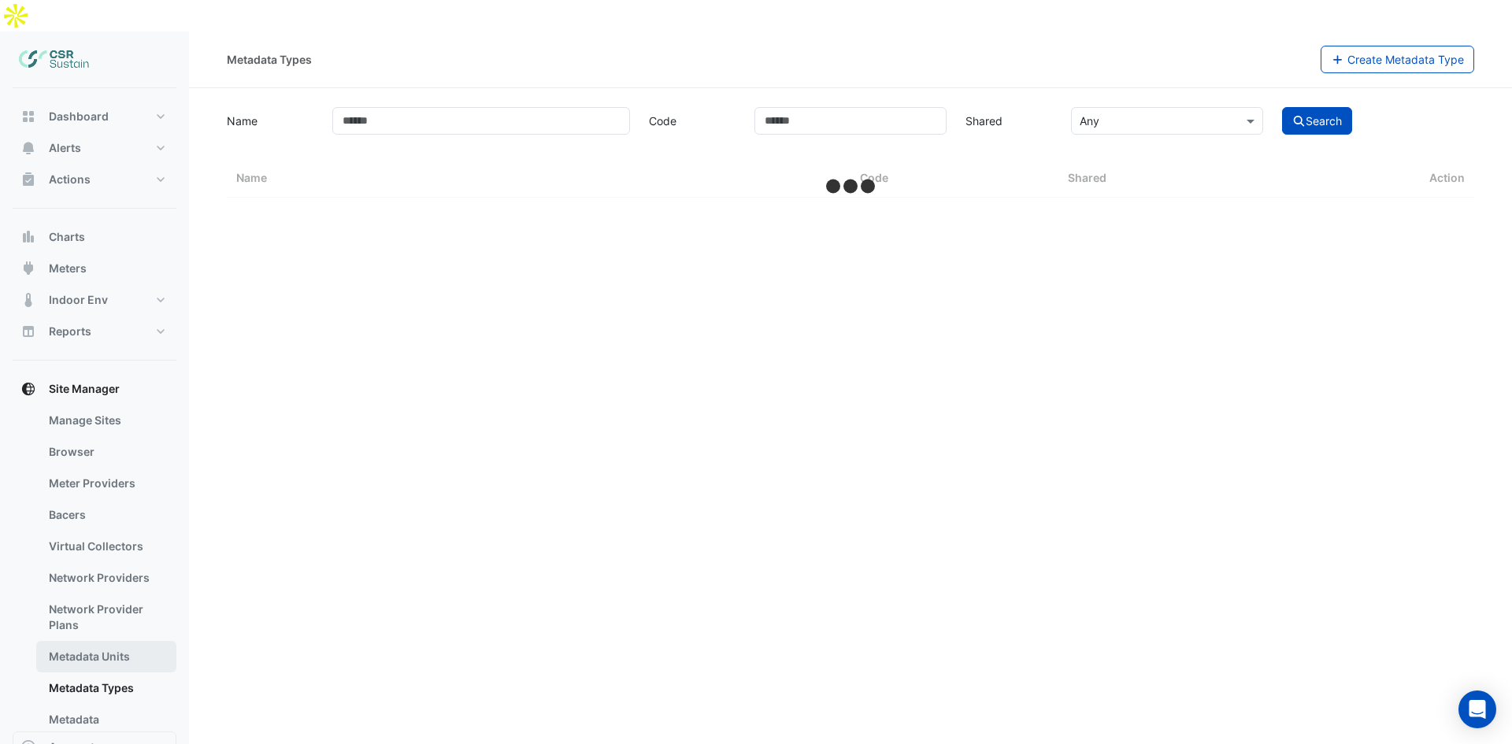
select select "**"
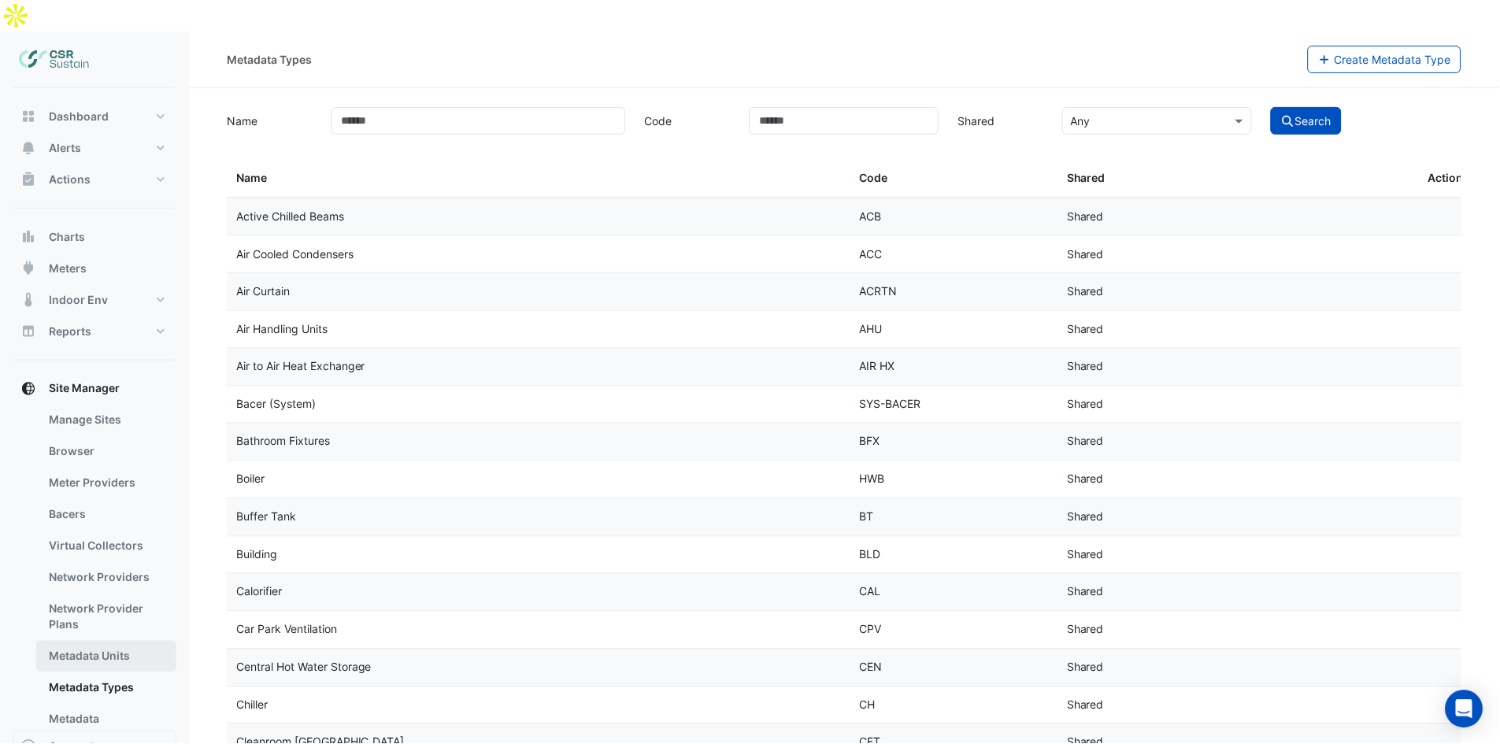
click at [109, 641] on link "Metadata Units" at bounding box center [106, 656] width 140 height 31
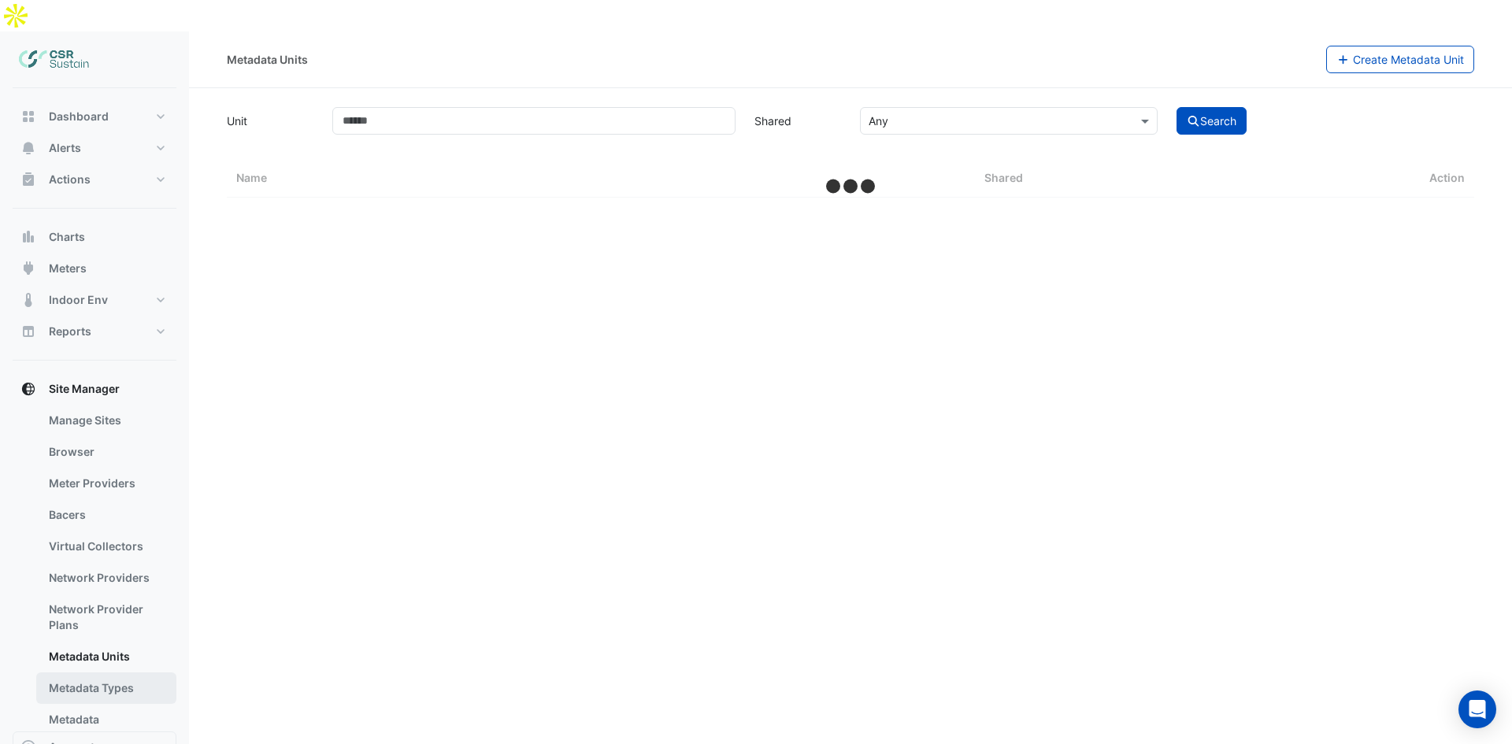
select select "**"
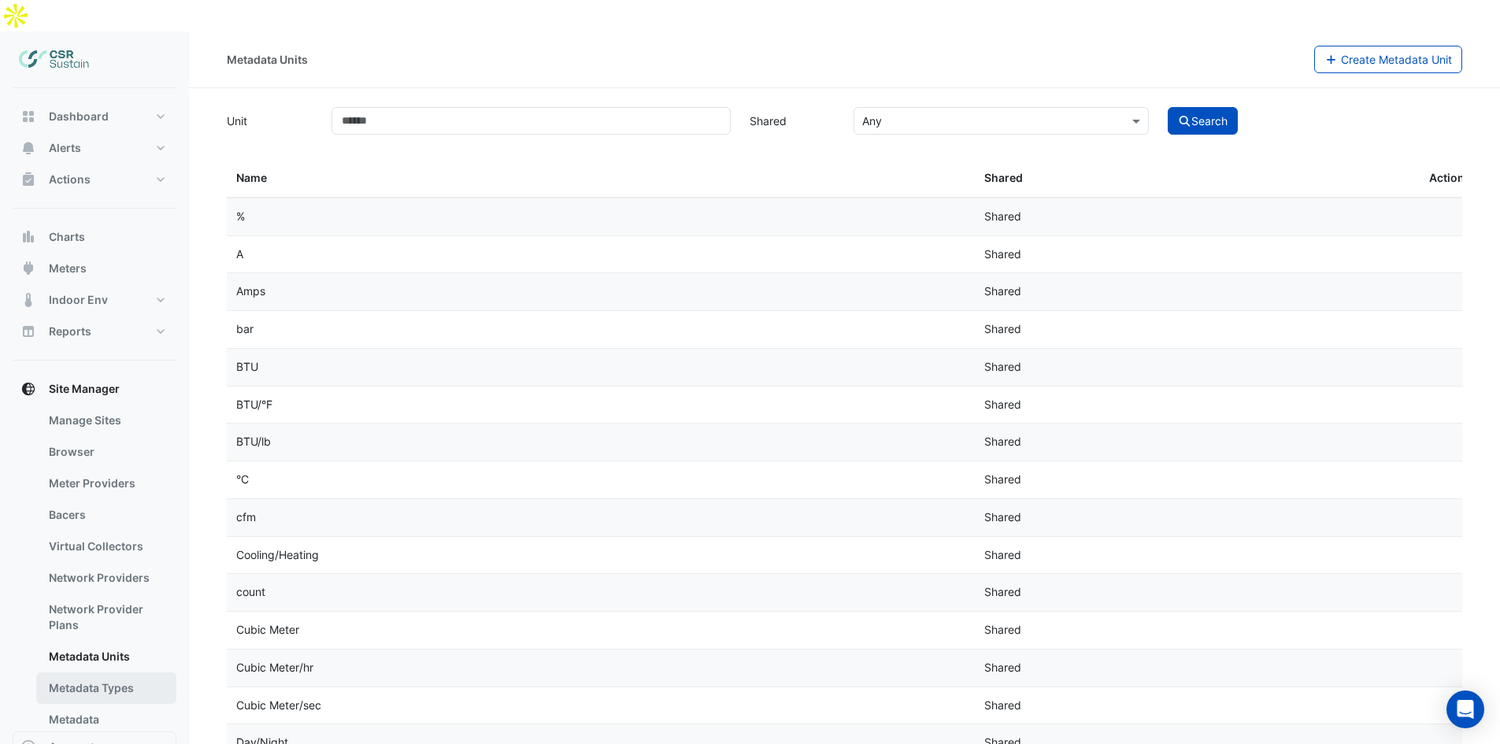
click at [102, 672] on link "Metadata Types" at bounding box center [106, 687] width 140 height 31
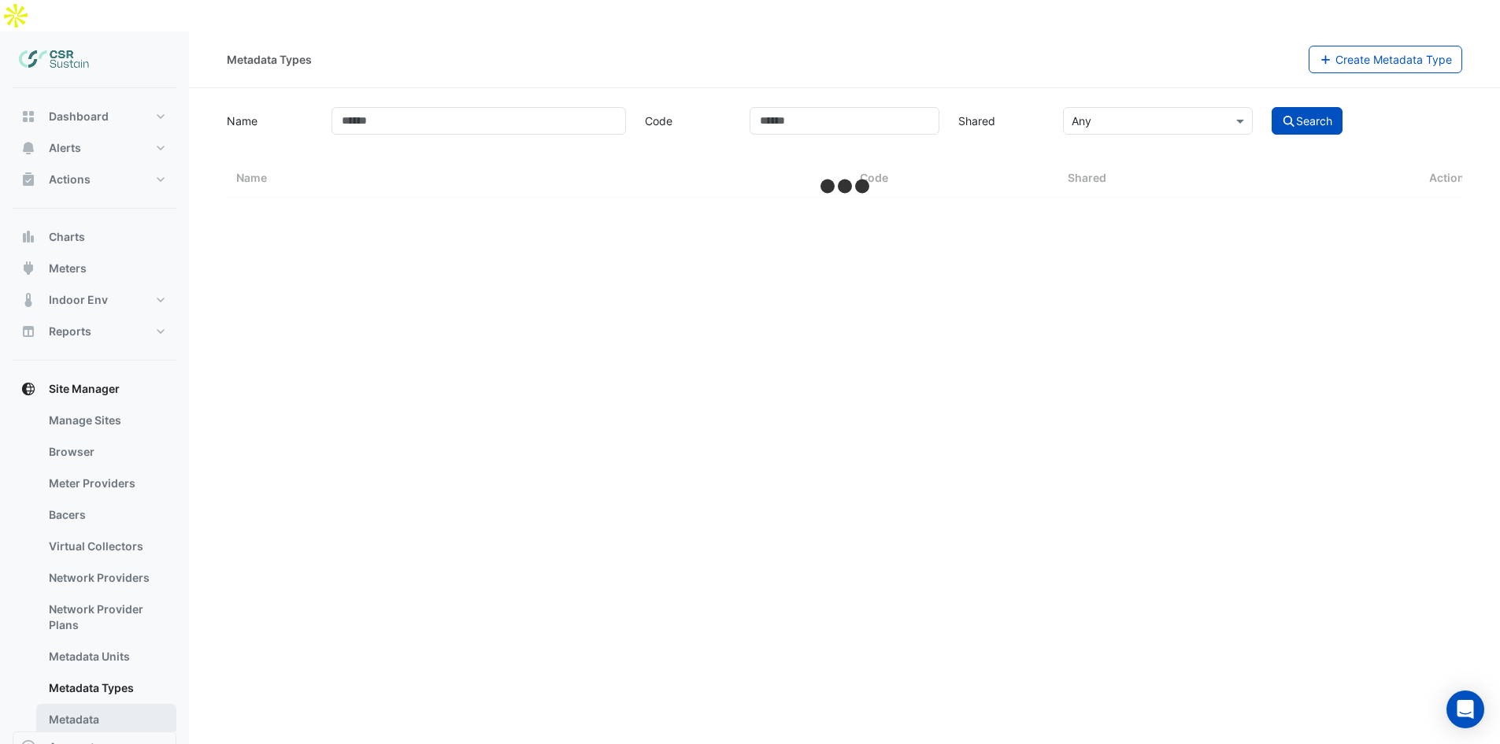
select select "**"
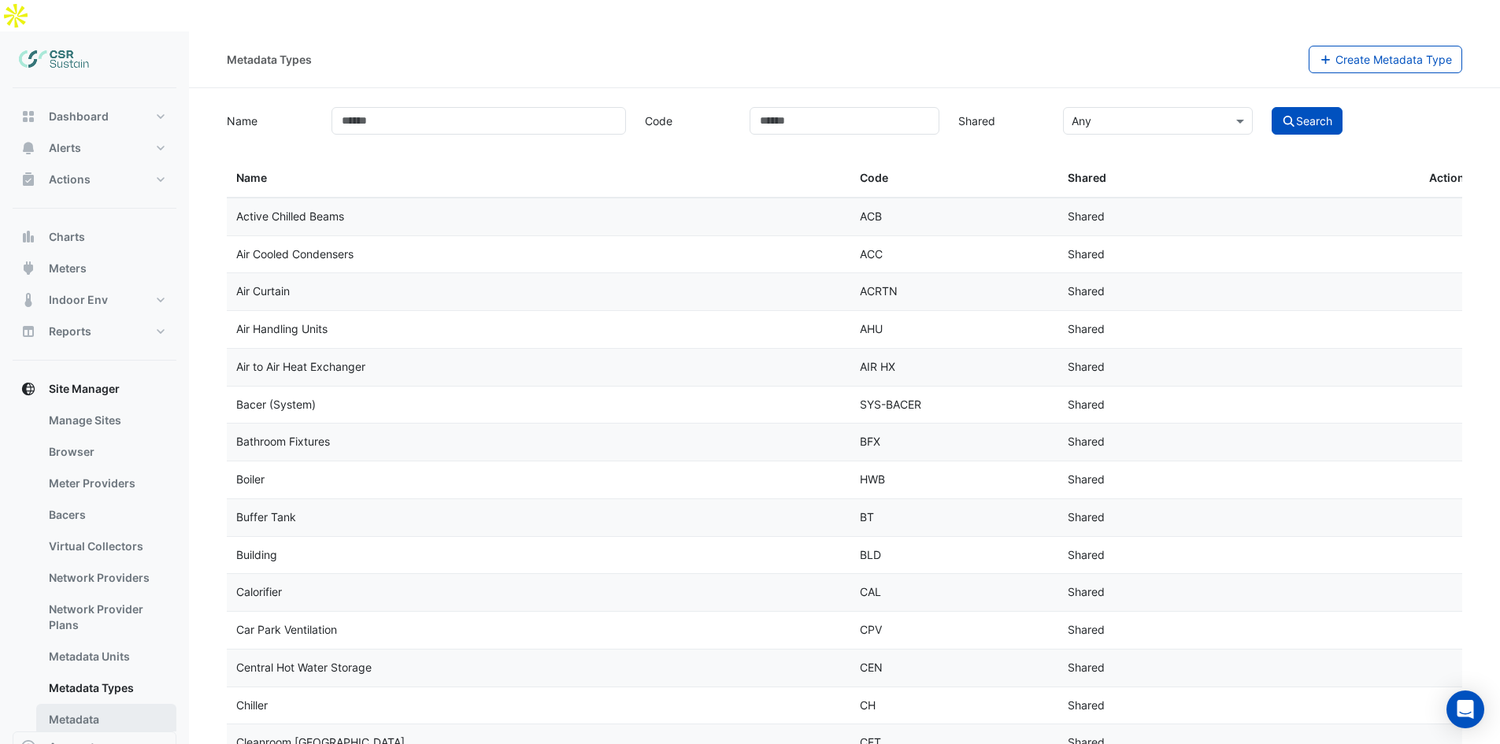
click at [93, 704] on link "Metadata" at bounding box center [106, 719] width 140 height 31
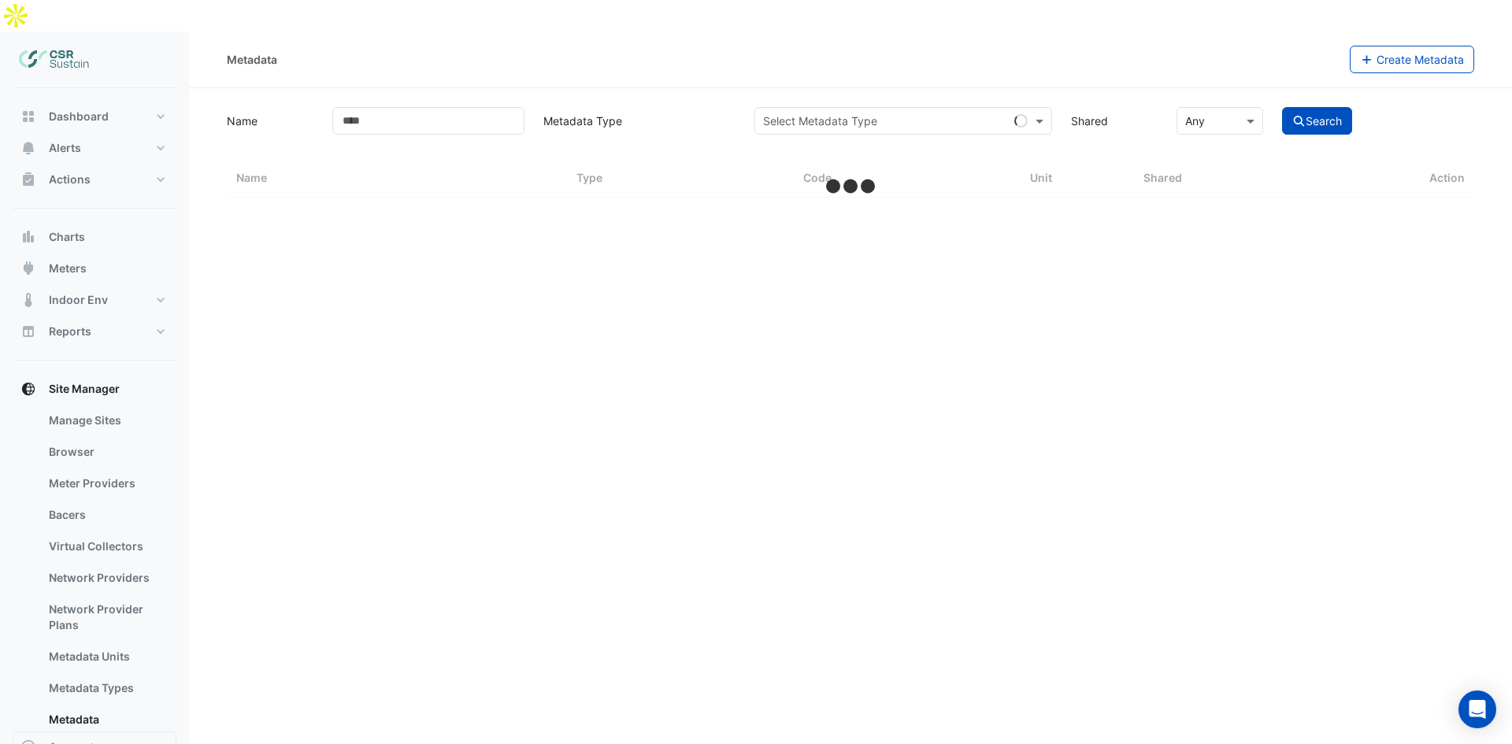
select select "**"
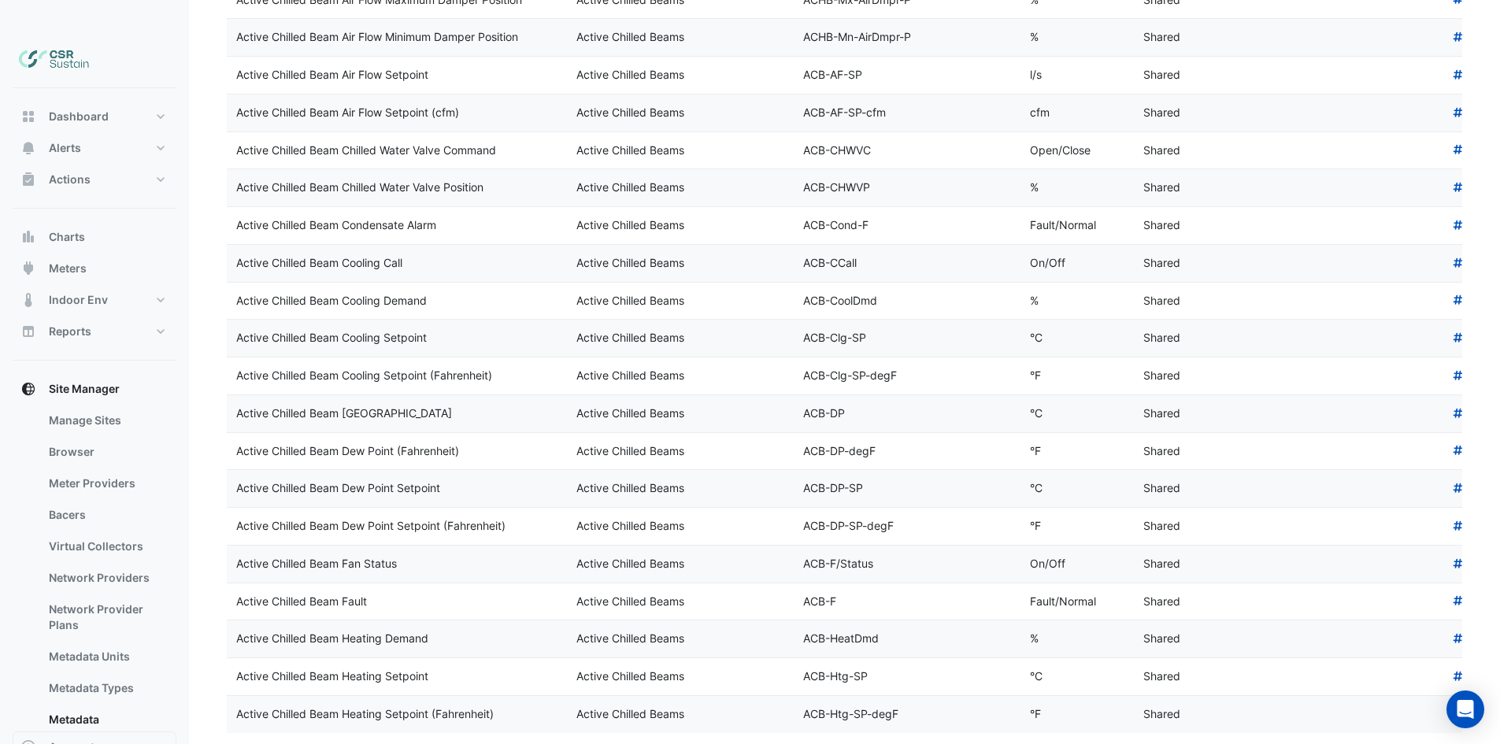
drag, startPoint x: 386, startPoint y: 404, endPoint x: 403, endPoint y: 532, distance: 129.5
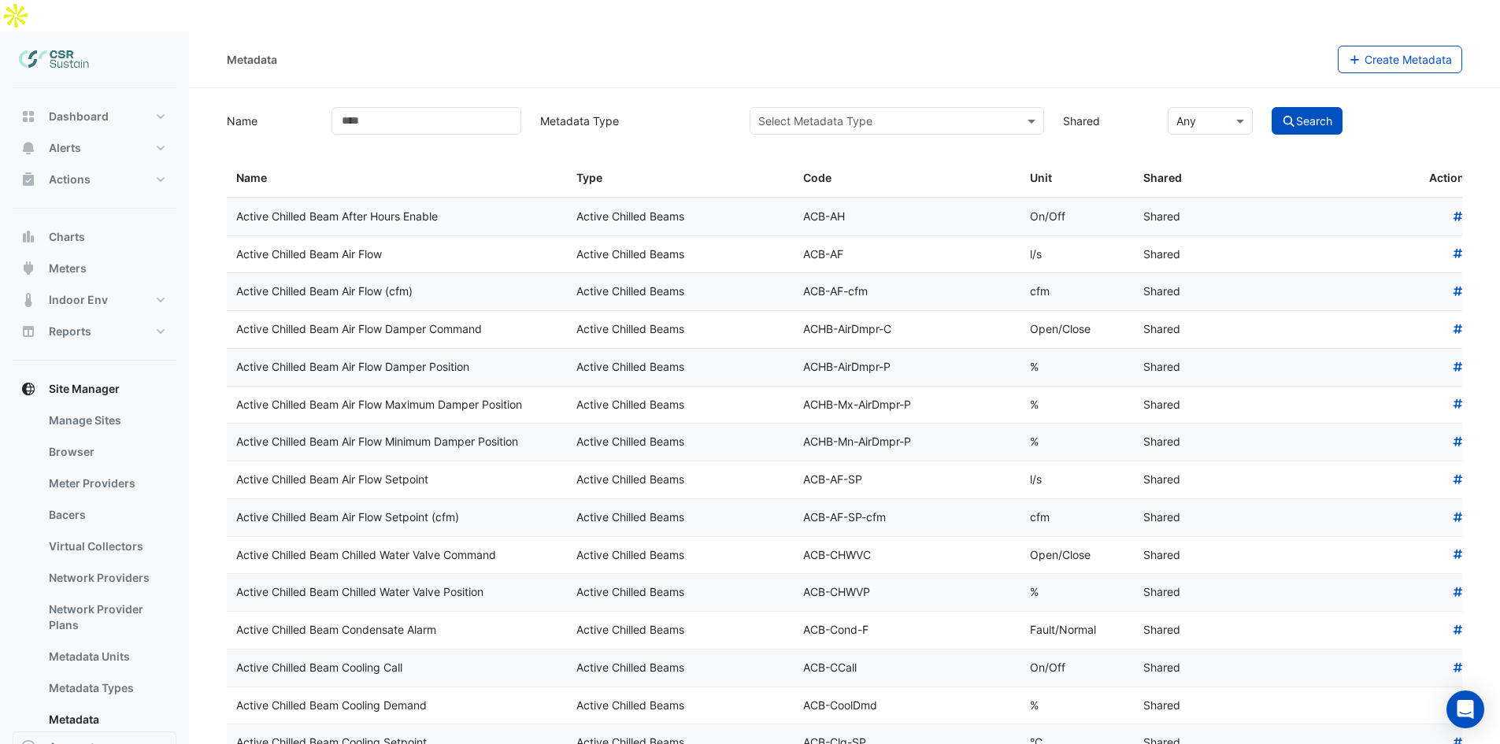
drag, startPoint x: 402, startPoint y: 536, endPoint x: 379, endPoint y: 372, distance: 165.4
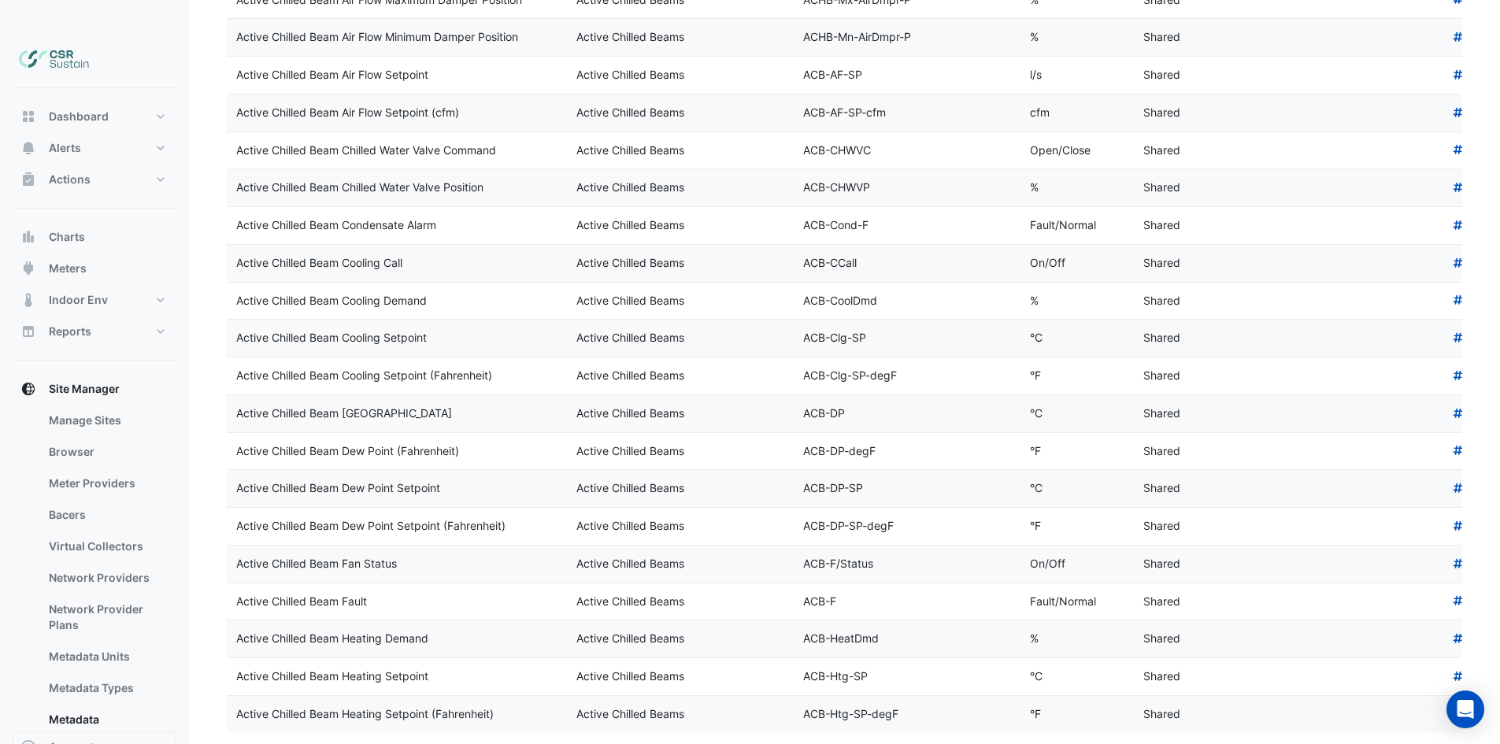
drag, startPoint x: 409, startPoint y: 416, endPoint x: 410, endPoint y: 442, distance: 26.8
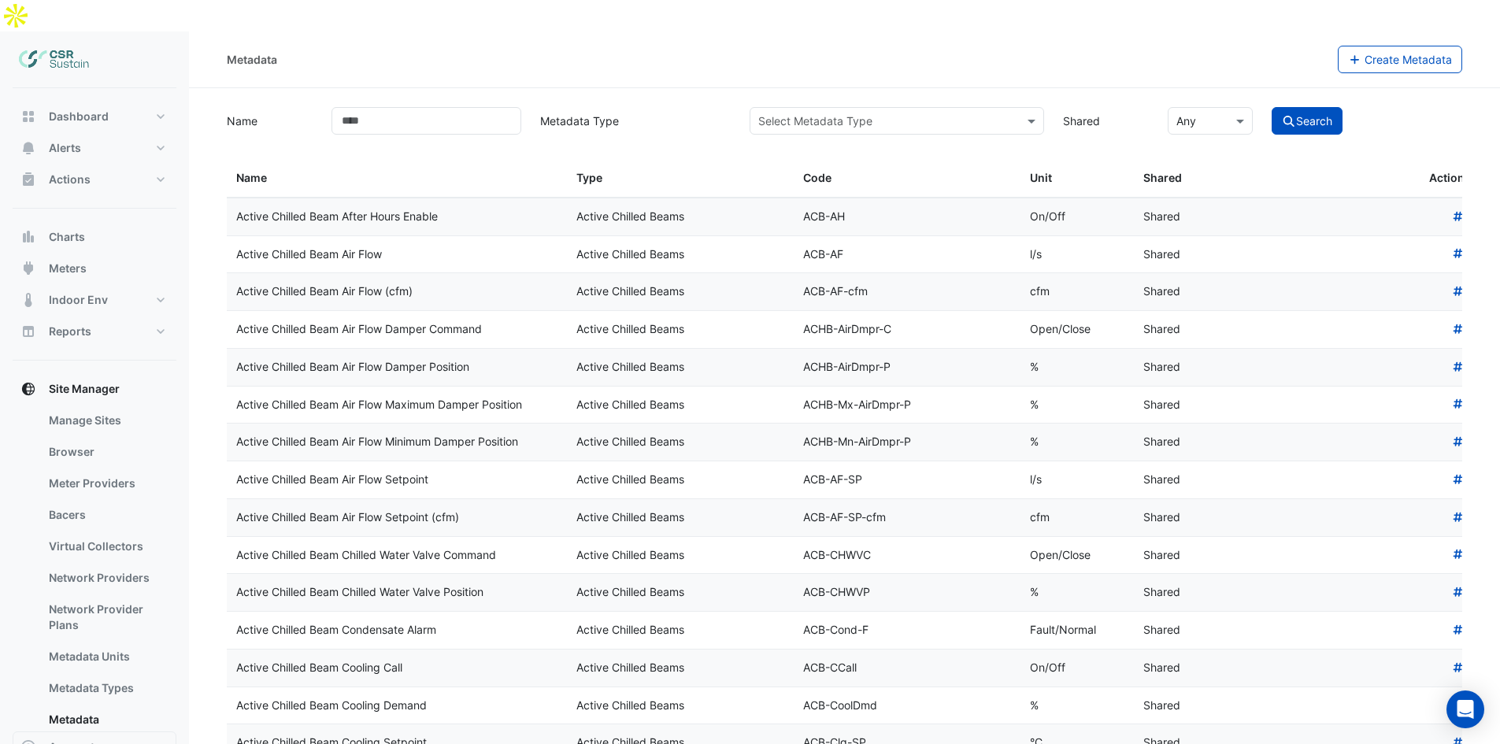
drag, startPoint x: 401, startPoint y: 482, endPoint x: 352, endPoint y: 44, distance: 440.5
